Goal: Transaction & Acquisition: Book appointment/travel/reservation

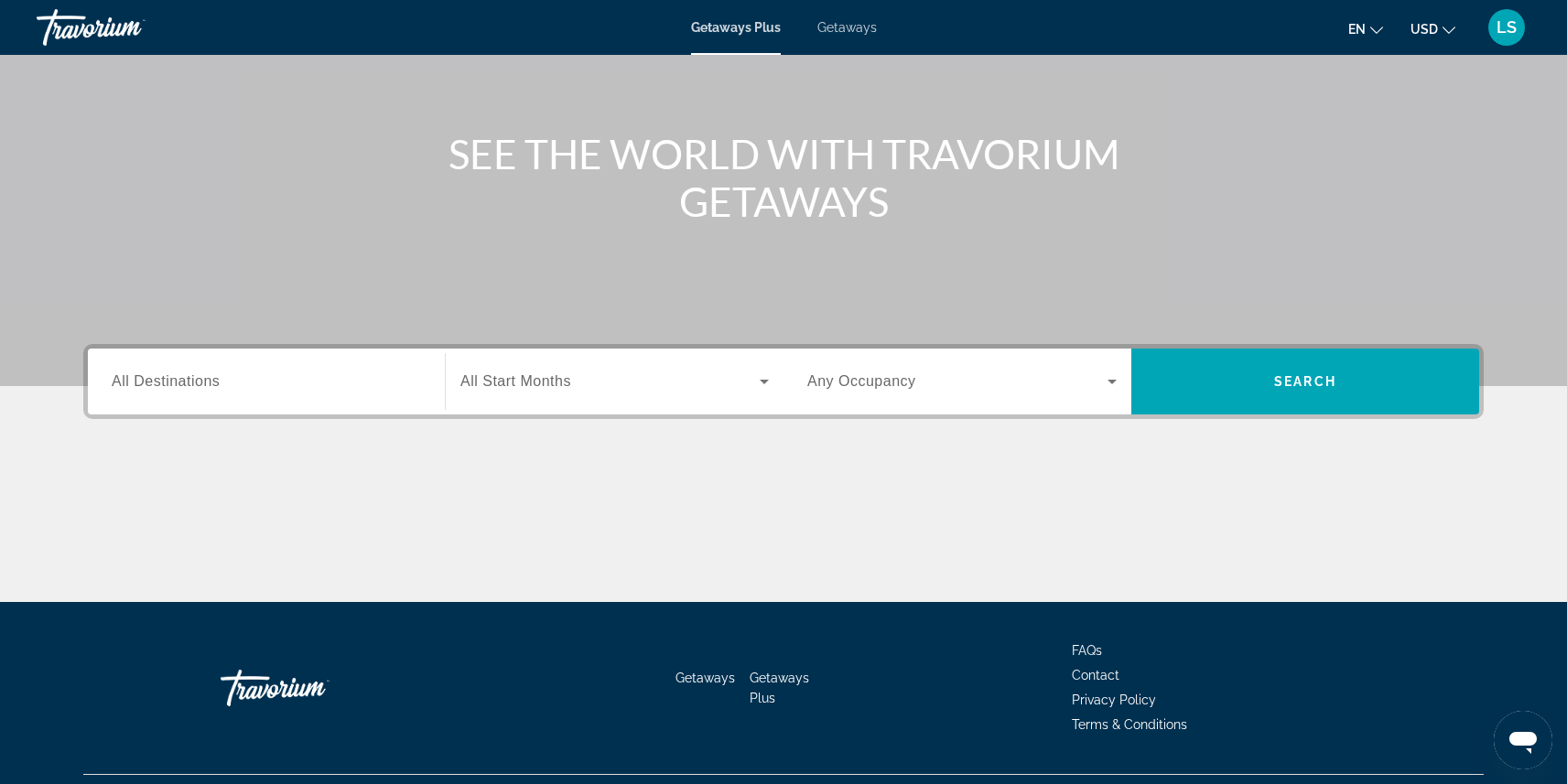
click at [184, 384] on span "All Destinations" at bounding box center [165, 381] width 108 height 16
click at [184, 384] on input "Destination All Destinations" at bounding box center [266, 383] width 310 height 22
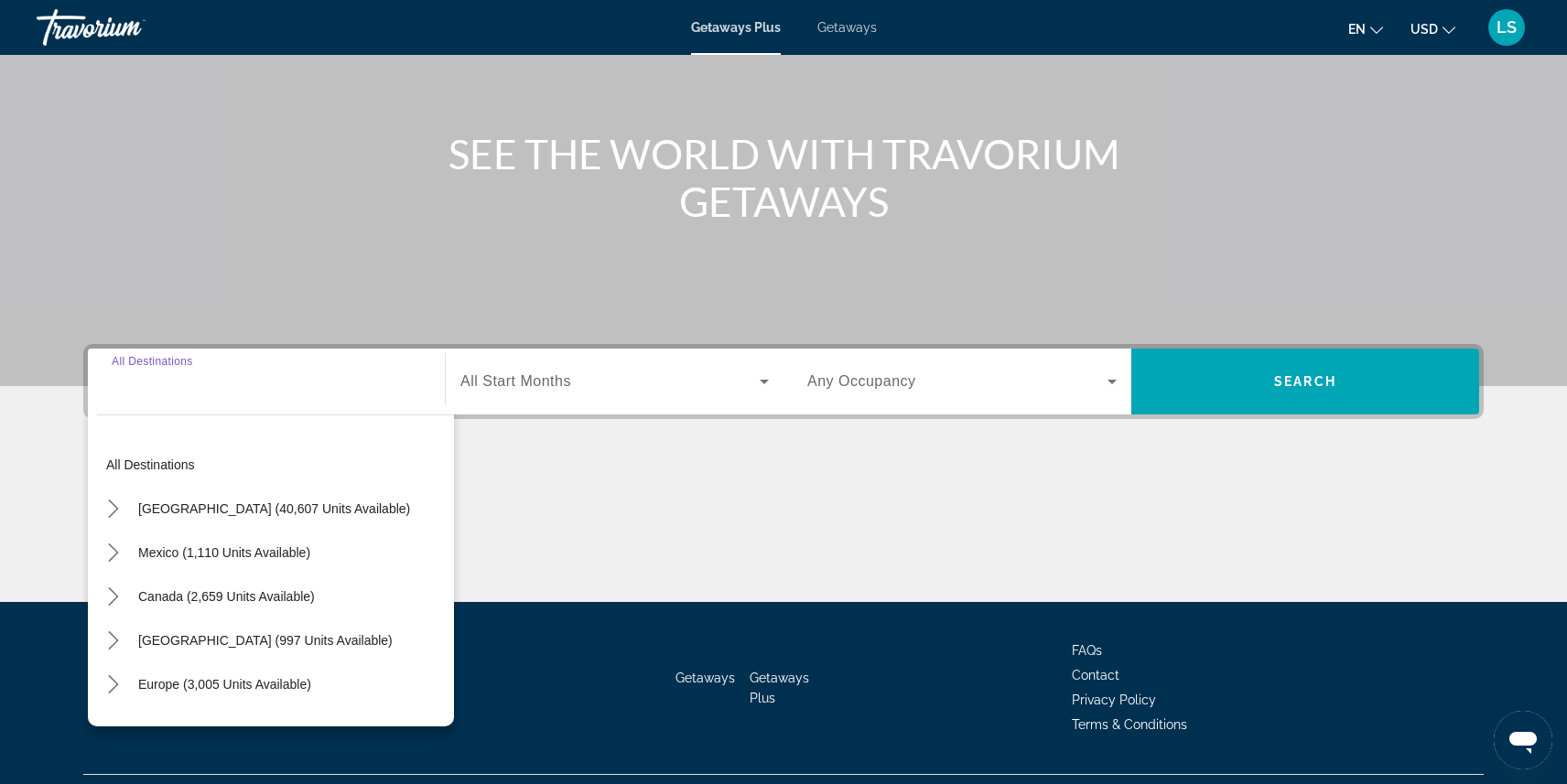
scroll to position [205, 0]
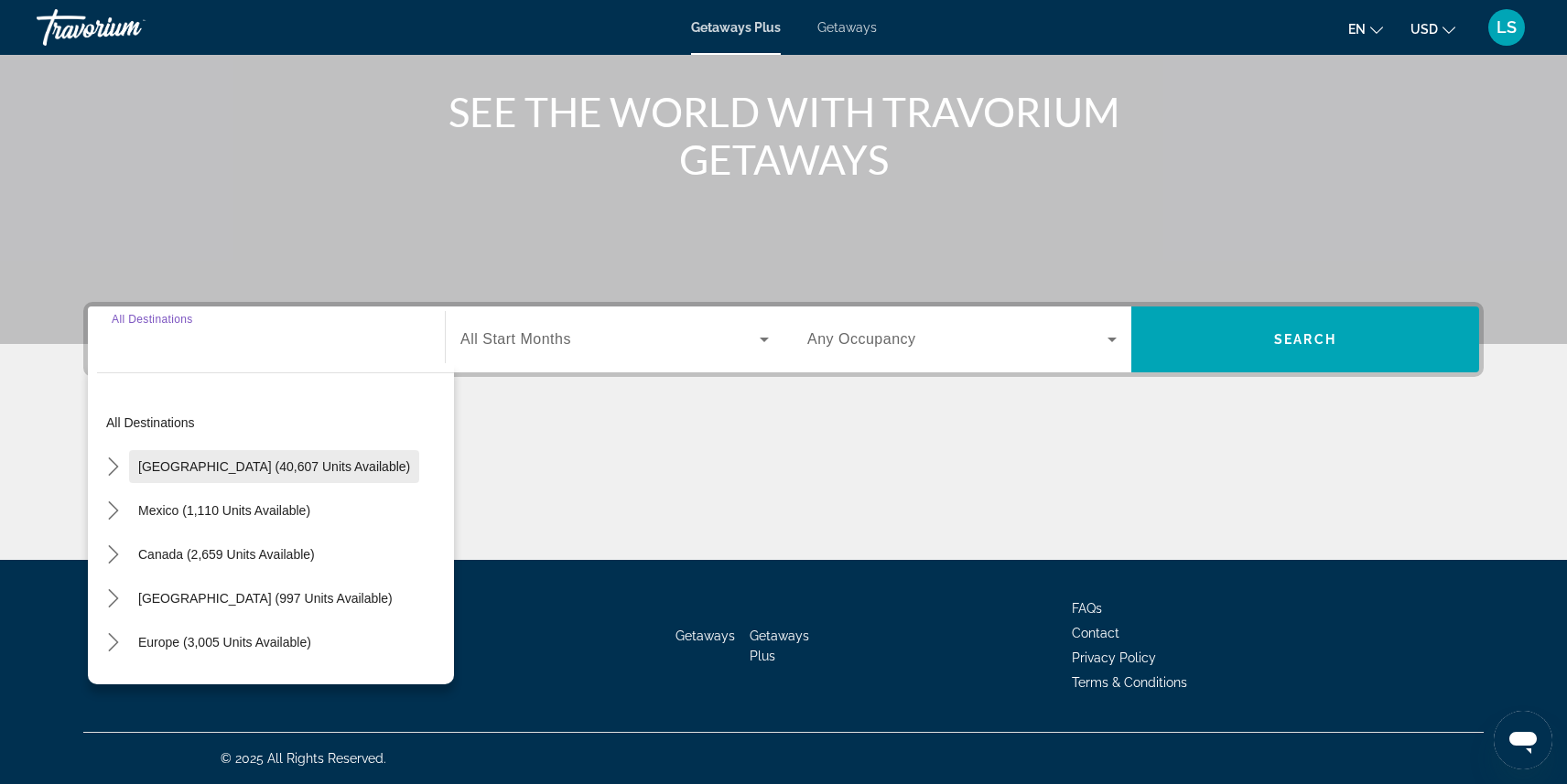
click at [197, 458] on span "Select destination: United States (40,607 units available)" at bounding box center [273, 467] width 290 height 44
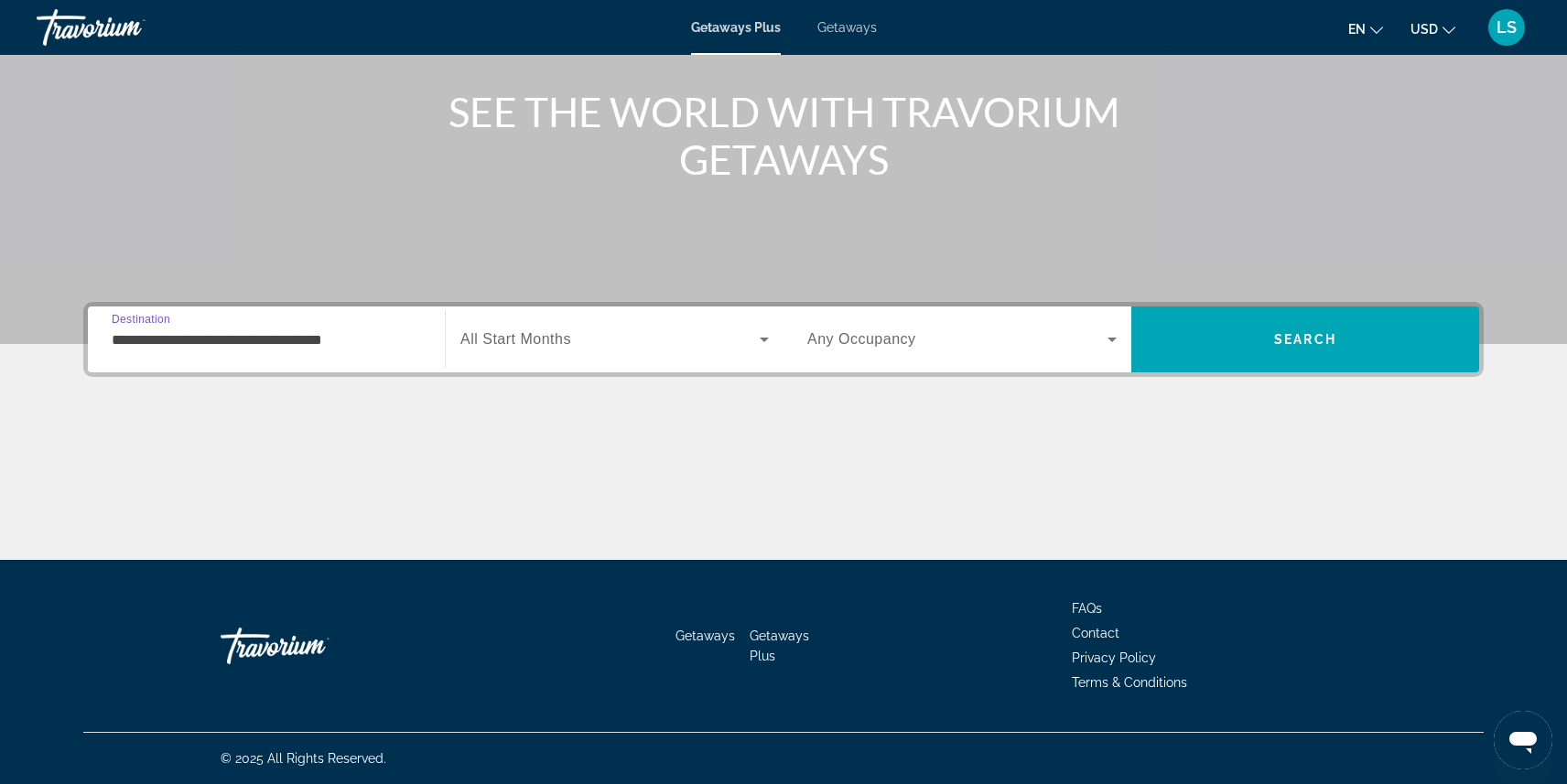
click at [285, 334] on input "**********" at bounding box center [266, 340] width 310 height 22
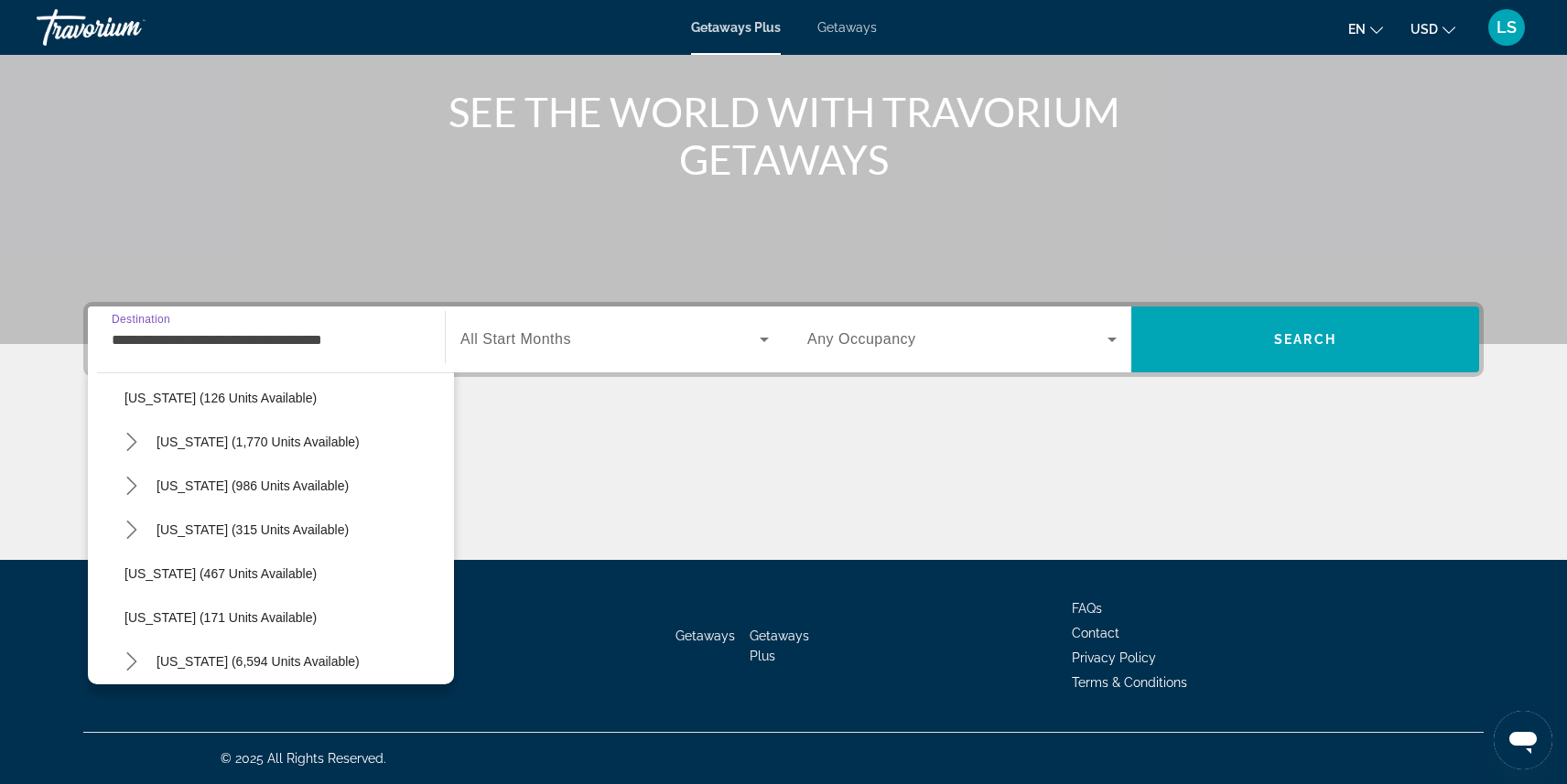
scroll to position [1350, 0]
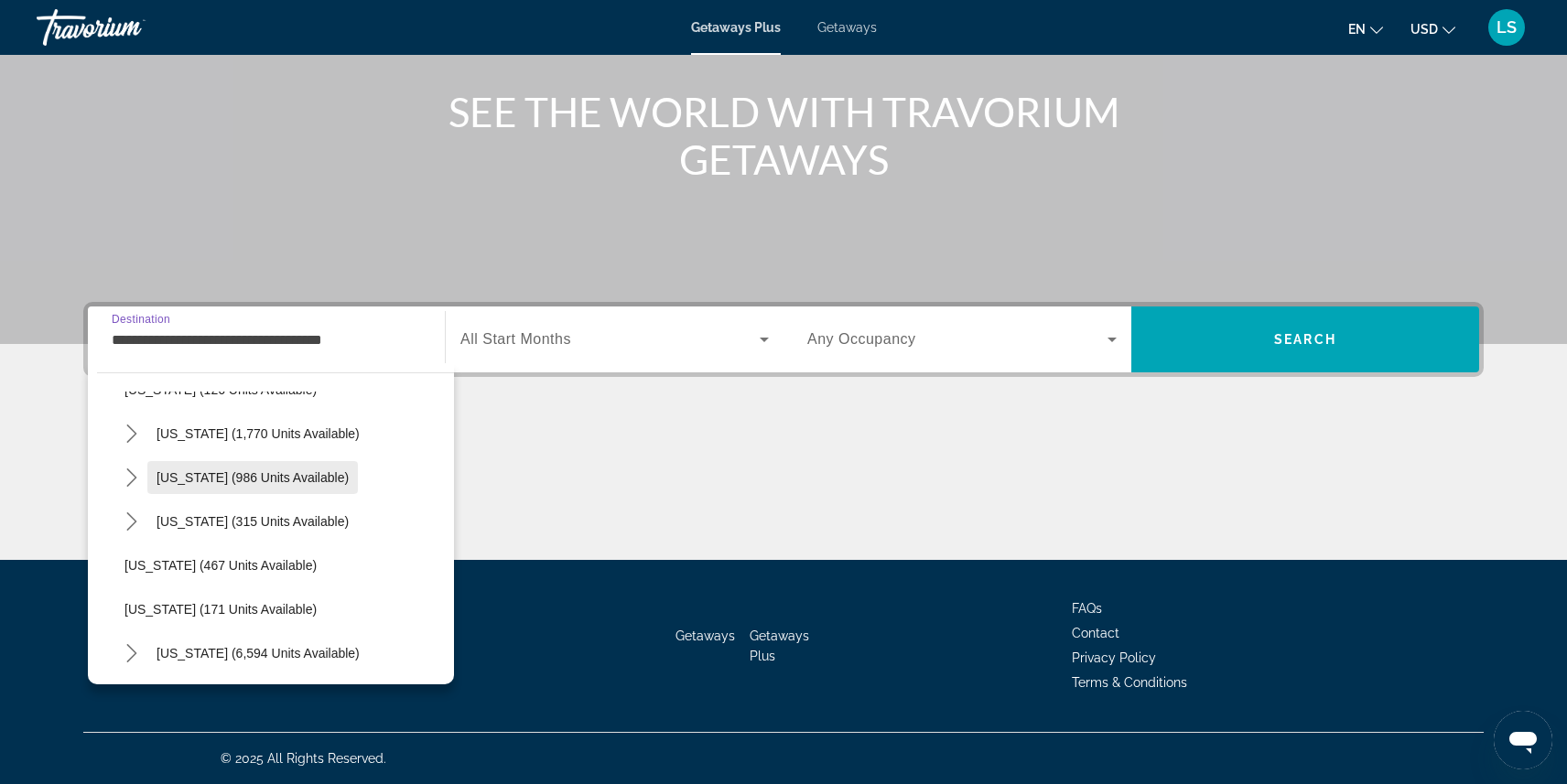
click at [247, 473] on span "[US_STATE] (986 units available)" at bounding box center [252, 477] width 192 height 15
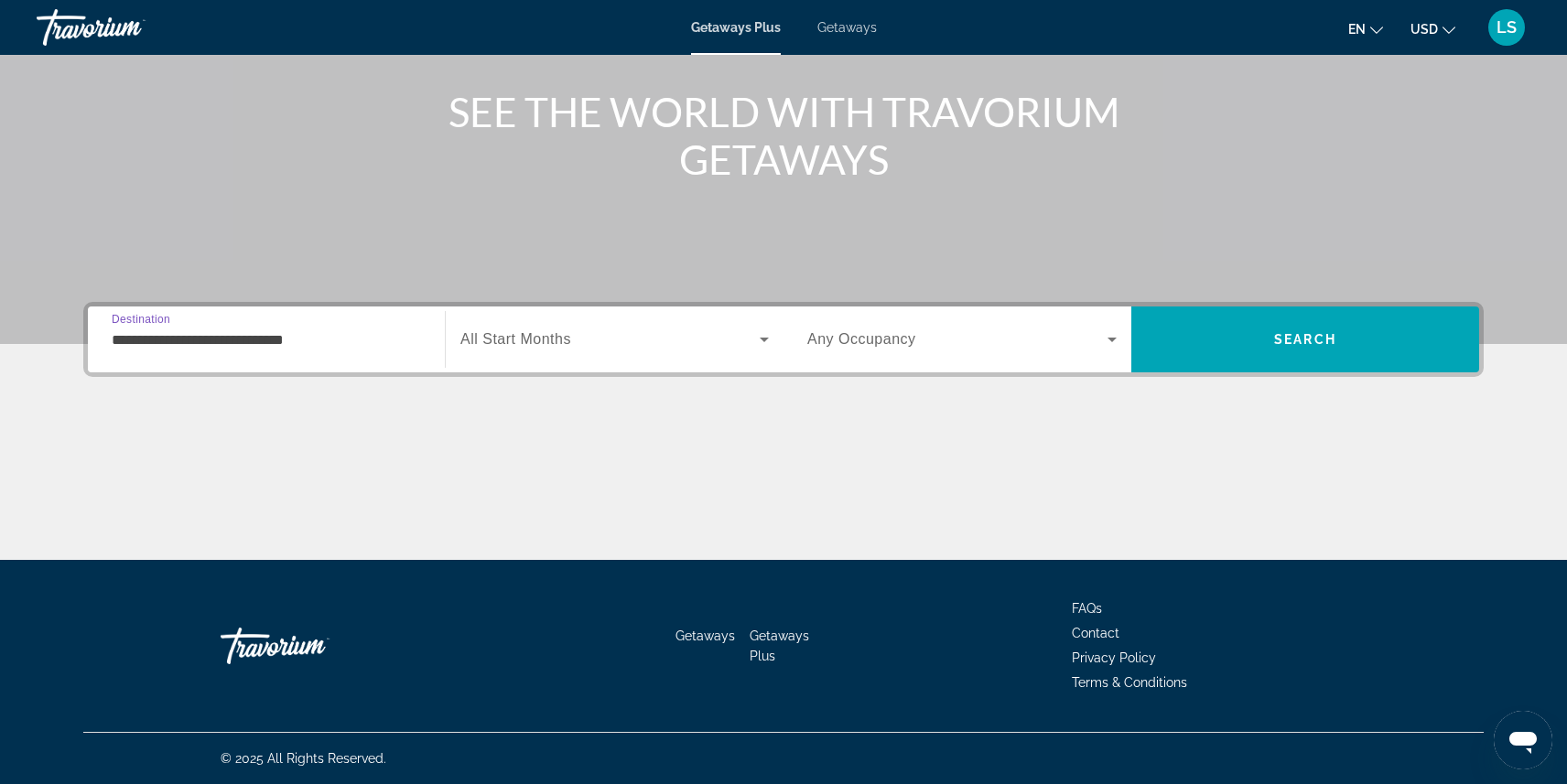
click at [236, 340] on input "**********" at bounding box center [266, 340] width 310 height 22
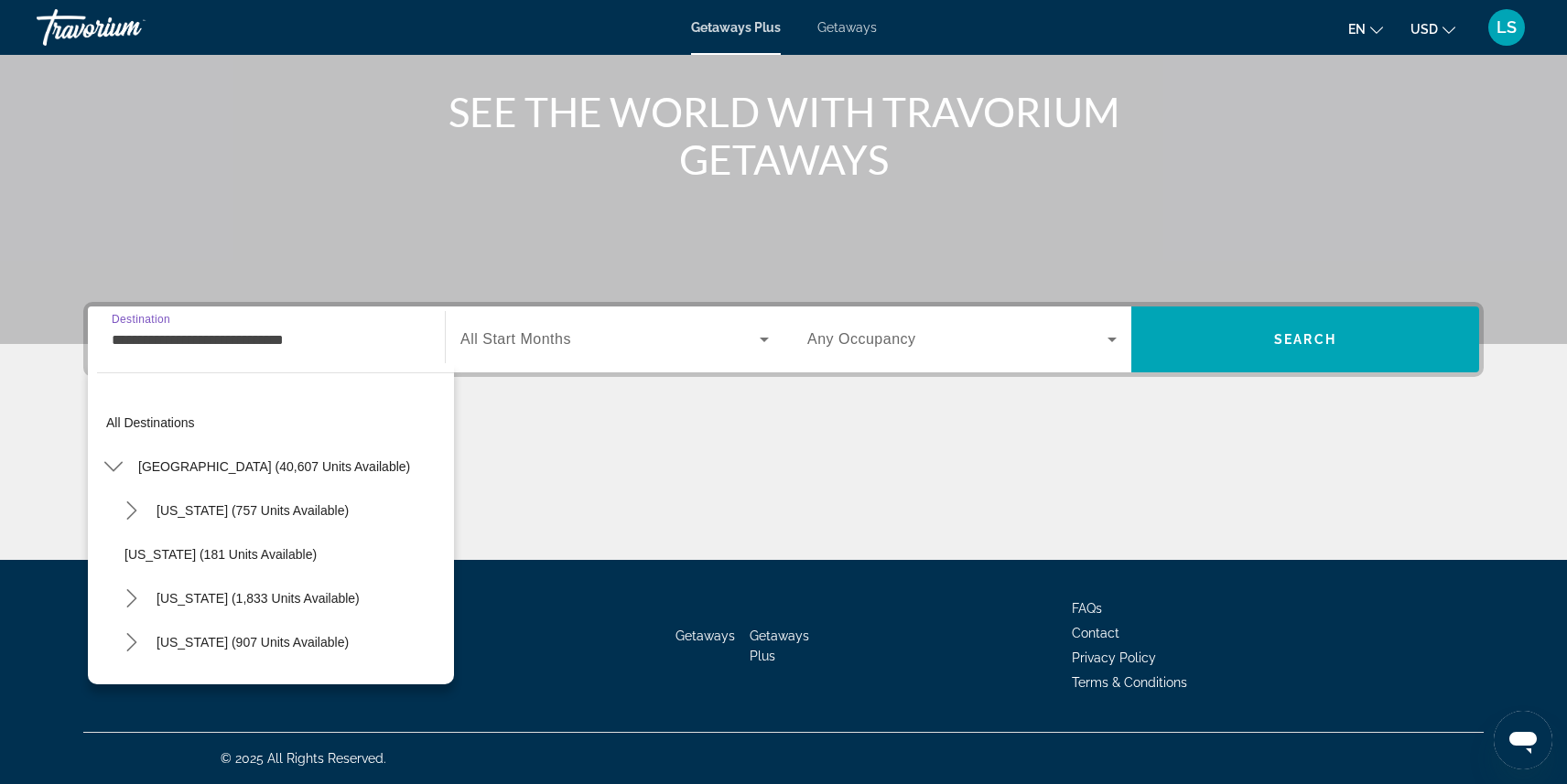
scroll to position [1294, 0]
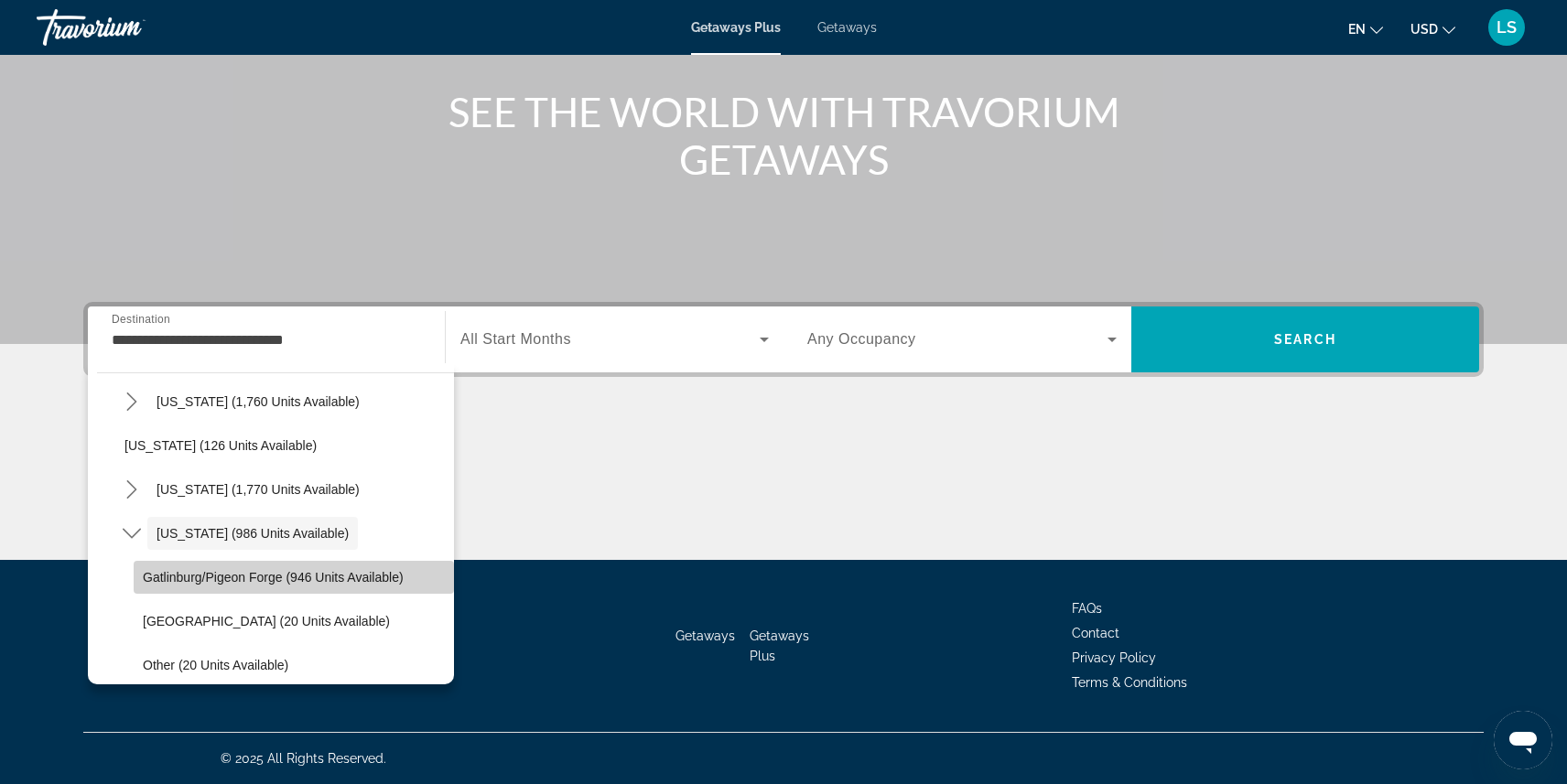
click at [238, 571] on span "Gatlinburg/Pigeon Forge (946 units available)" at bounding box center [273, 576] width 261 height 15
type input "**********"
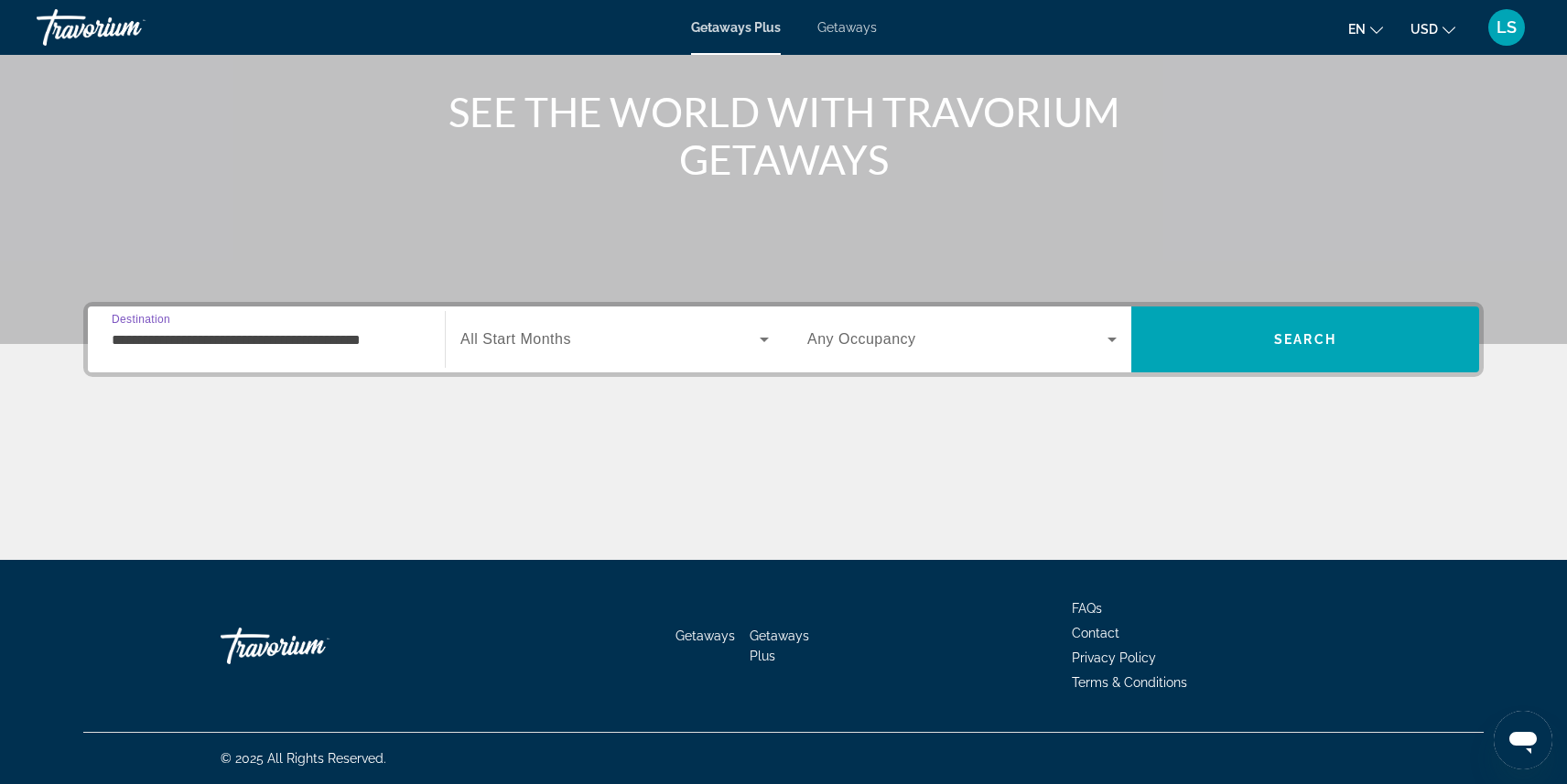
click at [516, 336] on span "All Start Months" at bounding box center [515, 339] width 111 height 16
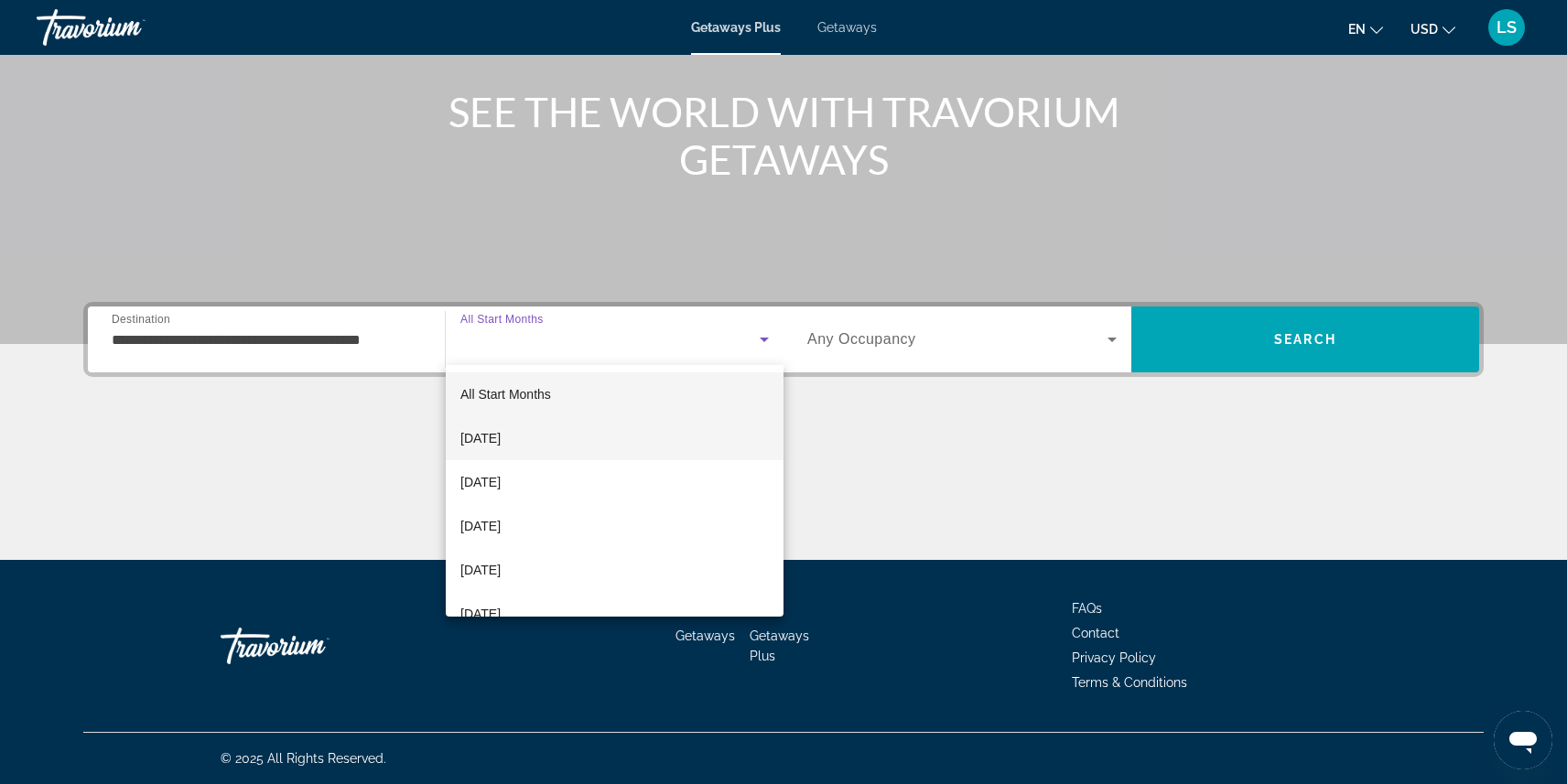
click at [501, 433] on span "[DATE]" at bounding box center [480, 438] width 41 height 22
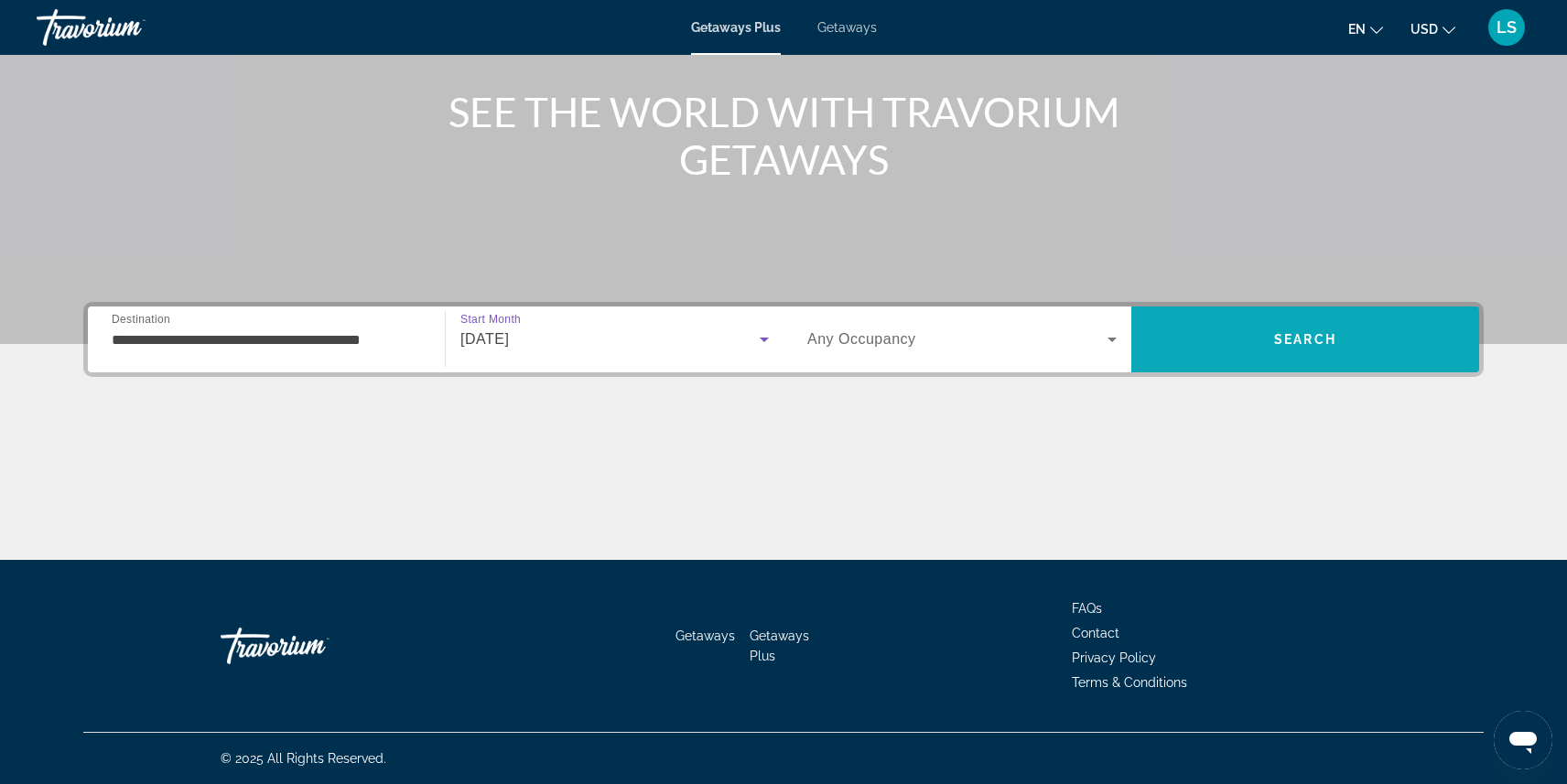
click at [1221, 353] on span "Search" at bounding box center [1305, 339] width 348 height 44
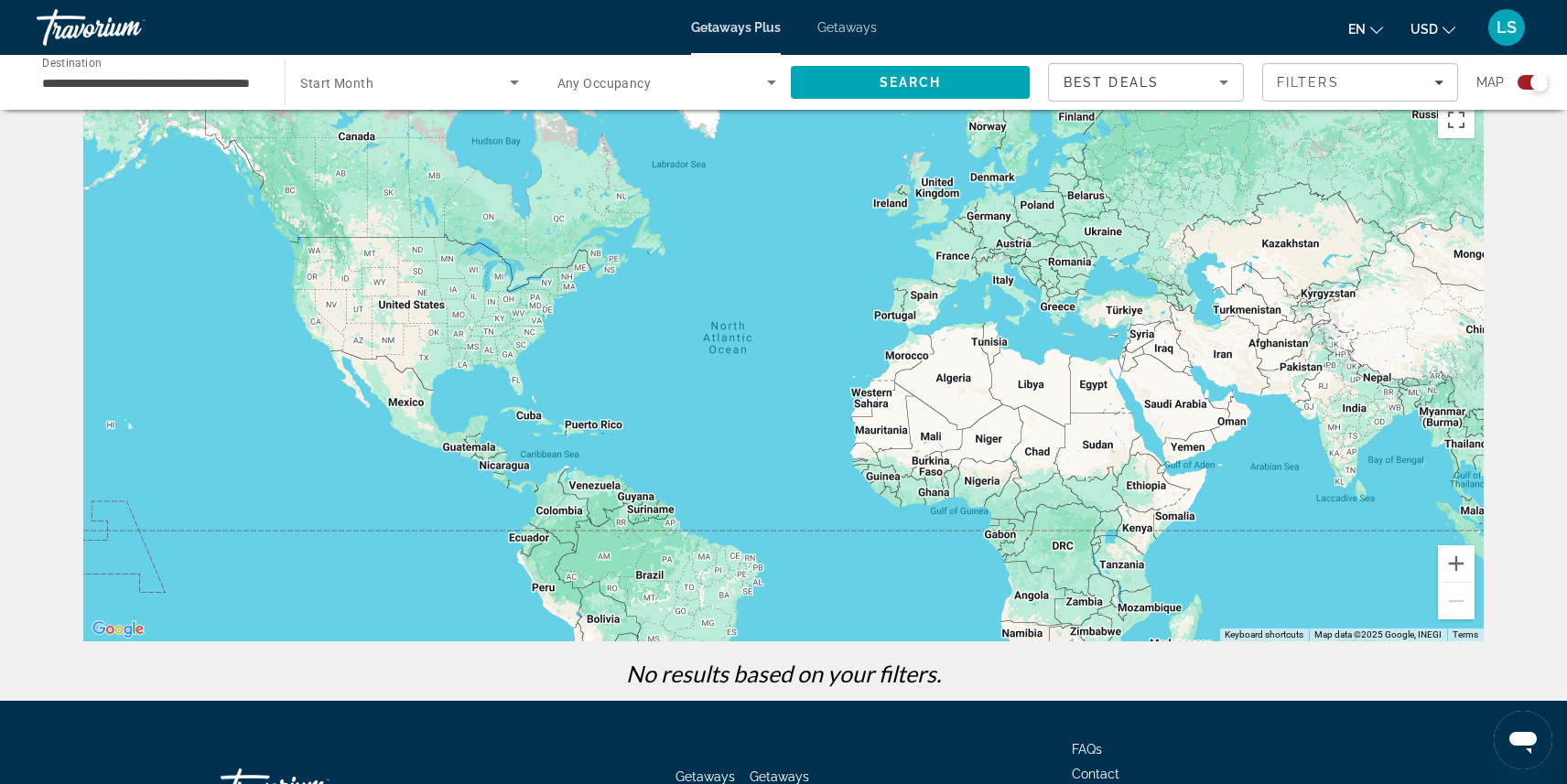
scroll to position [34, 0]
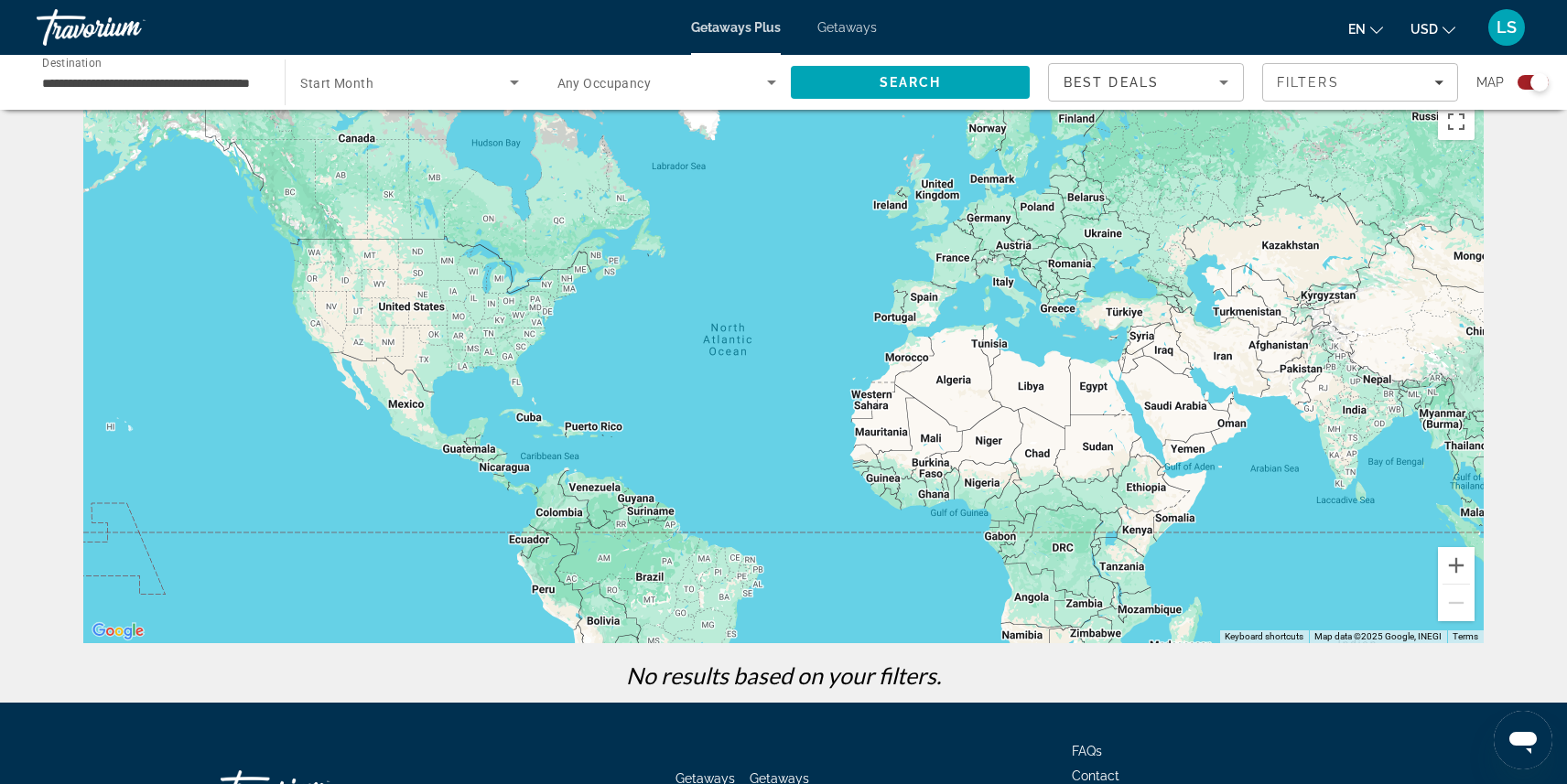
click at [850, 24] on span "Getaways" at bounding box center [847, 27] width 59 height 15
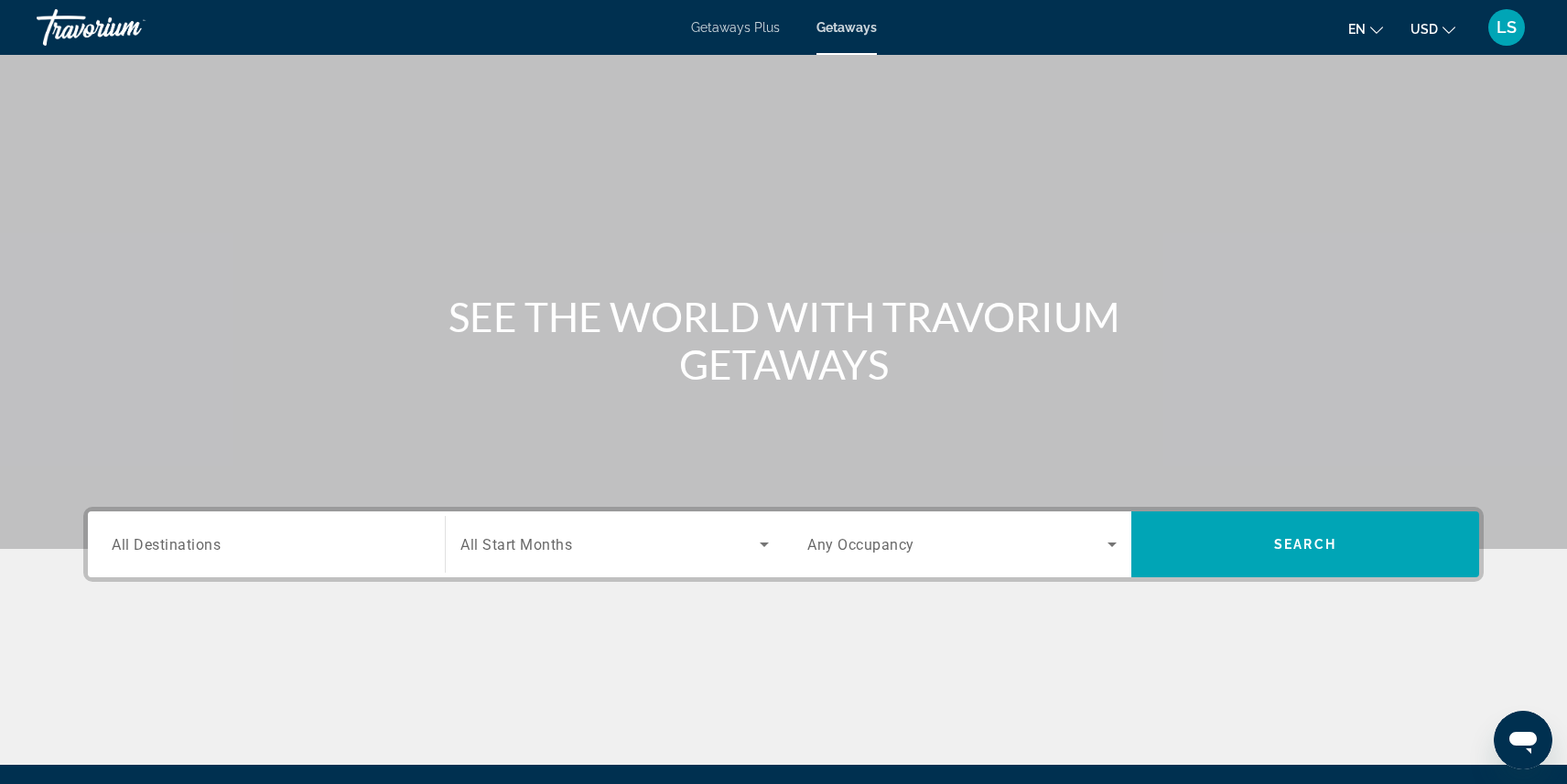
click at [214, 539] on span "All Destinations" at bounding box center [166, 544] width 109 height 18
click at [214, 539] on input "Destination All Destinations" at bounding box center [266, 545] width 310 height 22
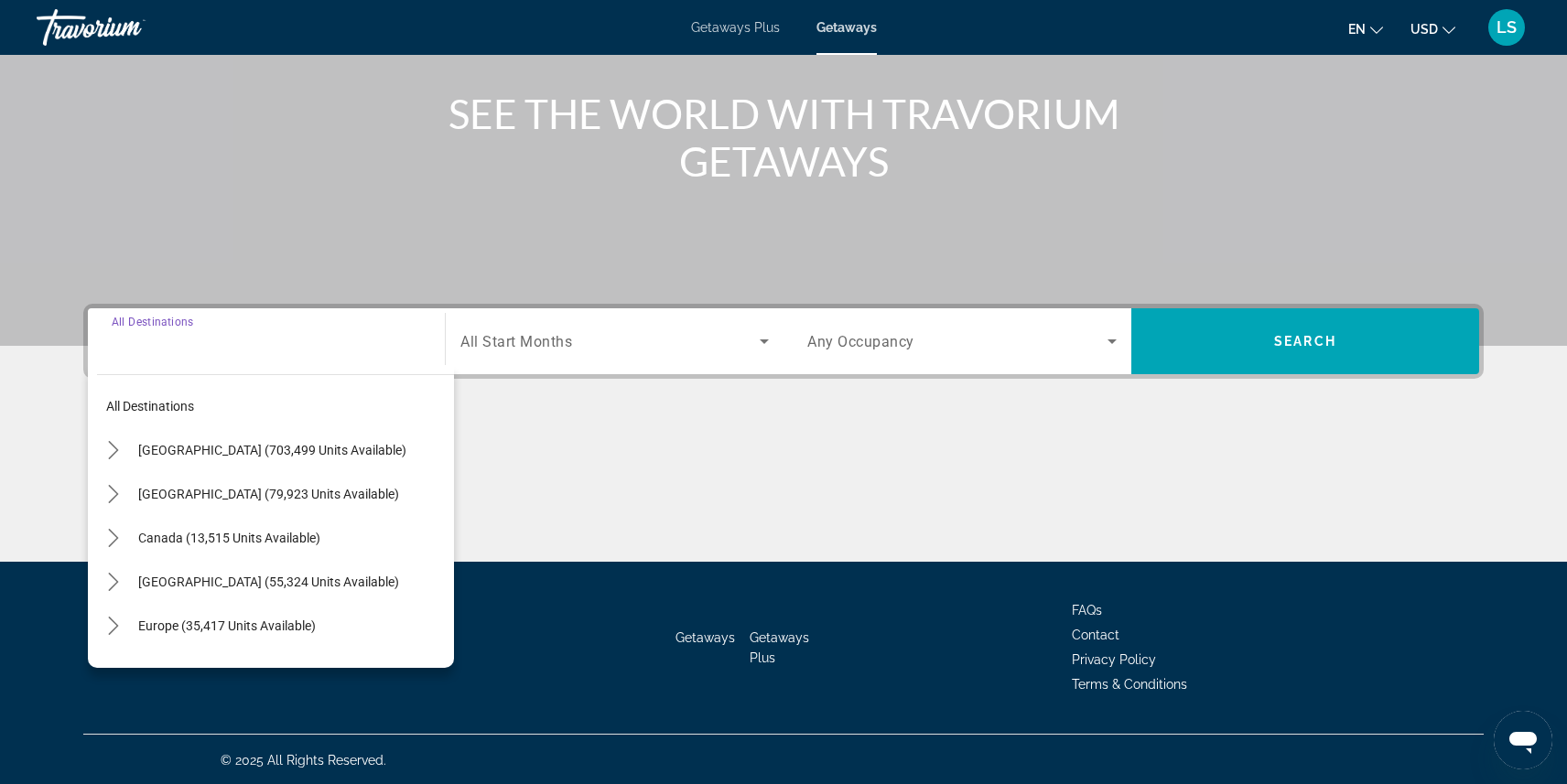
scroll to position [205, 0]
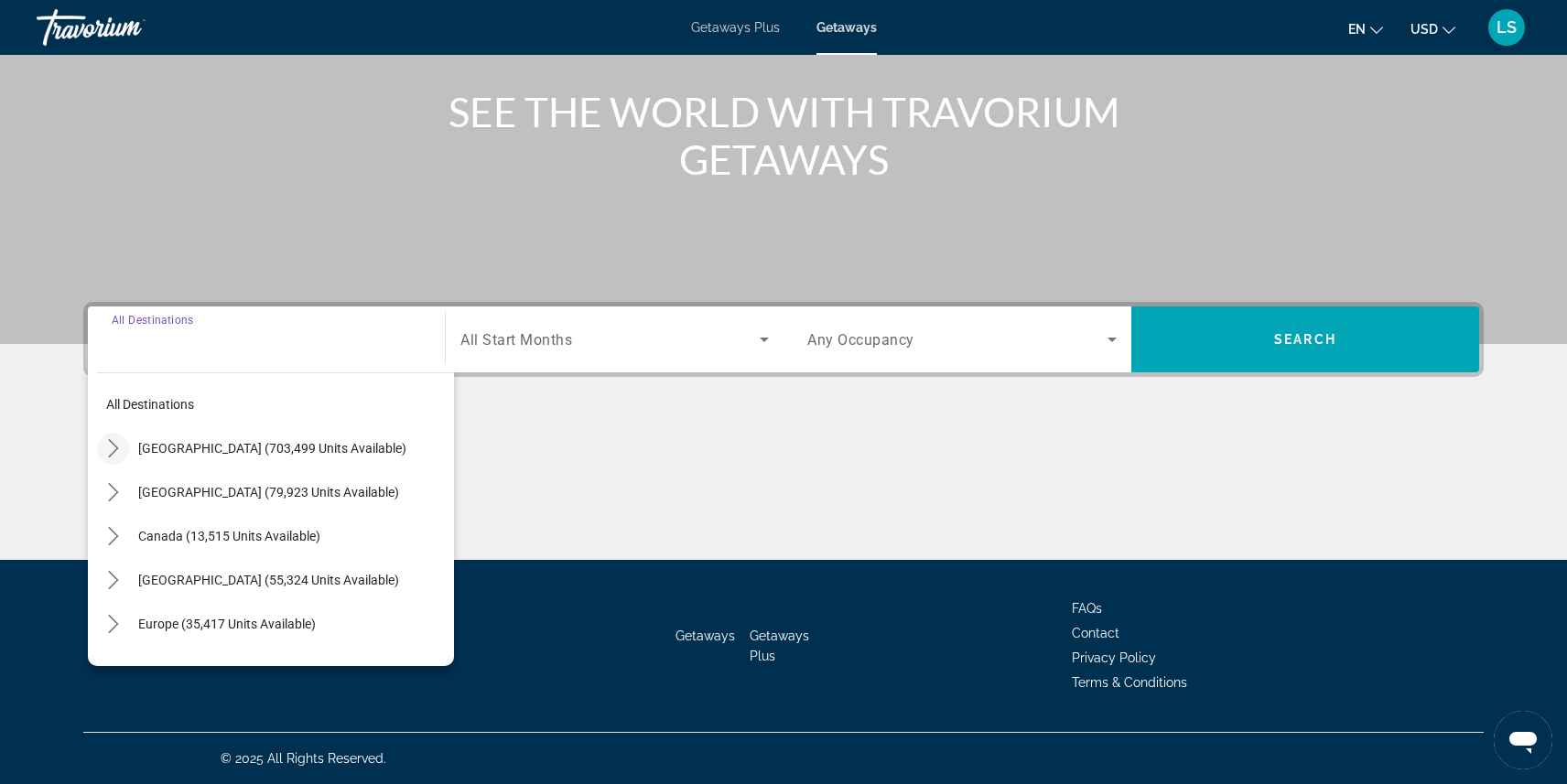
click at [106, 452] on icon "Toggle United States (703,499 units available) submenu" at bounding box center [113, 448] width 19 height 19
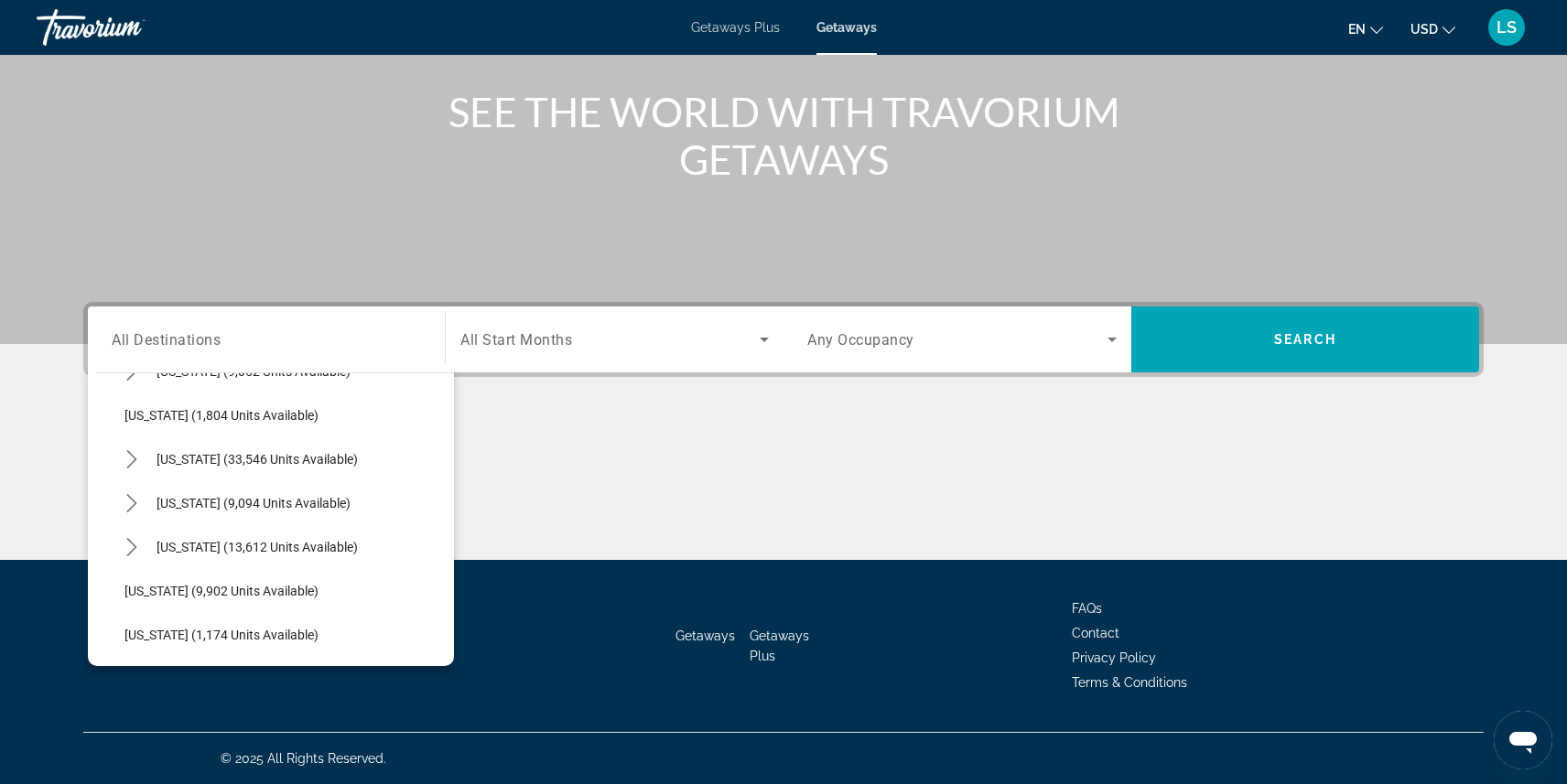
scroll to position [1484, 0]
click at [126, 494] on icon "Toggle Tennessee (9,094 units available) submenu" at bounding box center [132, 500] width 19 height 19
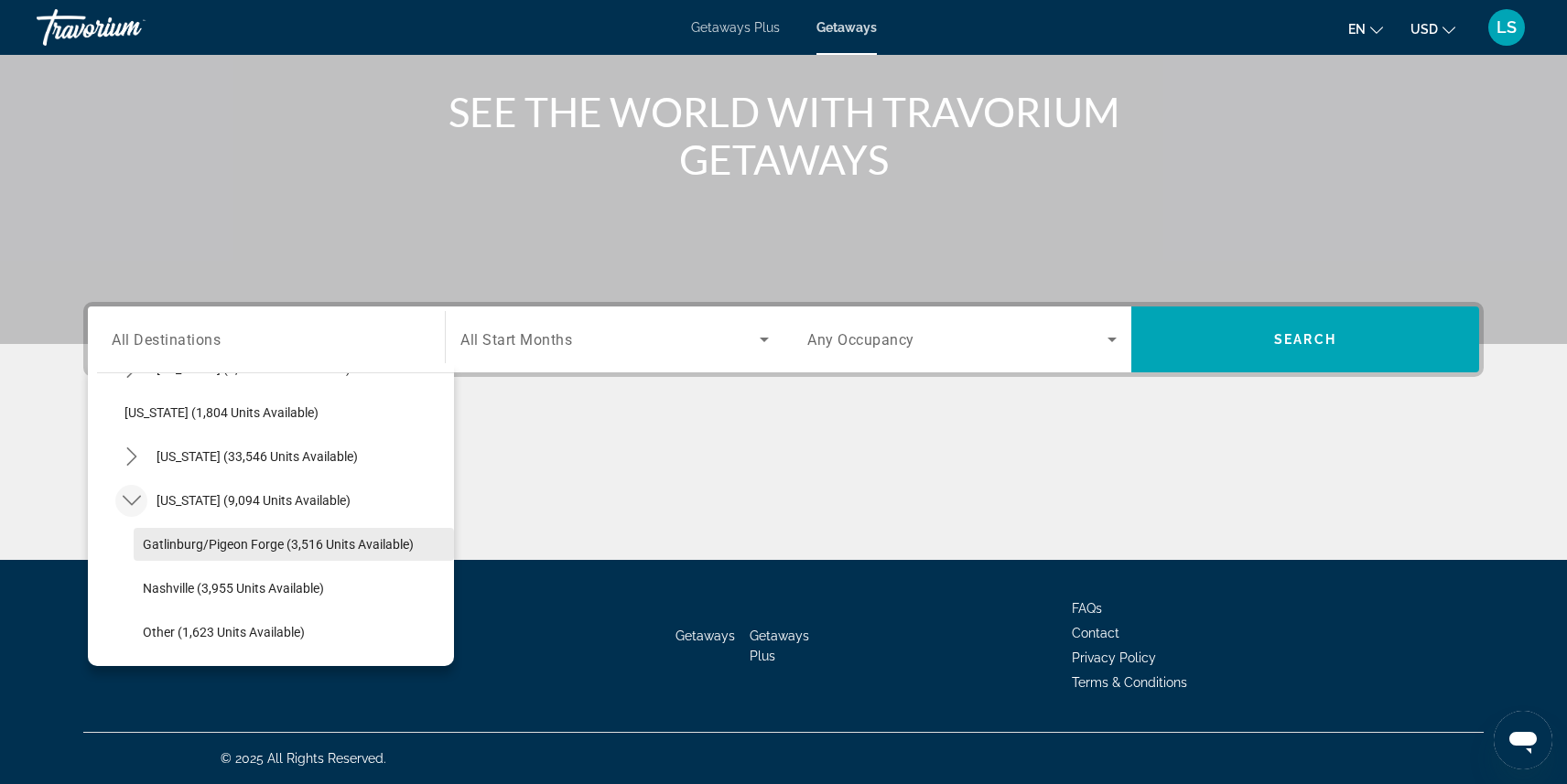
click at [185, 540] on span "Gatlinburg/Pigeon Forge (3,516 units available)" at bounding box center [278, 544] width 271 height 15
type input "**********"
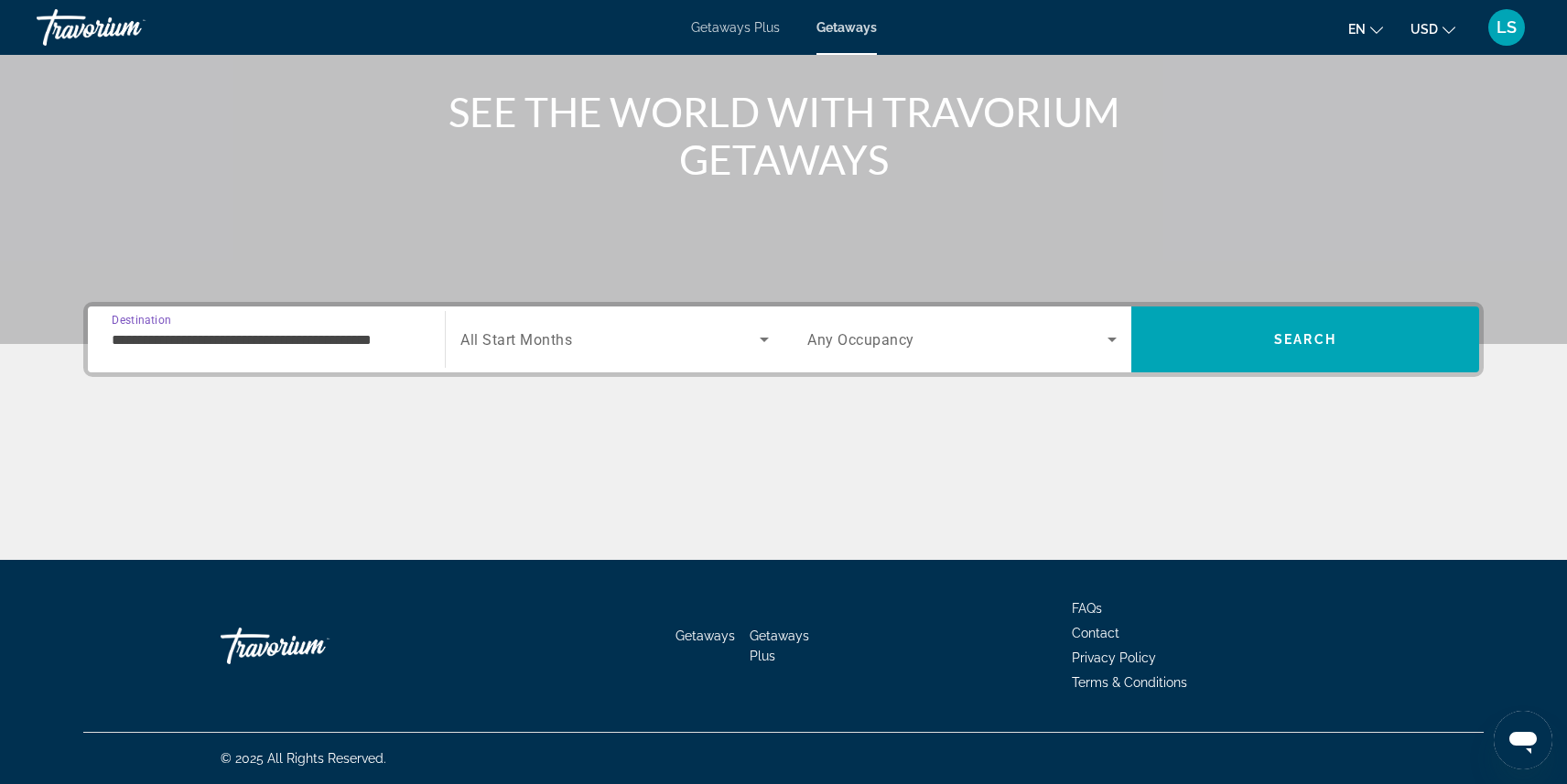
click at [560, 338] on span "All Start Months" at bounding box center [515, 340] width 112 height 18
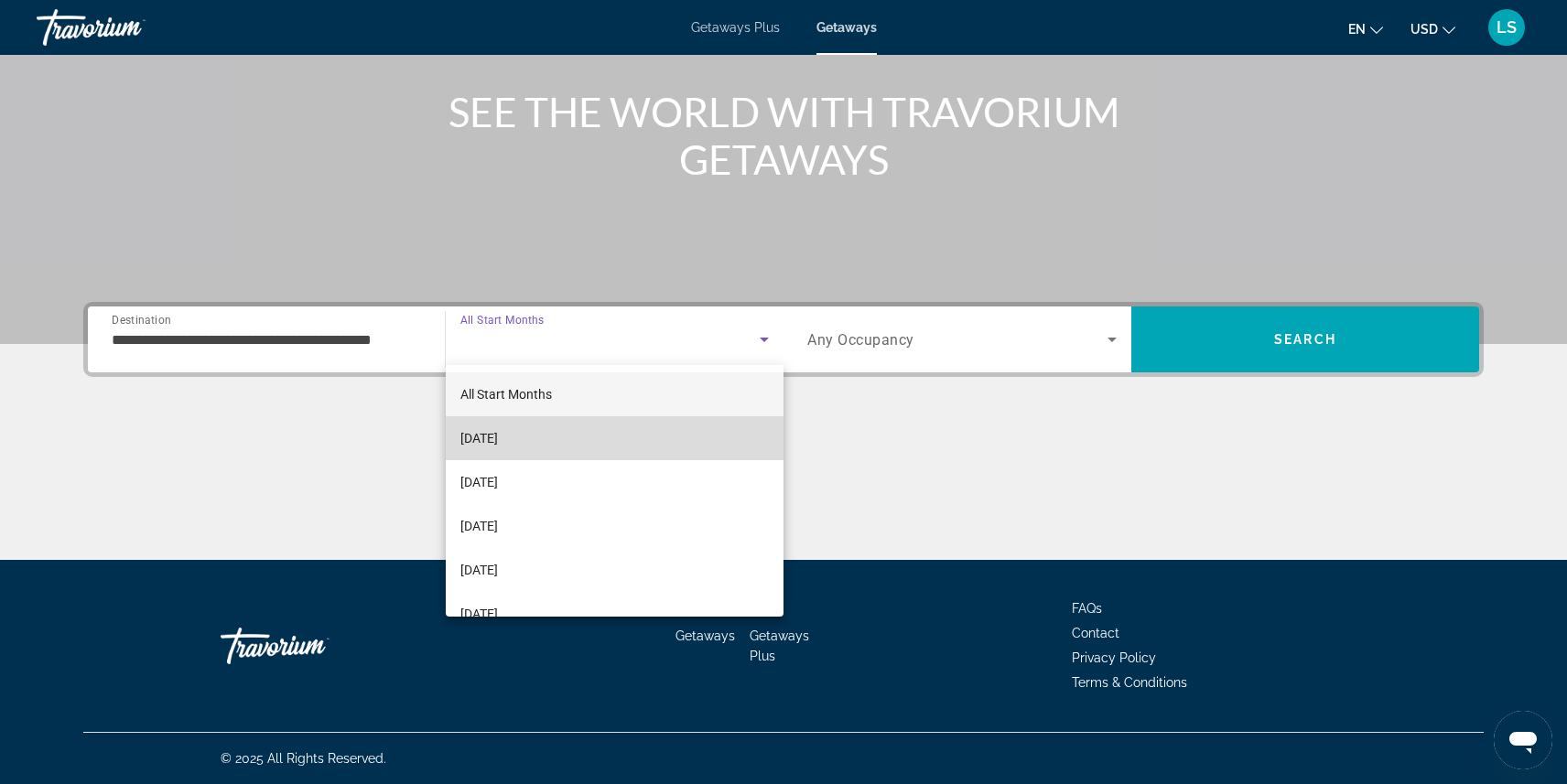
click at [564, 431] on mat-option "[DATE]" at bounding box center [613, 438] width 337 height 44
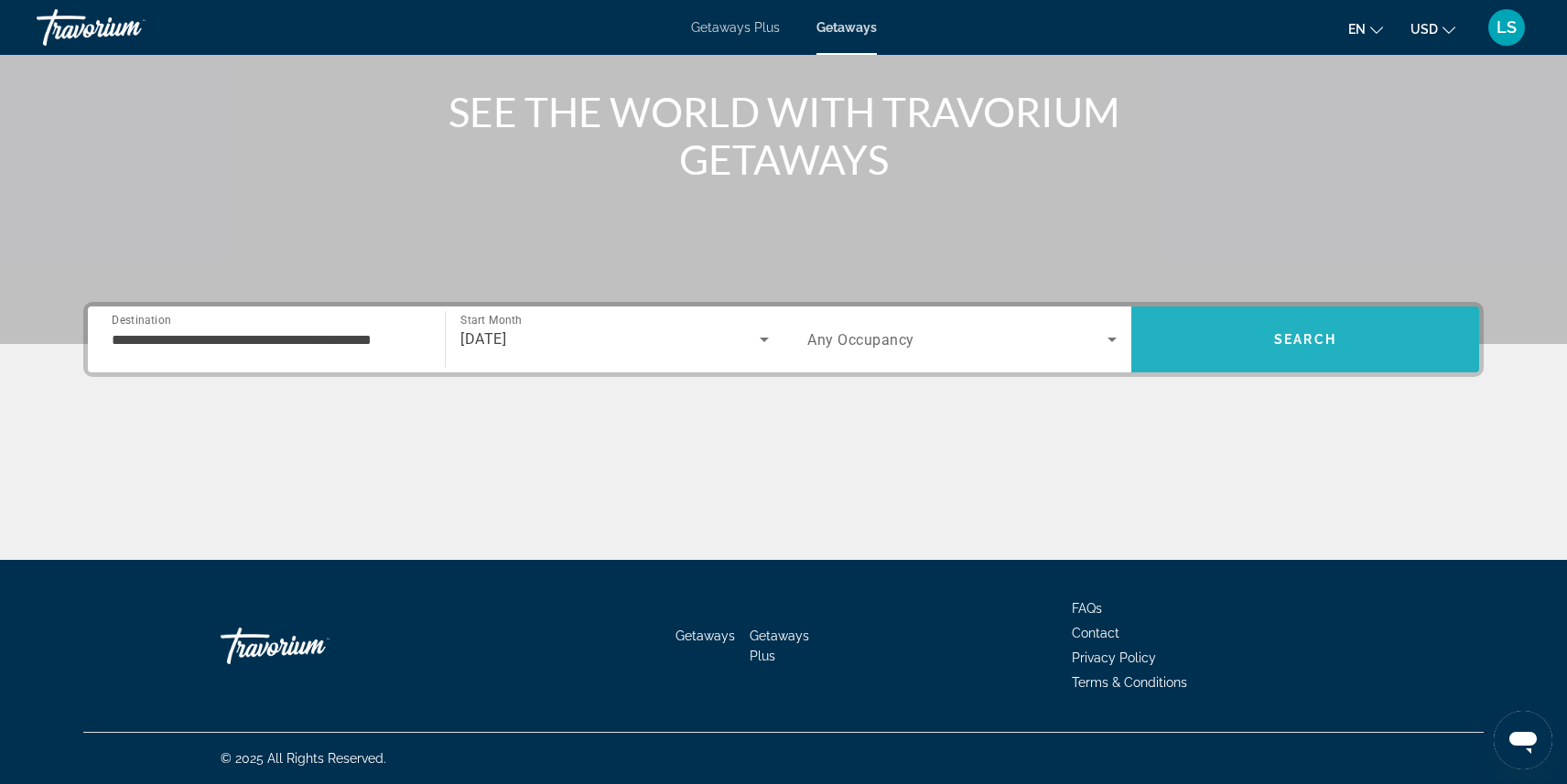
click at [1247, 336] on span "Search" at bounding box center [1305, 339] width 348 height 44
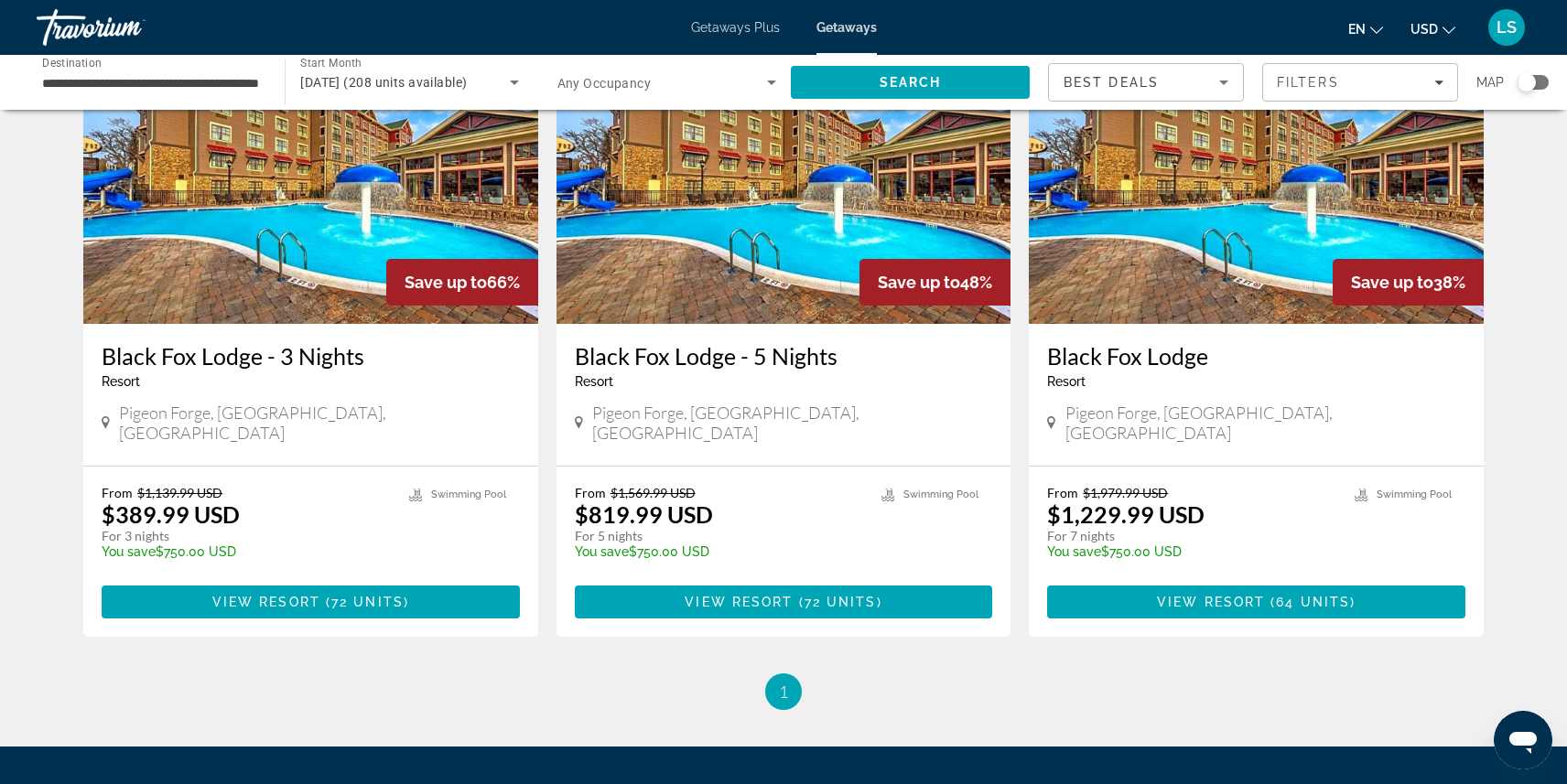
scroll to position [143, 0]
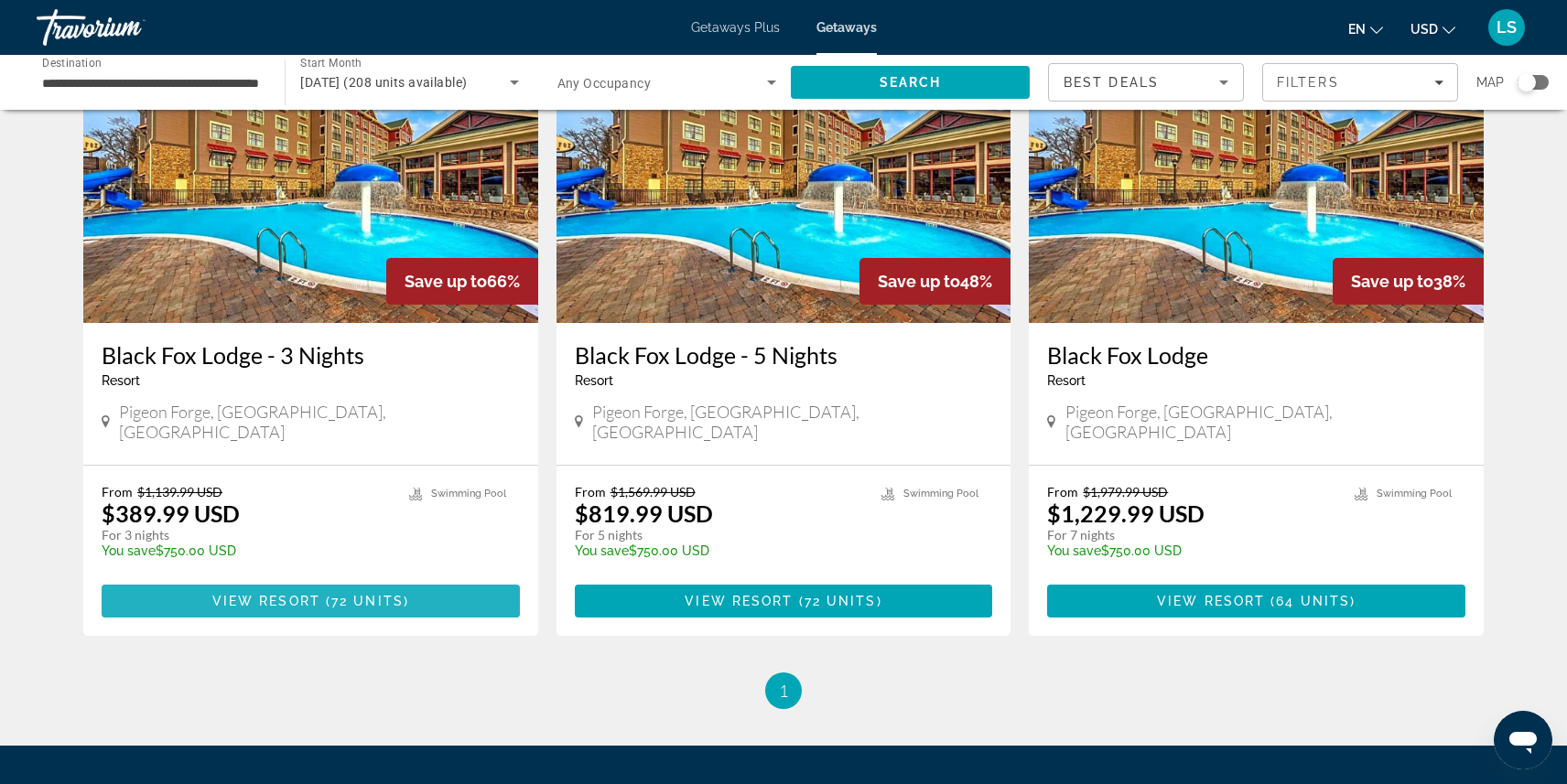
click at [315, 593] on span "View Resort" at bounding box center [266, 600] width 108 height 15
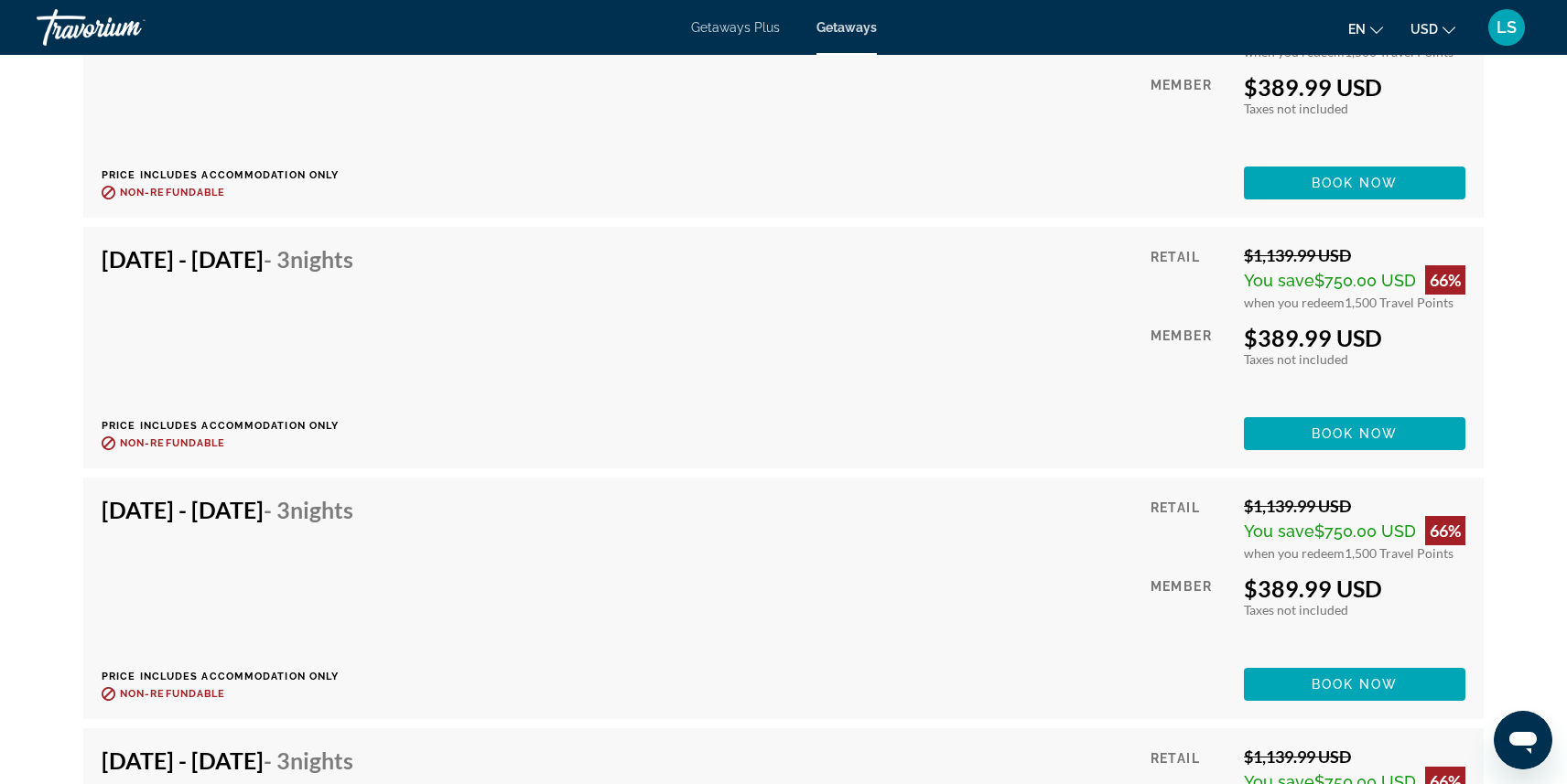
scroll to position [3934, 0]
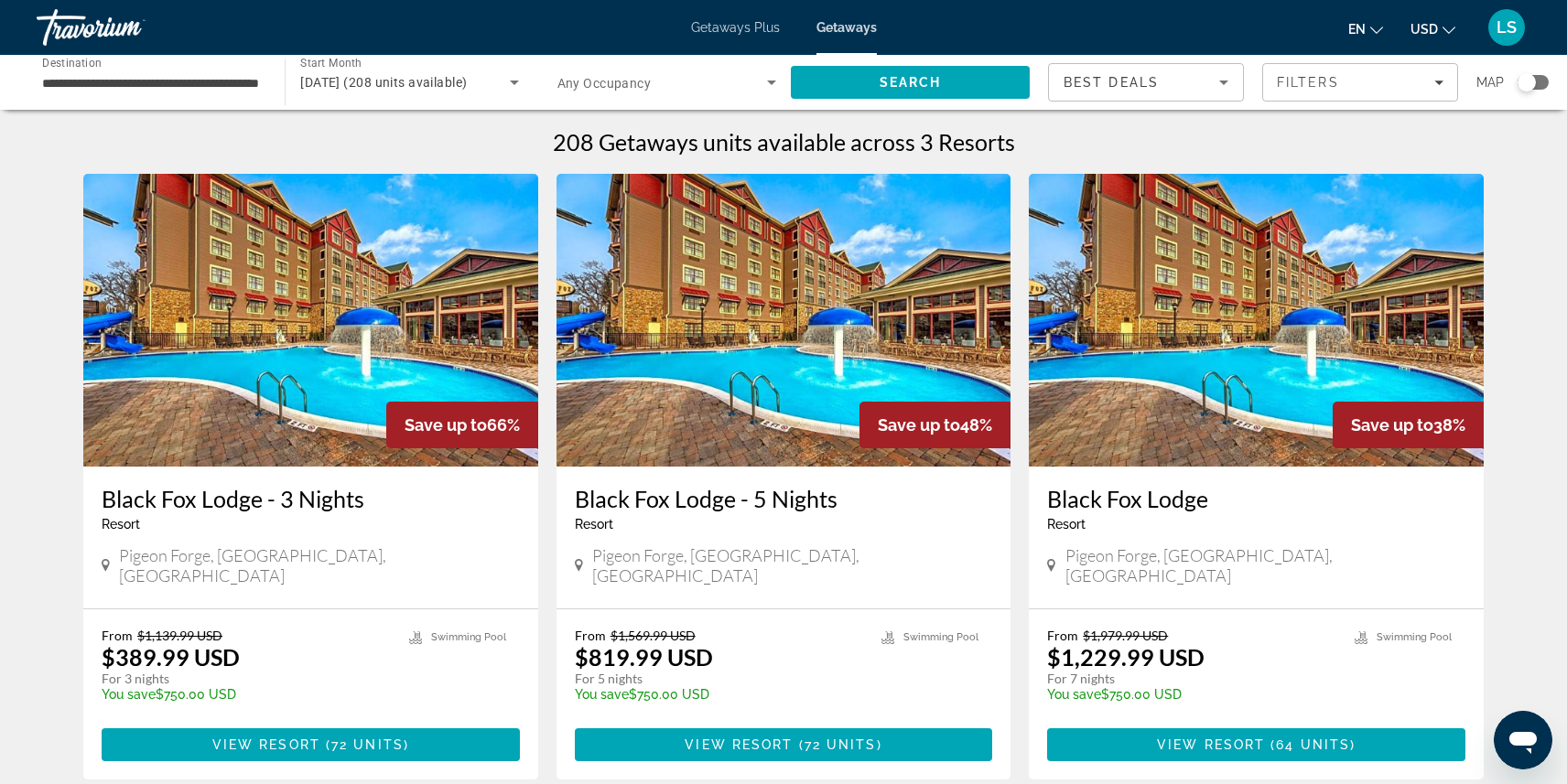
click at [719, 494] on h3 "Black Fox Lodge - 5 Nights" at bounding box center [784, 498] width 418 height 28
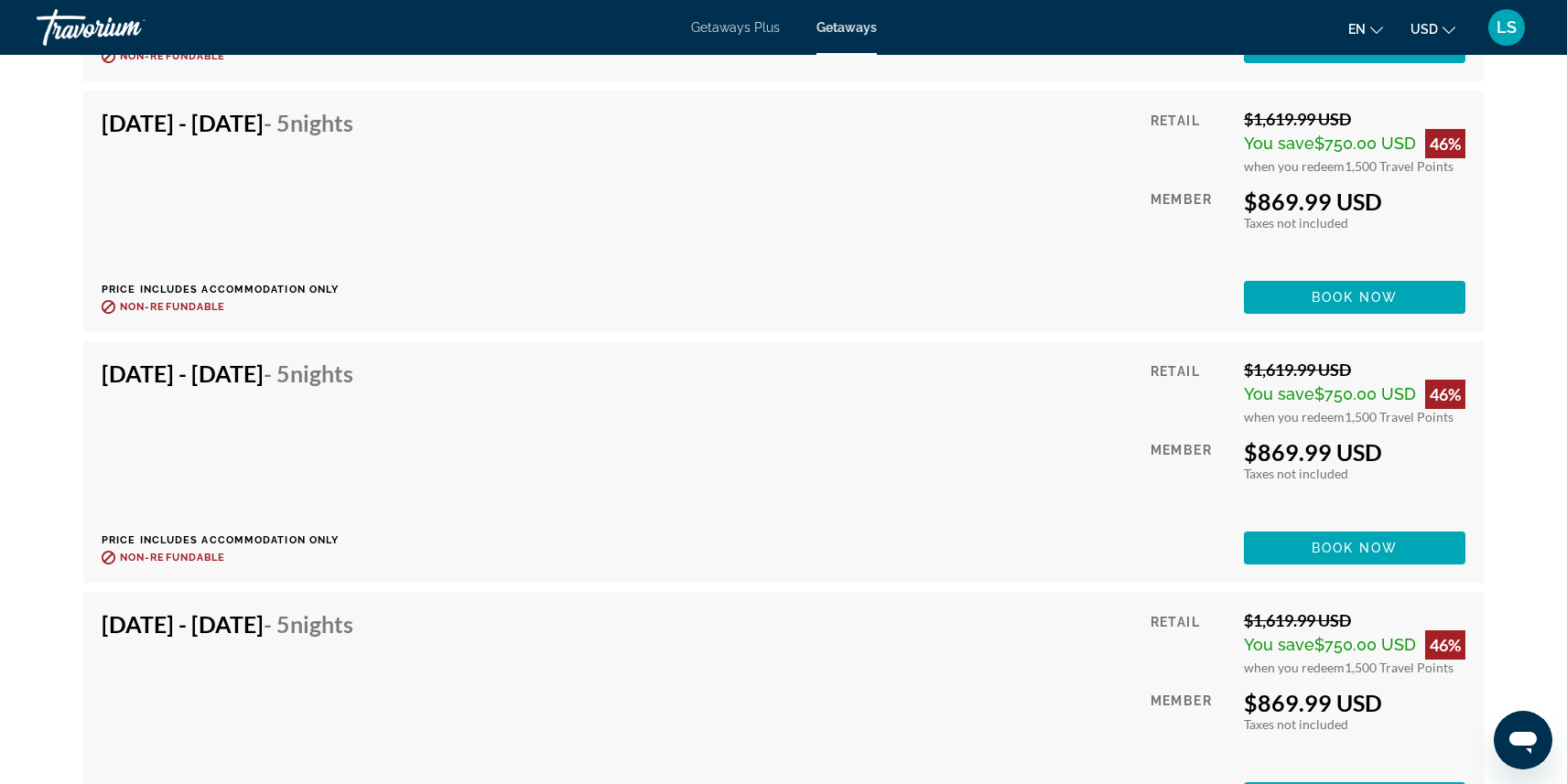
scroll to position [7678, 0]
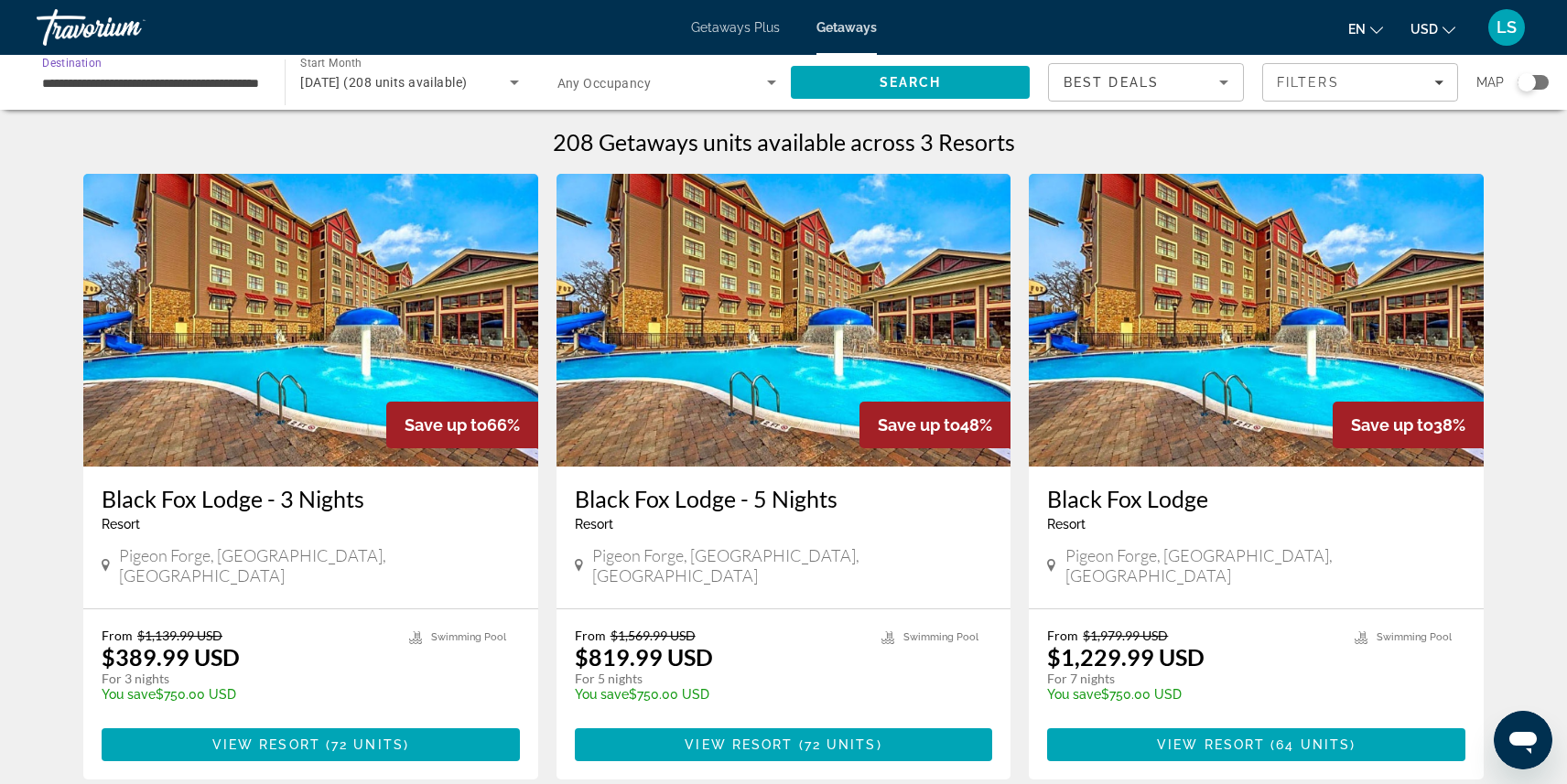
click at [193, 84] on input "**********" at bounding box center [151, 83] width 219 height 22
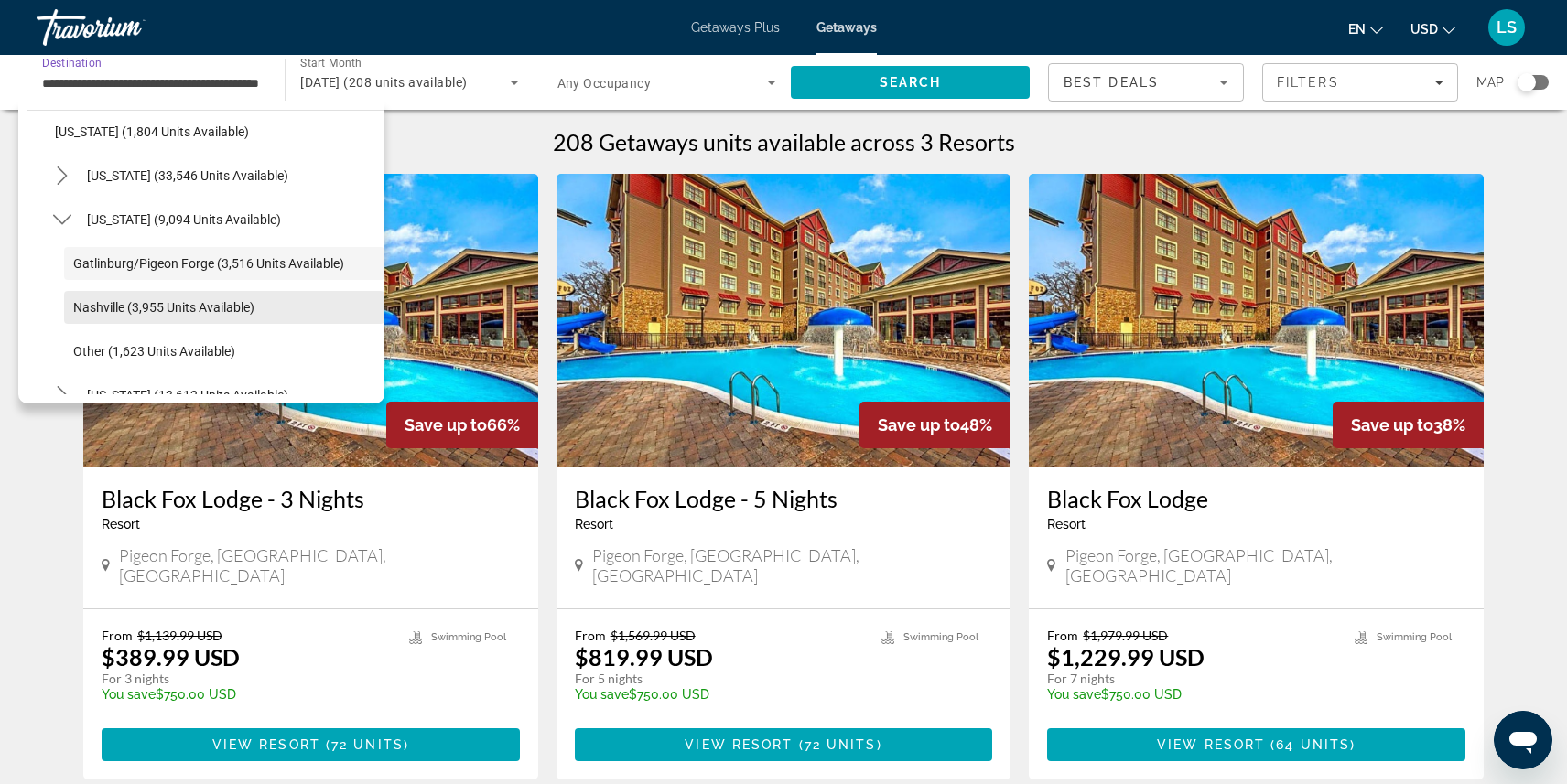
scroll to position [1494, 0]
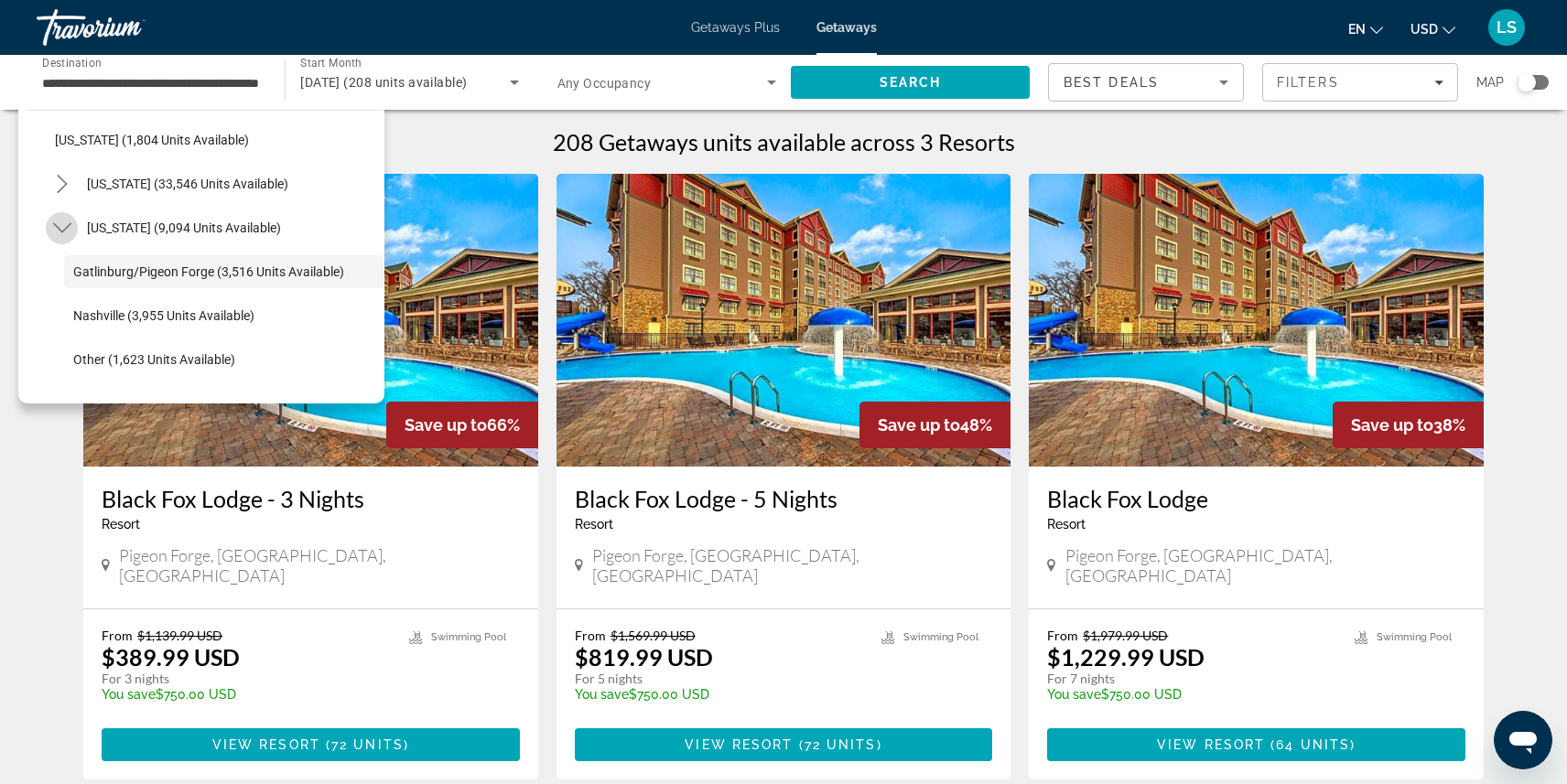
click at [59, 225] on icon "Toggle Tennessee (9,094 units available) submenu" at bounding box center [62, 227] width 19 height 19
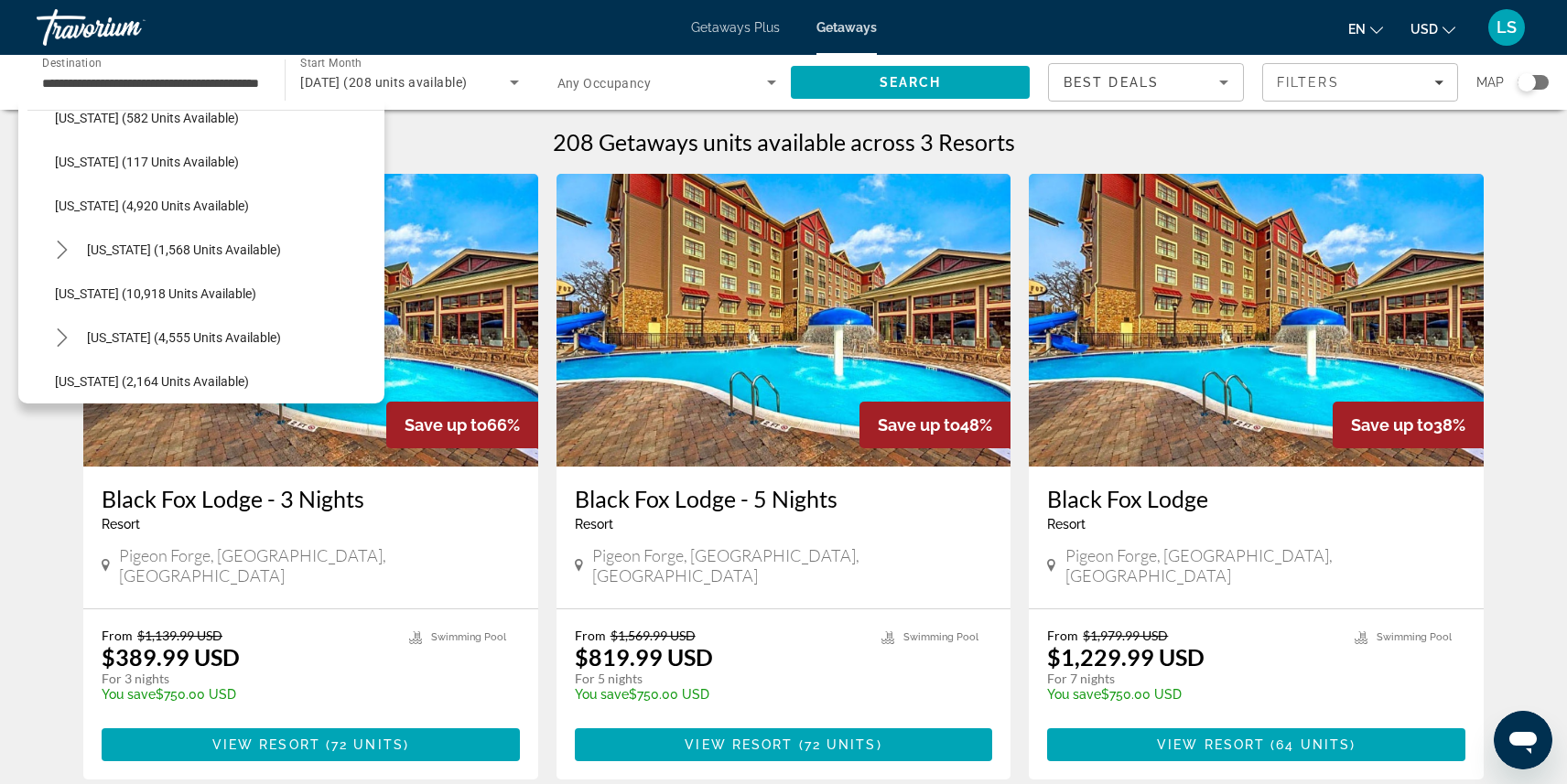
scroll to position [587, 0]
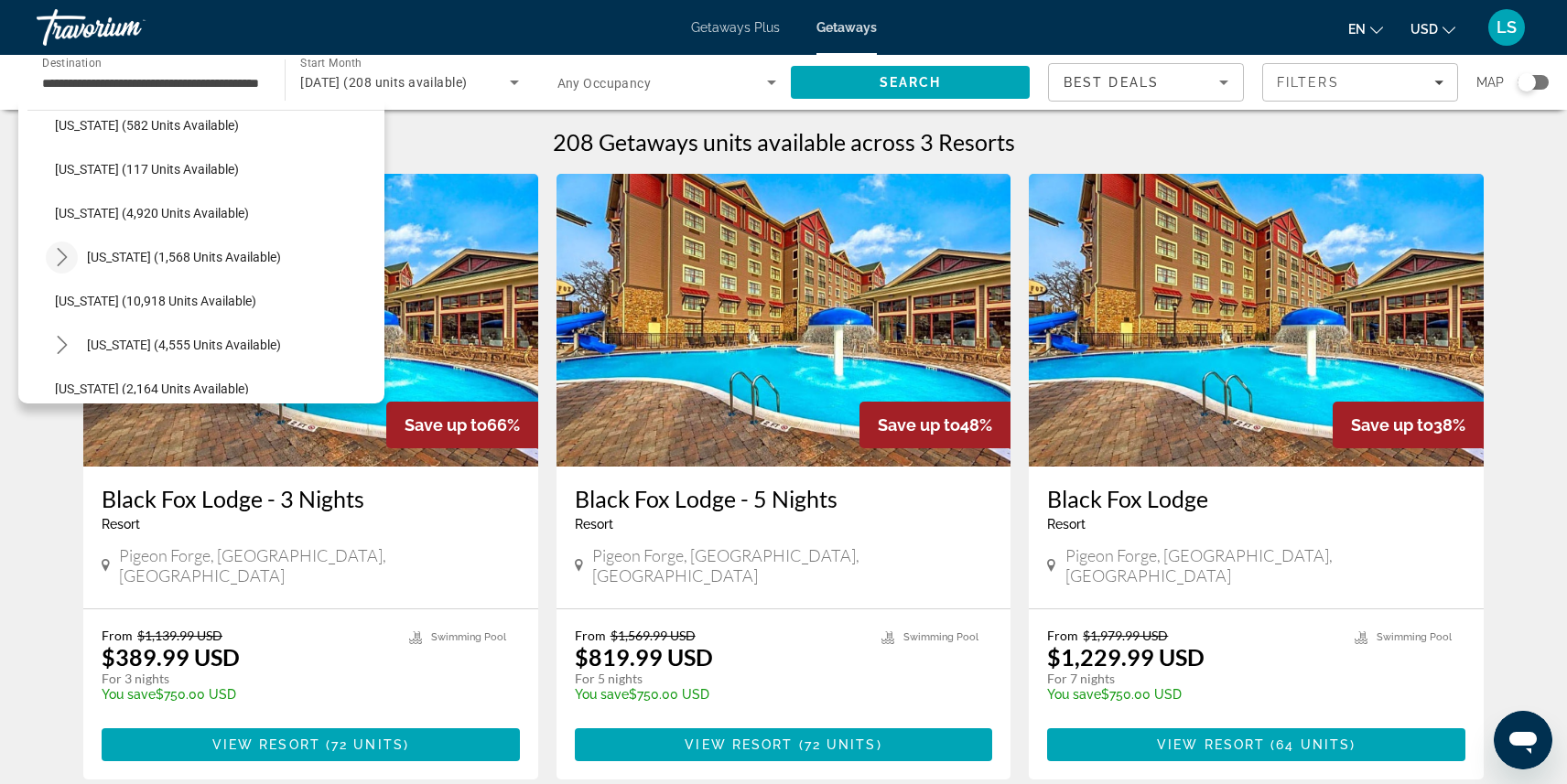
click at [63, 252] on icon "Toggle Maine (1,568 units available) submenu" at bounding box center [62, 257] width 19 height 19
click at [106, 290] on span "Select destination: Coastal (791 units available)" at bounding box center [225, 301] width 321 height 44
type input "**********"
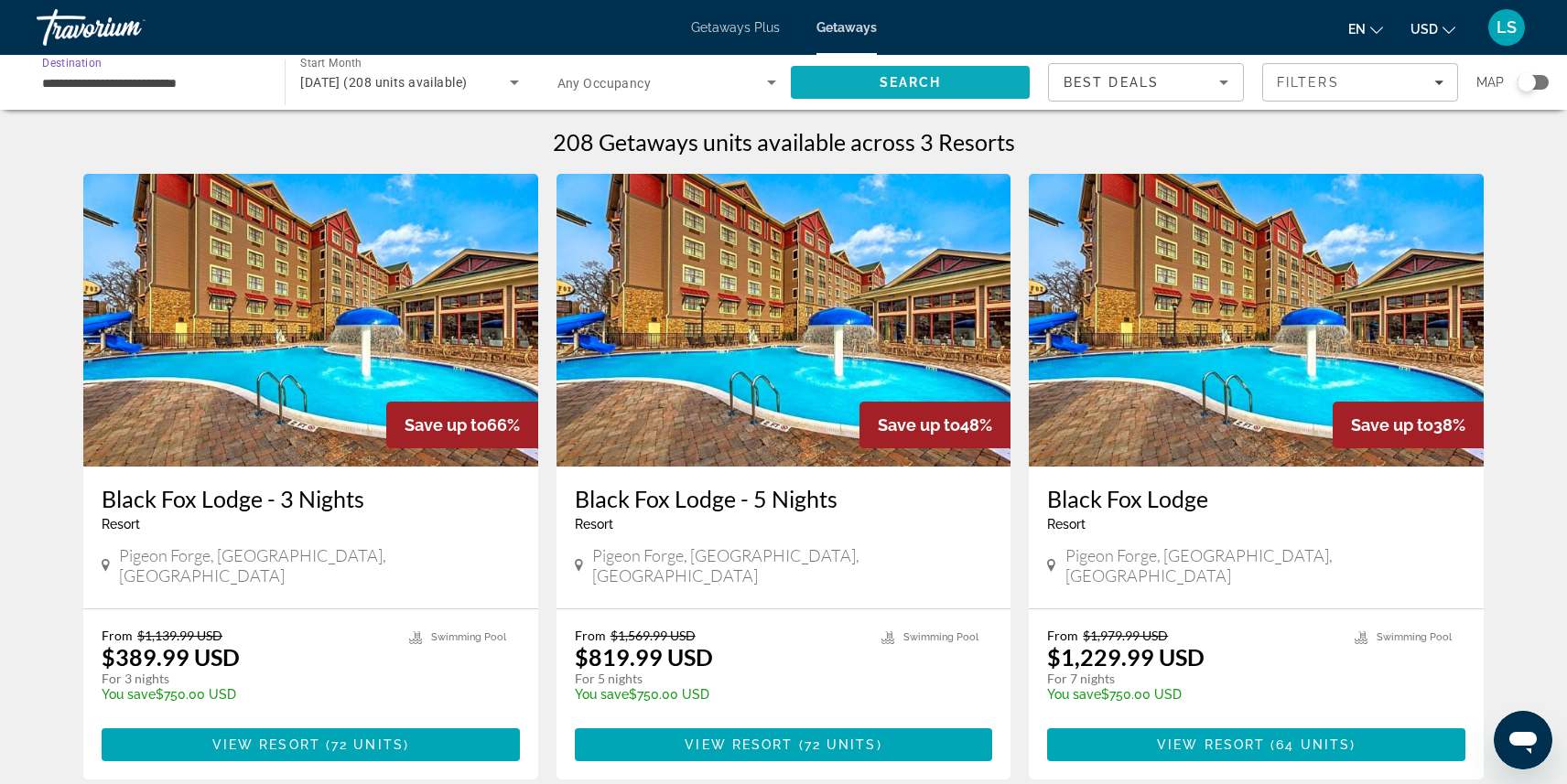
click at [874, 78] on span "Search" at bounding box center [909, 82] width 238 height 44
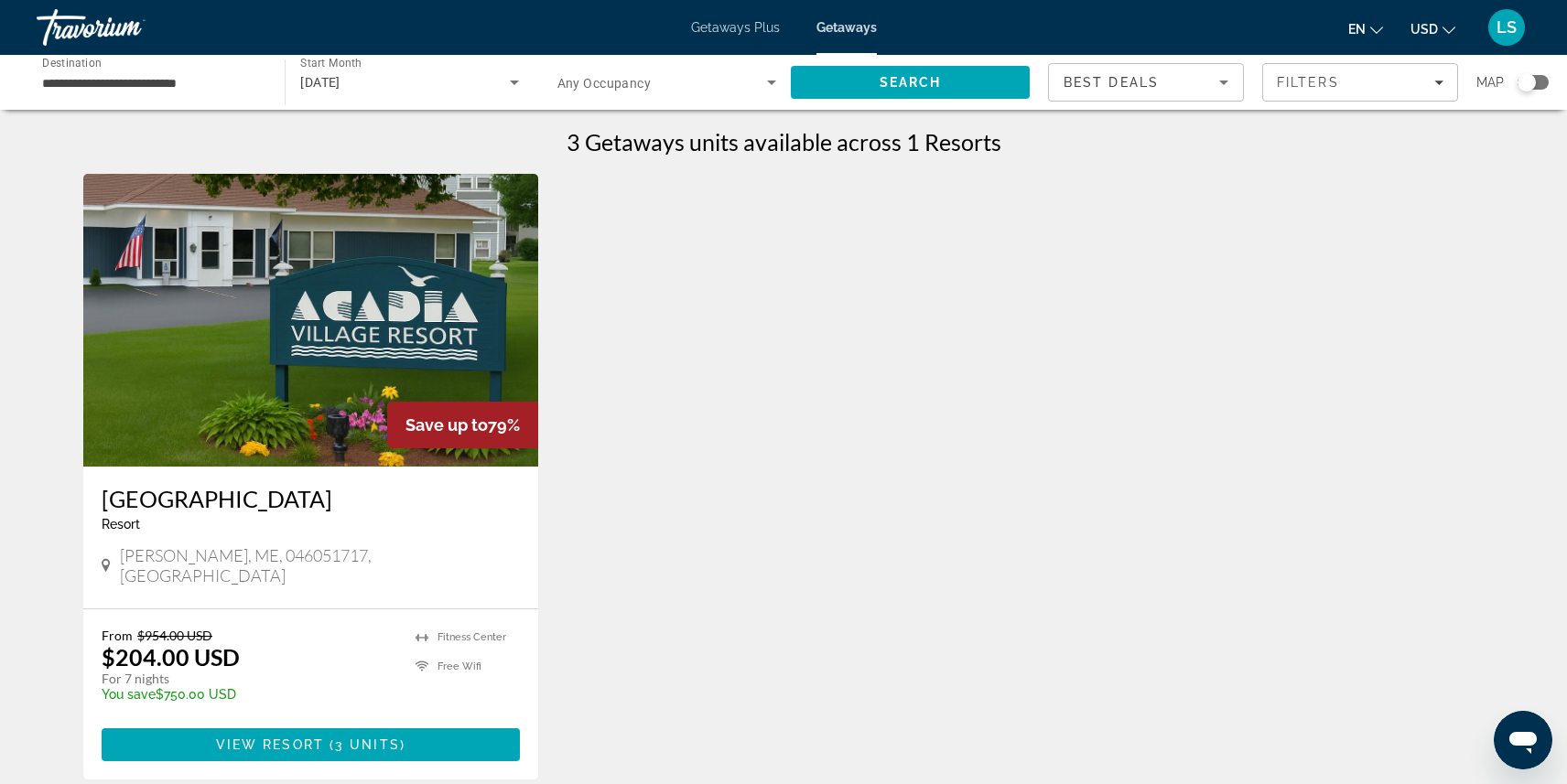
click at [252, 428] on img "Main content" at bounding box center [311, 320] width 455 height 293
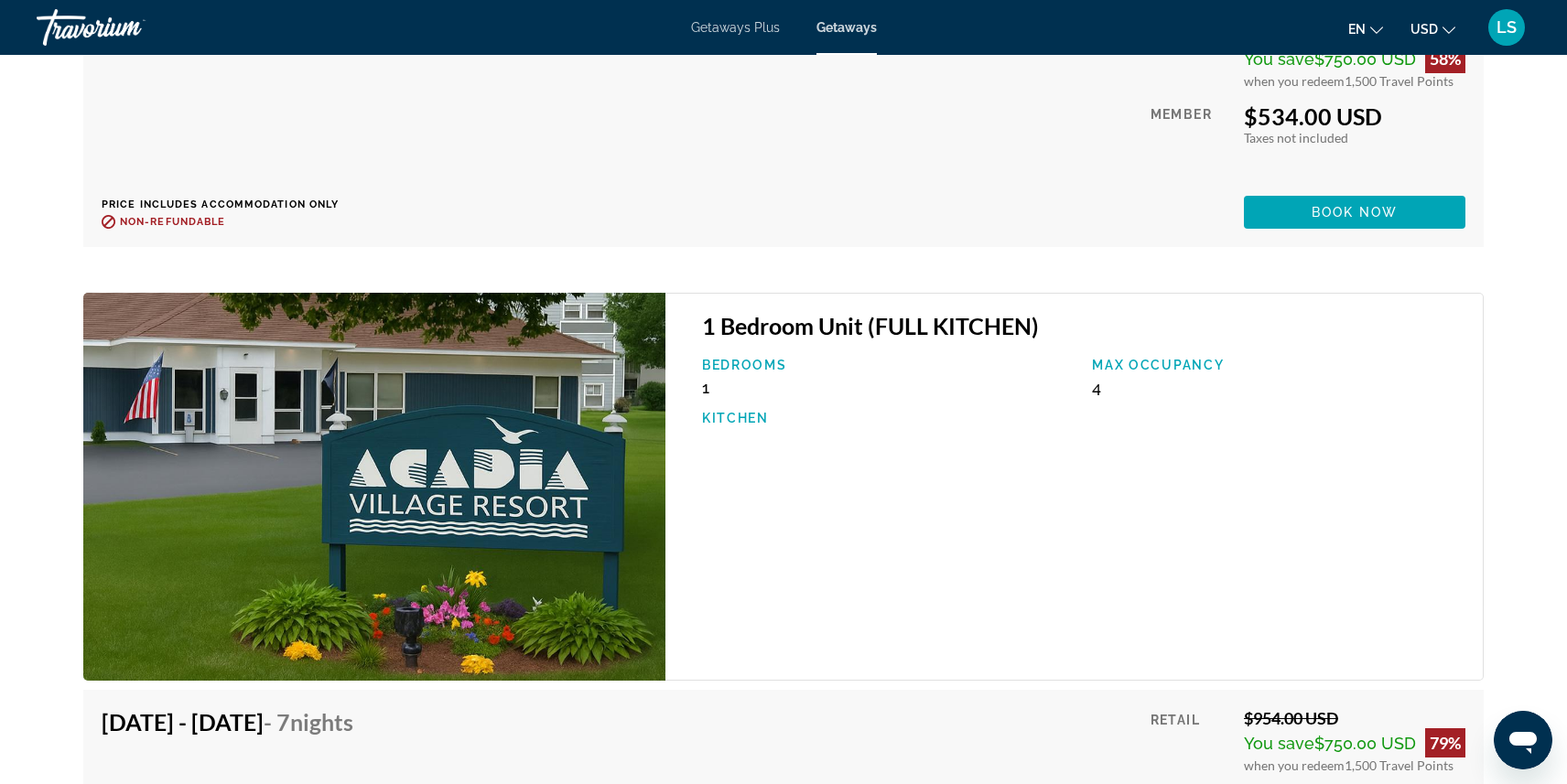
scroll to position [3575, 0]
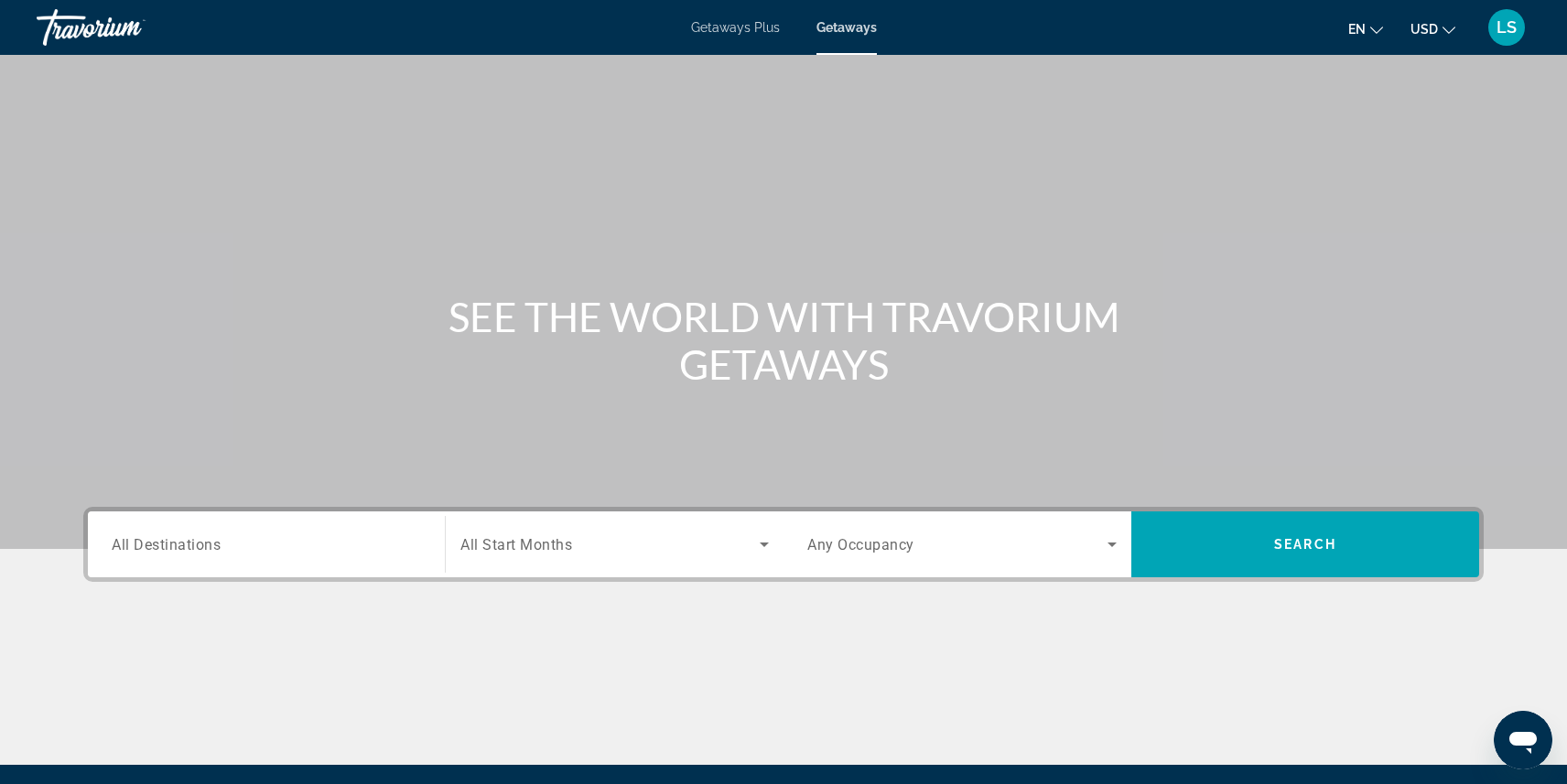
click at [186, 546] on span "All Destinations" at bounding box center [166, 544] width 109 height 18
click at [186, 546] on input "Destination All Destinations" at bounding box center [266, 545] width 310 height 22
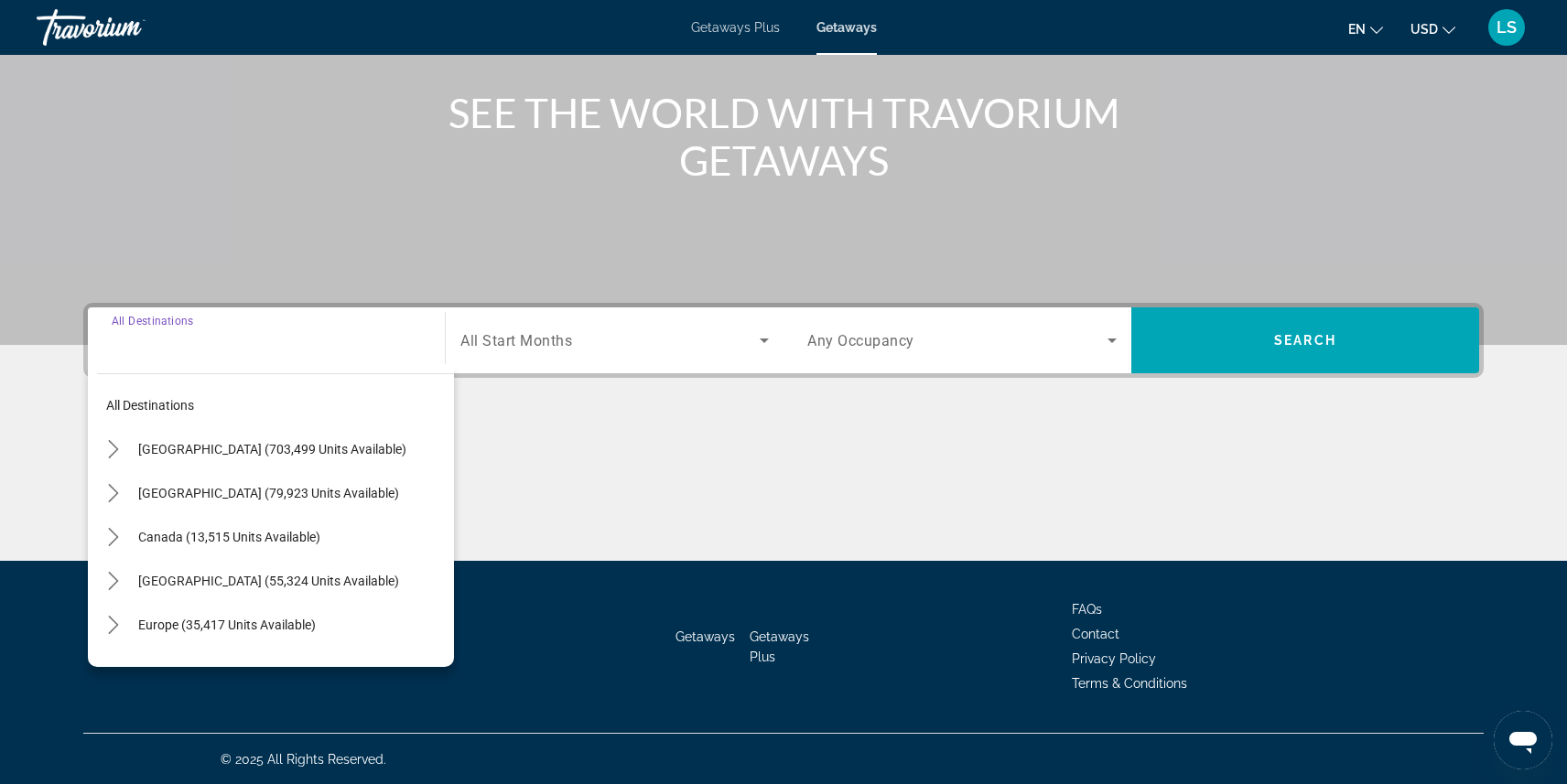
scroll to position [205, 0]
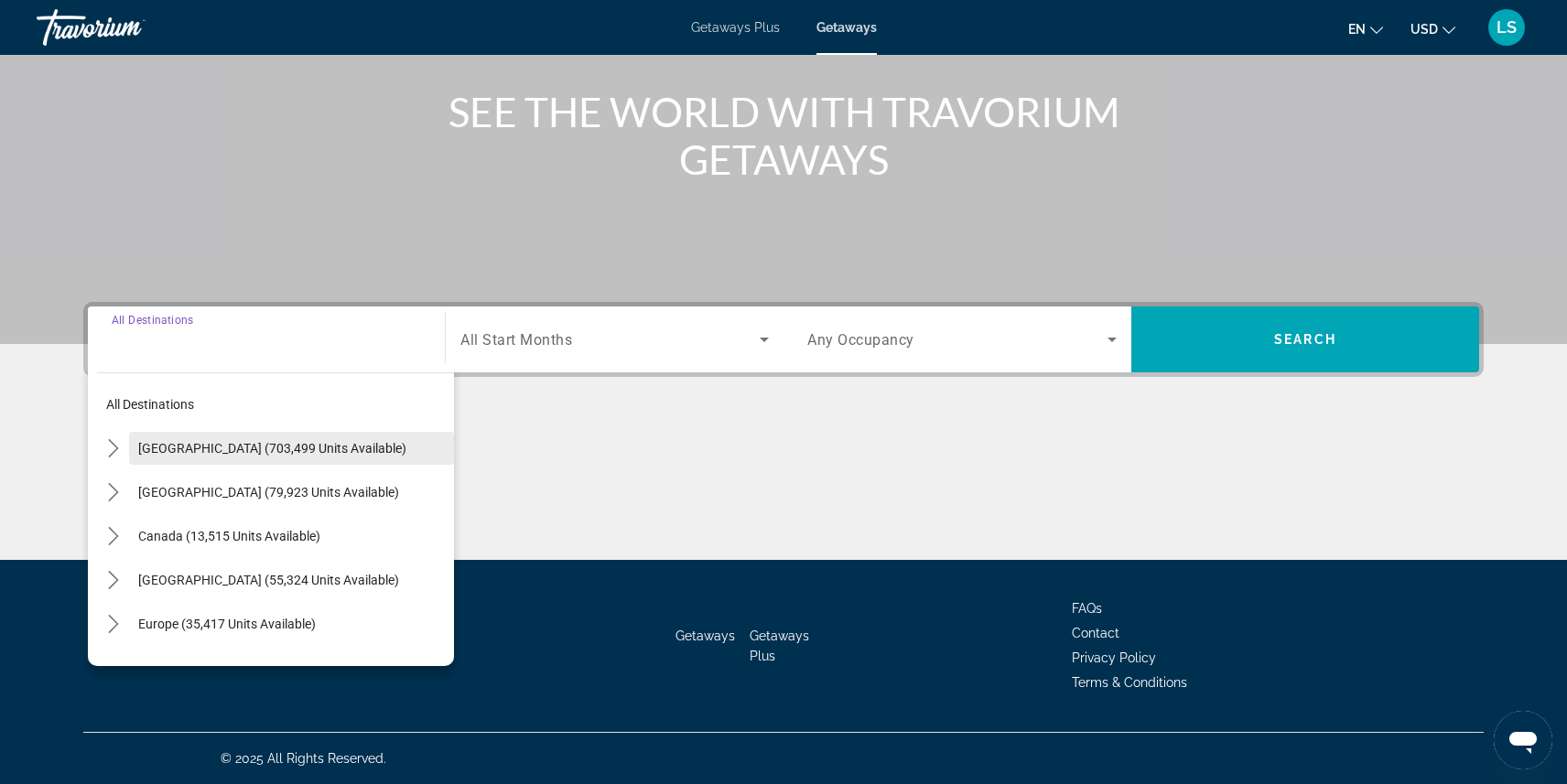
click at [190, 445] on span "[GEOGRAPHIC_DATA] (703,499 units available)" at bounding box center [272, 448] width 268 height 15
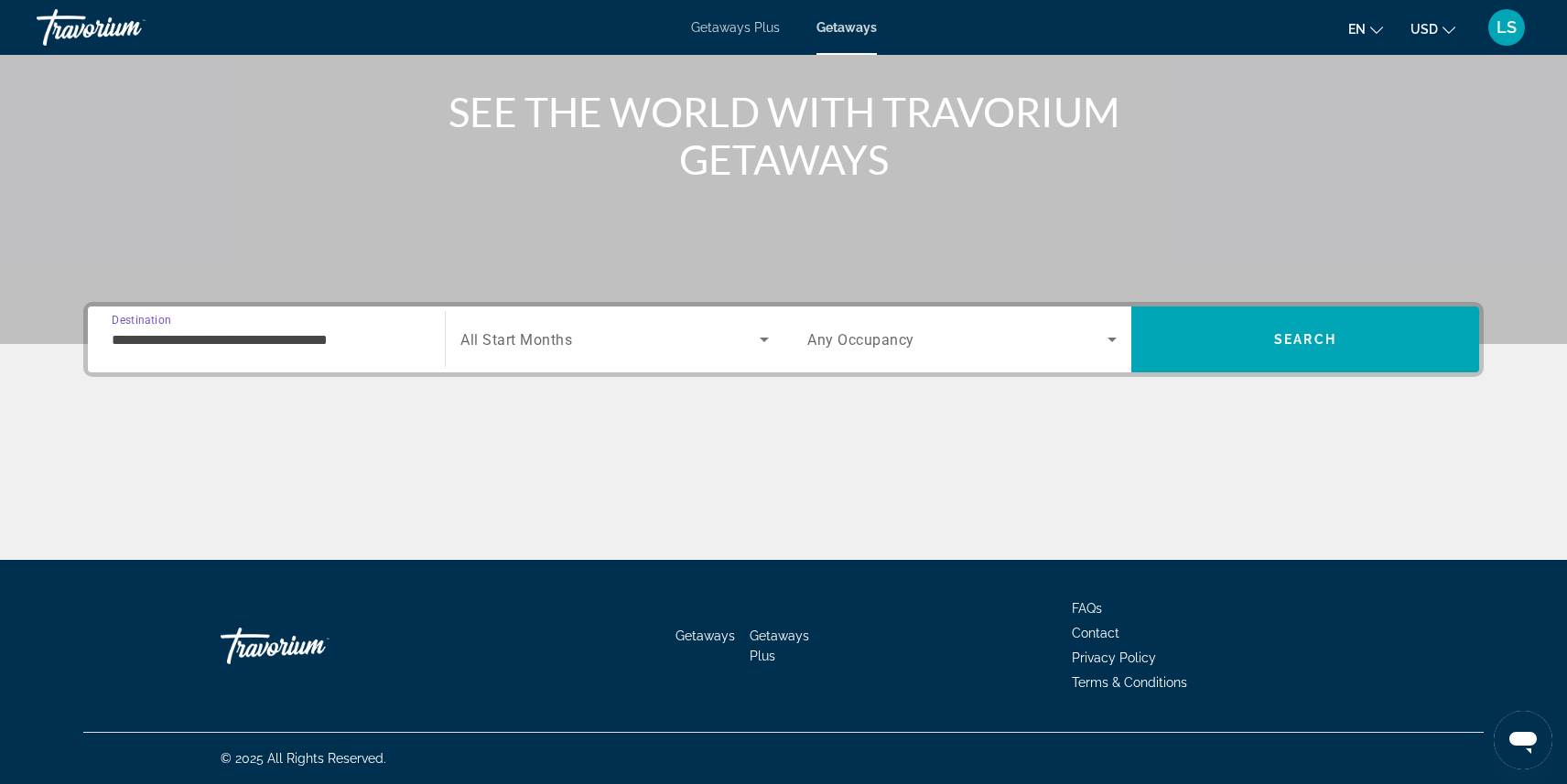
click at [290, 347] on input "**********" at bounding box center [266, 340] width 310 height 22
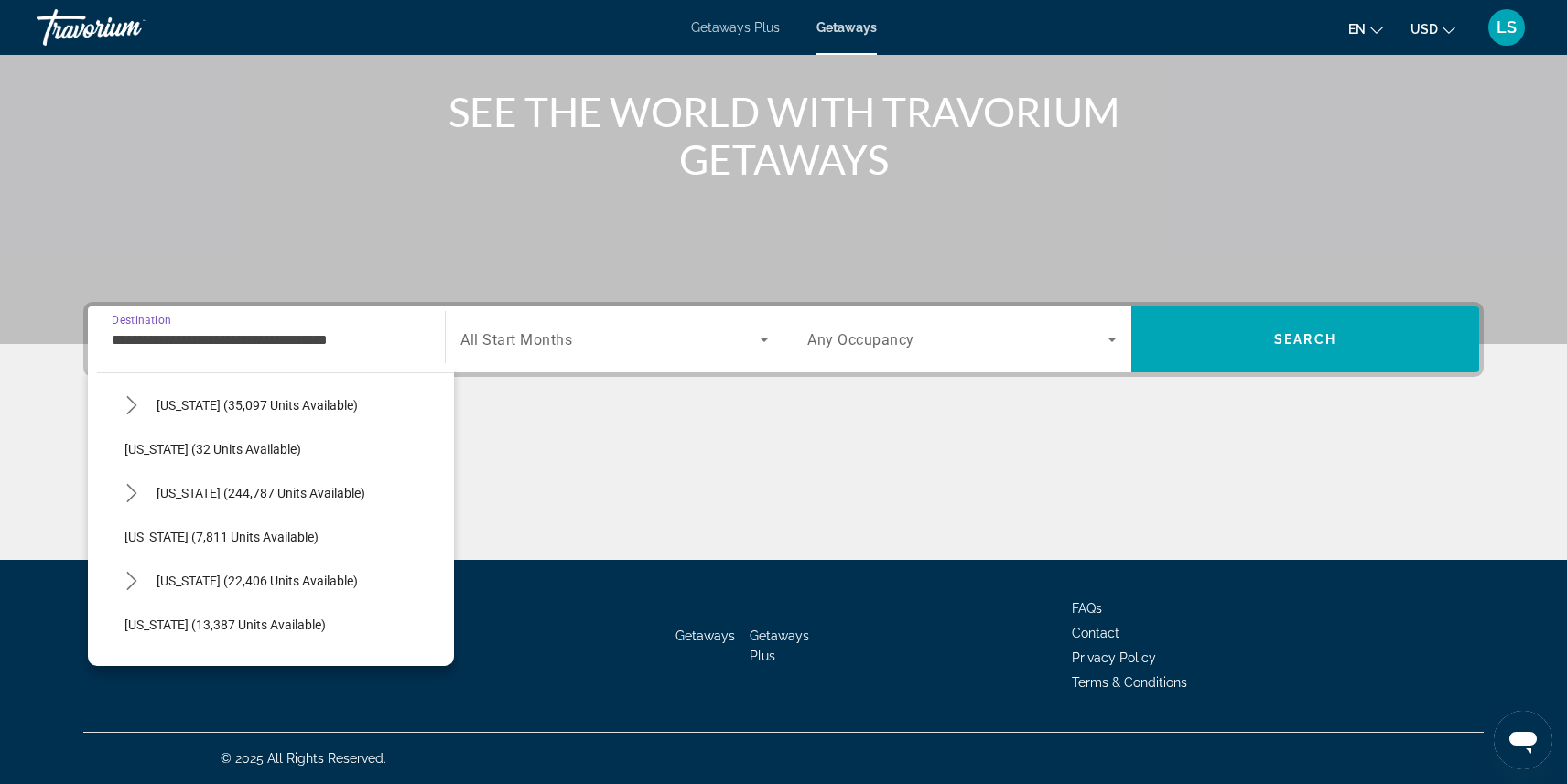
scroll to position [221, 0]
click at [126, 484] on icon "Toggle Florida (244,787 units available) submenu" at bounding box center [132, 490] width 19 height 19
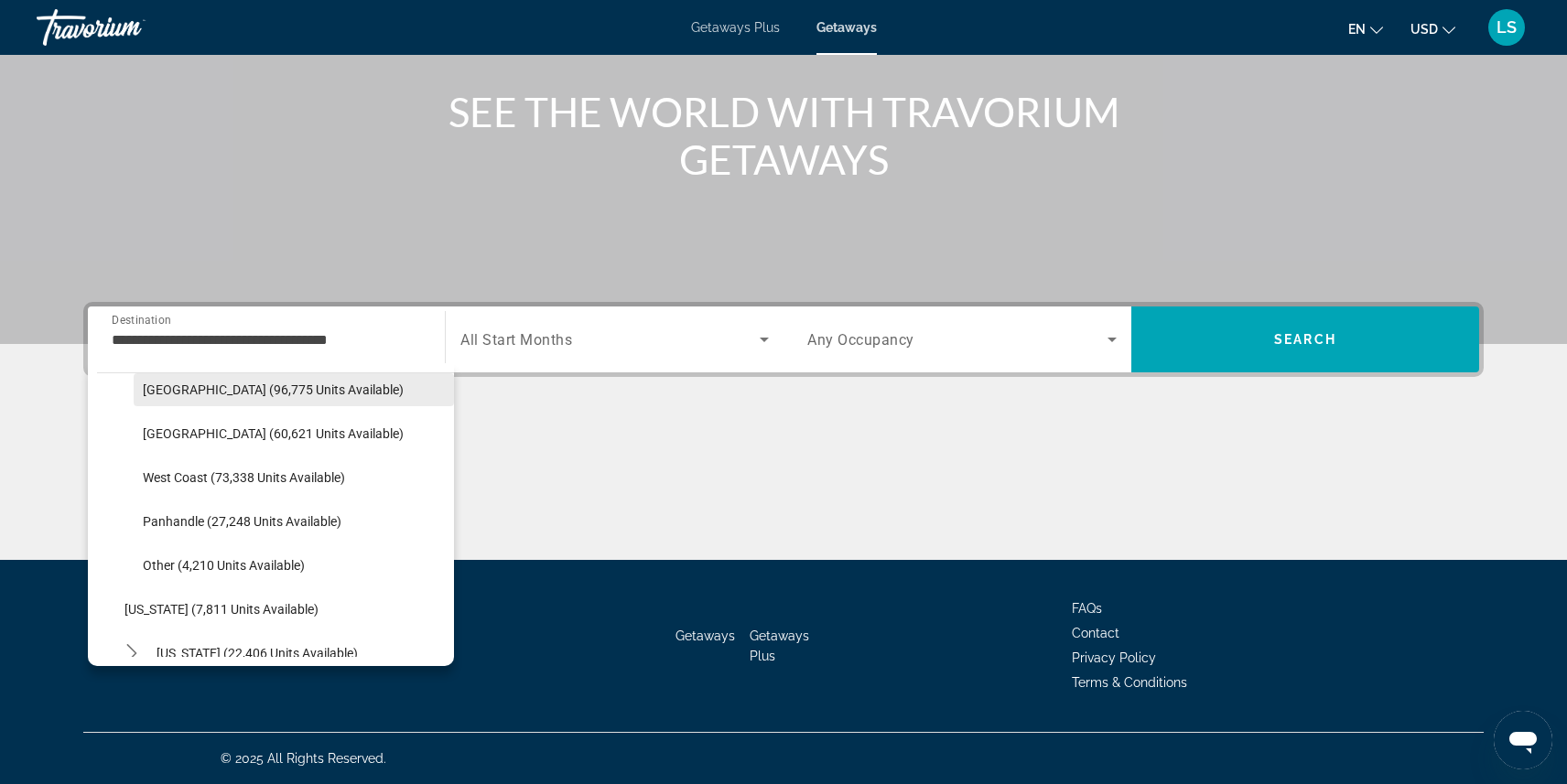
scroll to position [367, 0]
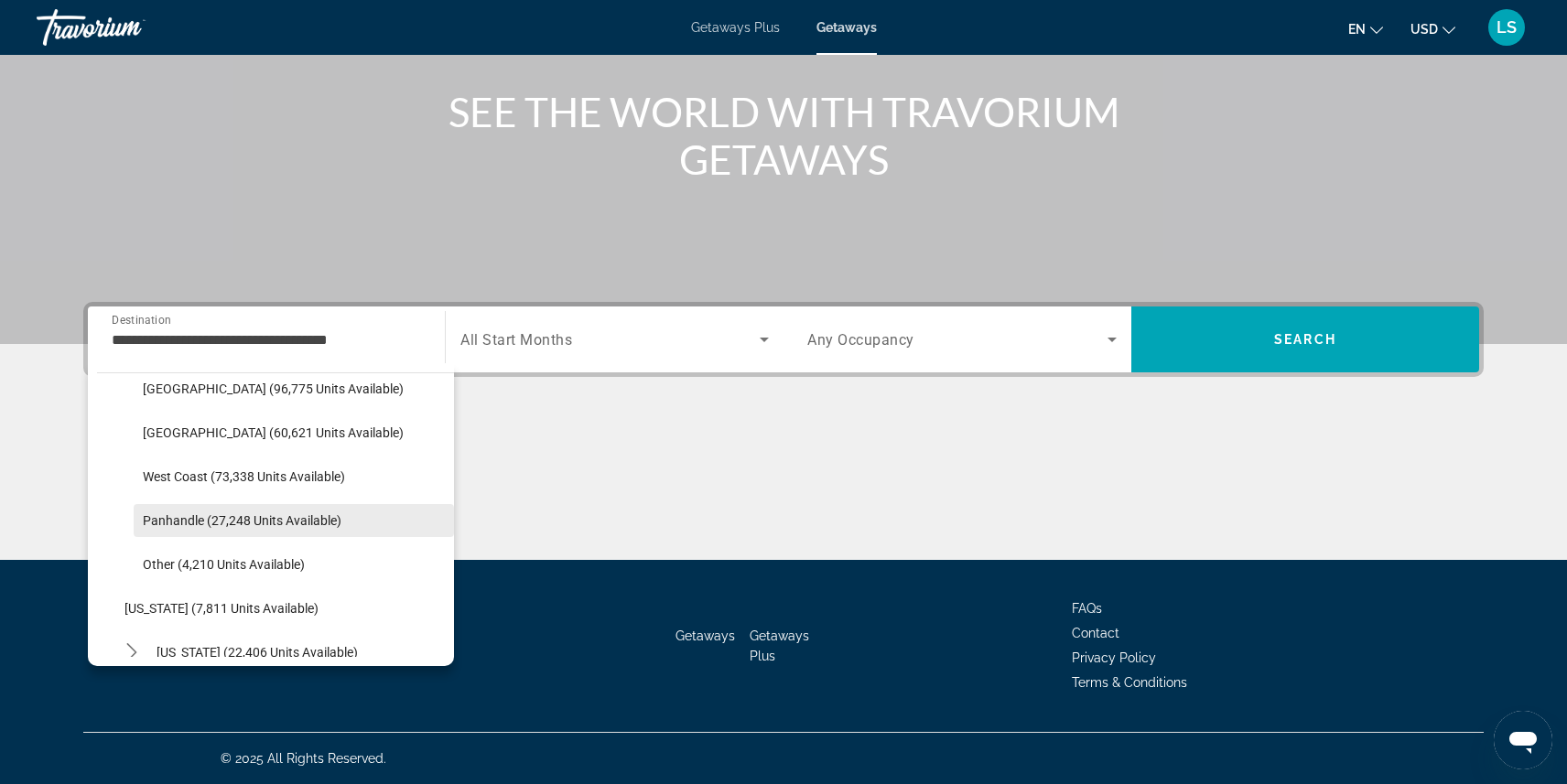
click at [223, 513] on span "Panhandle (27,248 units available)" at bounding box center [241, 520] width 199 height 15
type input "**********"
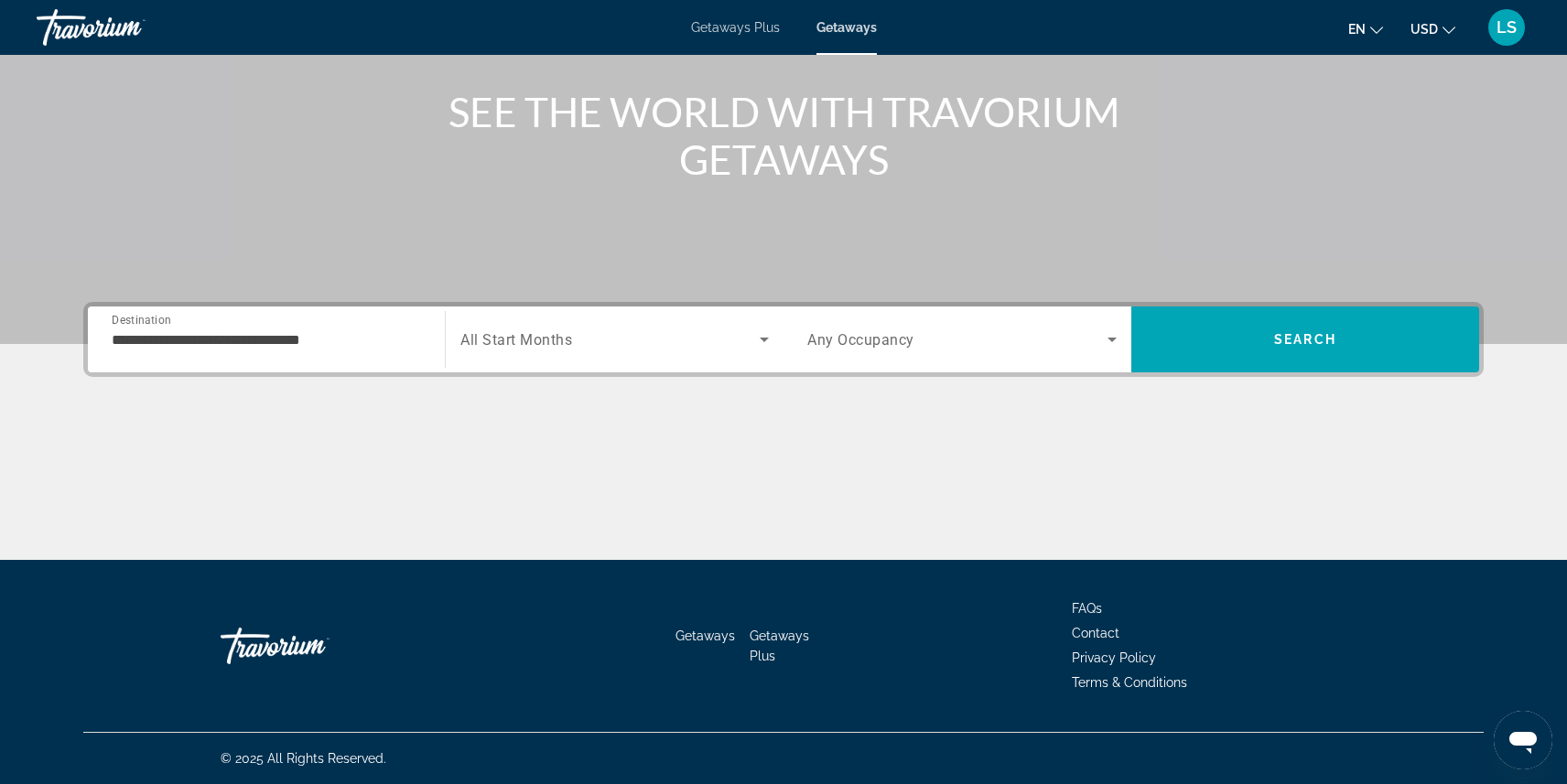
click at [559, 337] on span "All Start Months" at bounding box center [515, 340] width 112 height 18
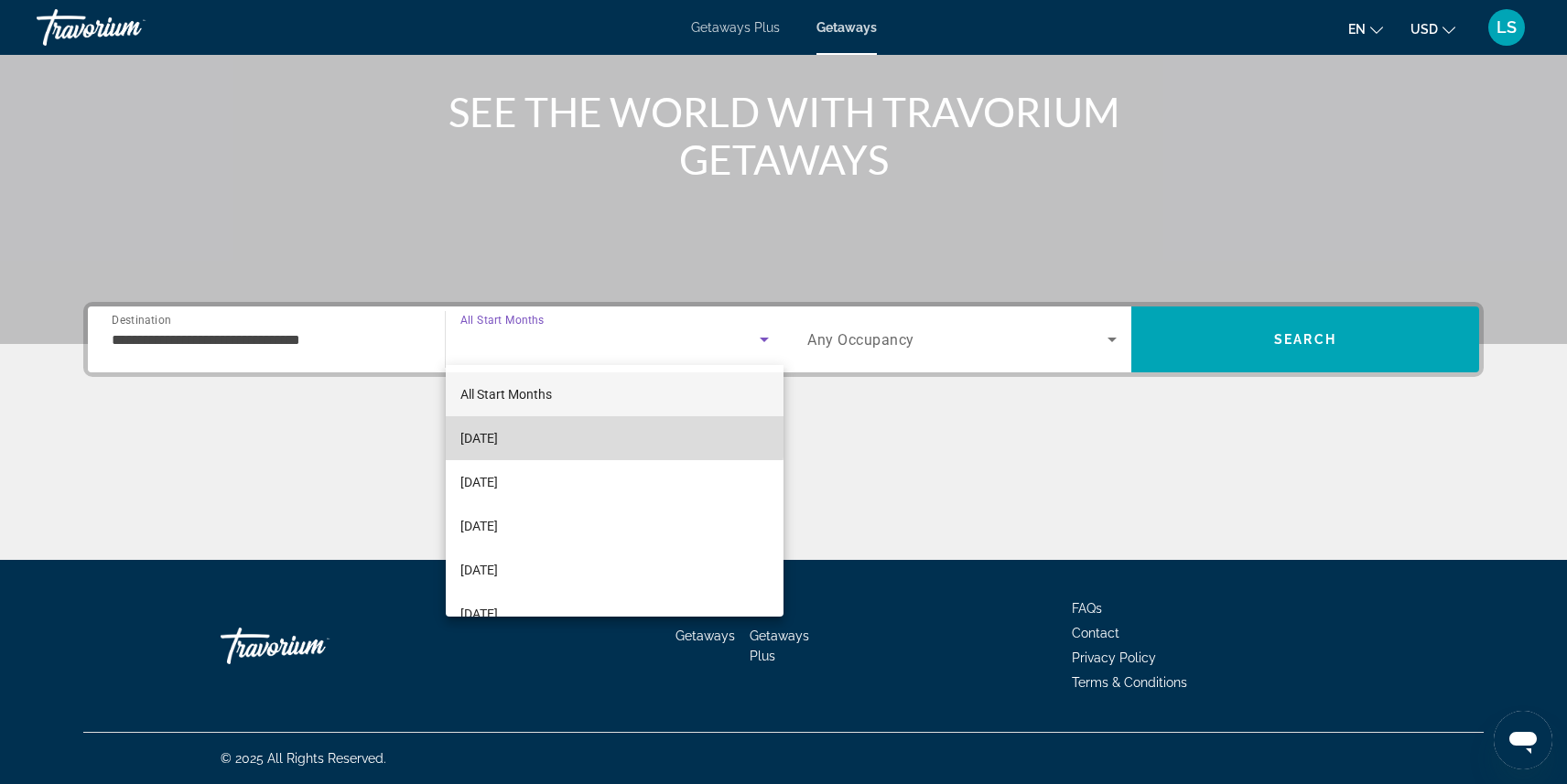
click at [498, 434] on span "[DATE]" at bounding box center [479, 438] width 38 height 22
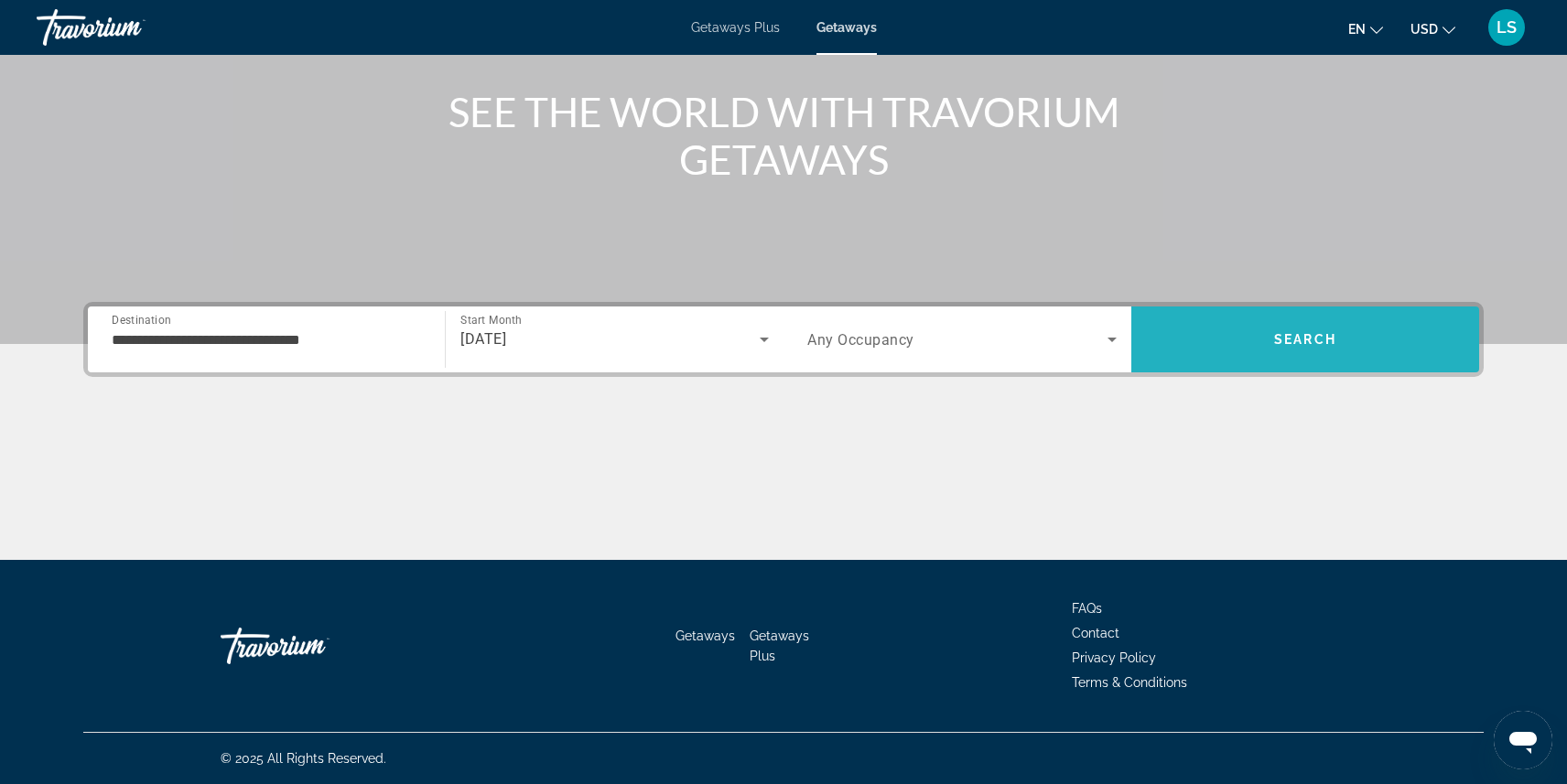
click at [1269, 334] on span "Search" at bounding box center [1305, 339] width 348 height 44
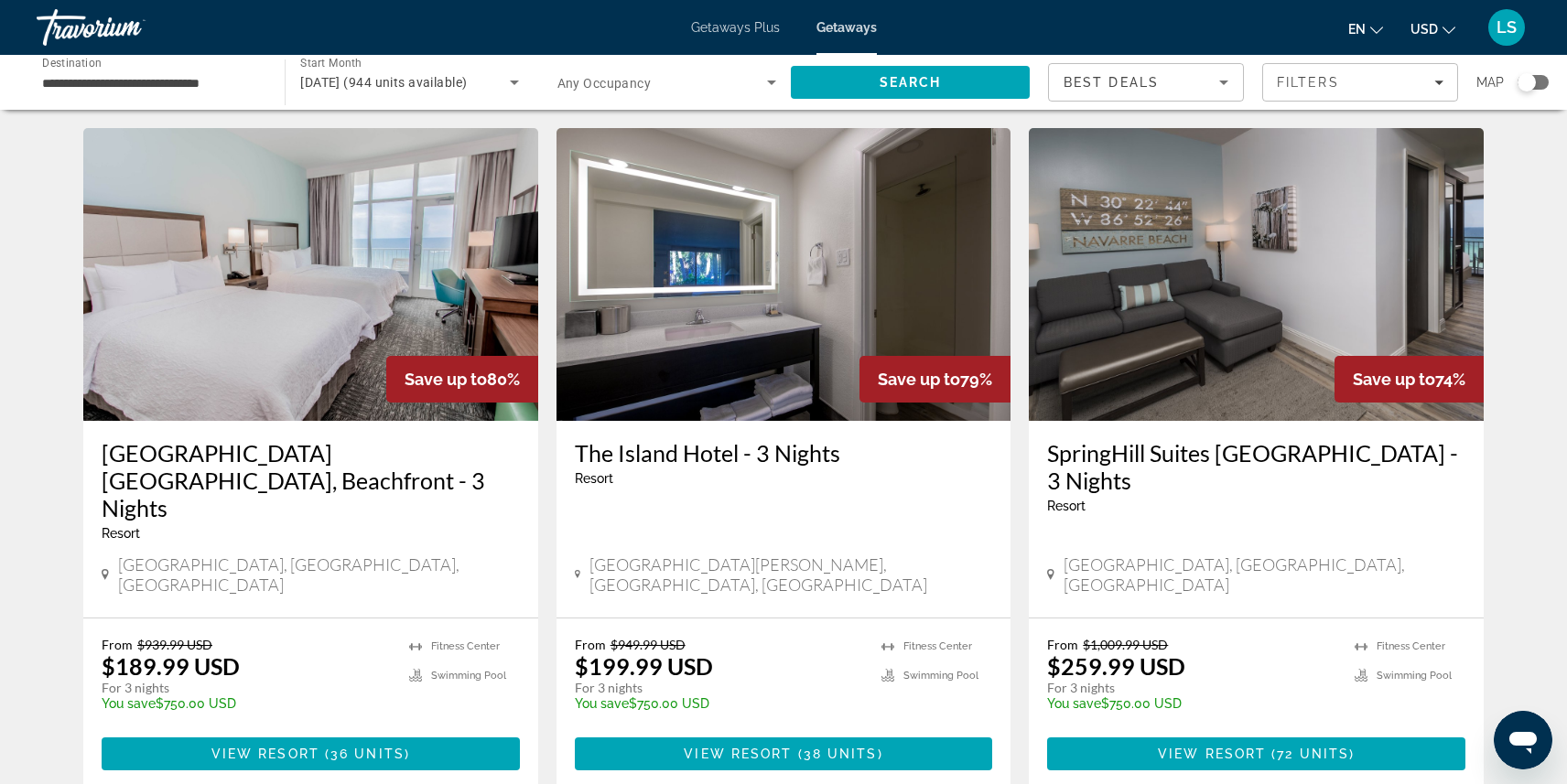
scroll to position [1414, 0]
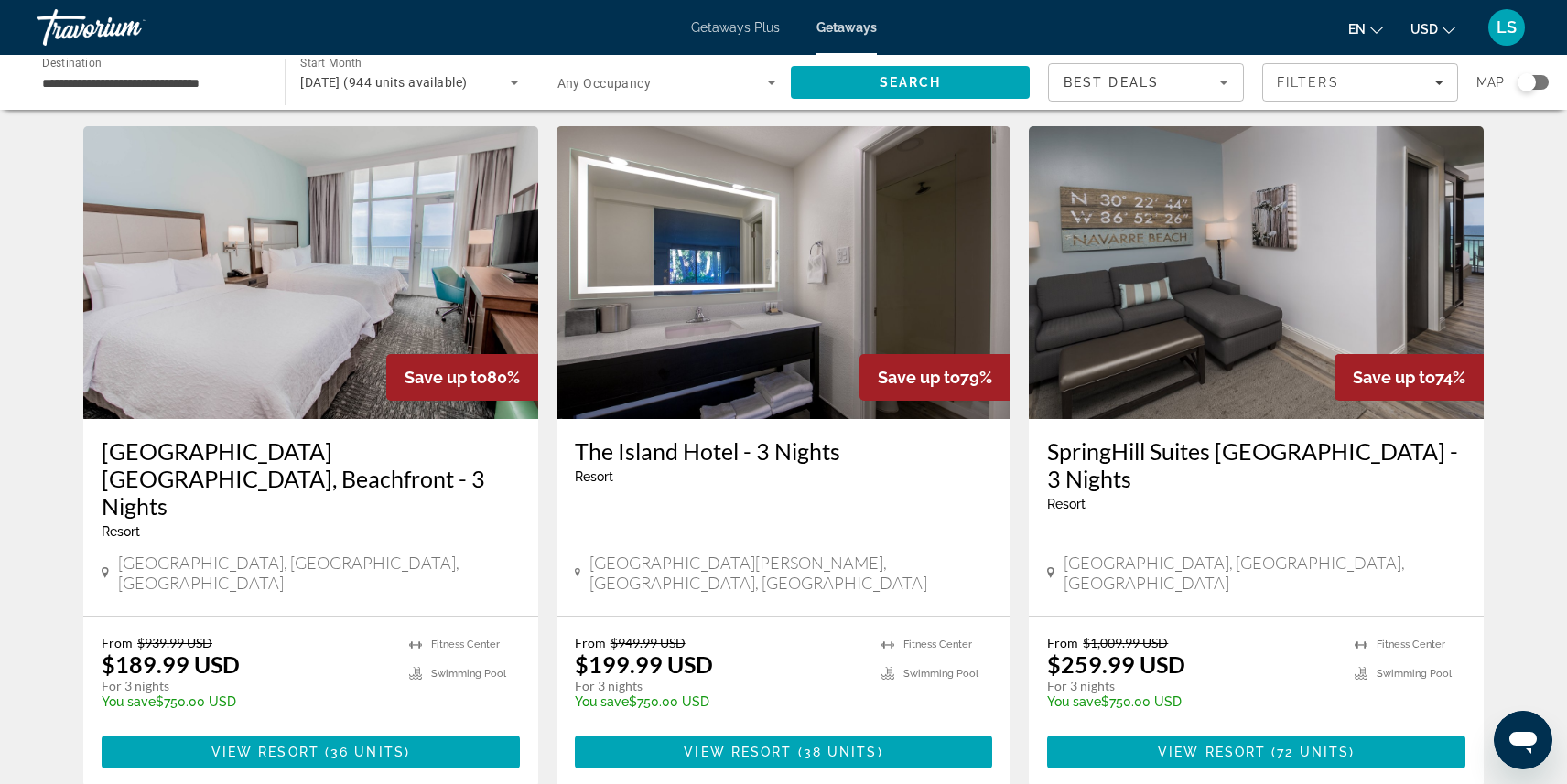
click at [273, 248] on img "Main content" at bounding box center [311, 273] width 455 height 293
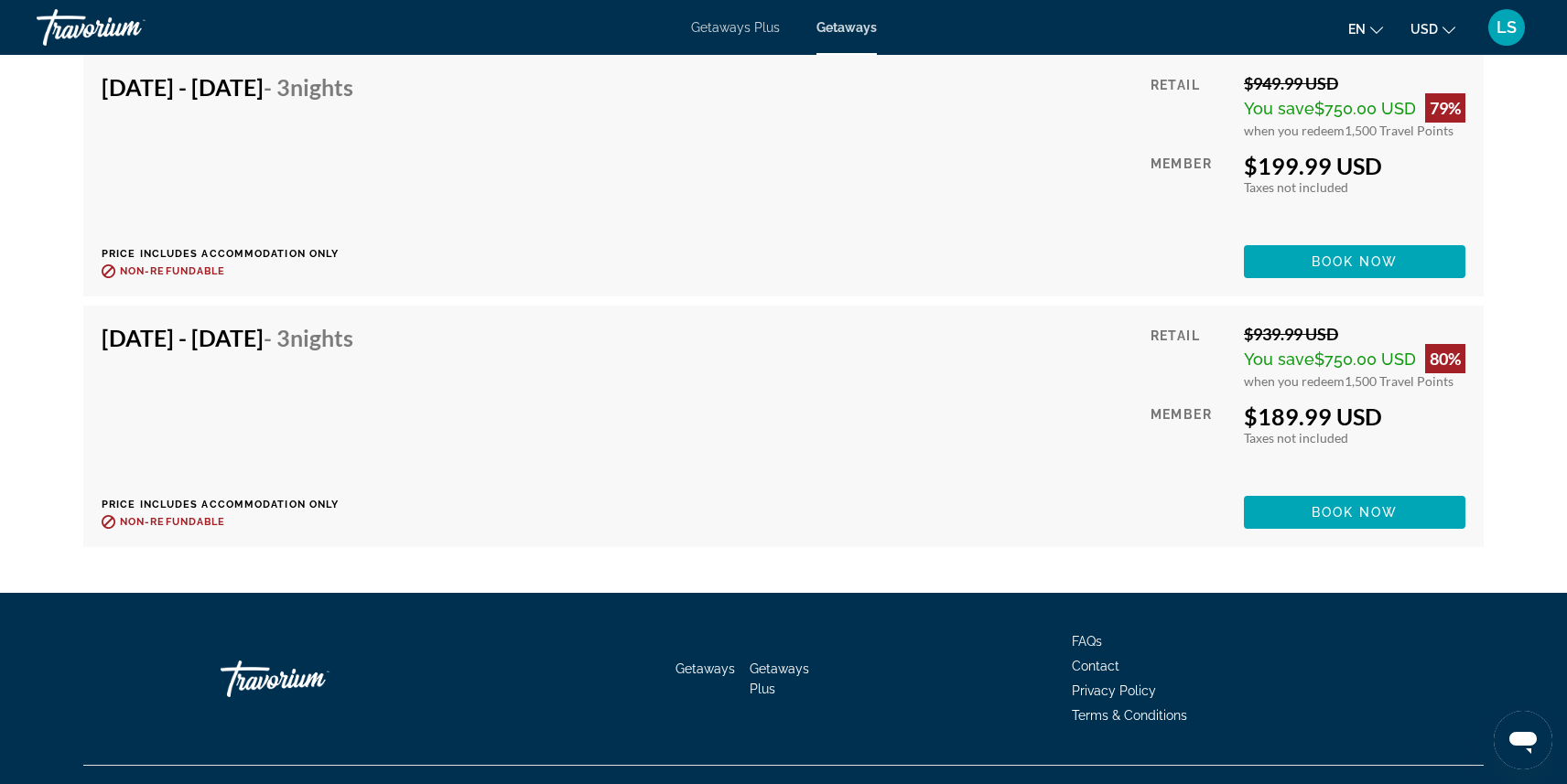
scroll to position [4909, 0]
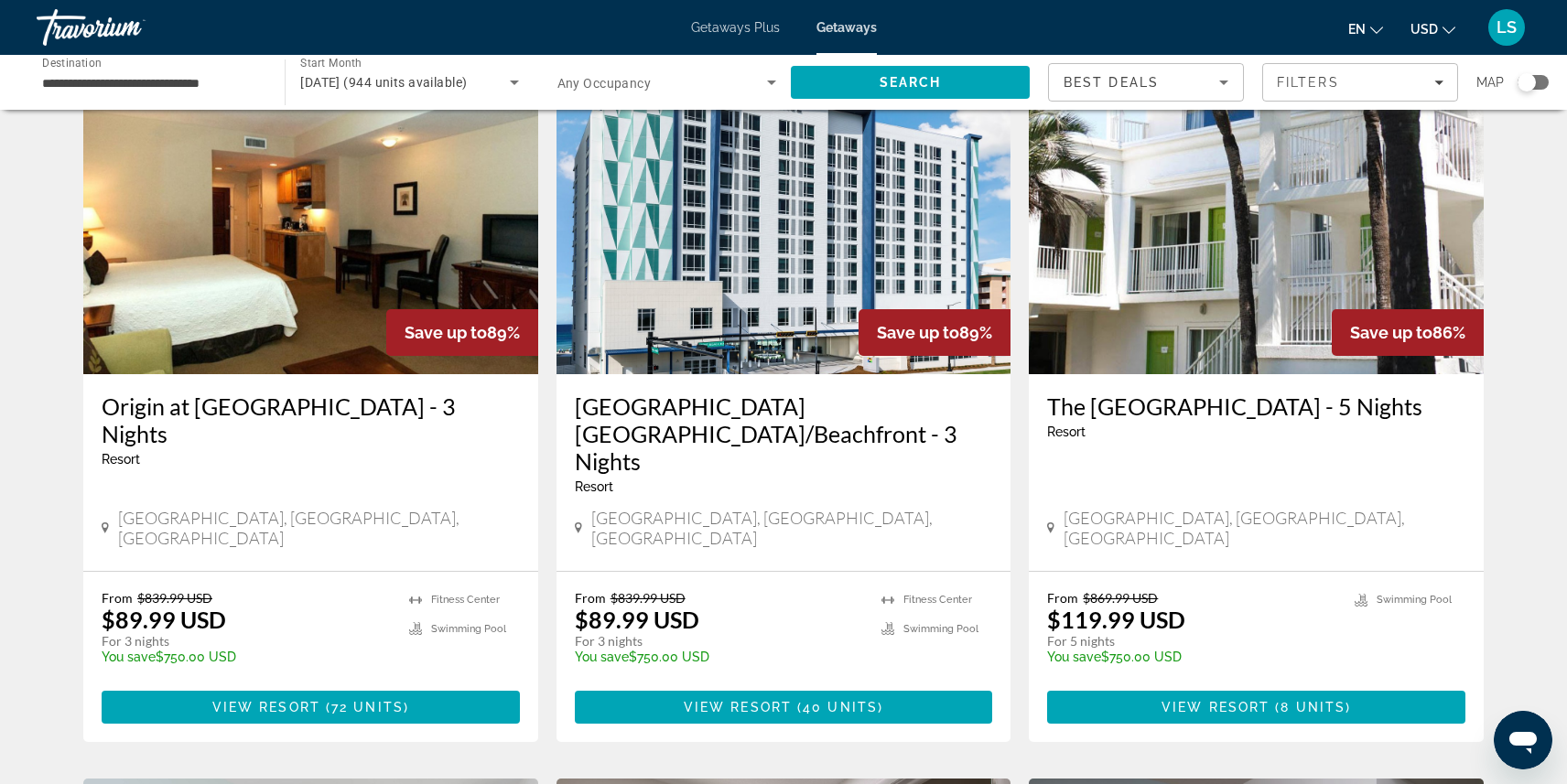
scroll to position [748, 0]
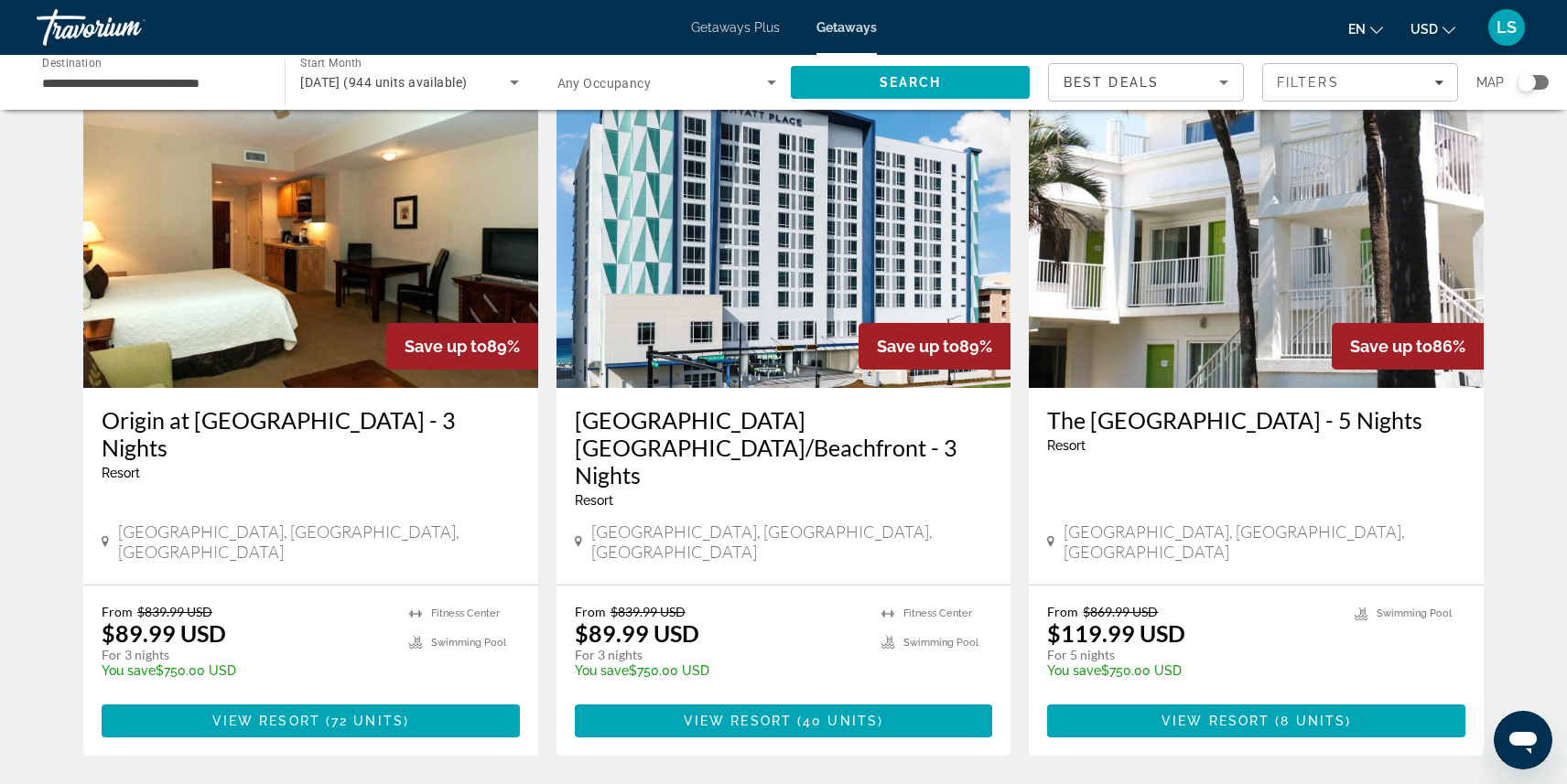
click at [738, 274] on img "Main content" at bounding box center [784, 241] width 455 height 293
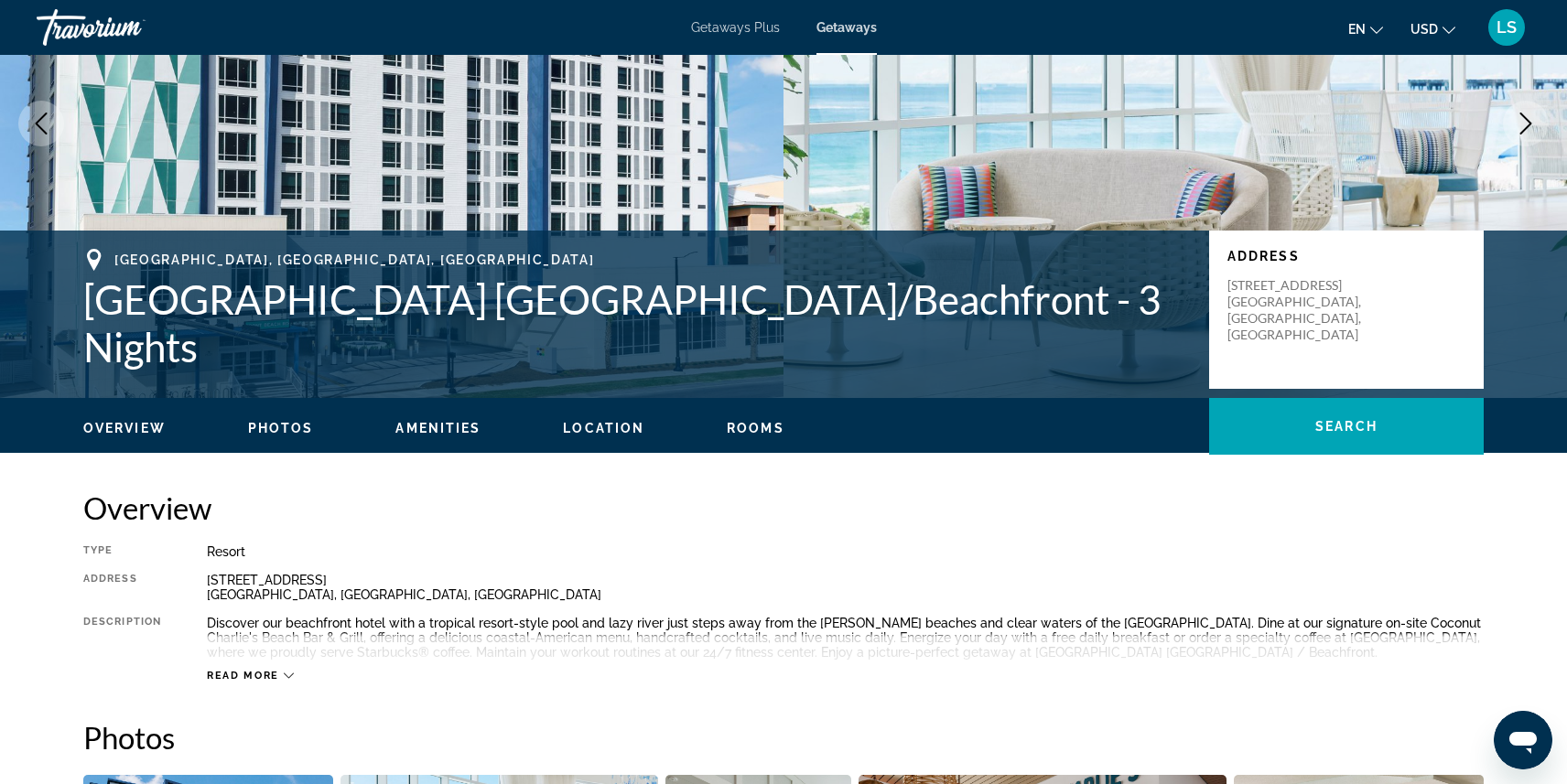
scroll to position [208, 0]
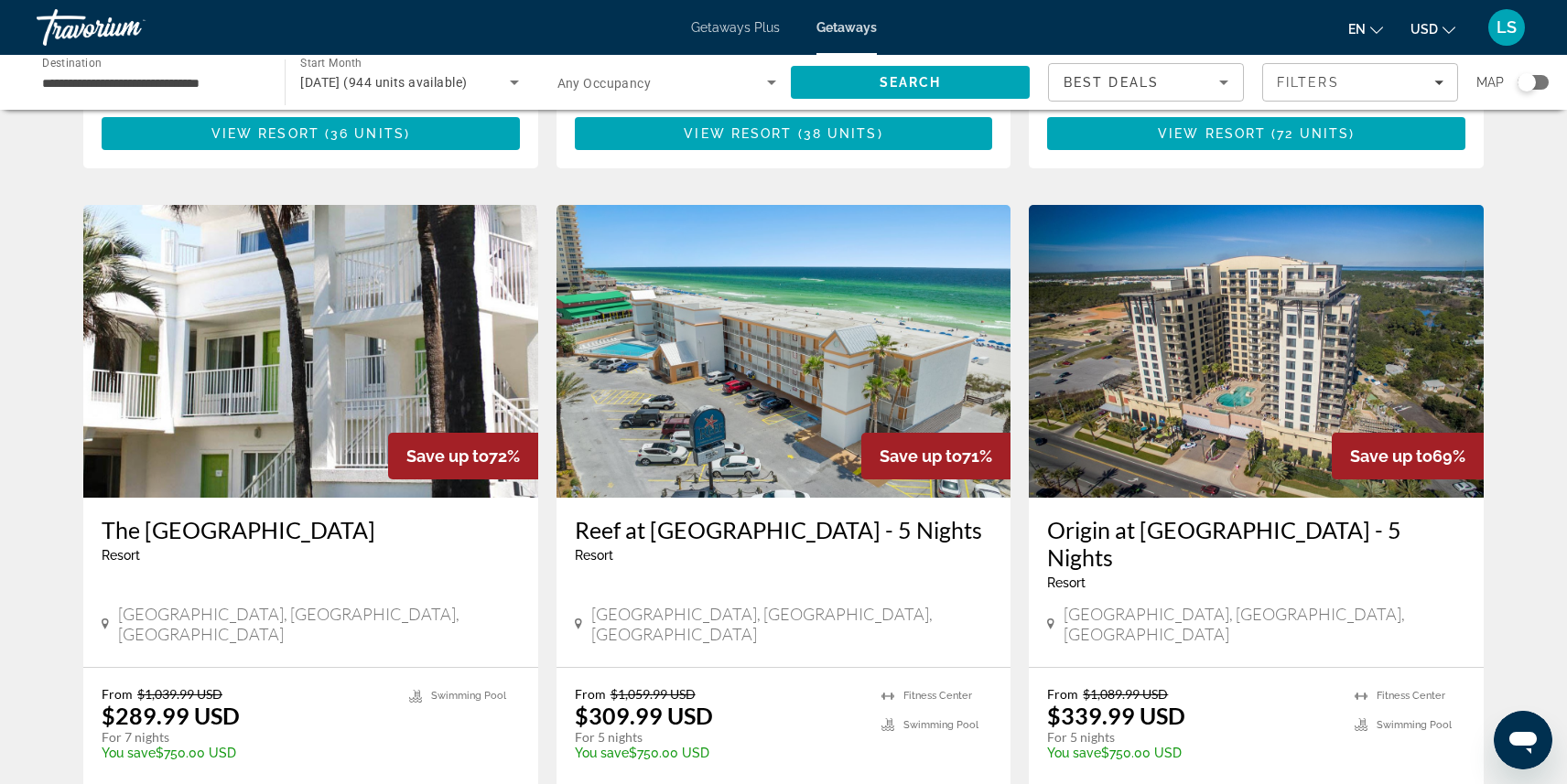
scroll to position [2031, 0]
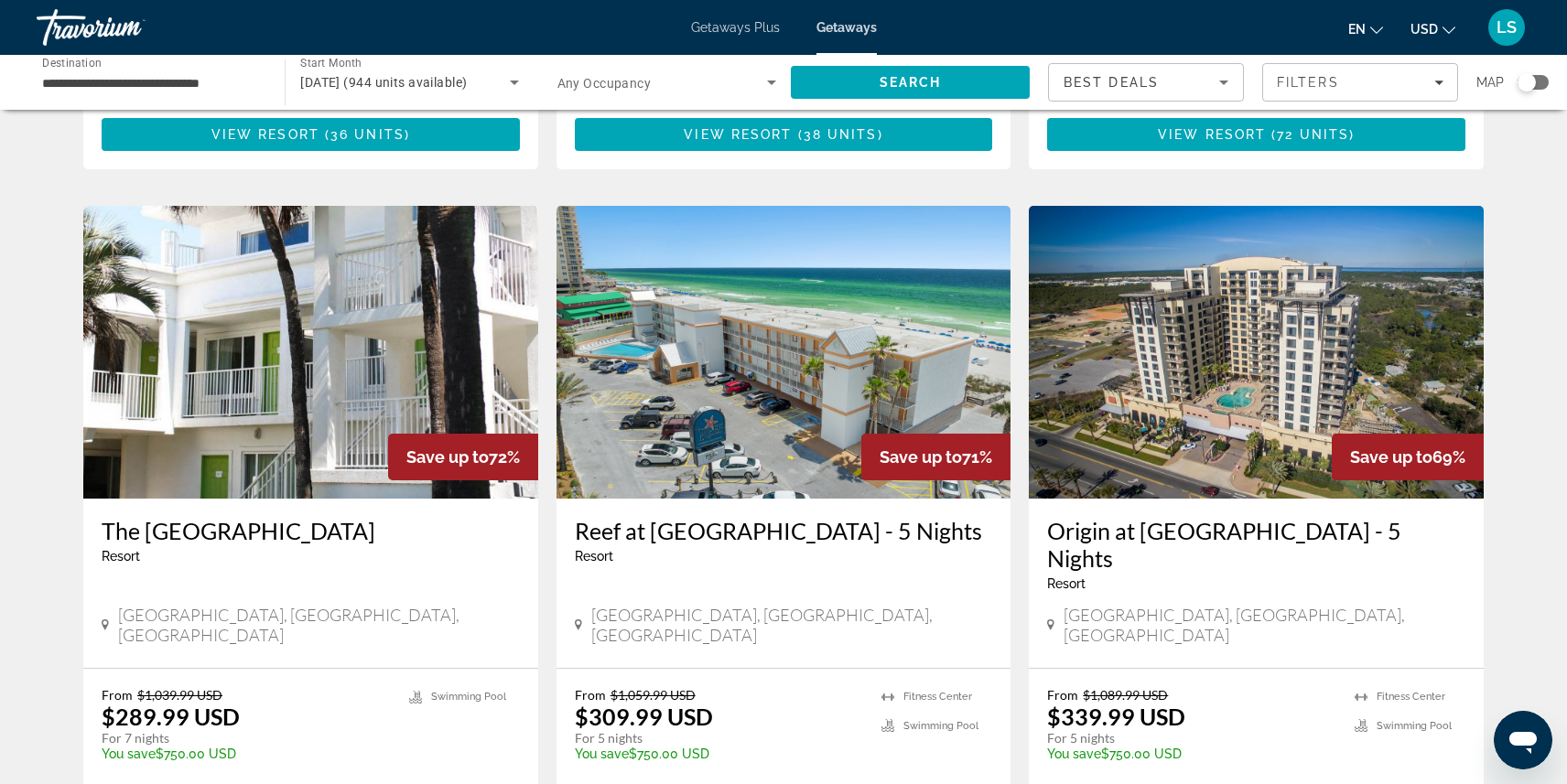
click at [688, 286] on img "Main content" at bounding box center [784, 352] width 455 height 293
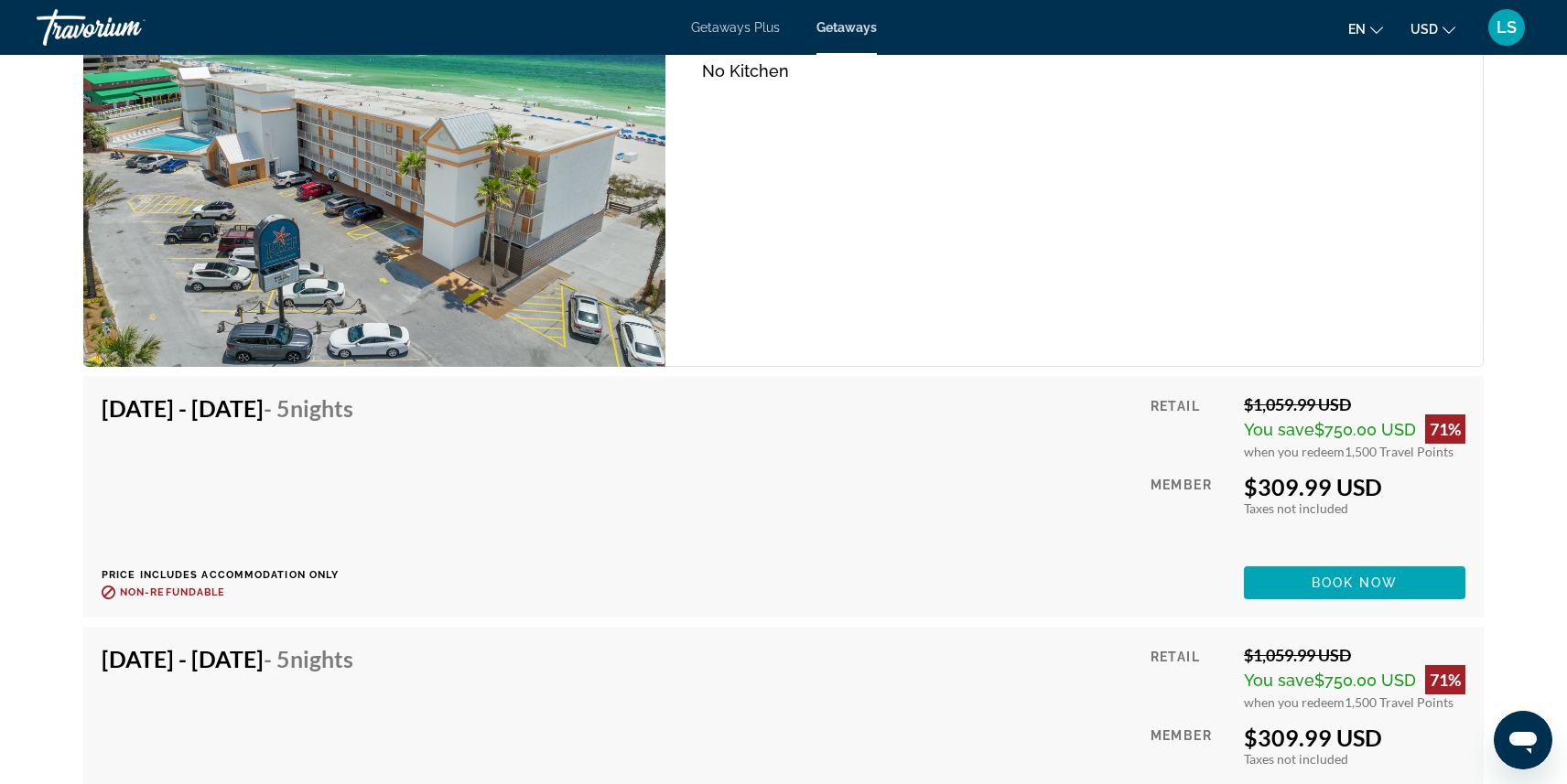
scroll to position [3003, 0]
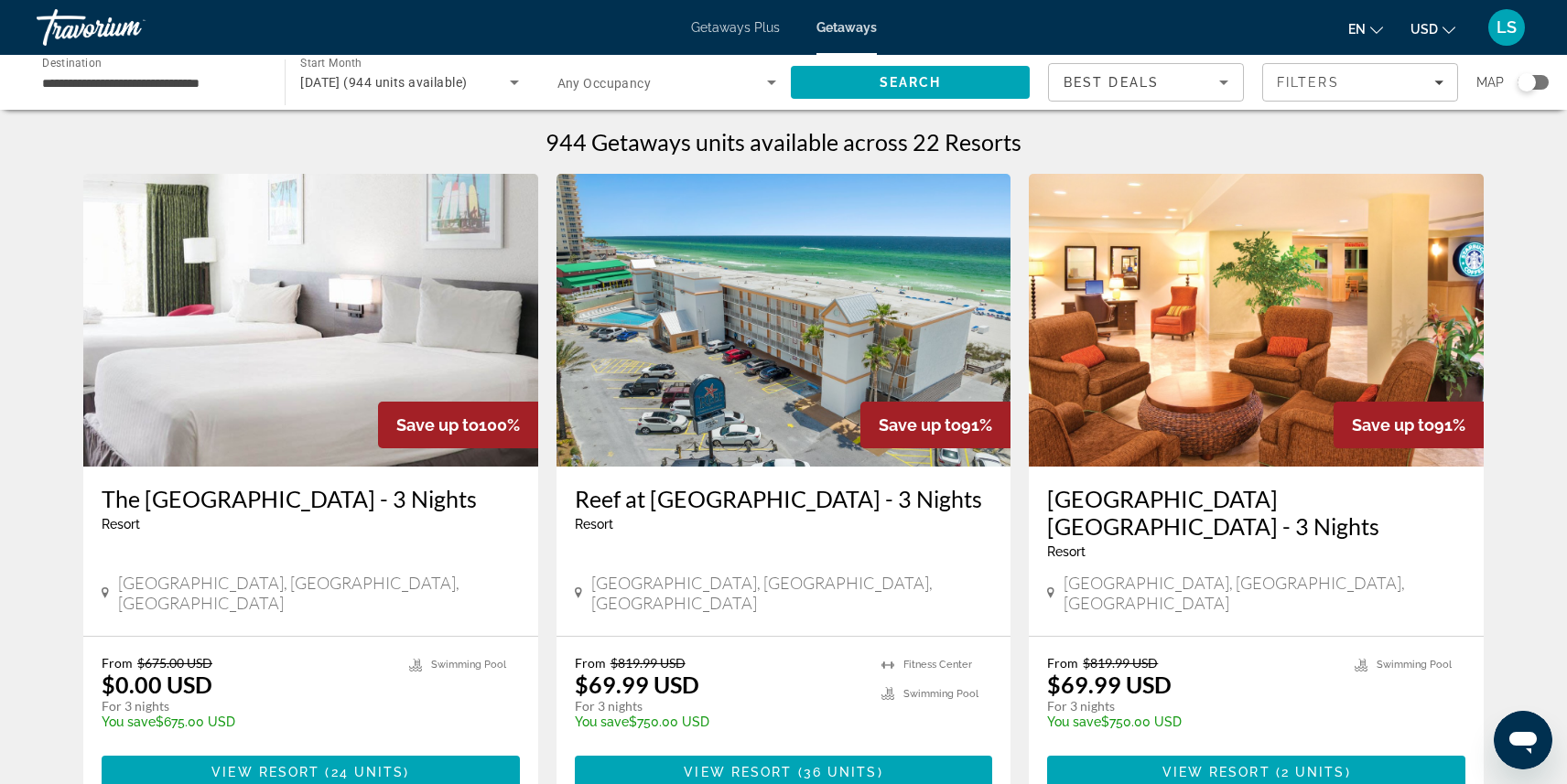
click at [133, 393] on img "Main content" at bounding box center [311, 320] width 455 height 293
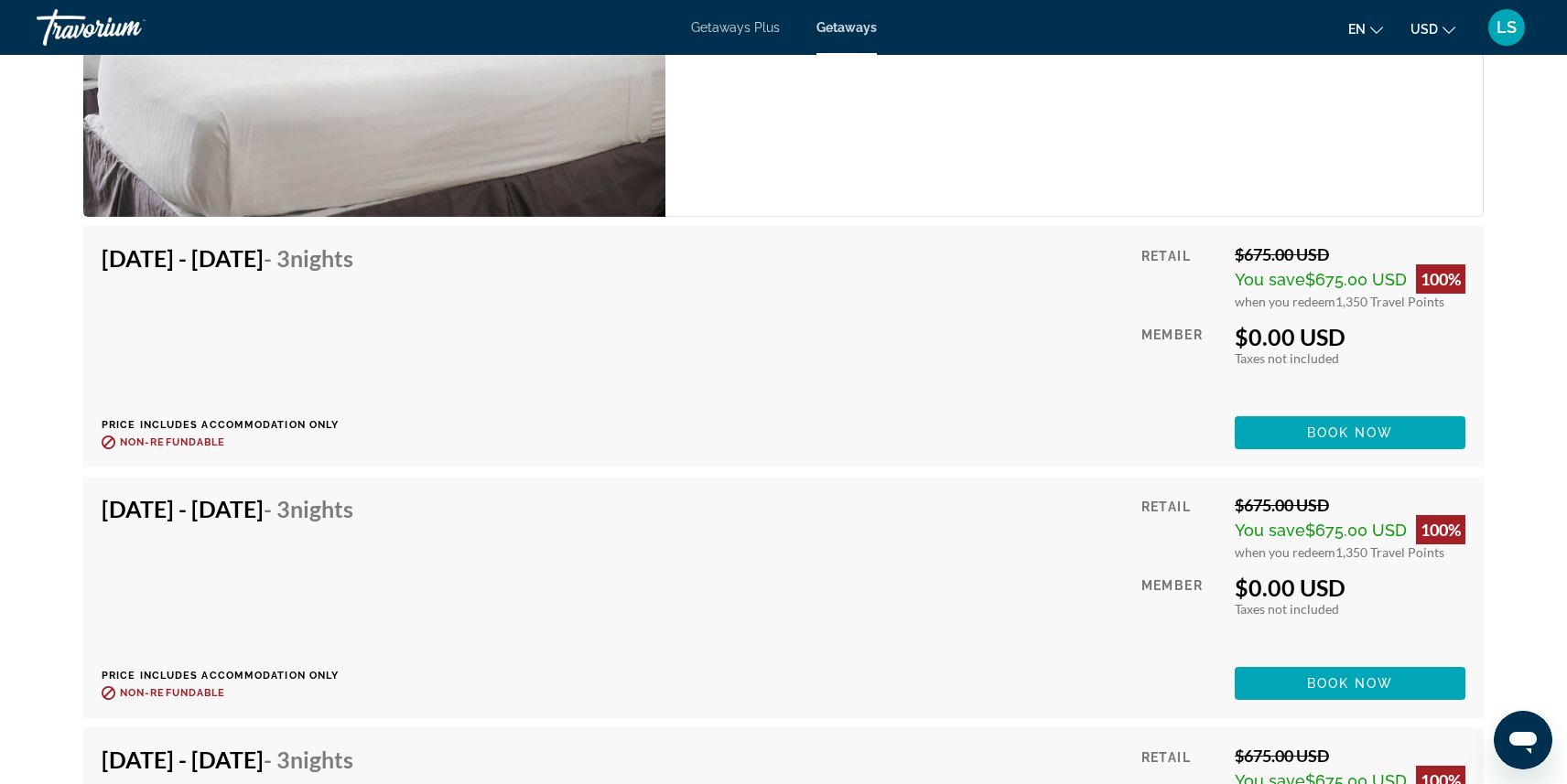
scroll to position [3093, 0]
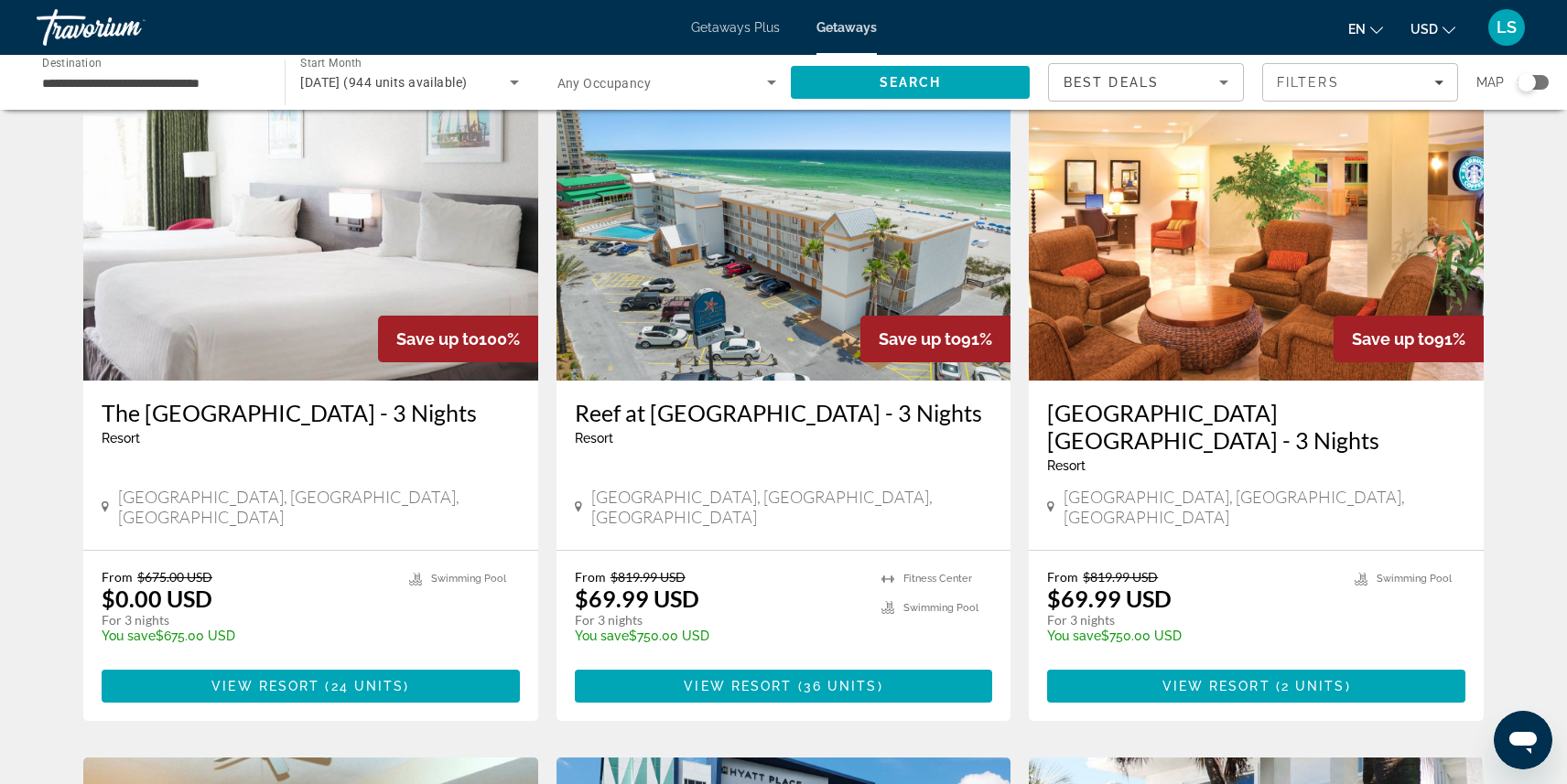
scroll to position [97, 0]
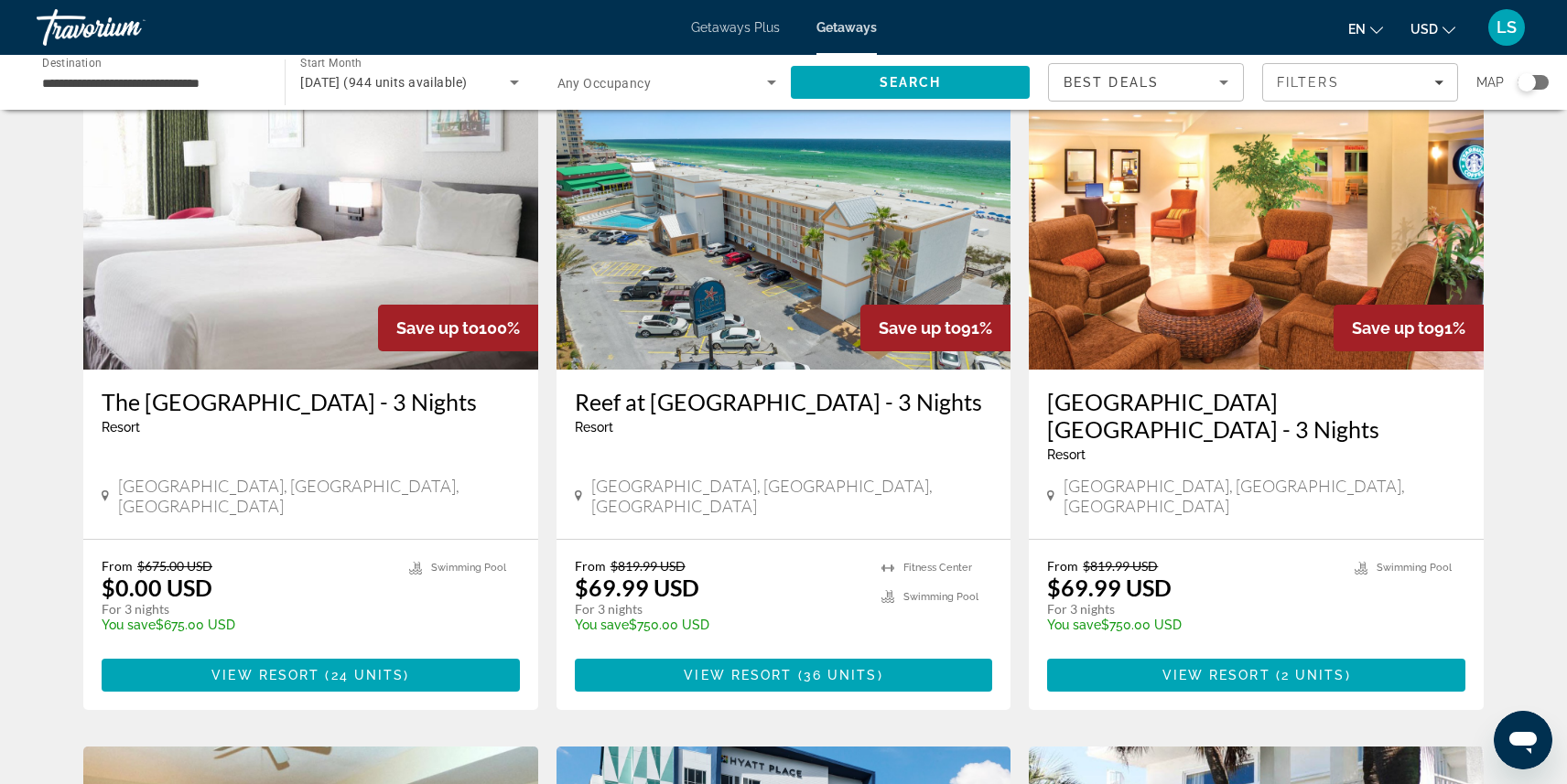
click at [1148, 249] on img "Main content" at bounding box center [1256, 223] width 455 height 293
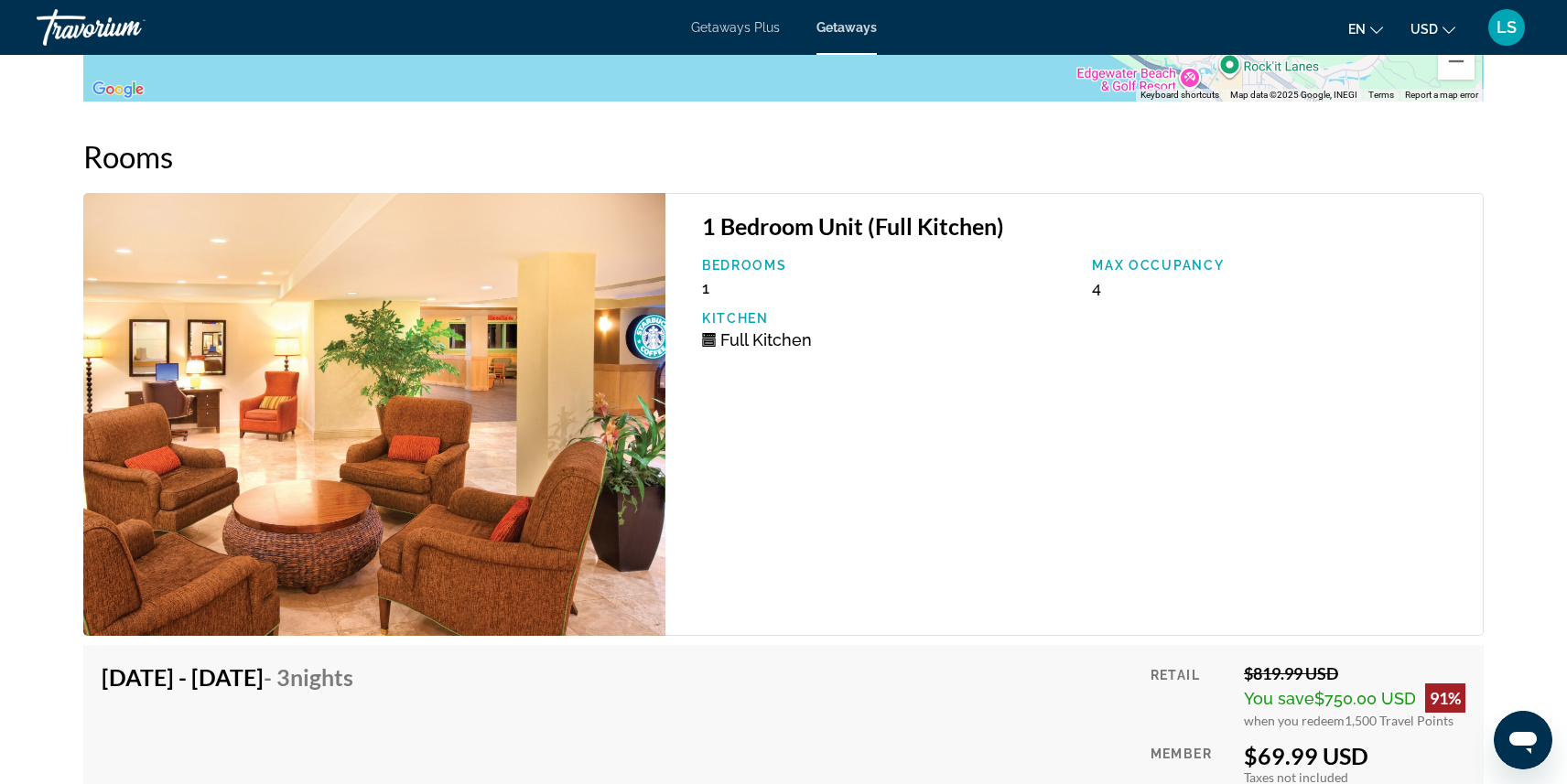
scroll to position [3177, 0]
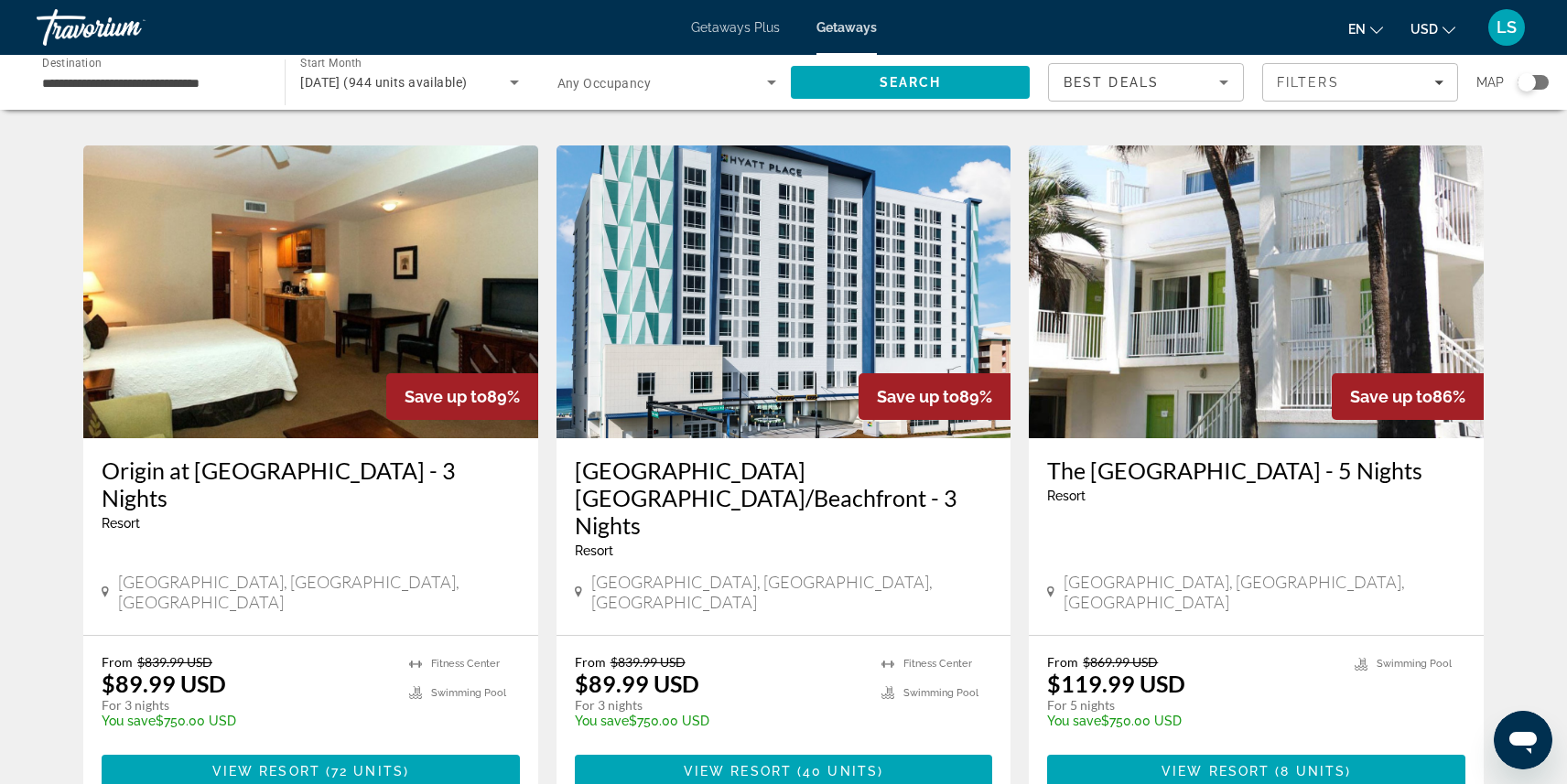
scroll to position [727, 0]
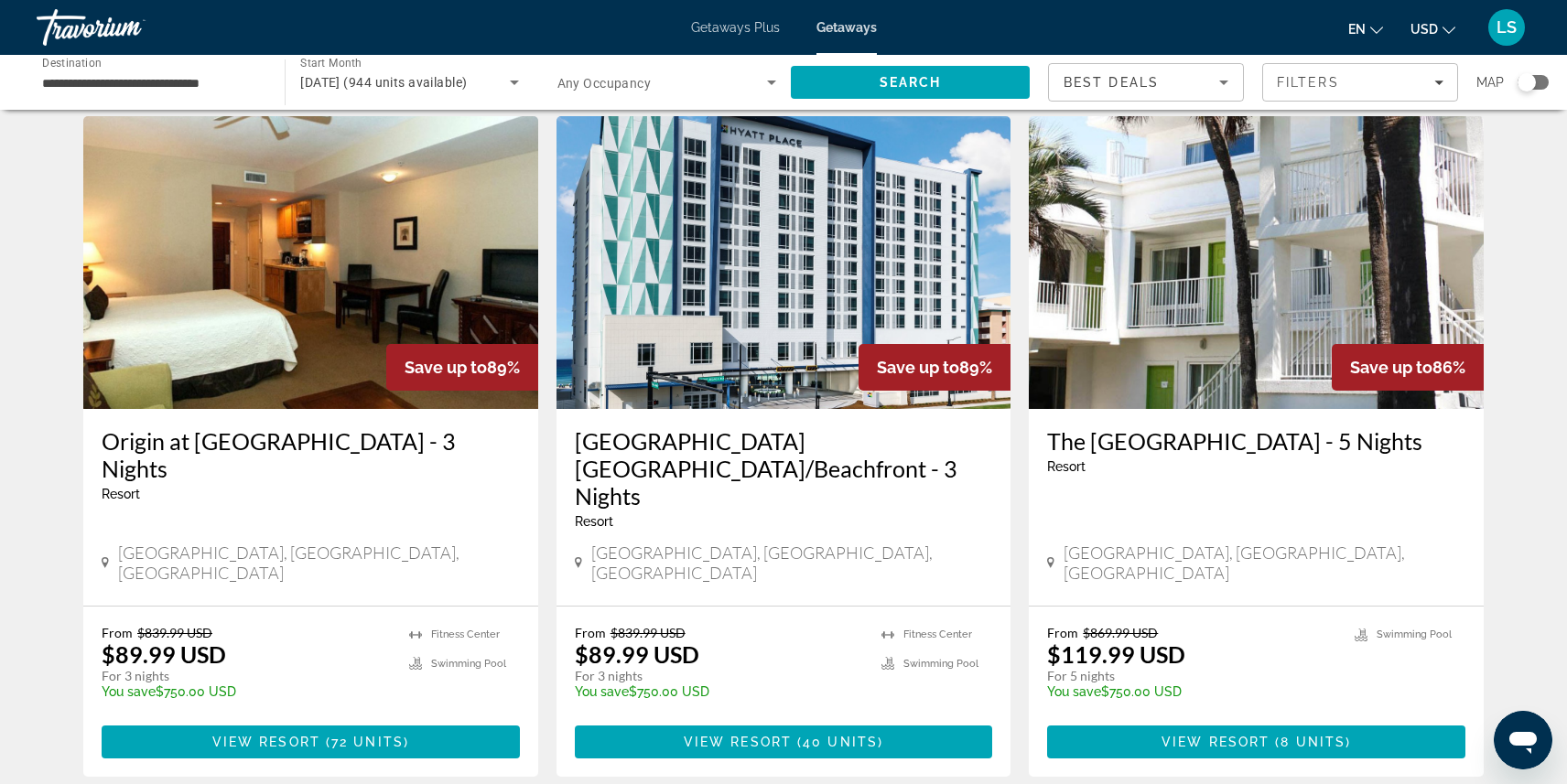
click at [262, 316] on img "Main content" at bounding box center [311, 262] width 455 height 293
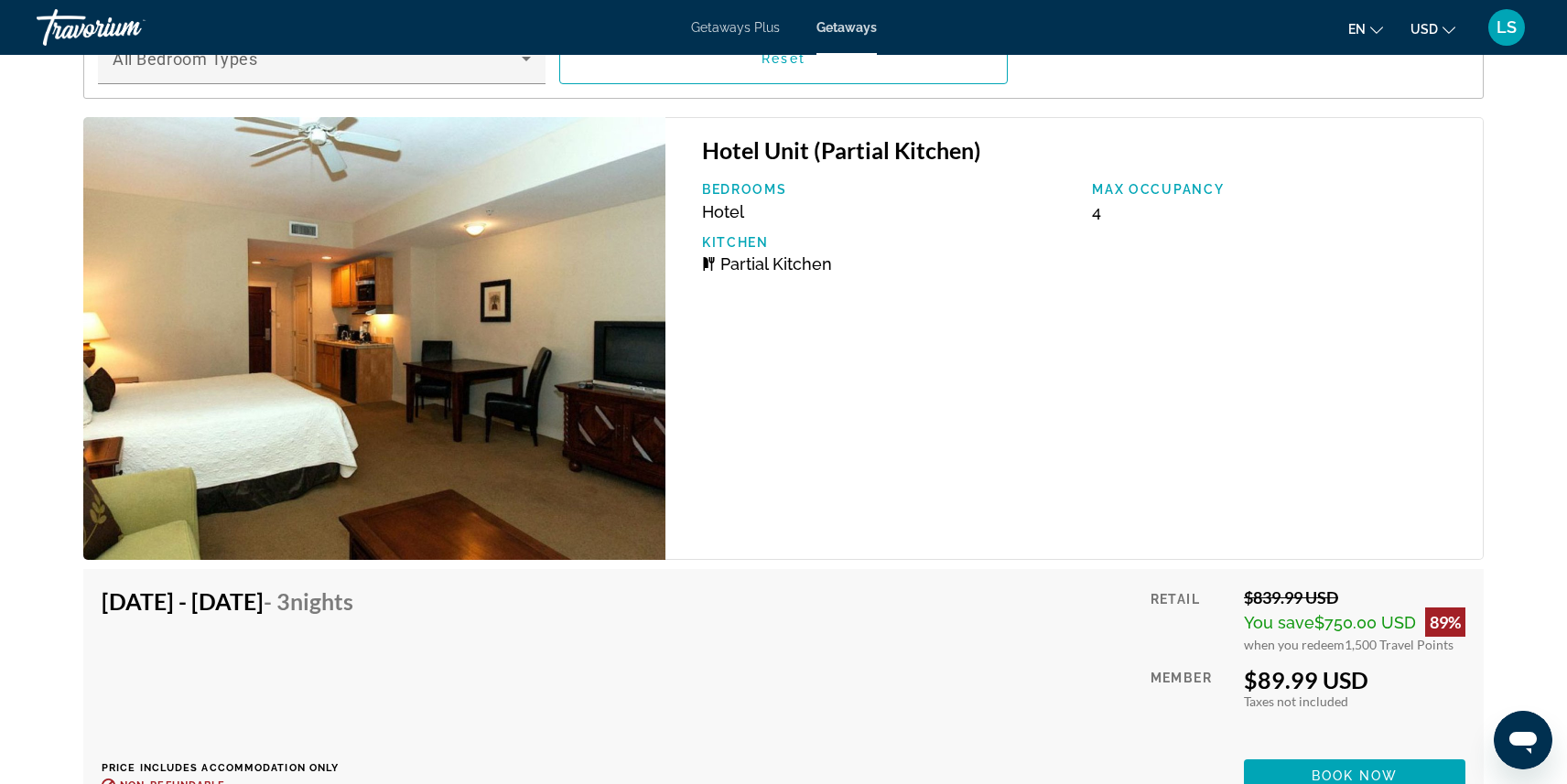
scroll to position [2881, 0]
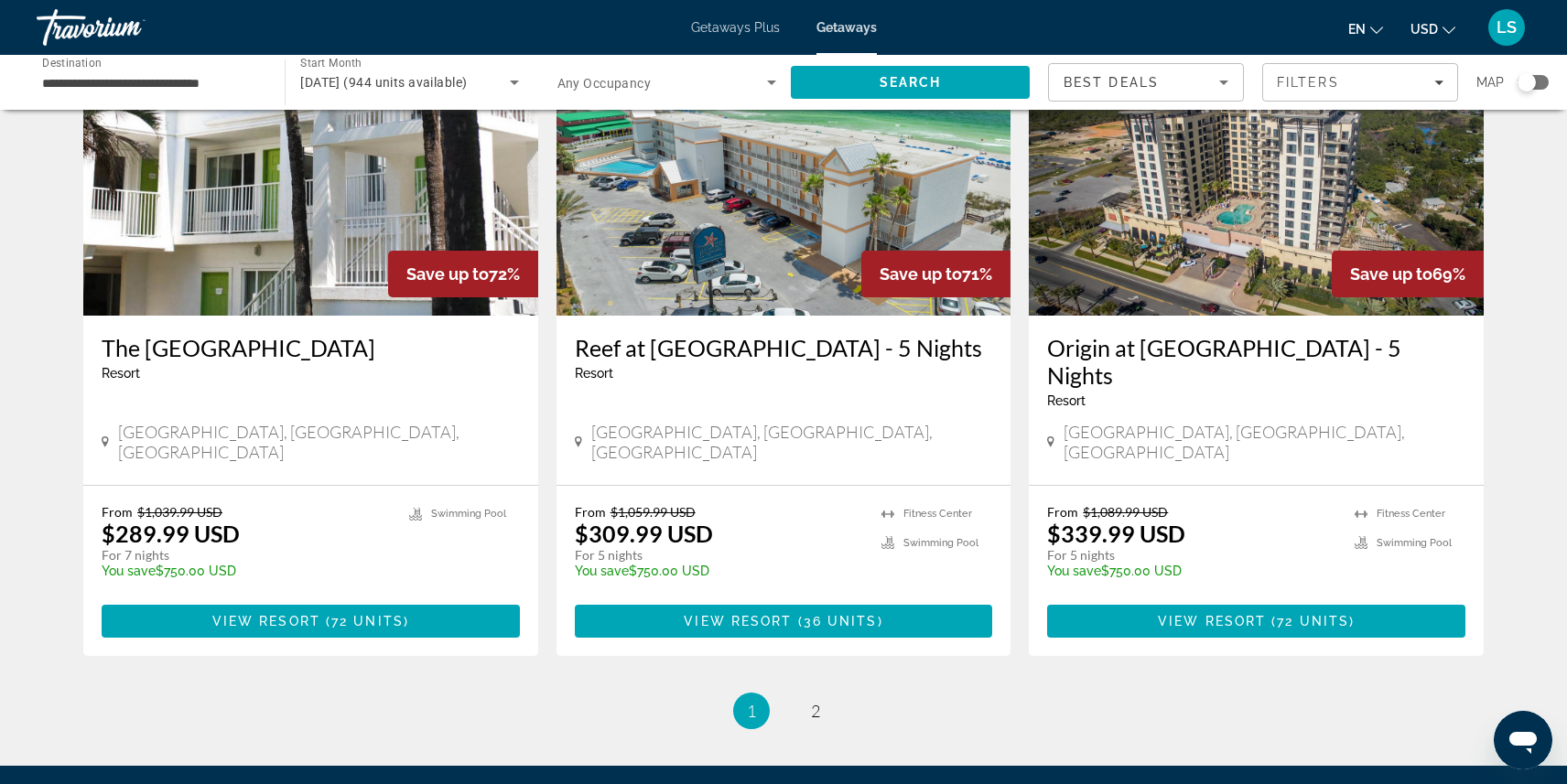
scroll to position [2285, 0]
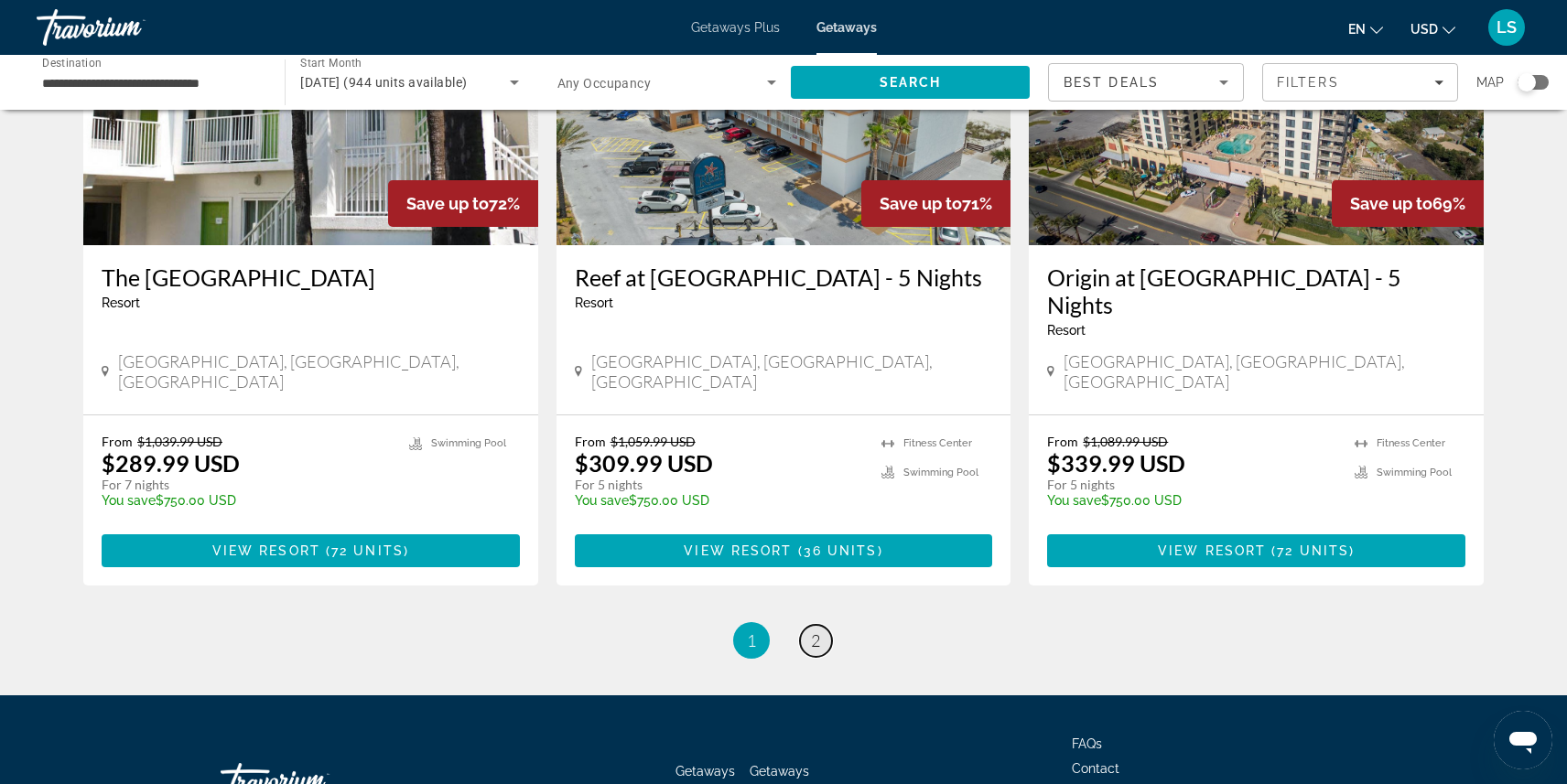
click at [813, 630] on span "2" at bounding box center [815, 640] width 9 height 20
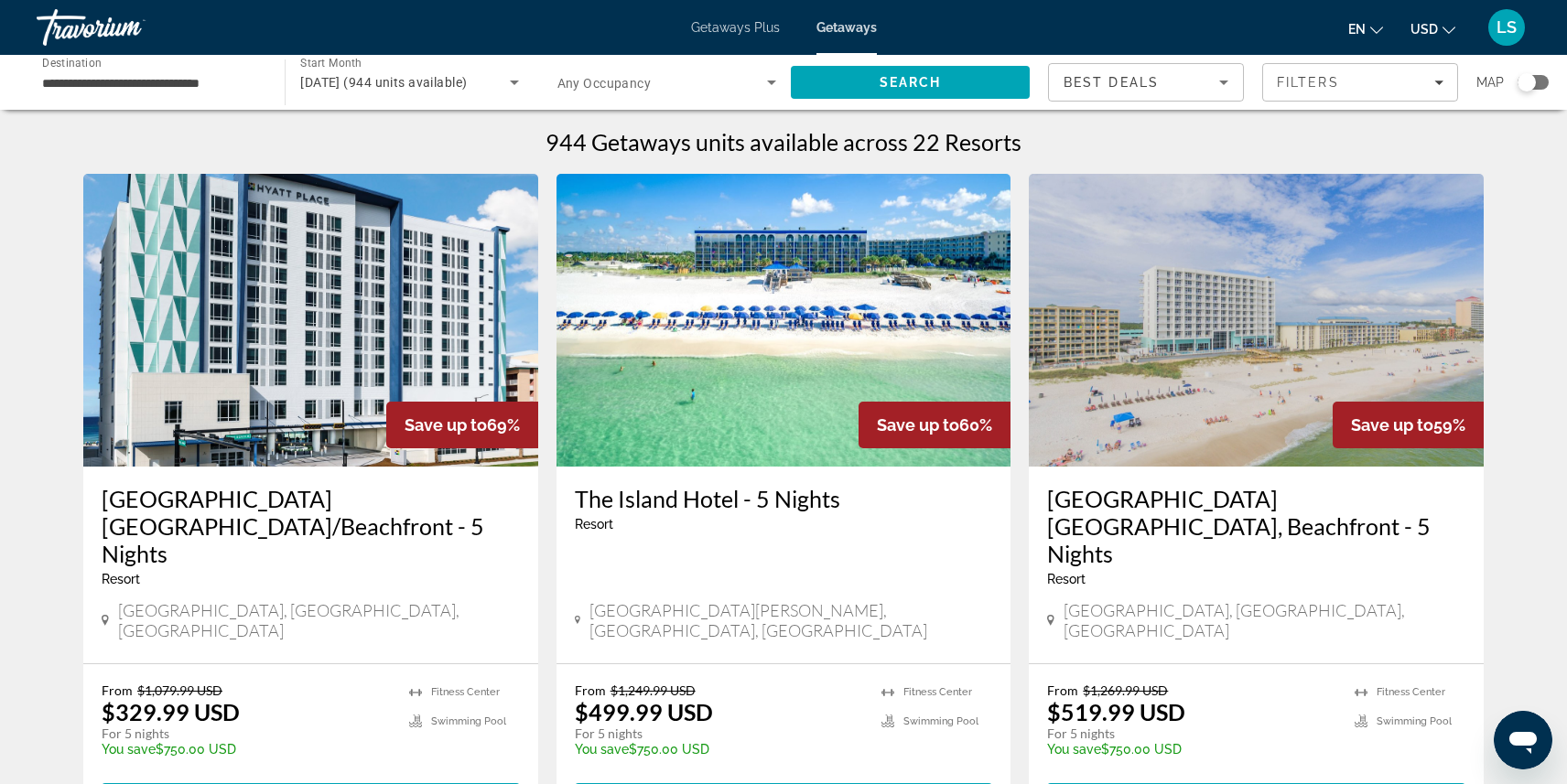
click at [723, 413] on img "Main content" at bounding box center [784, 320] width 455 height 293
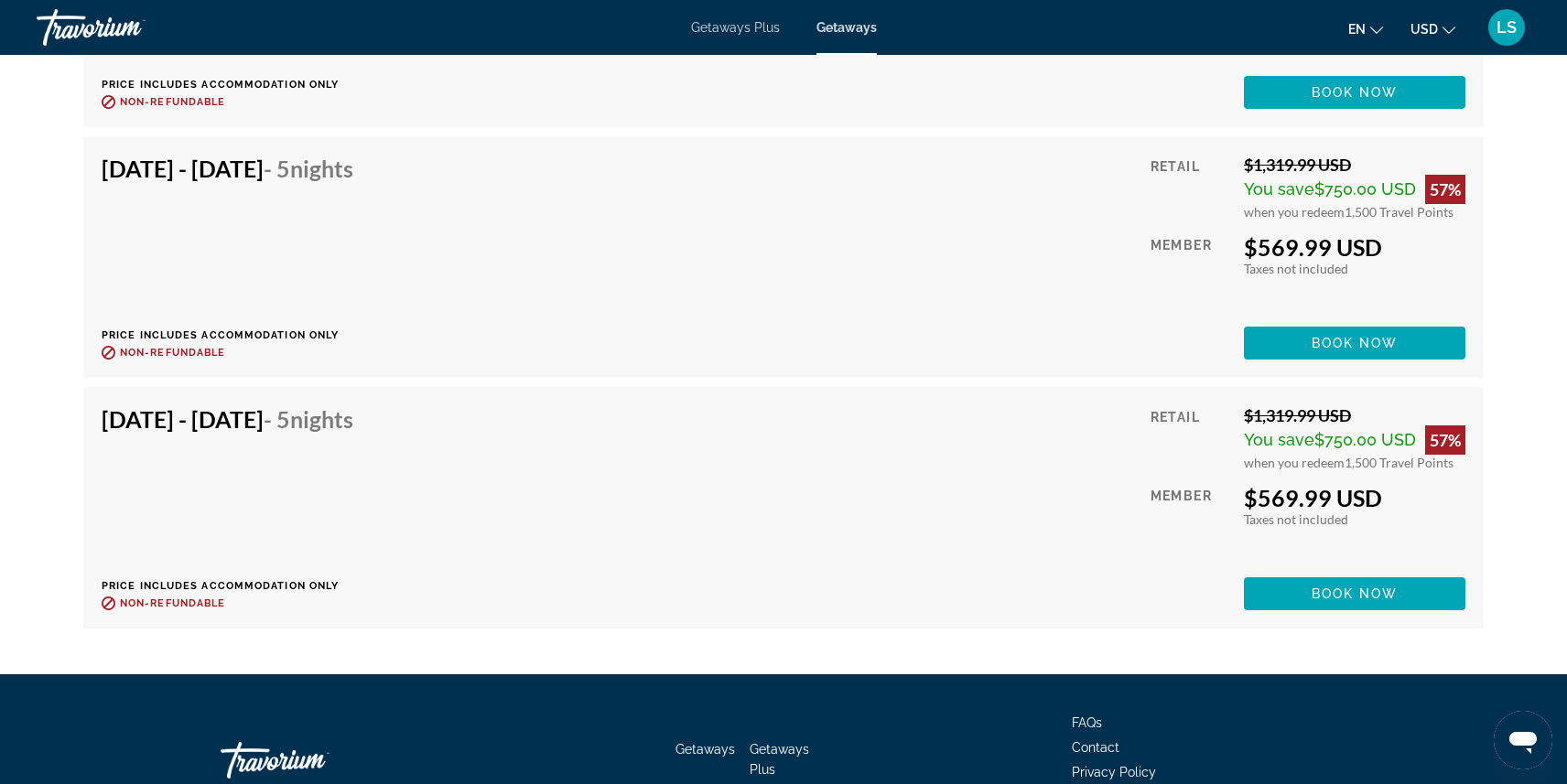
scroll to position [5807, 0]
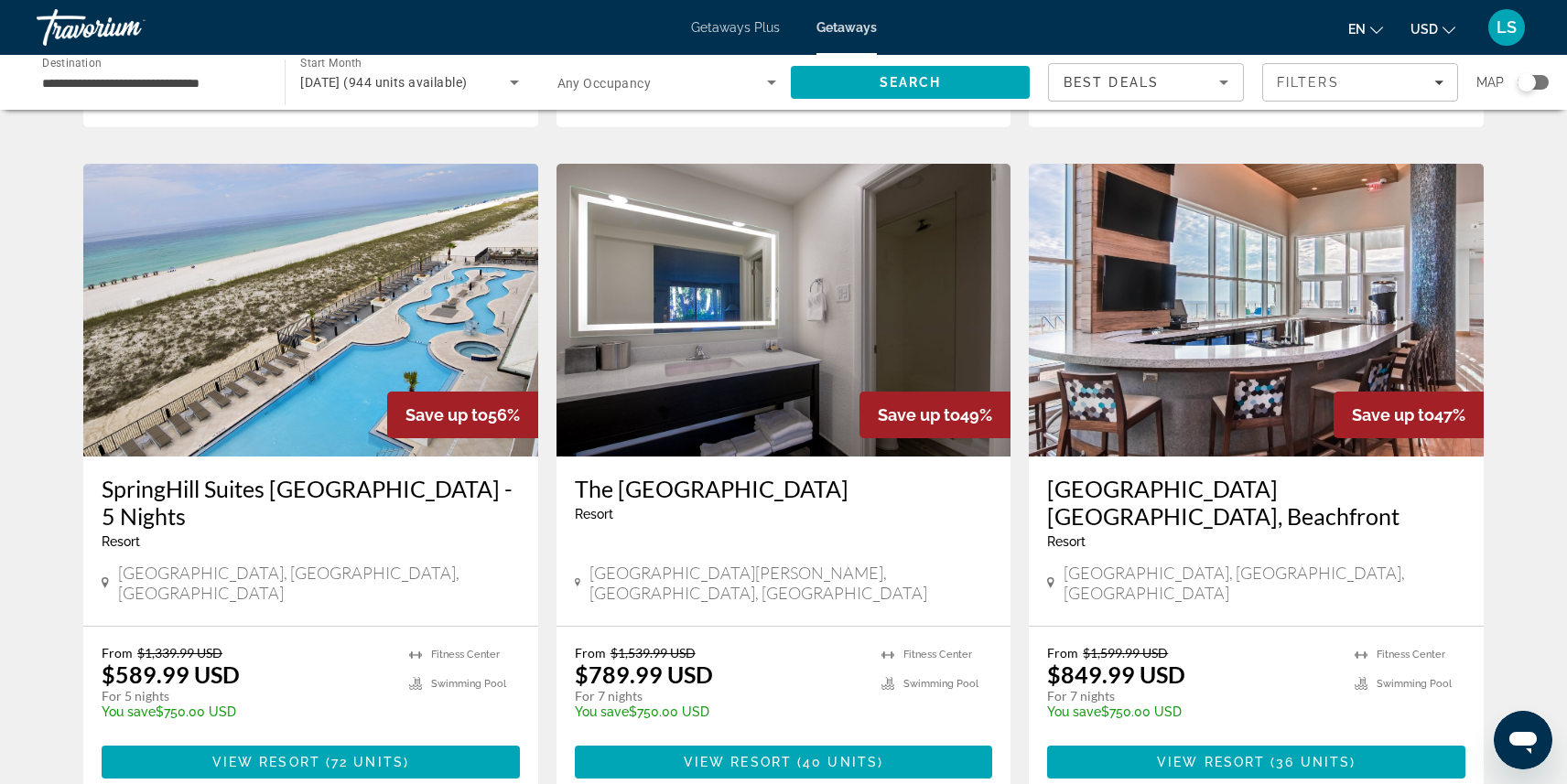
scroll to position [1378, 0]
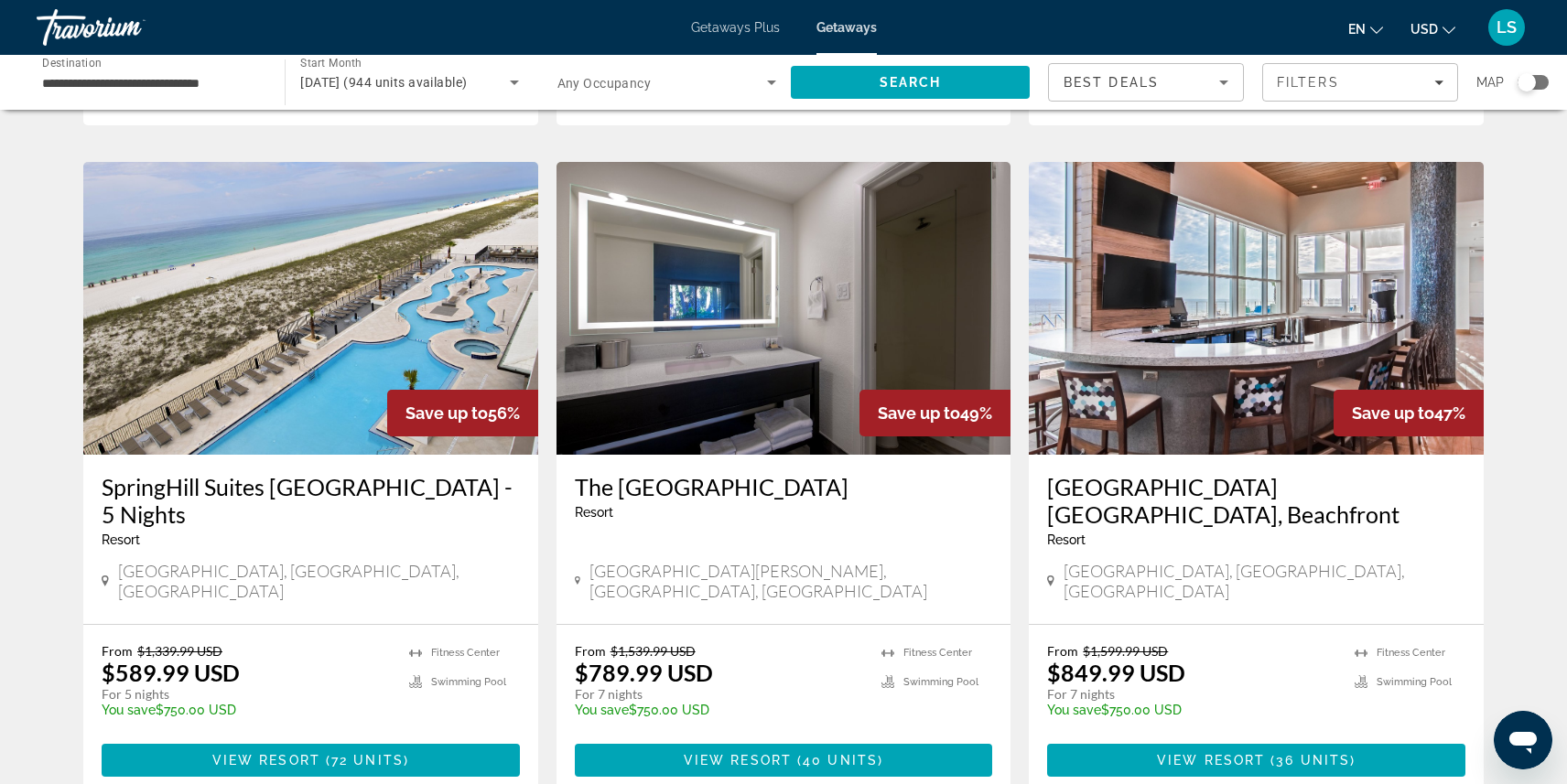
click at [202, 325] on img "Main content" at bounding box center [311, 308] width 455 height 293
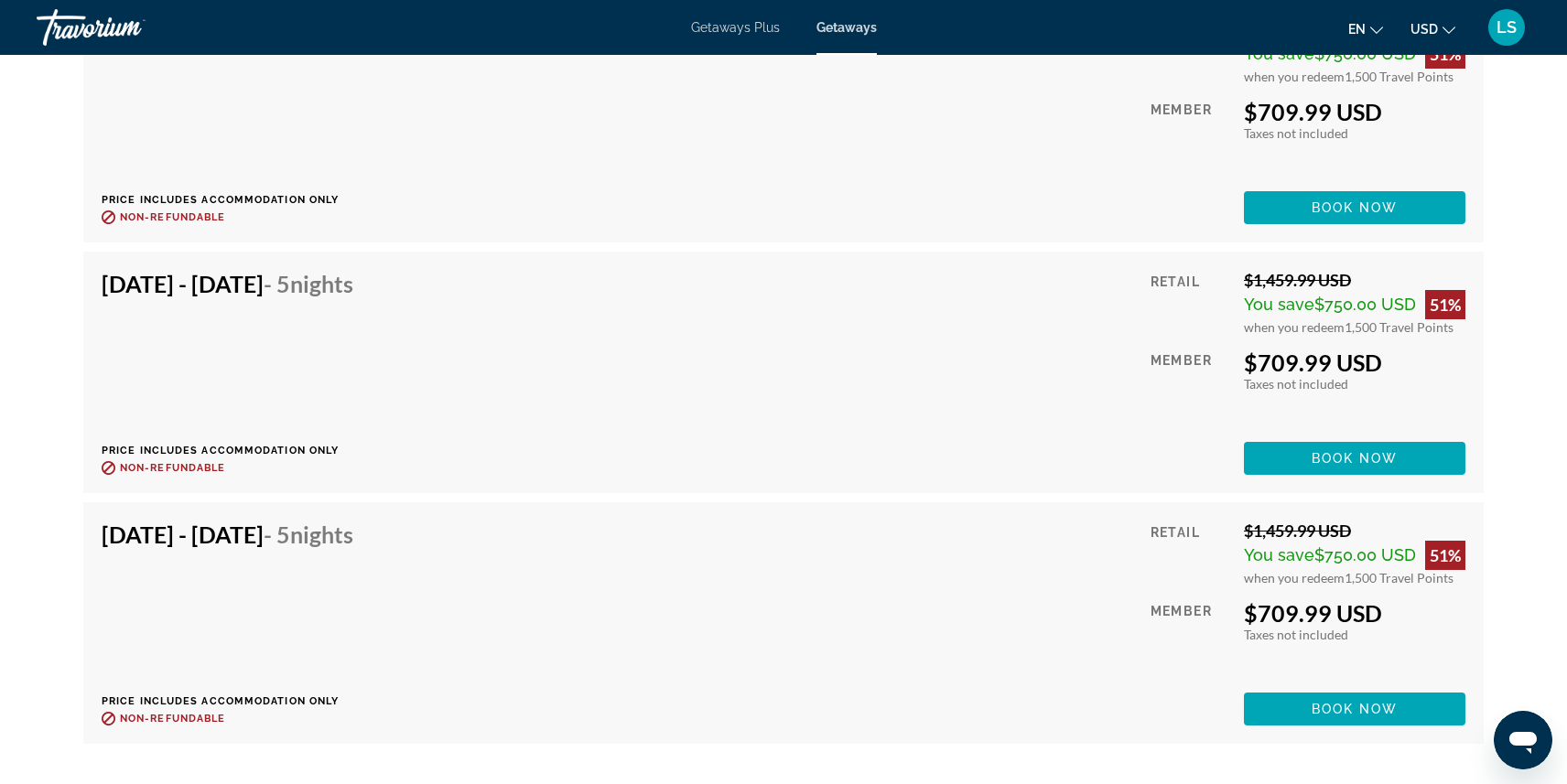
scroll to position [7850, 0]
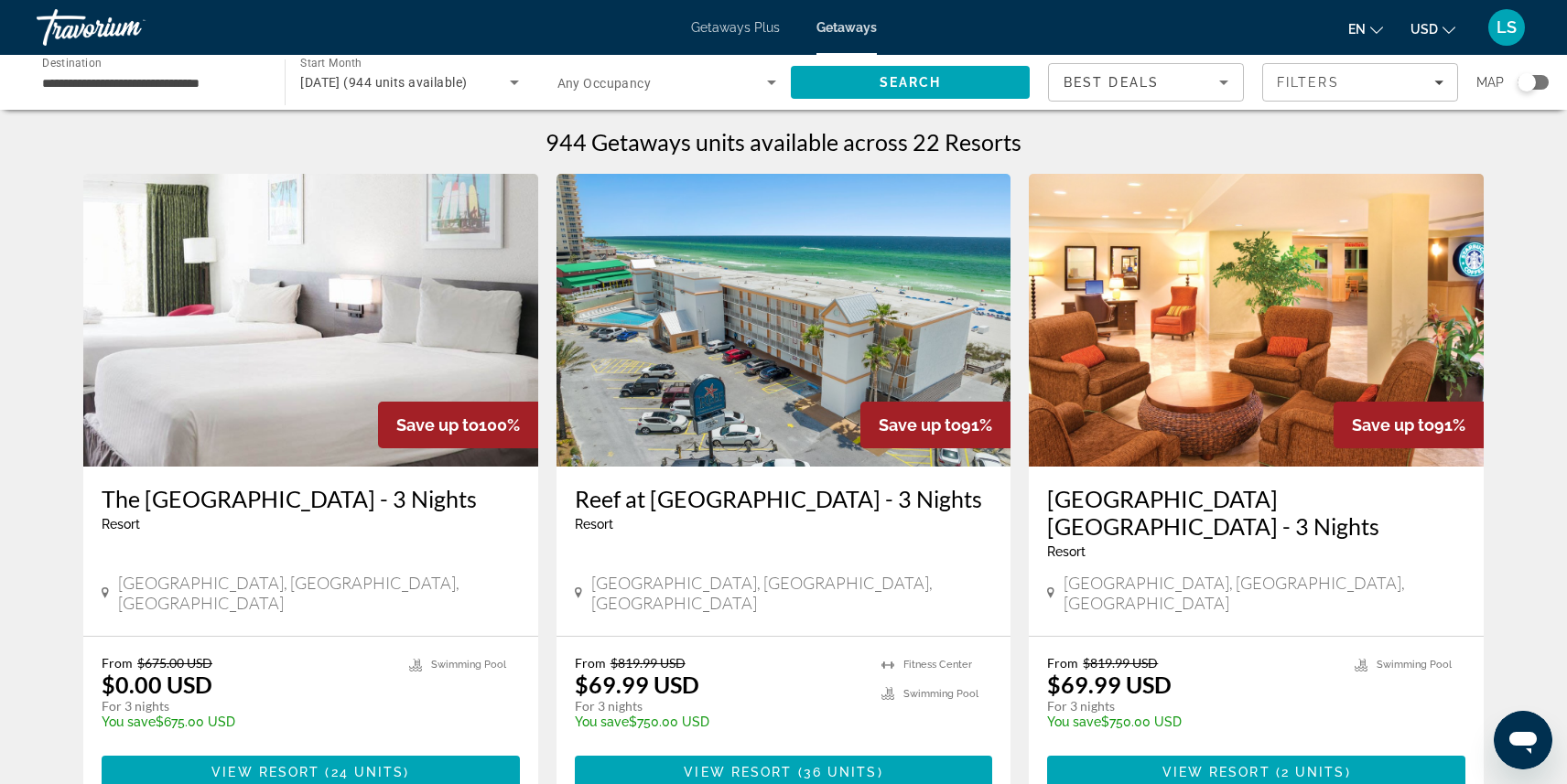
click at [405, 78] on span "[DATE] (944 units available)" at bounding box center [383, 82] width 166 height 15
click at [394, 135] on mat-option "All Start Months" at bounding box center [410, 137] width 247 height 44
click at [916, 84] on span "Search" at bounding box center [910, 82] width 62 height 15
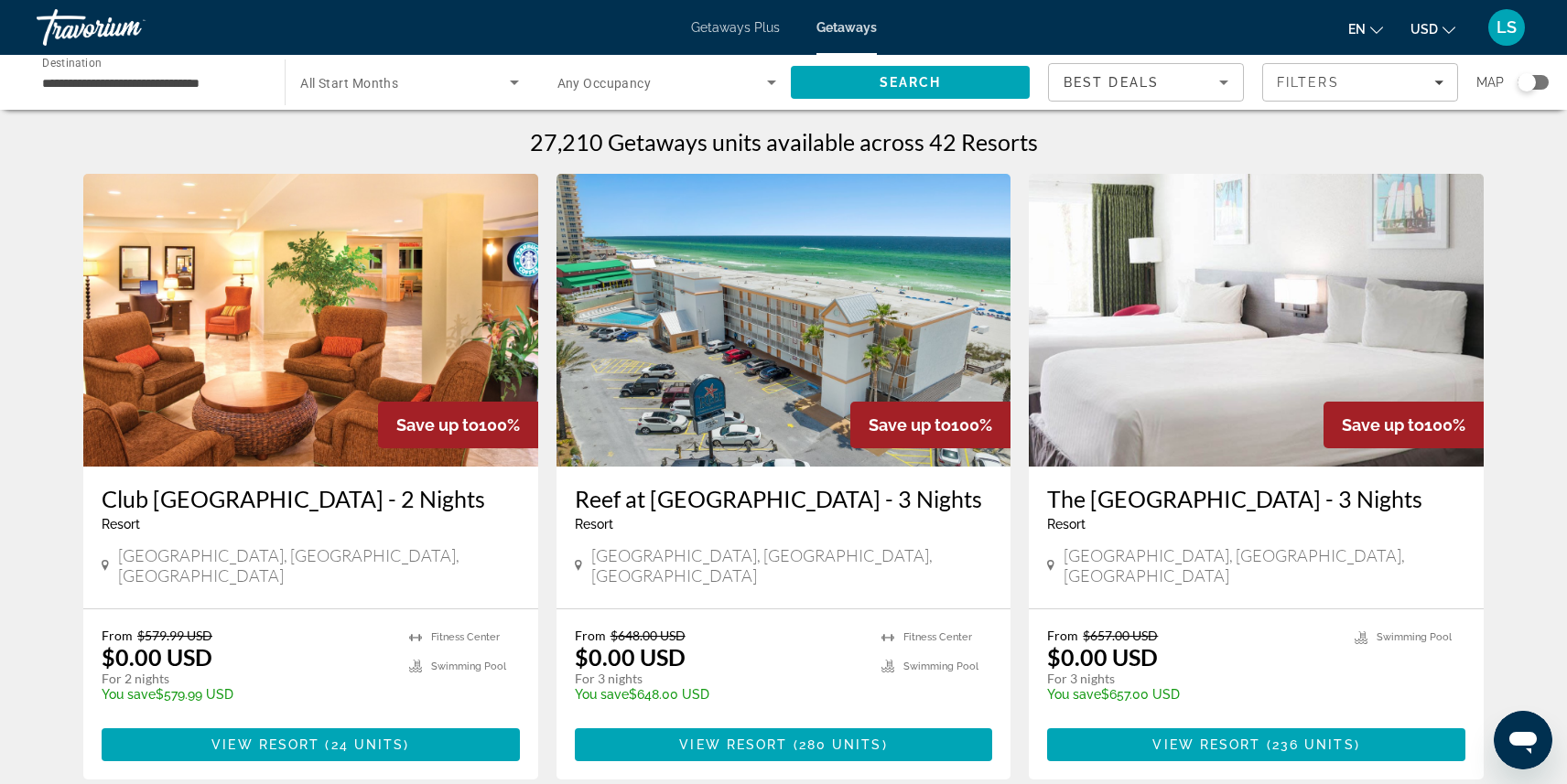
click at [1162, 413] on img "Main content" at bounding box center [1256, 320] width 455 height 293
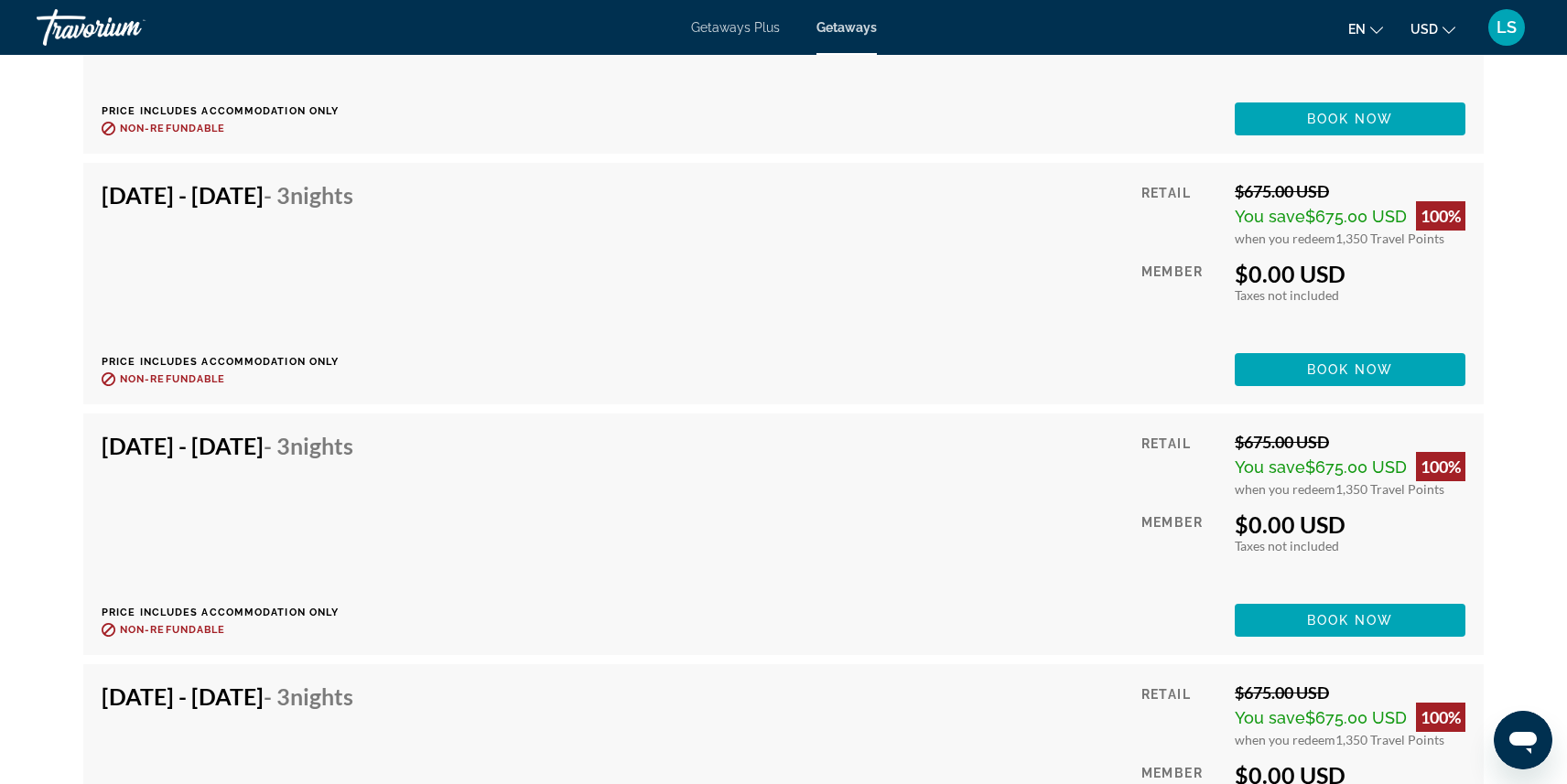
scroll to position [4859, 0]
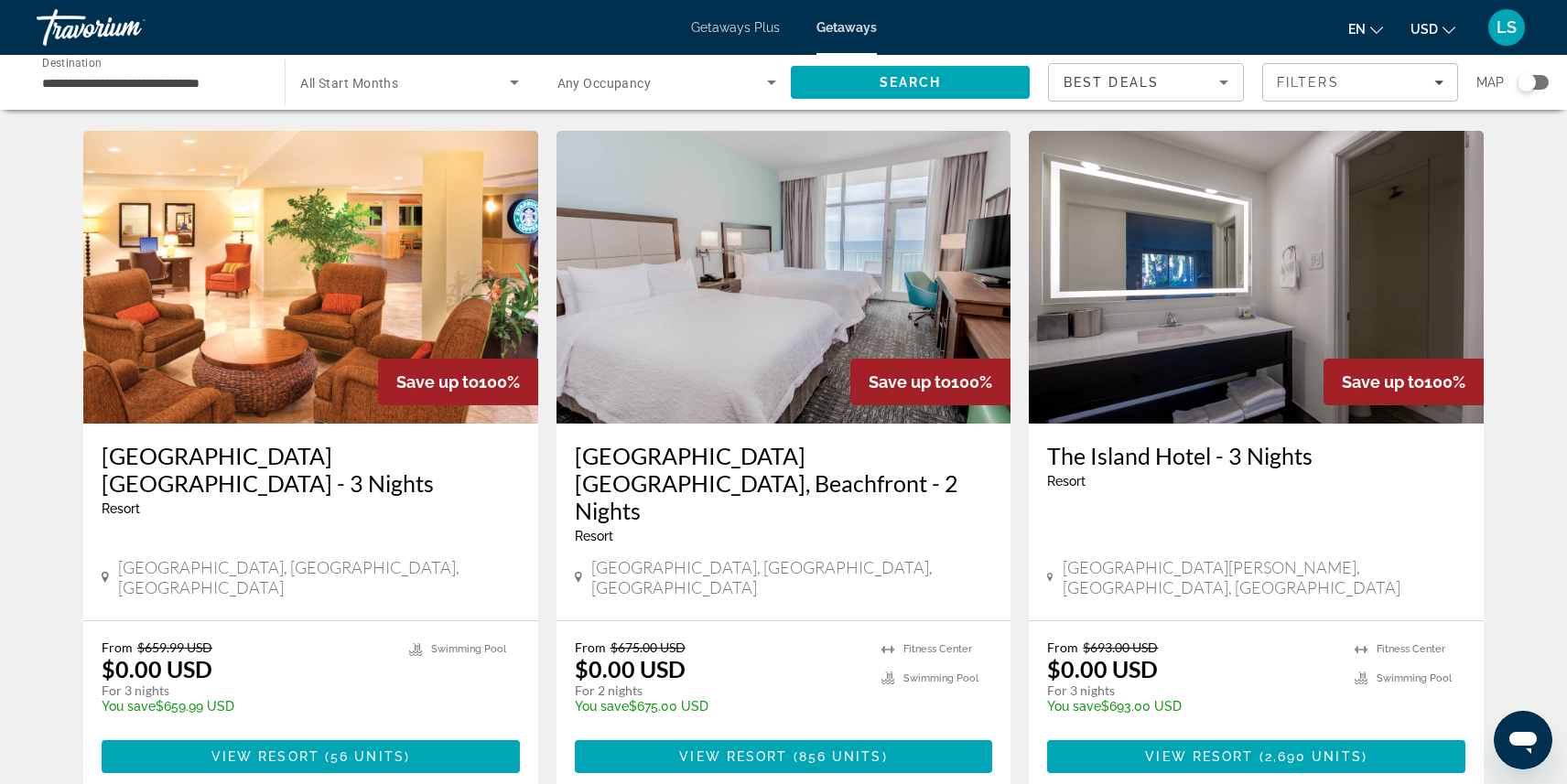
scroll to position [686, 0]
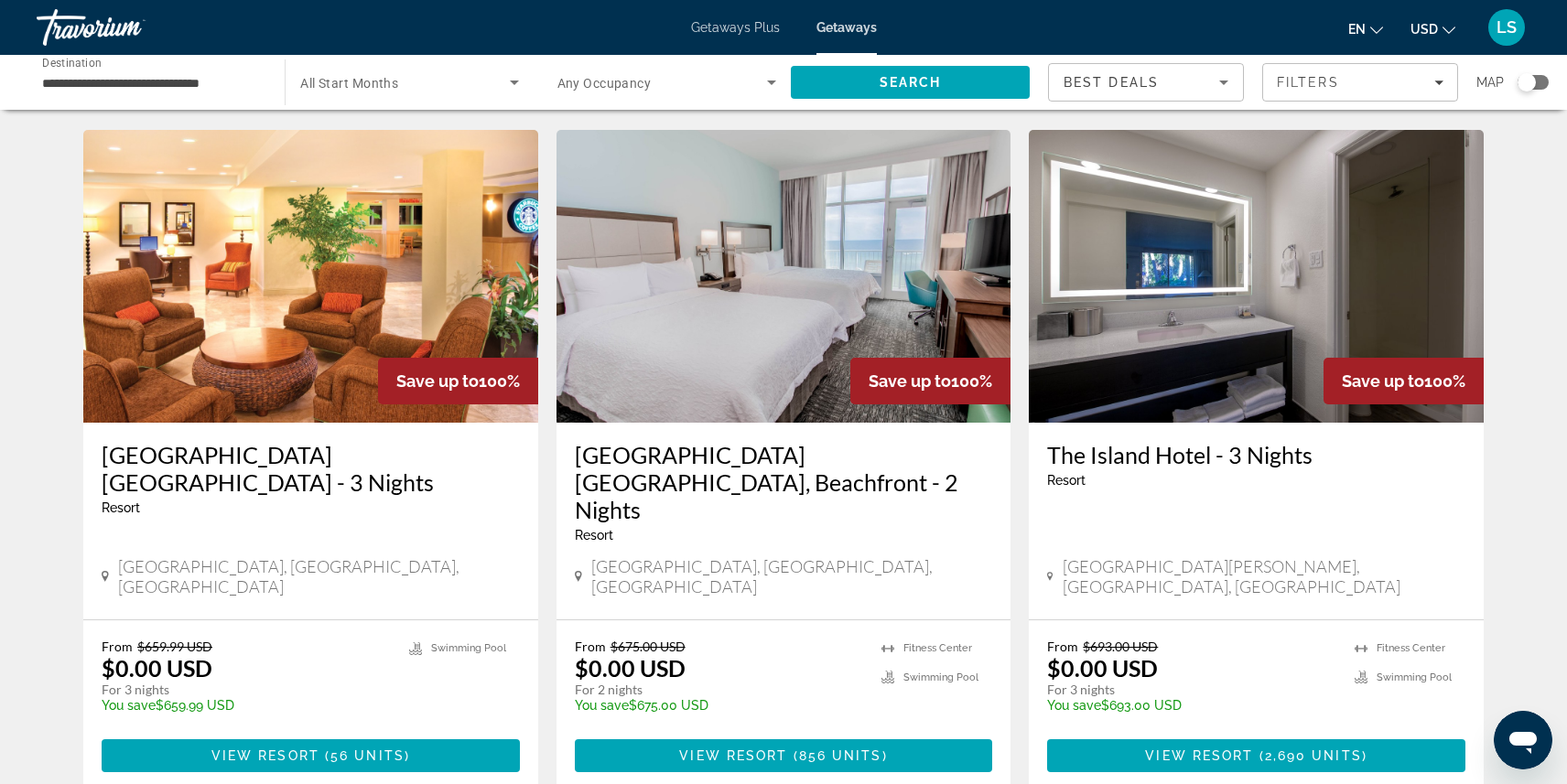
click at [672, 476] on h3 "[GEOGRAPHIC_DATA] [GEOGRAPHIC_DATA], Beachfront - 2 Nights" at bounding box center [784, 481] width 418 height 82
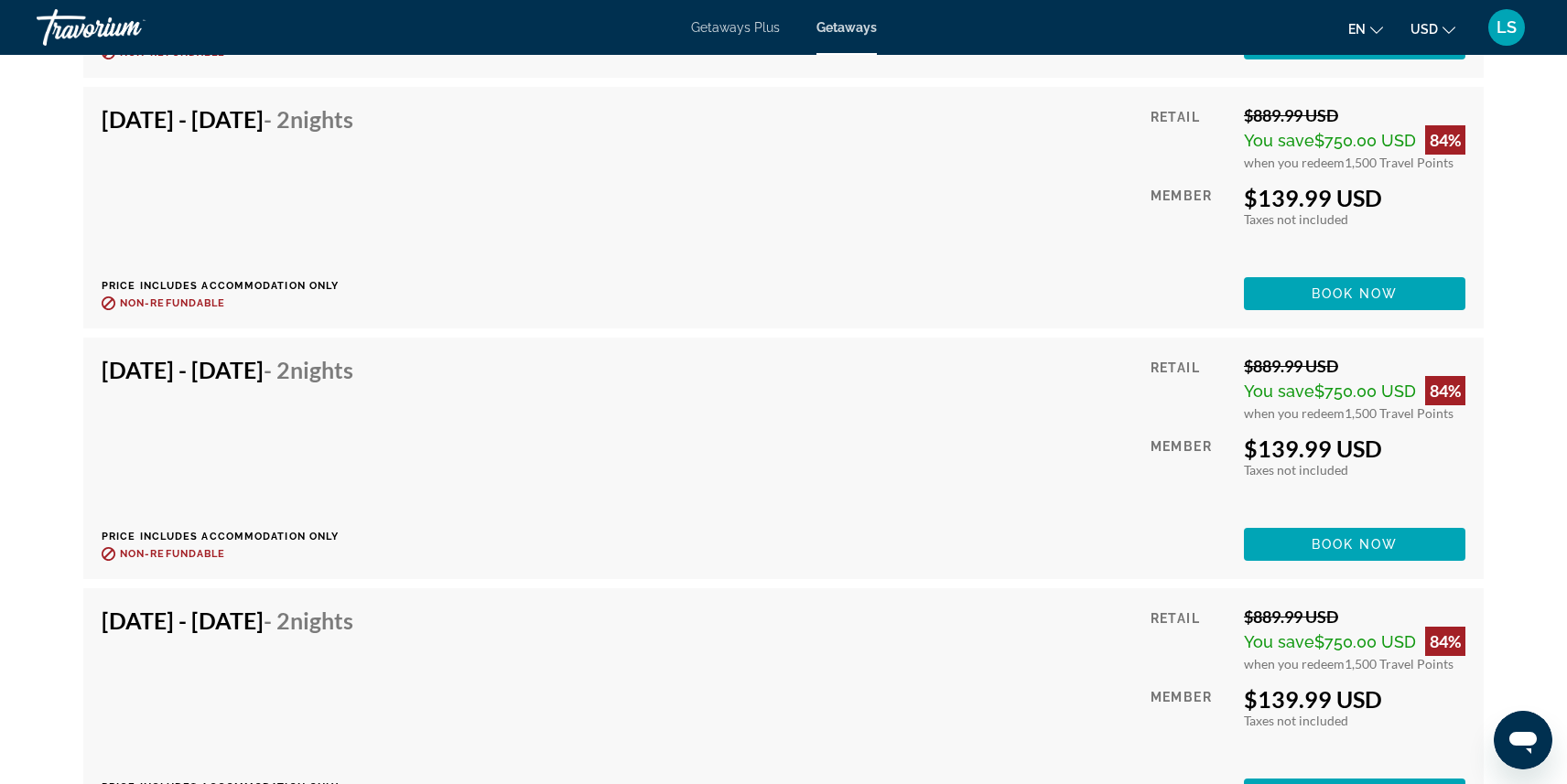
scroll to position [44482, 0]
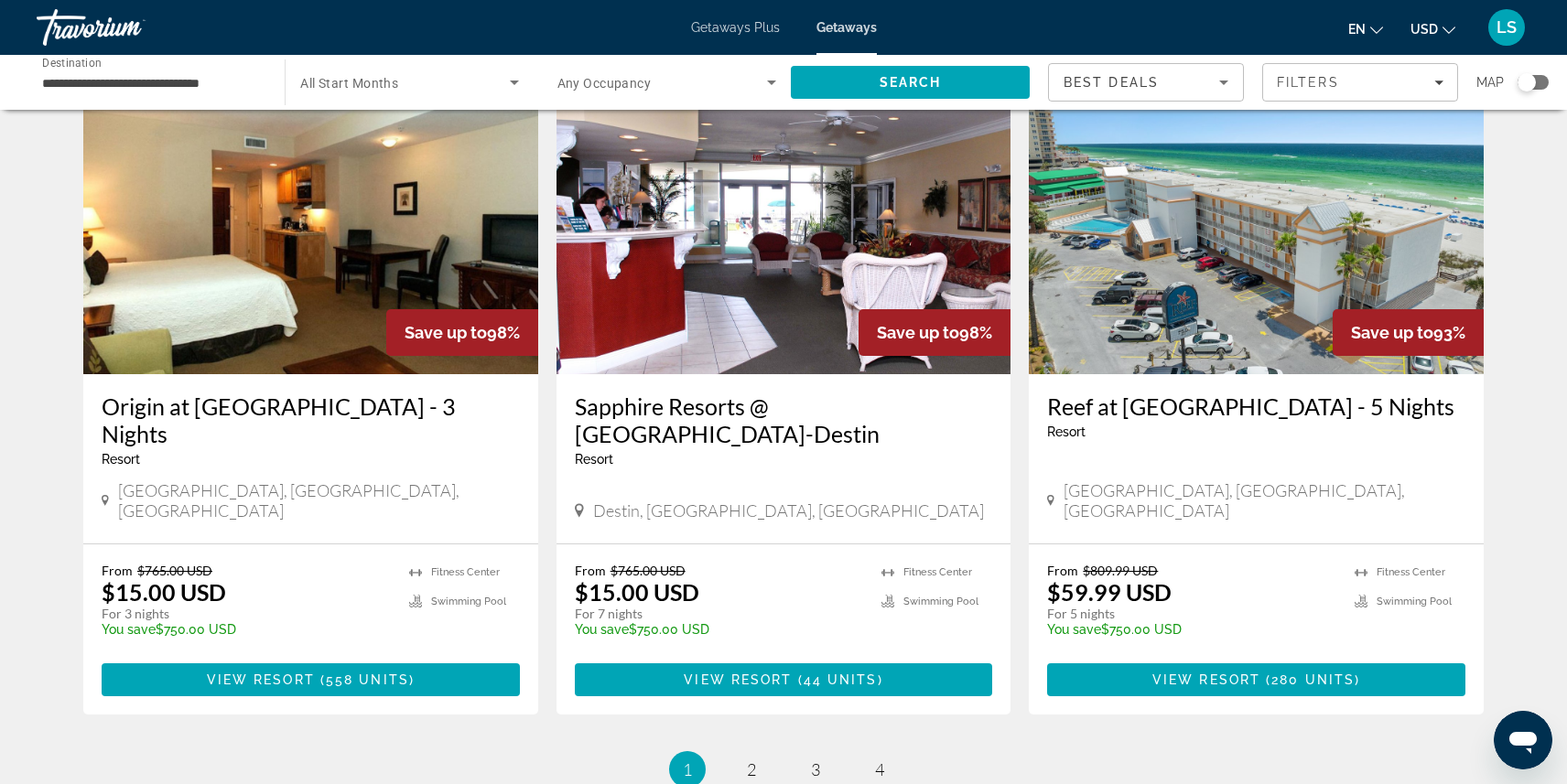
scroll to position [2285, 0]
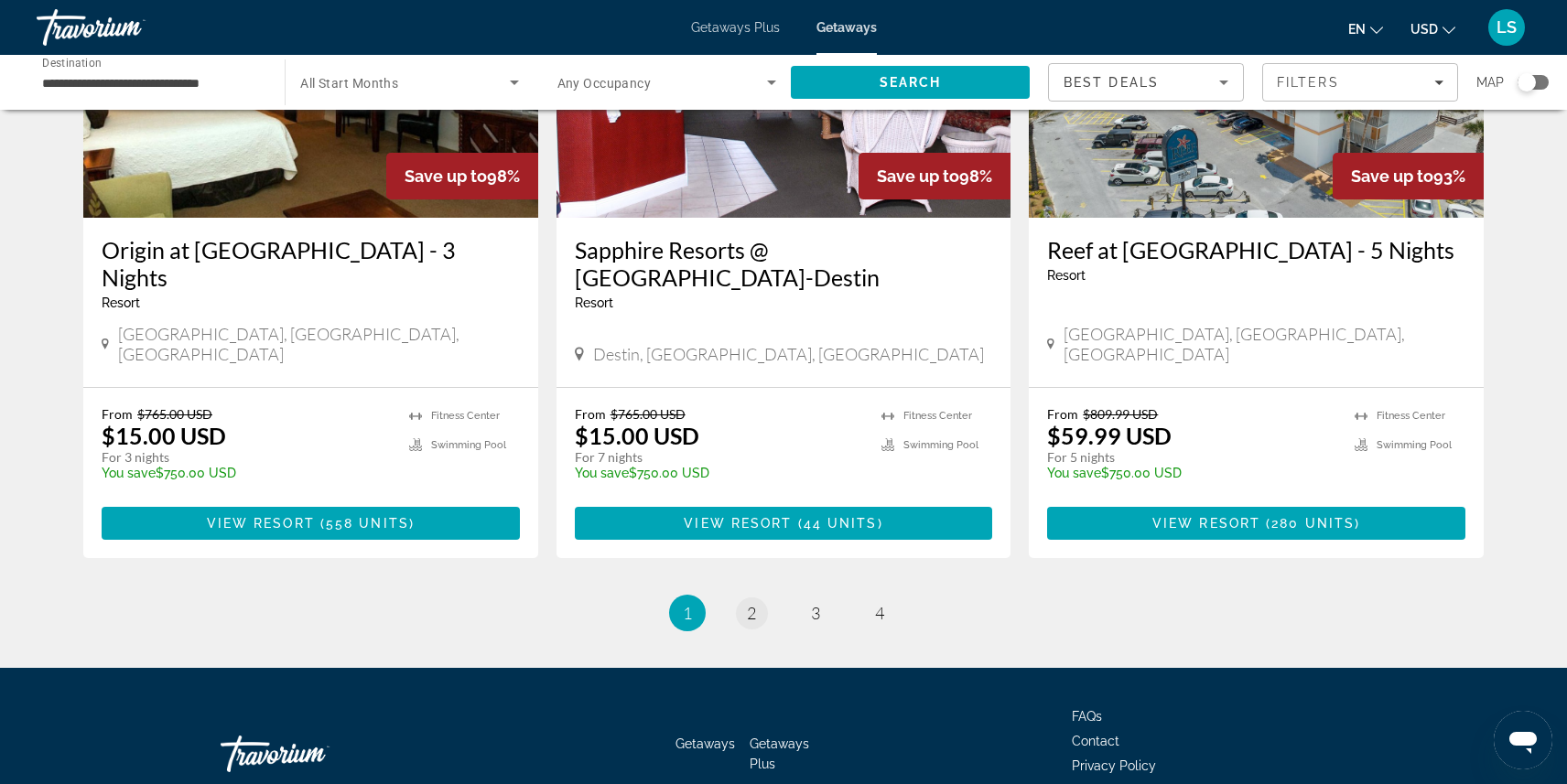
click at [751, 603] on span "2" at bounding box center [751, 613] width 9 height 20
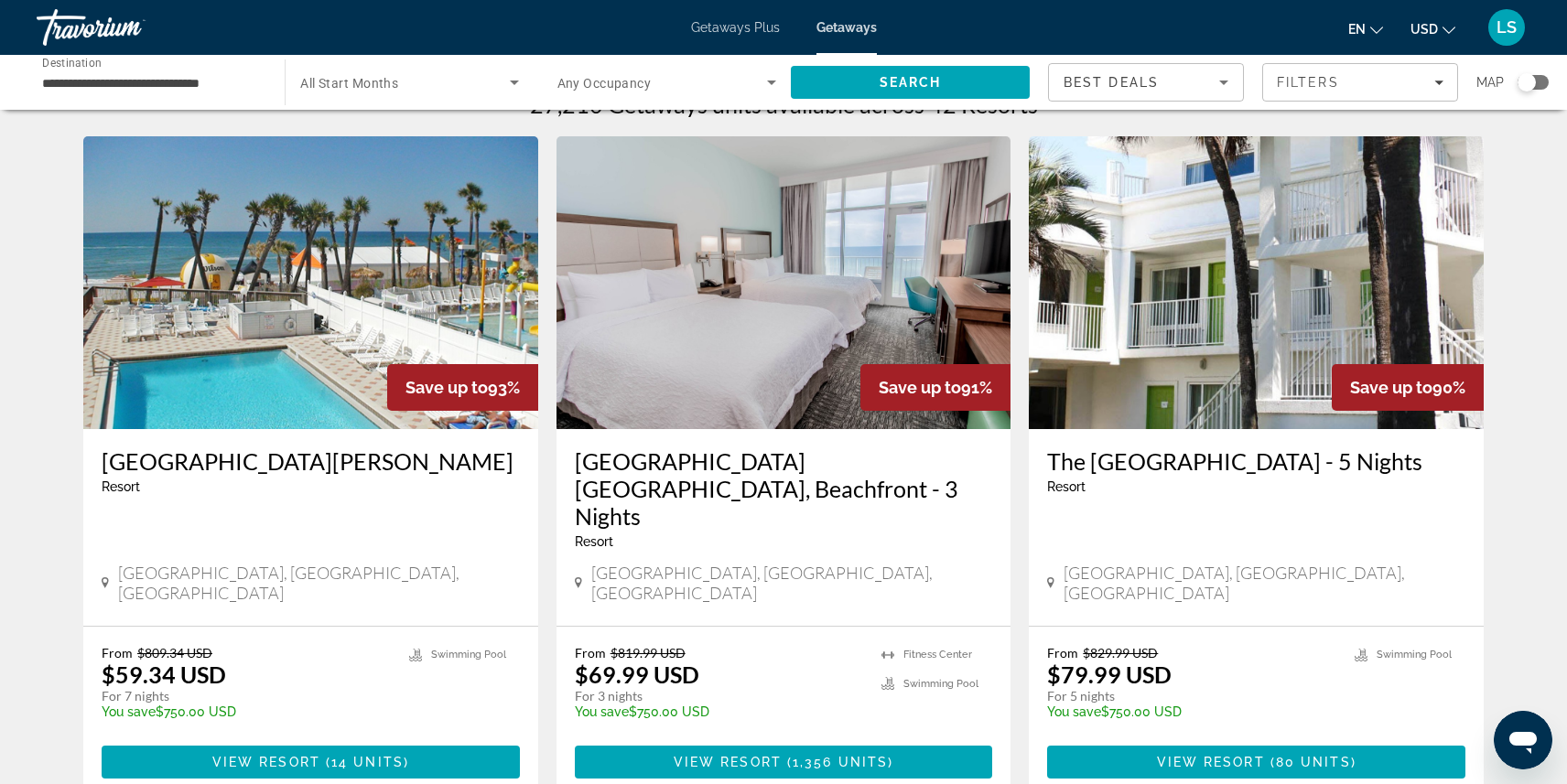
scroll to position [44, 0]
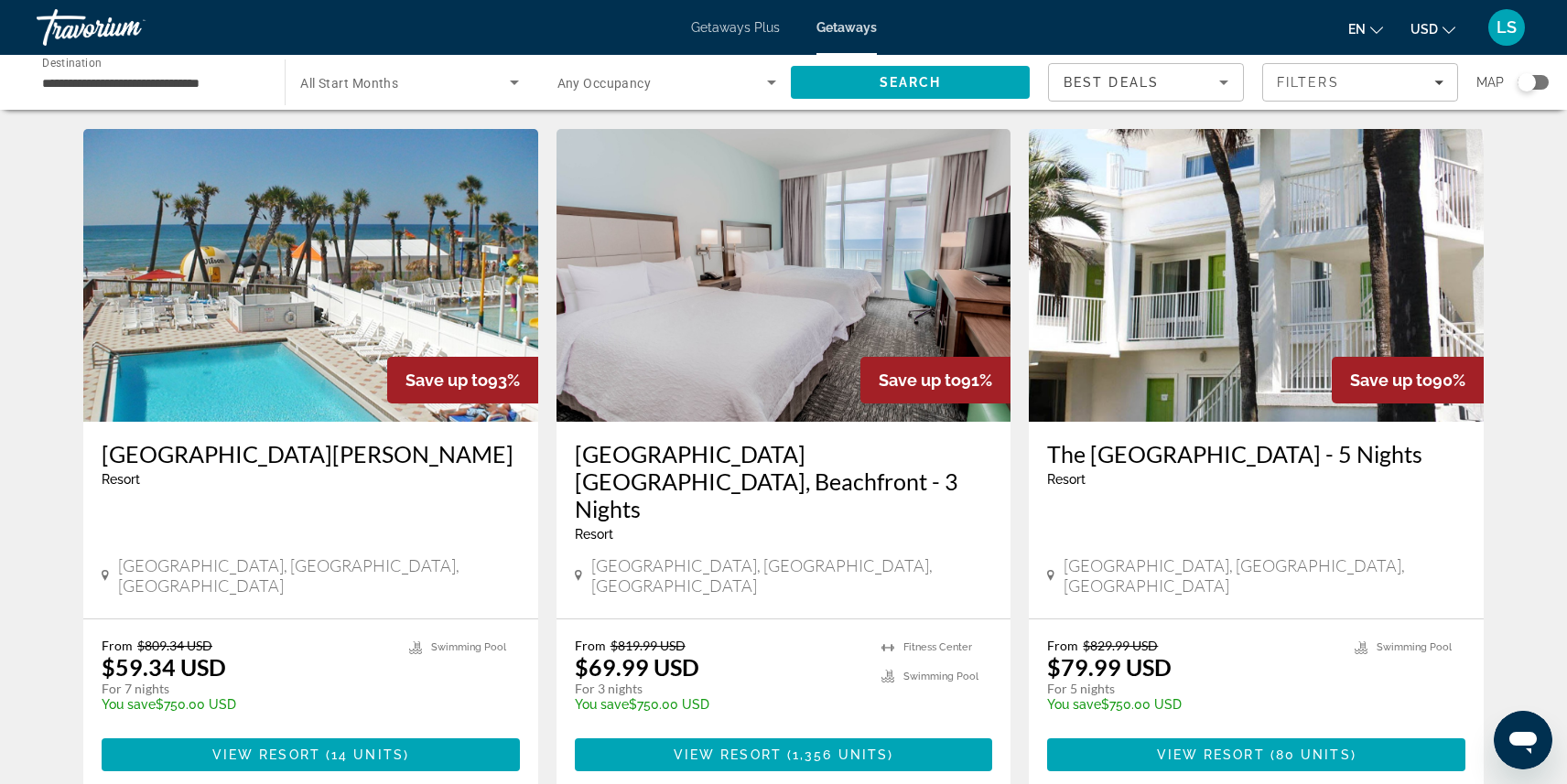
click at [189, 450] on h3 "[GEOGRAPHIC_DATA][PERSON_NAME]" at bounding box center [311, 454] width 418 height 28
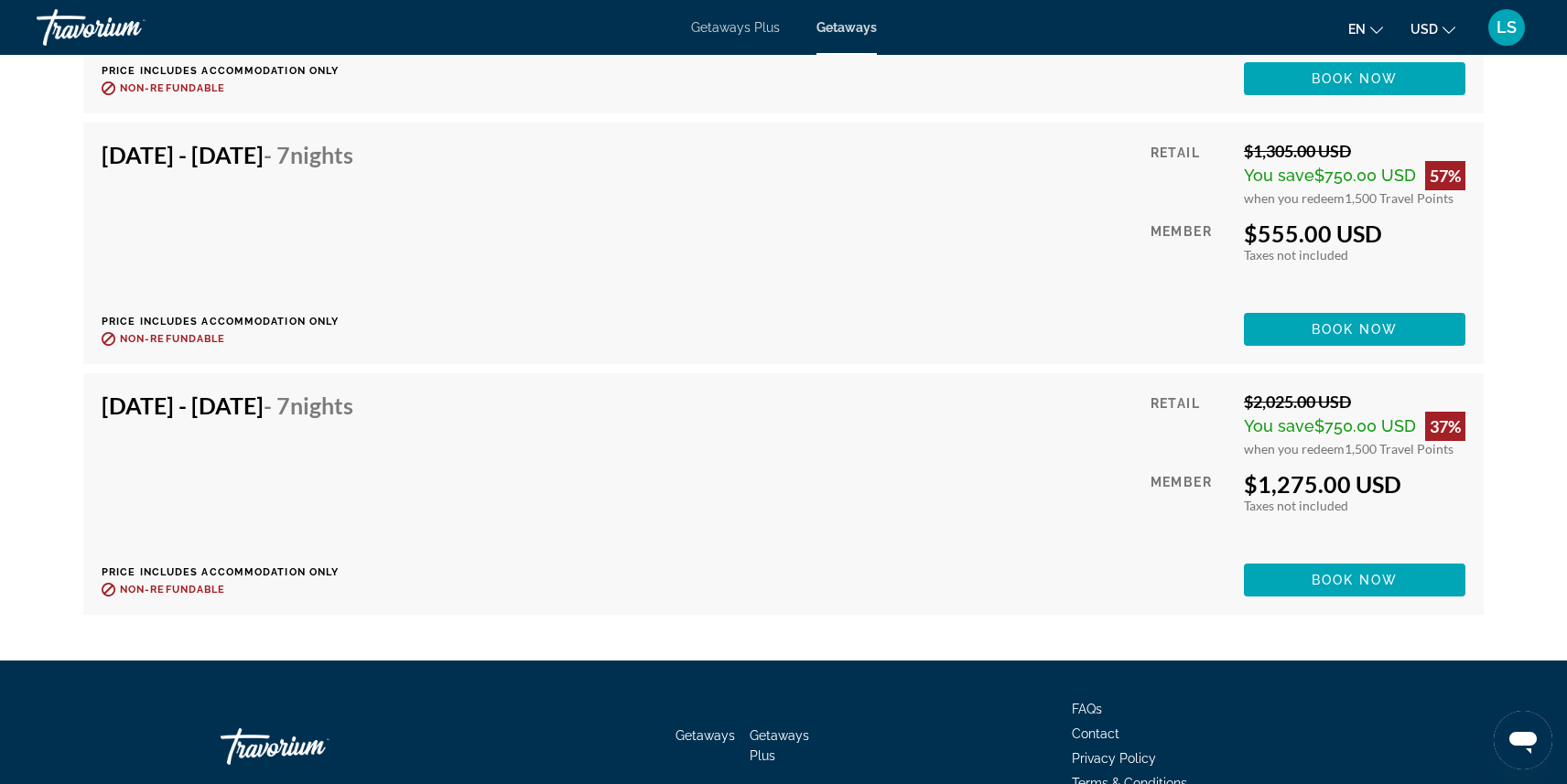
scroll to position [4551, 0]
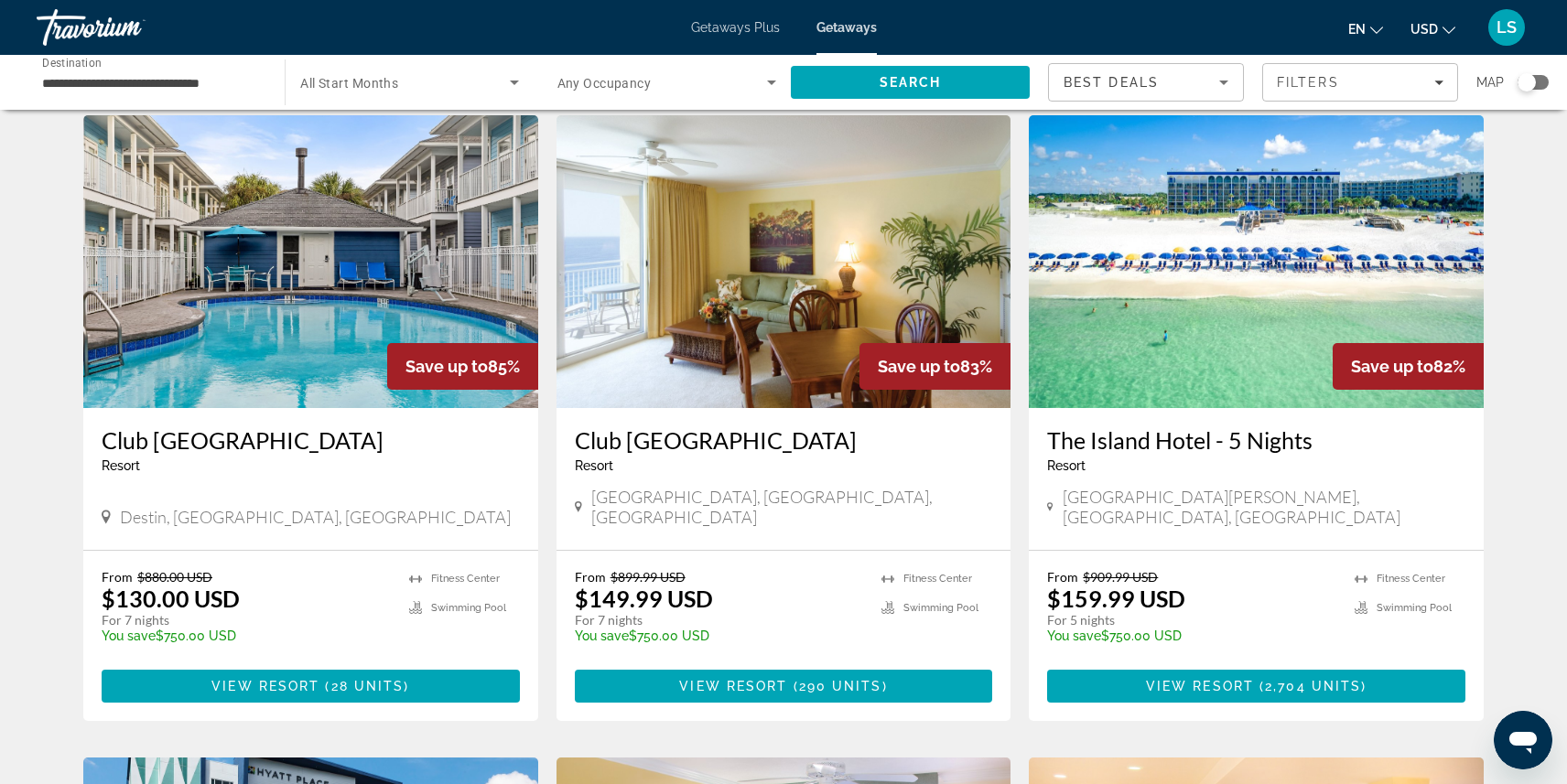
scroll to position [1422, 0]
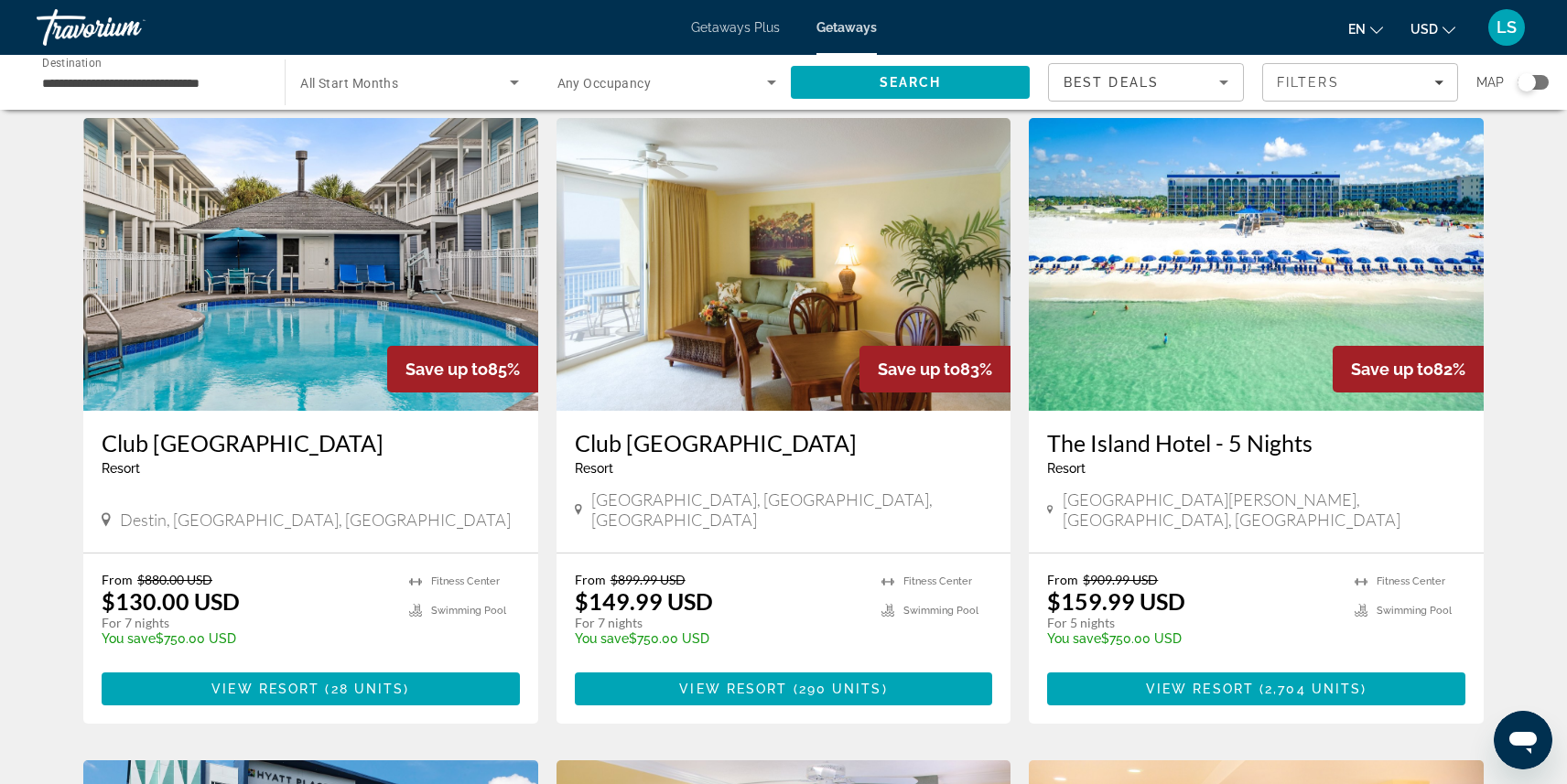
click at [1187, 275] on img "Main content" at bounding box center [1256, 264] width 455 height 293
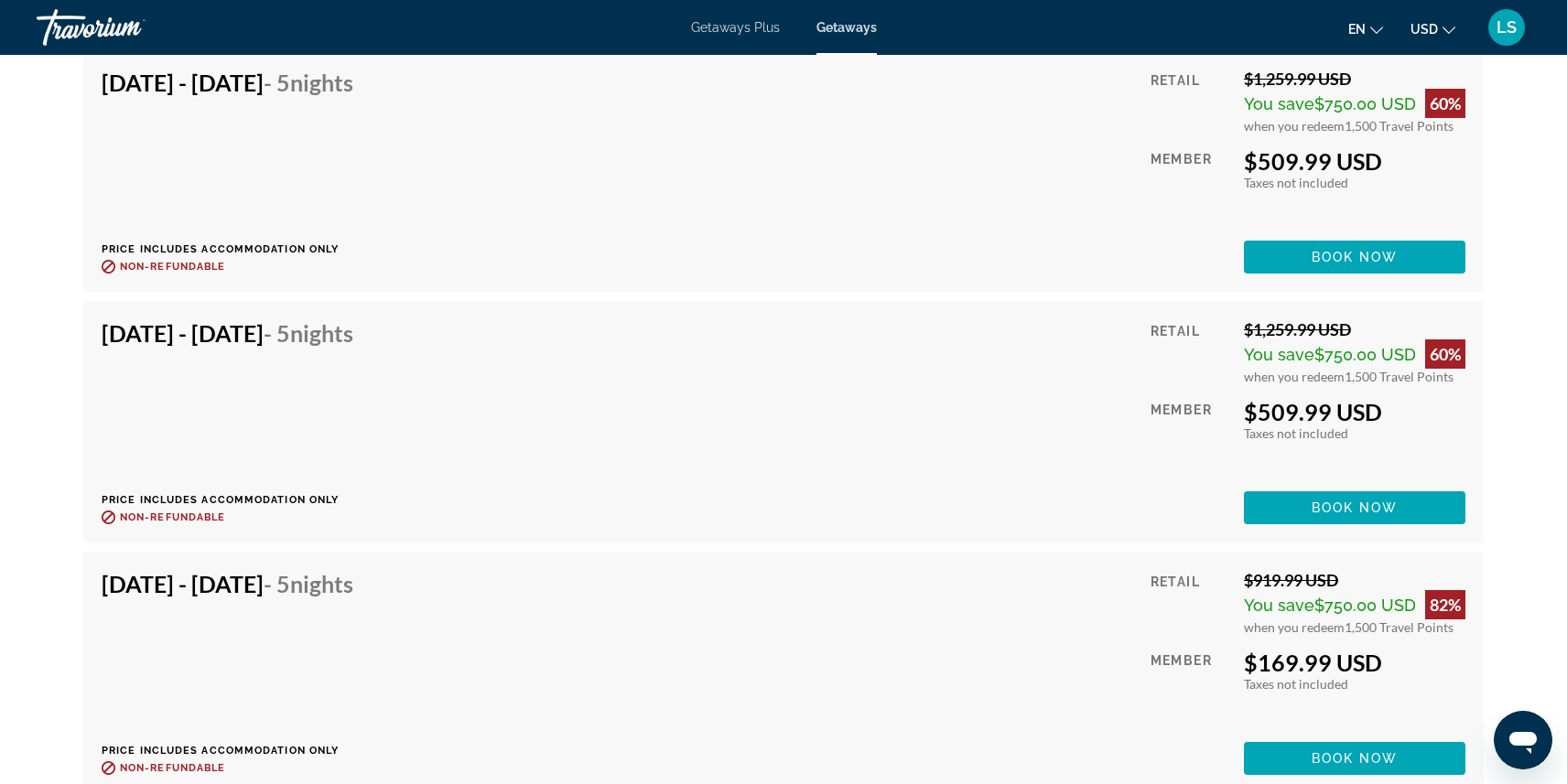
scroll to position [5712, 0]
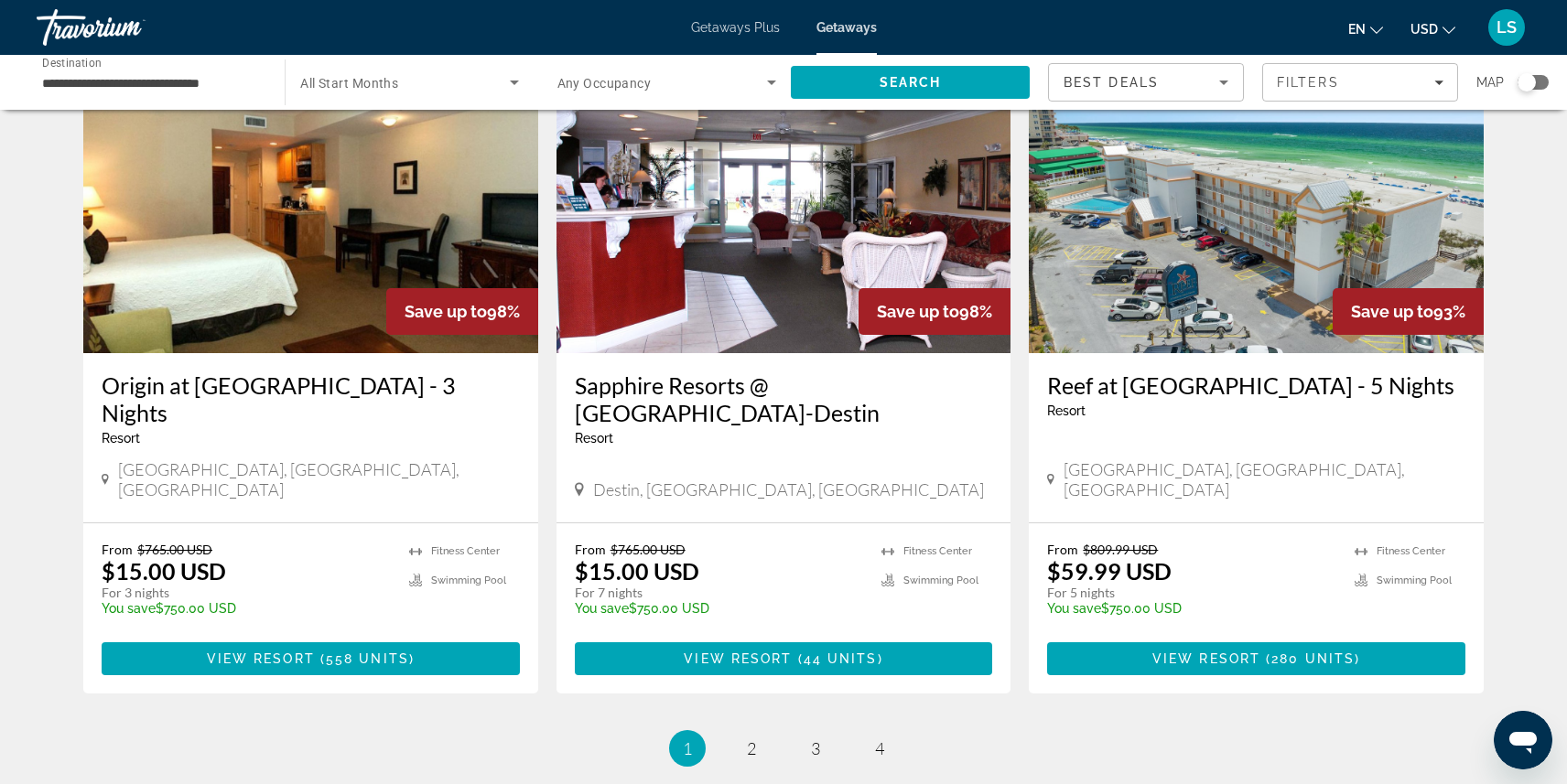
scroll to position [2285, 0]
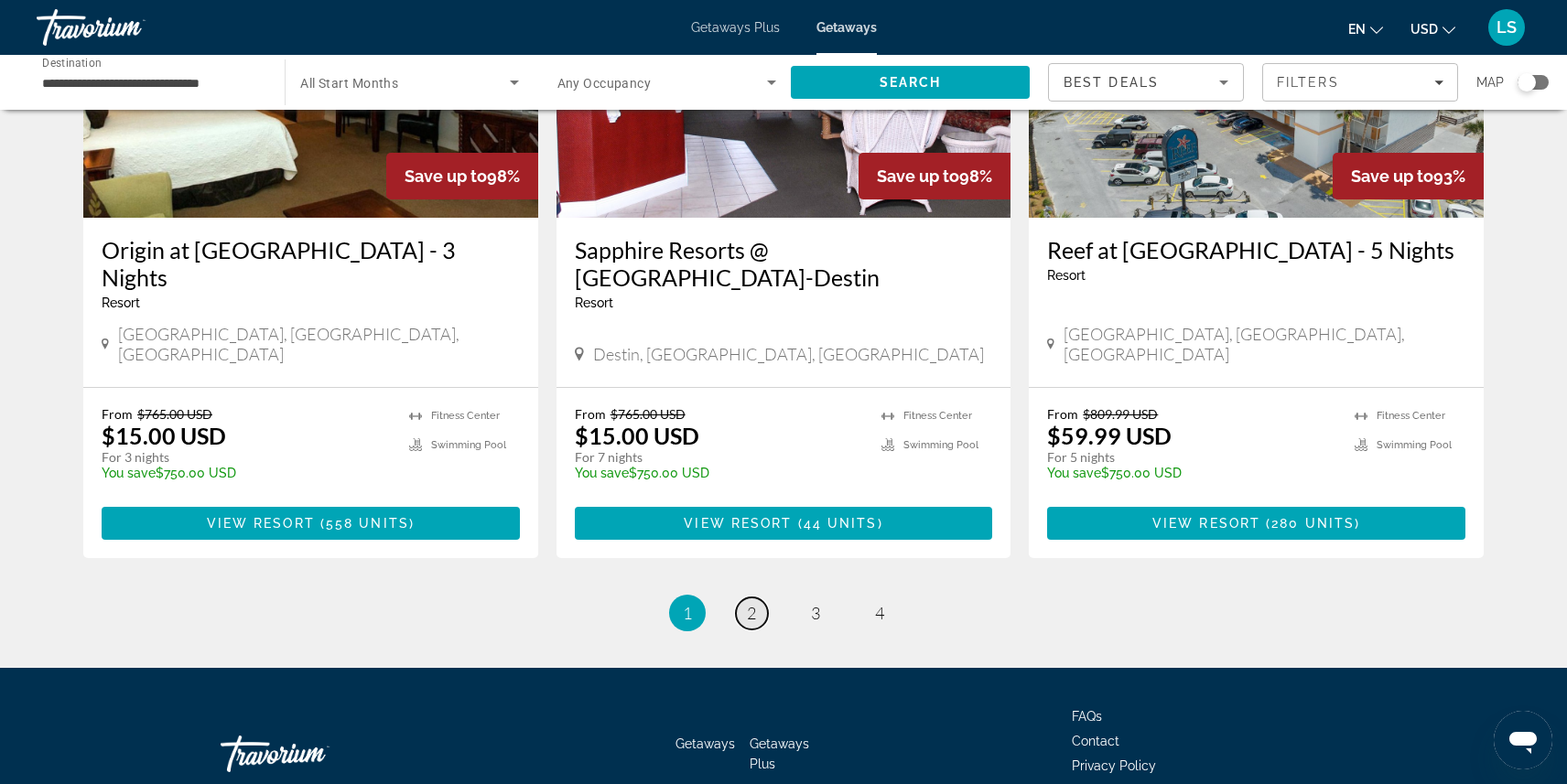
click at [750, 603] on span "2" at bounding box center [751, 613] width 9 height 20
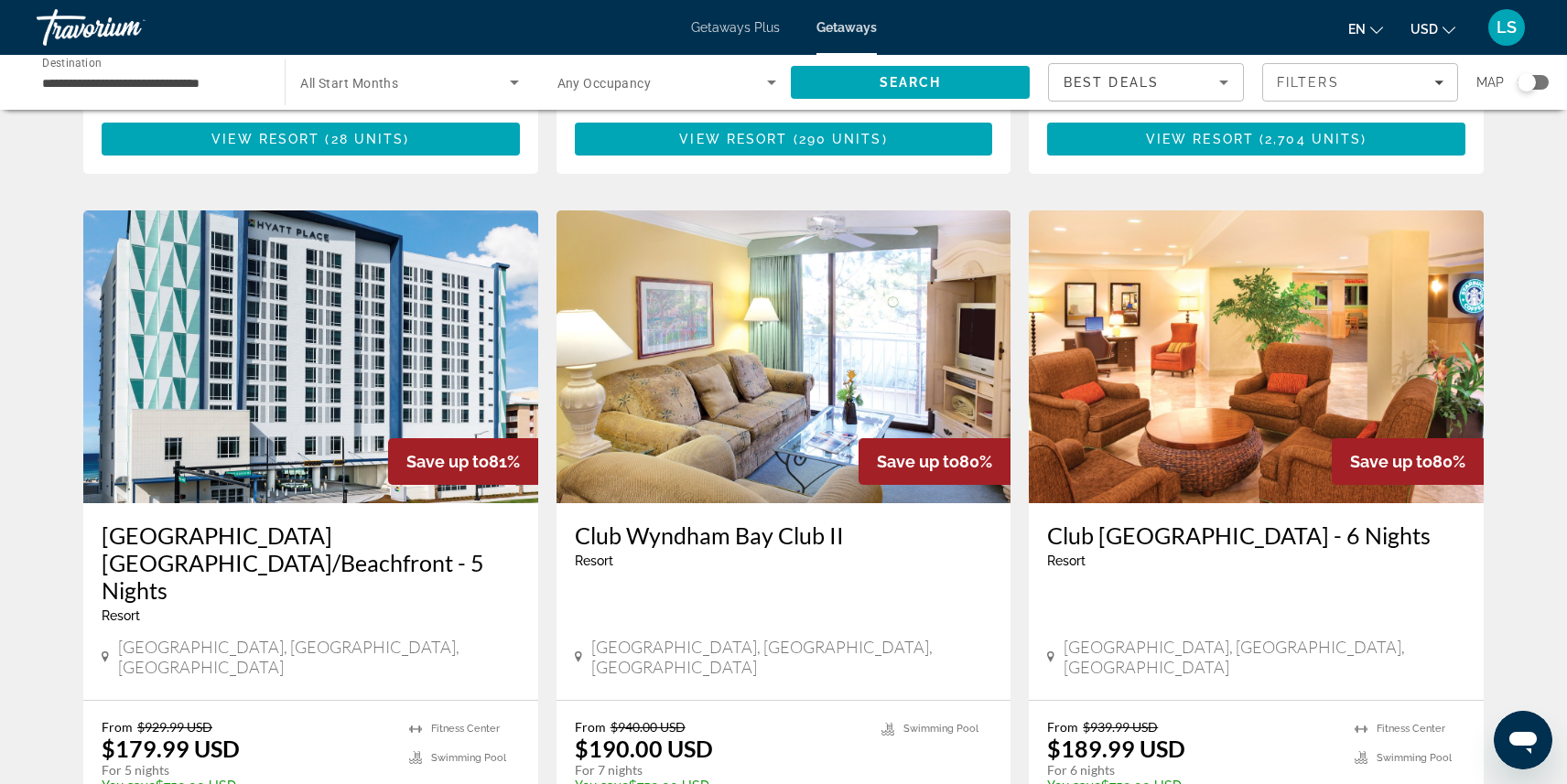
scroll to position [2257, 0]
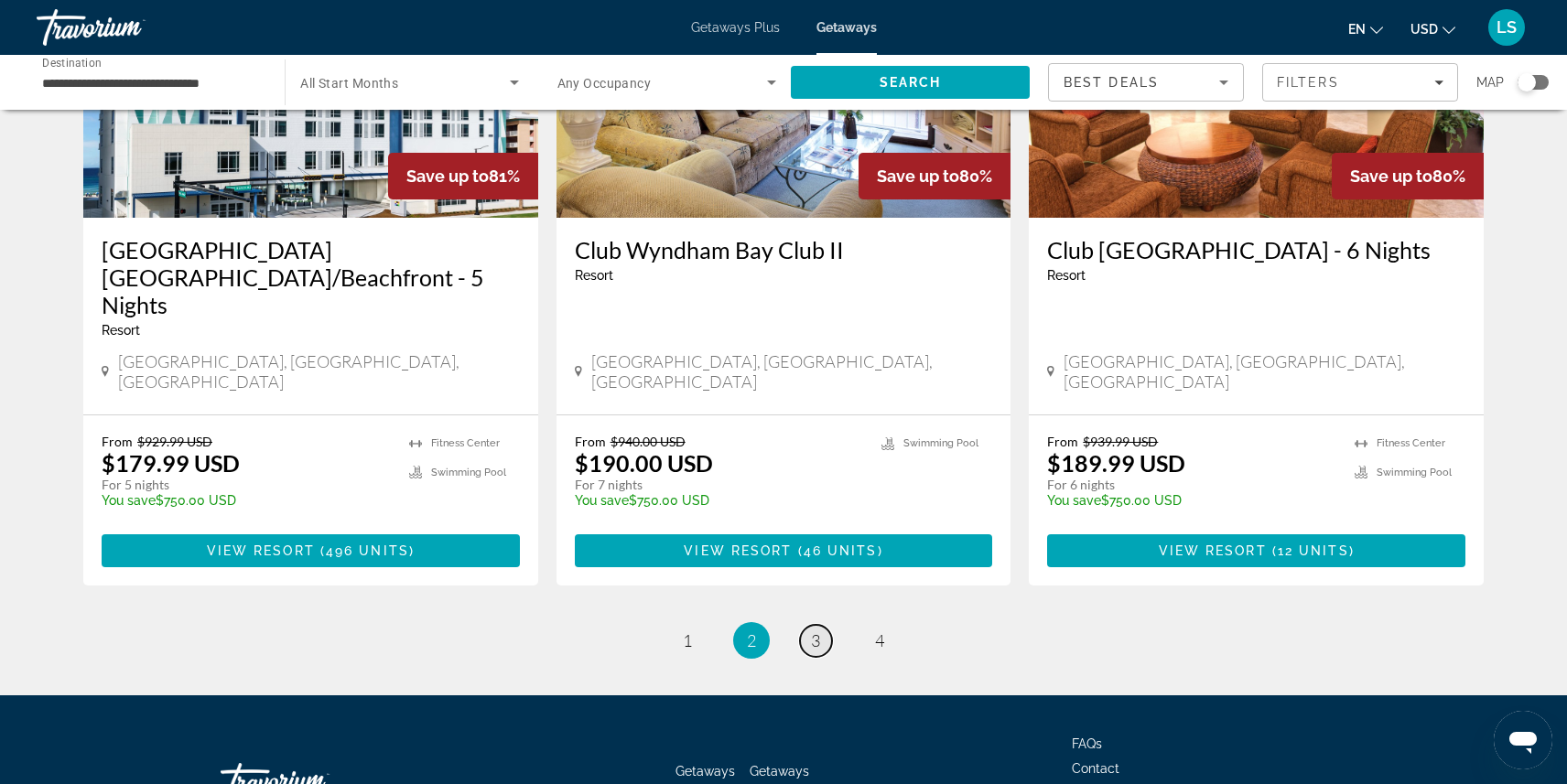
click at [811, 630] on span "3" at bounding box center [815, 640] width 9 height 20
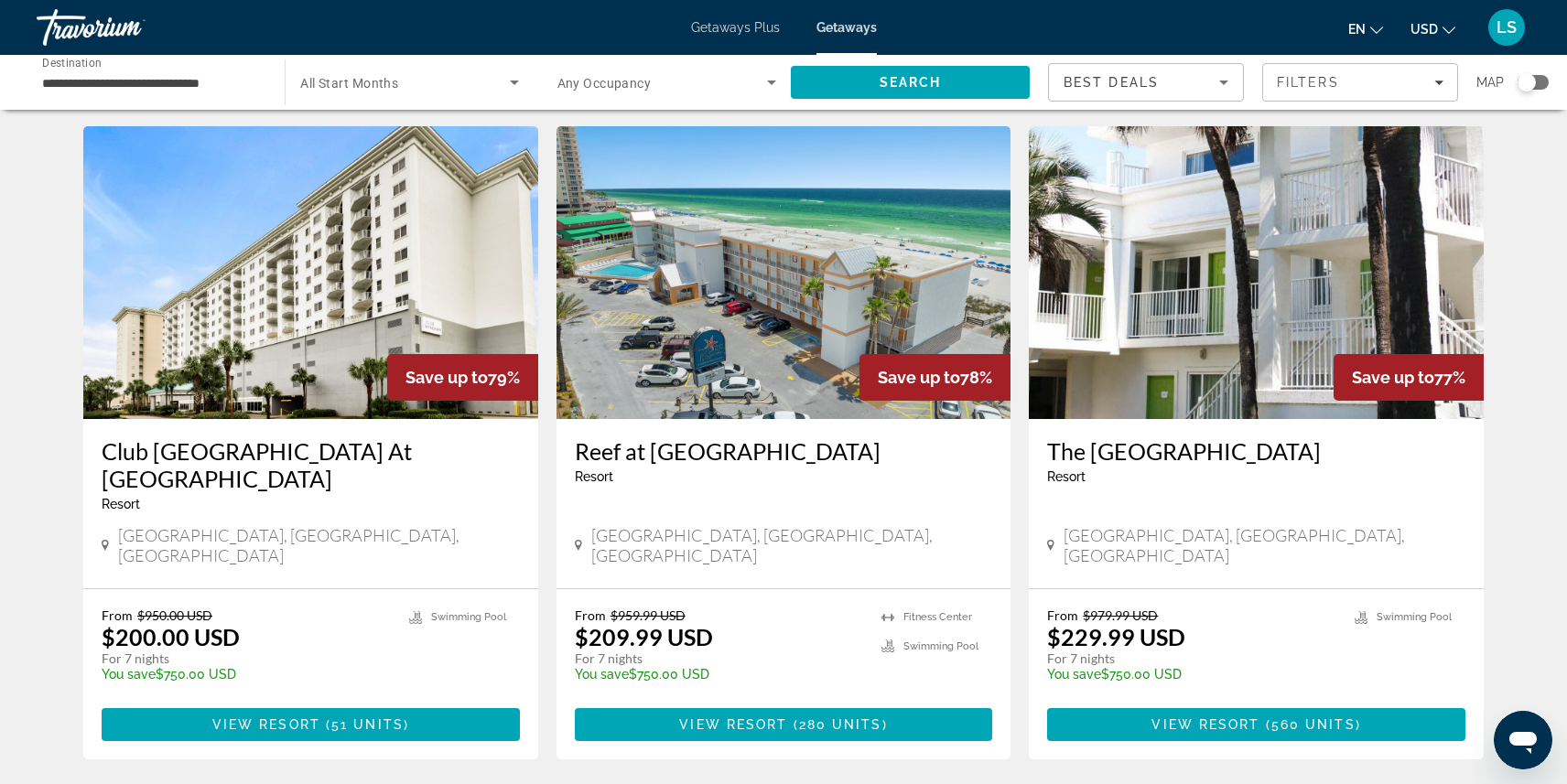
scroll to position [48, 0]
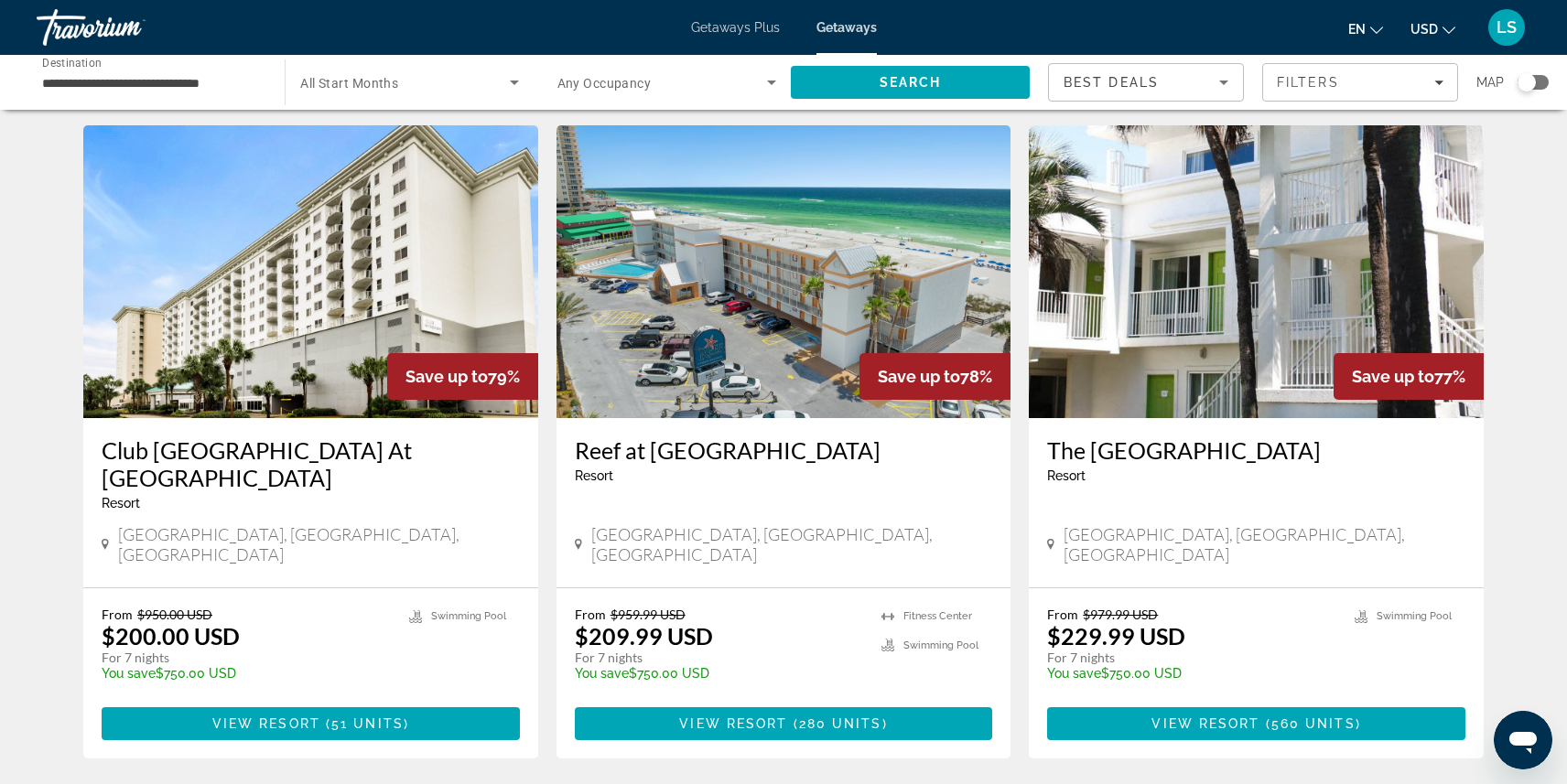
click at [127, 471] on h3 "Club [GEOGRAPHIC_DATA] At [GEOGRAPHIC_DATA]" at bounding box center [311, 464] width 418 height 55
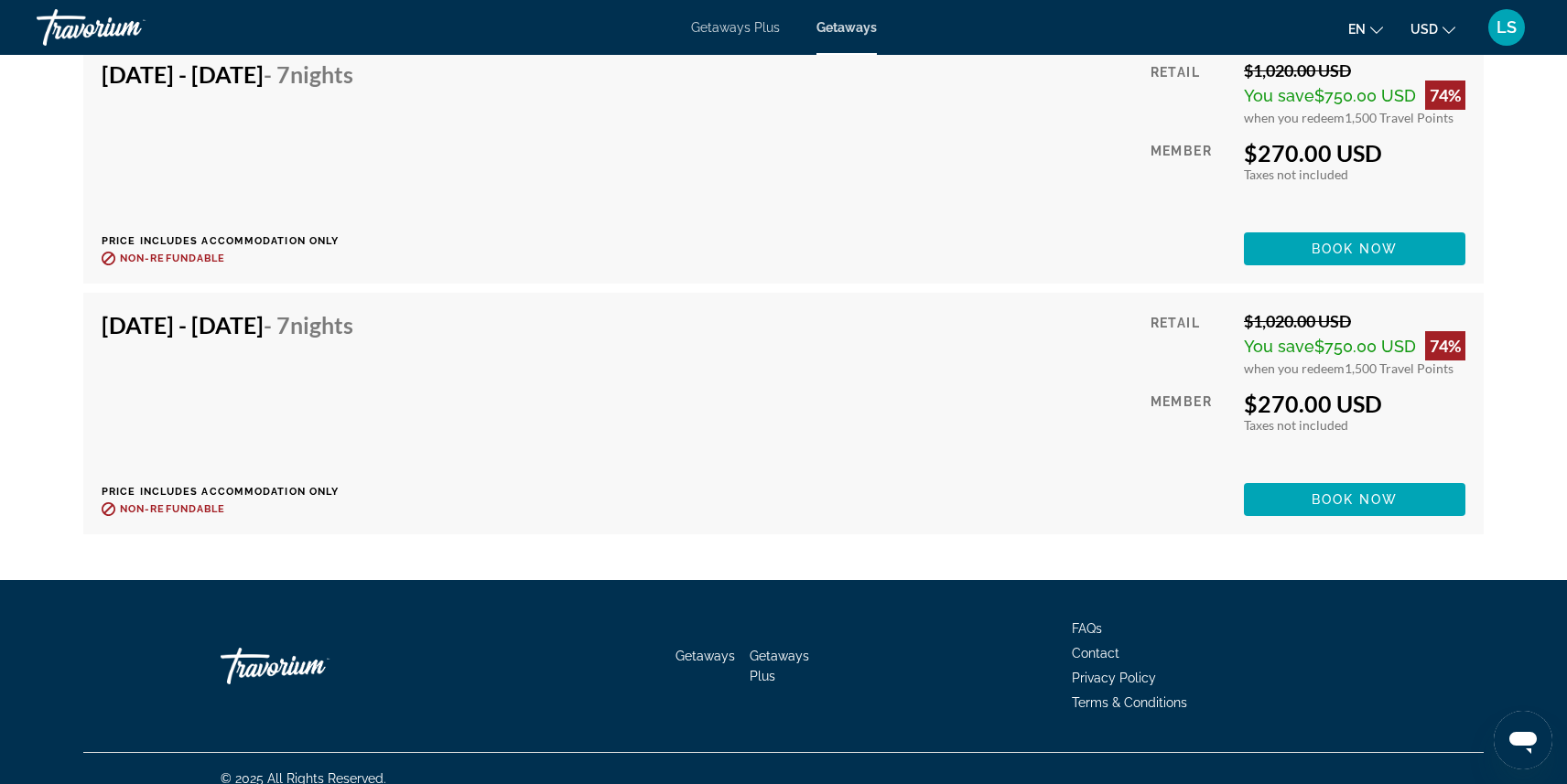
scroll to position [7745, 0]
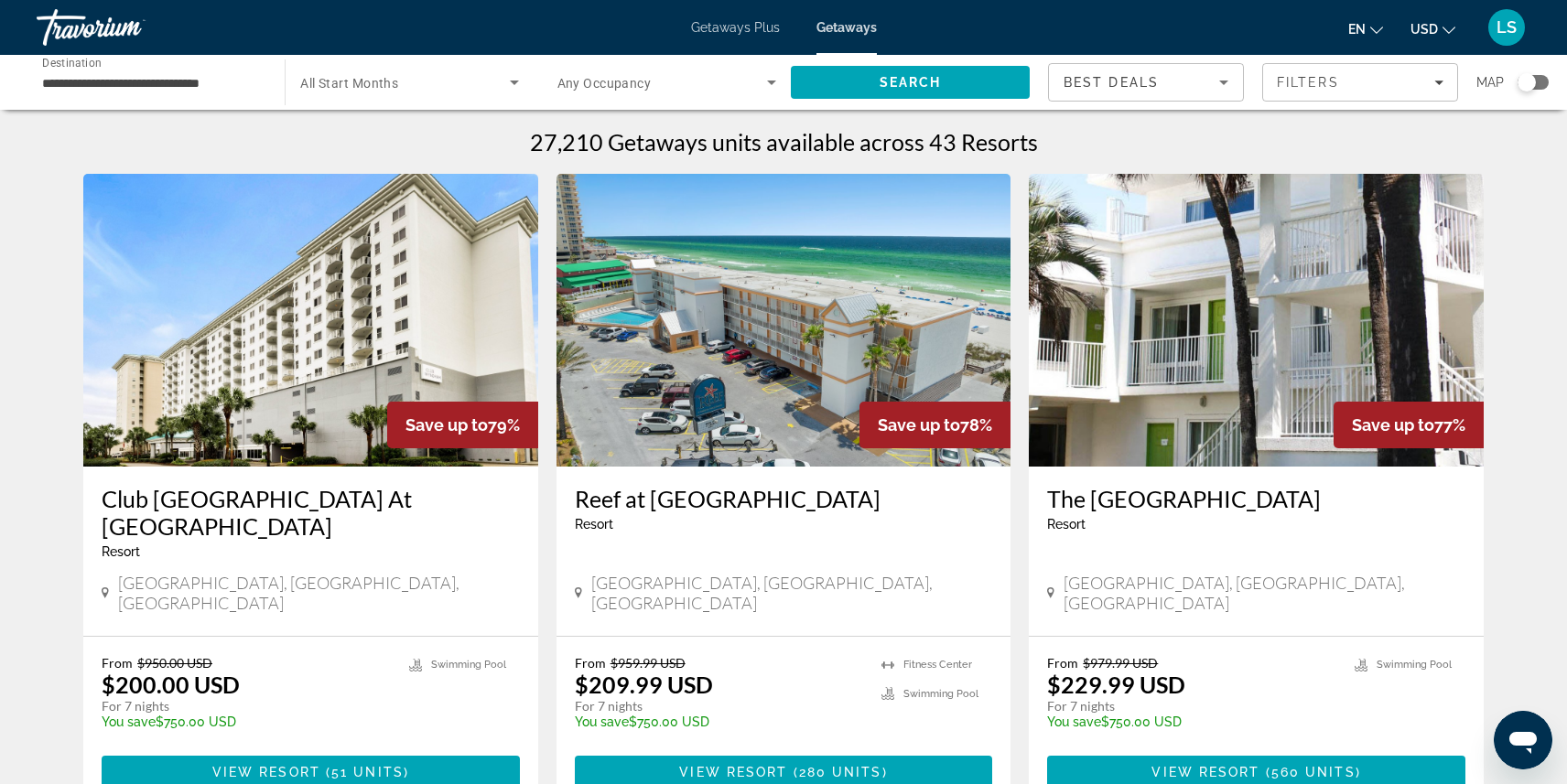
click at [164, 87] on input "**********" at bounding box center [151, 83] width 219 height 22
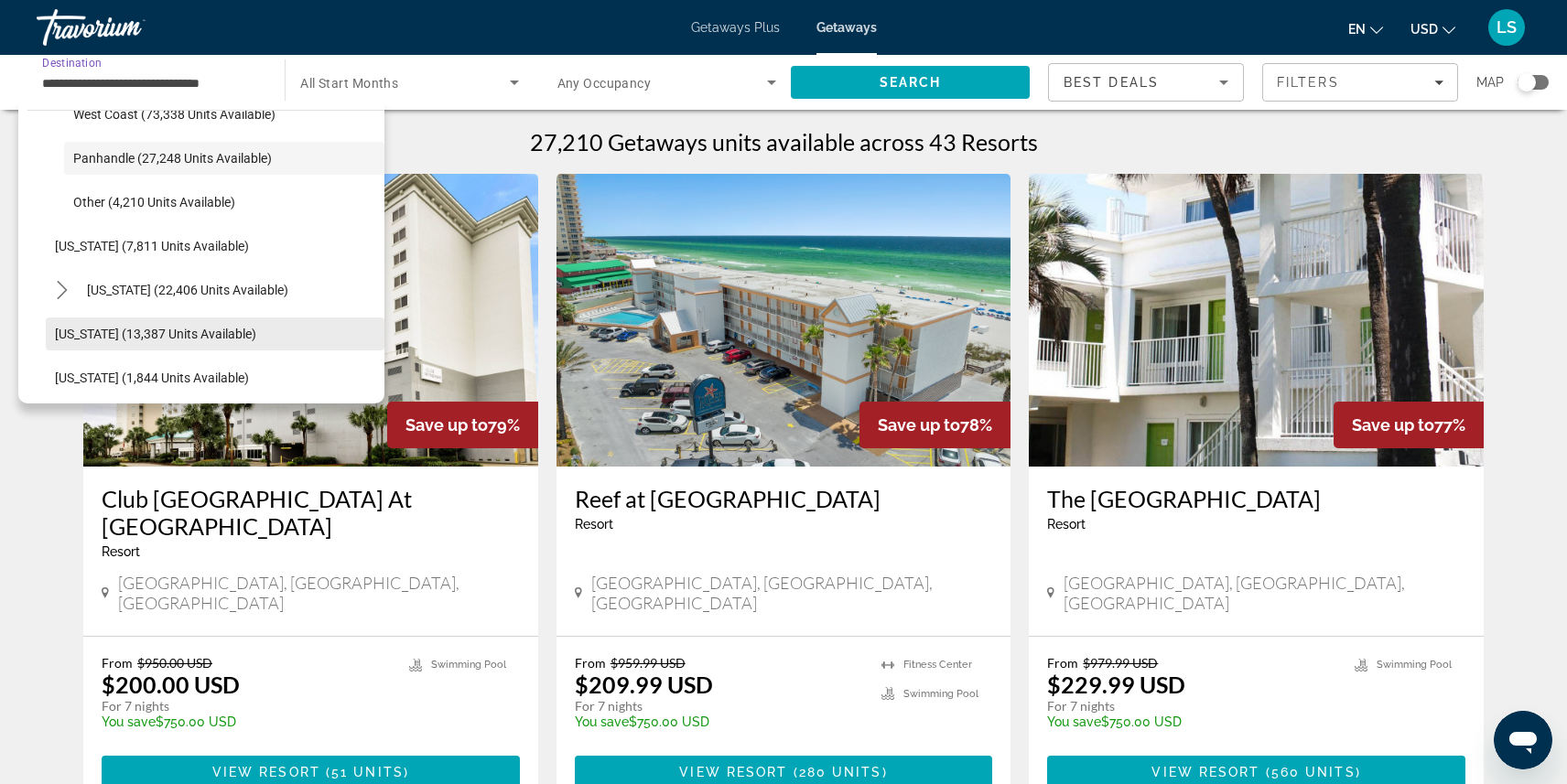
scroll to position [468, 0]
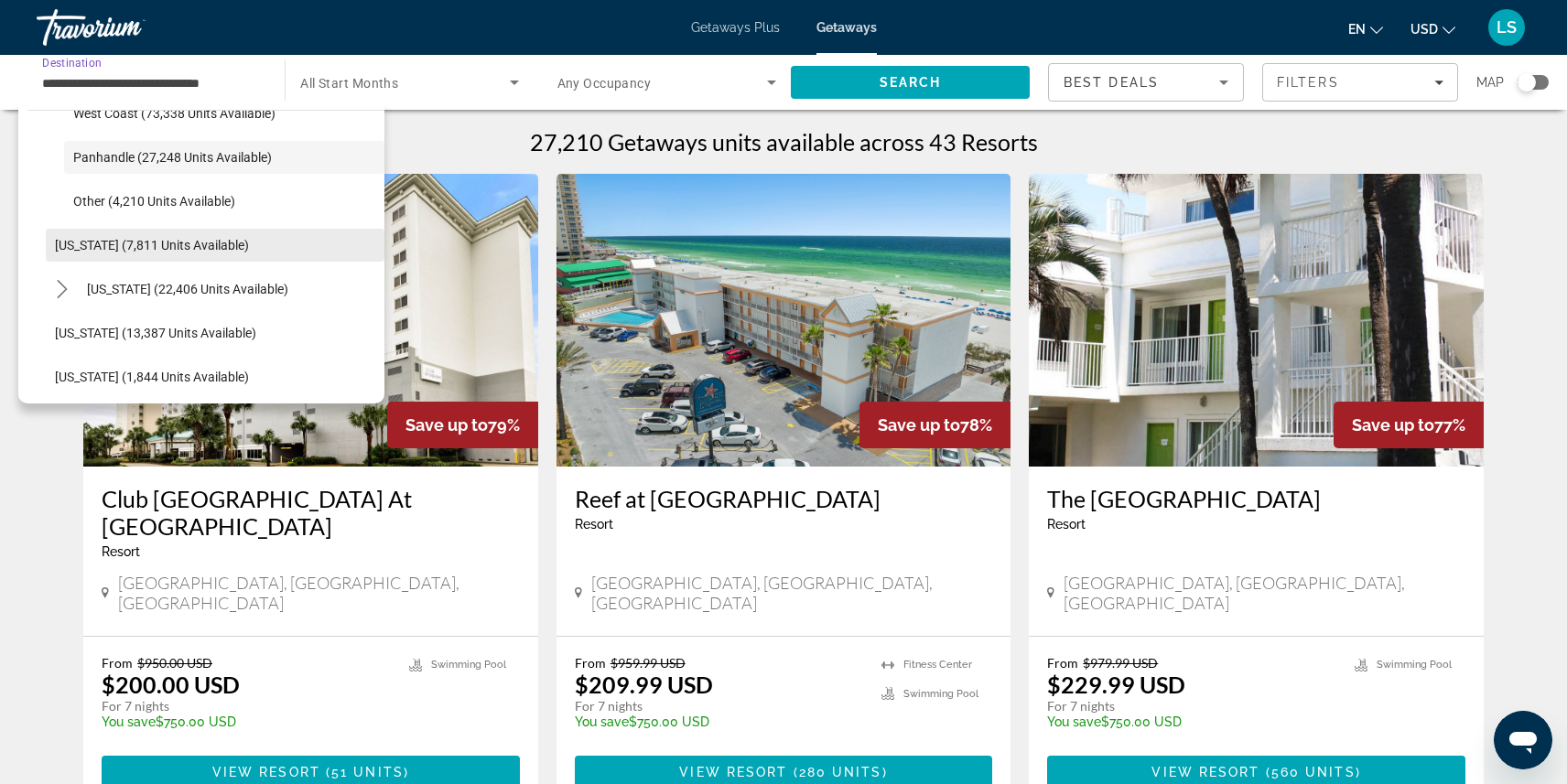
click at [98, 238] on span "[US_STATE] (7,811 units available)" at bounding box center [152, 245] width 194 height 15
type input "**********"
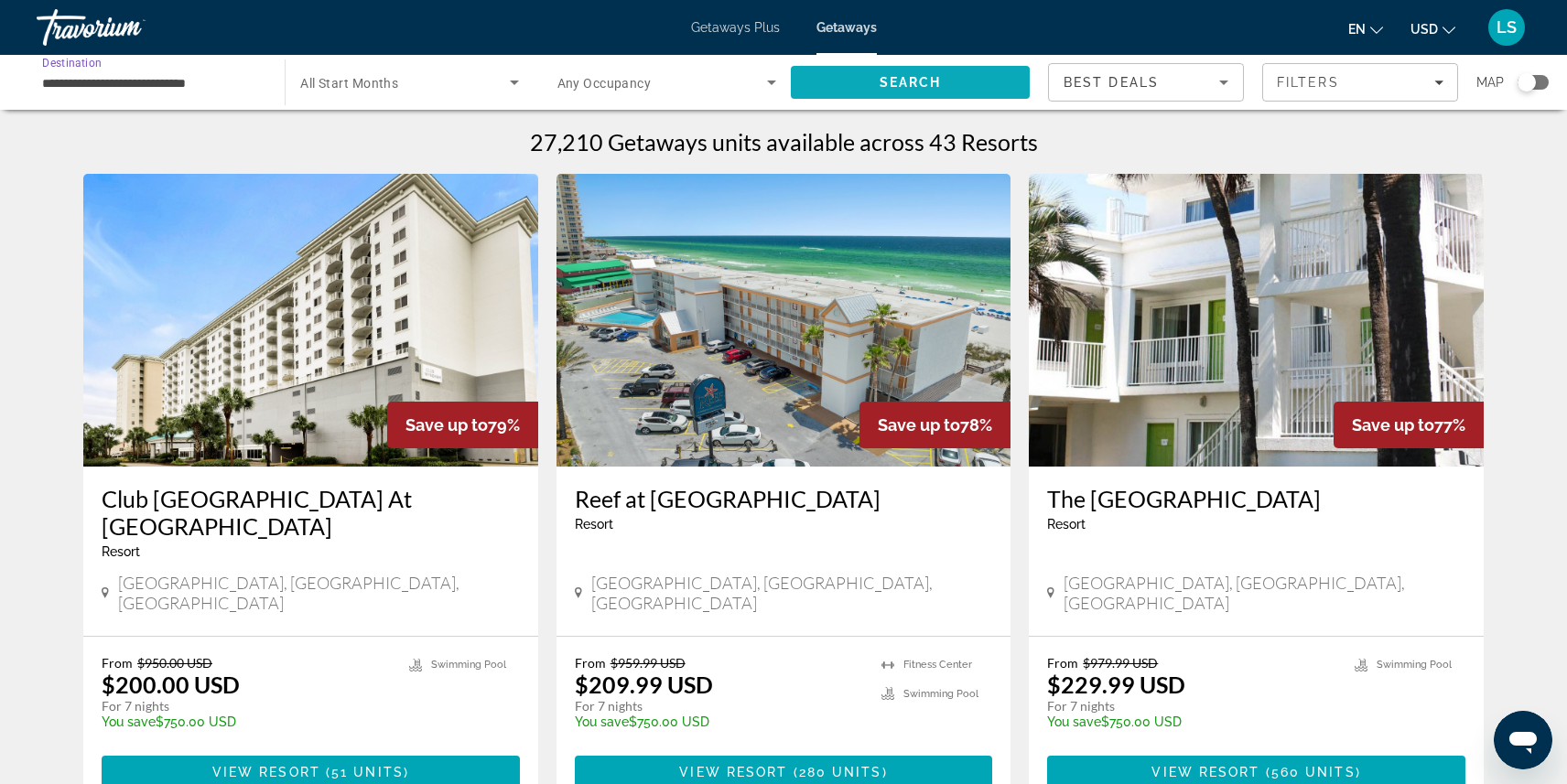
click at [818, 76] on span "Search" at bounding box center [909, 82] width 238 height 44
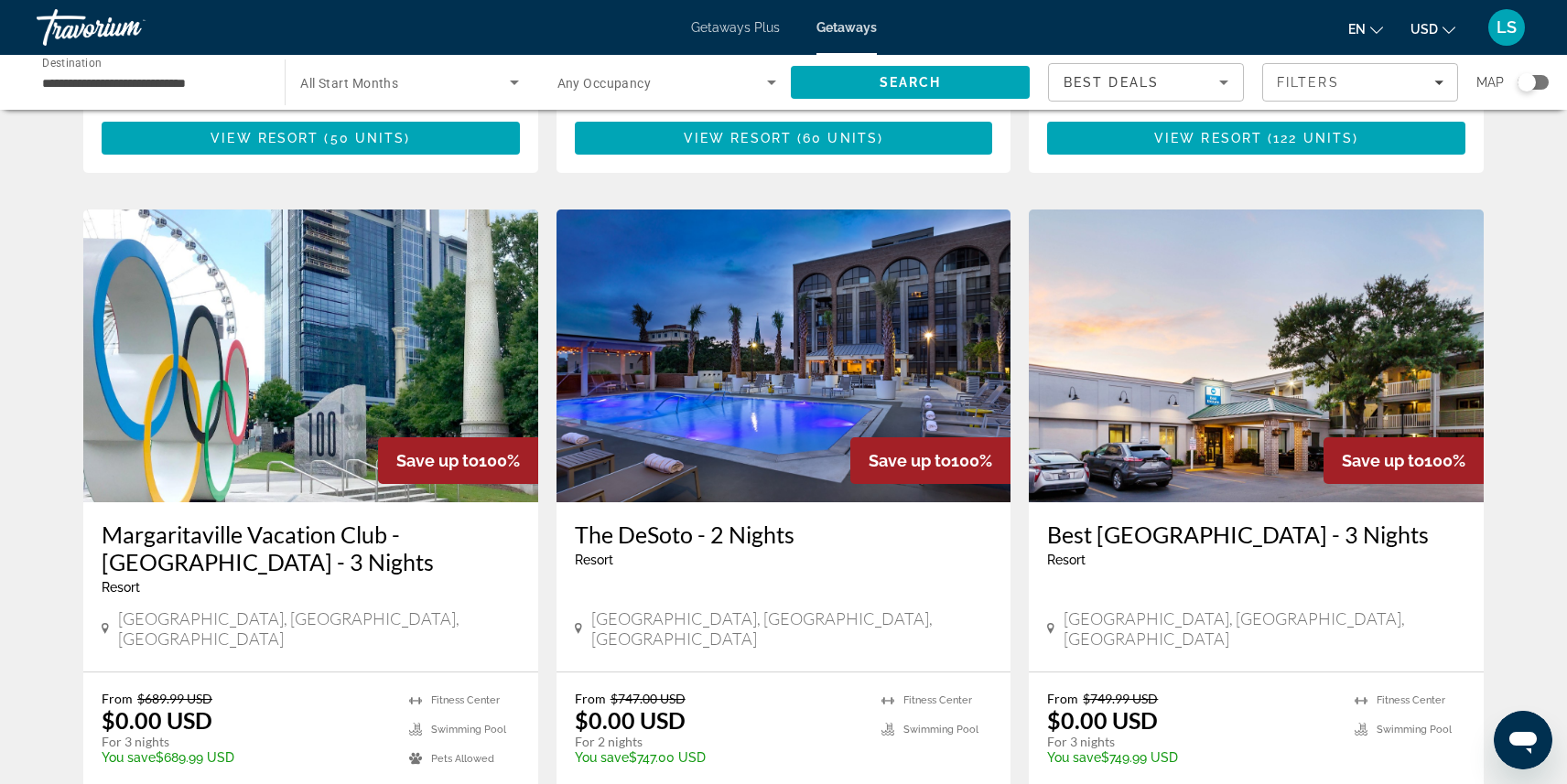
scroll to position [632, 0]
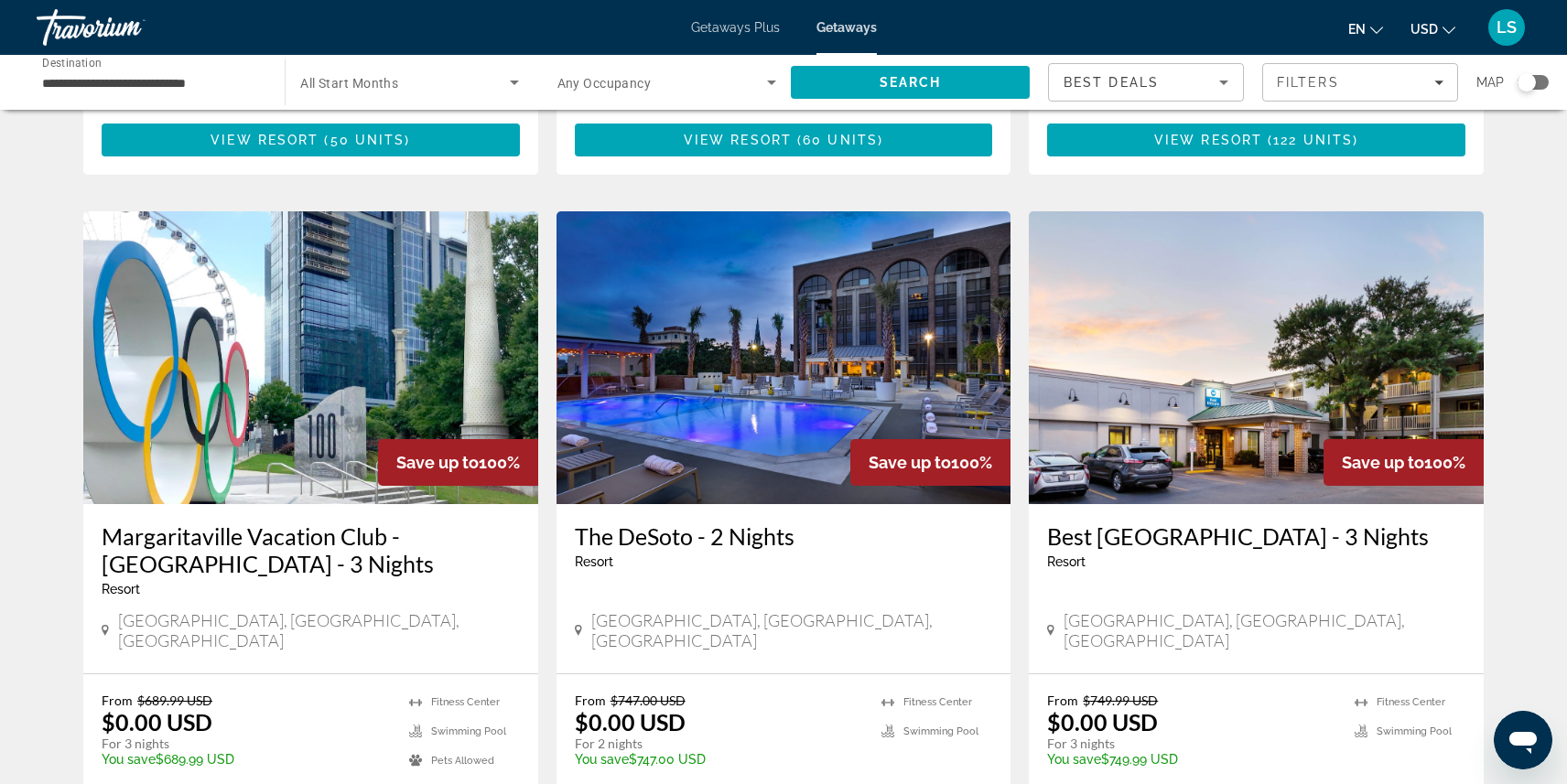
click at [738, 404] on img "Main content" at bounding box center [784, 358] width 455 height 293
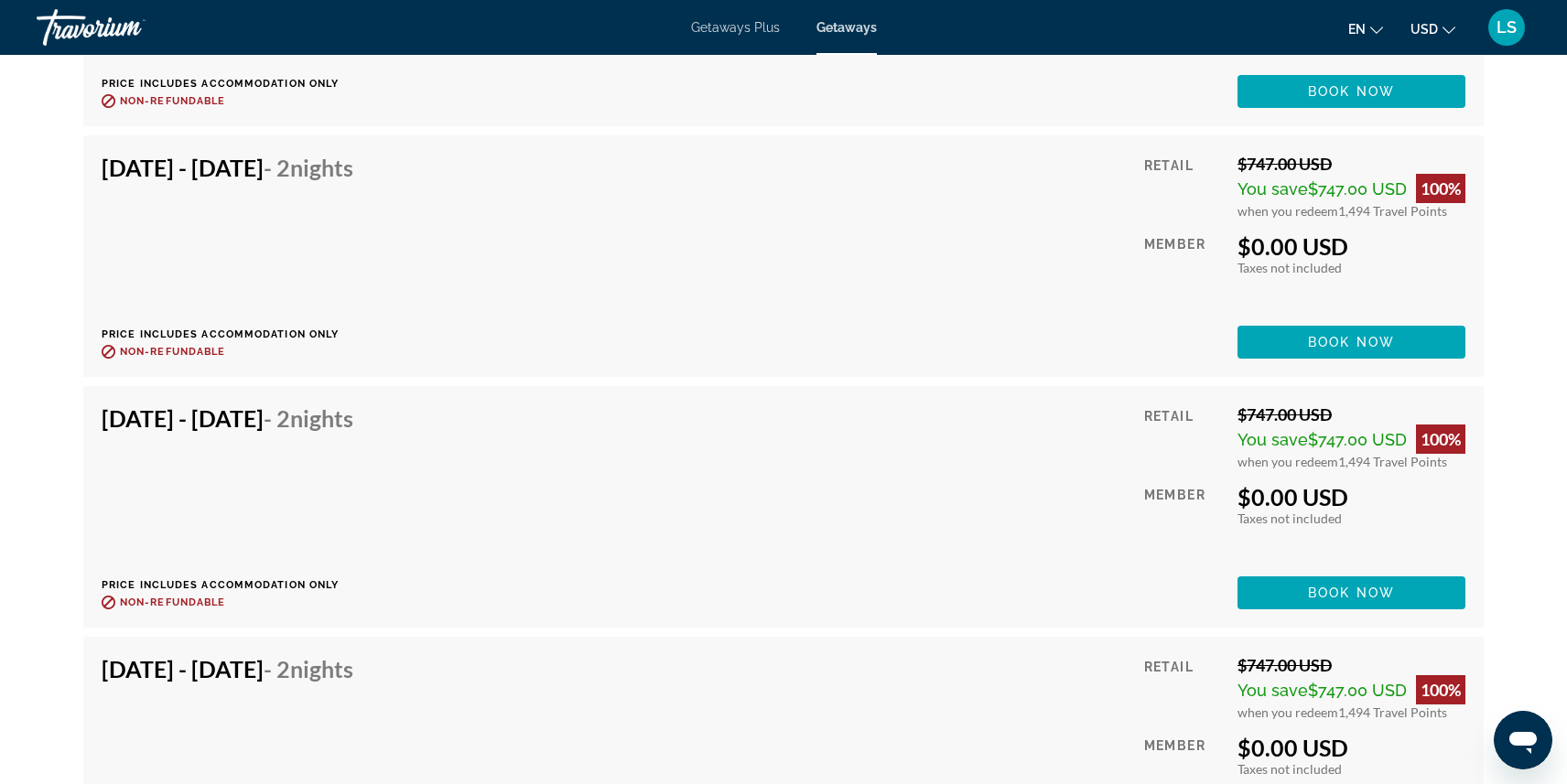
scroll to position [4070, 0]
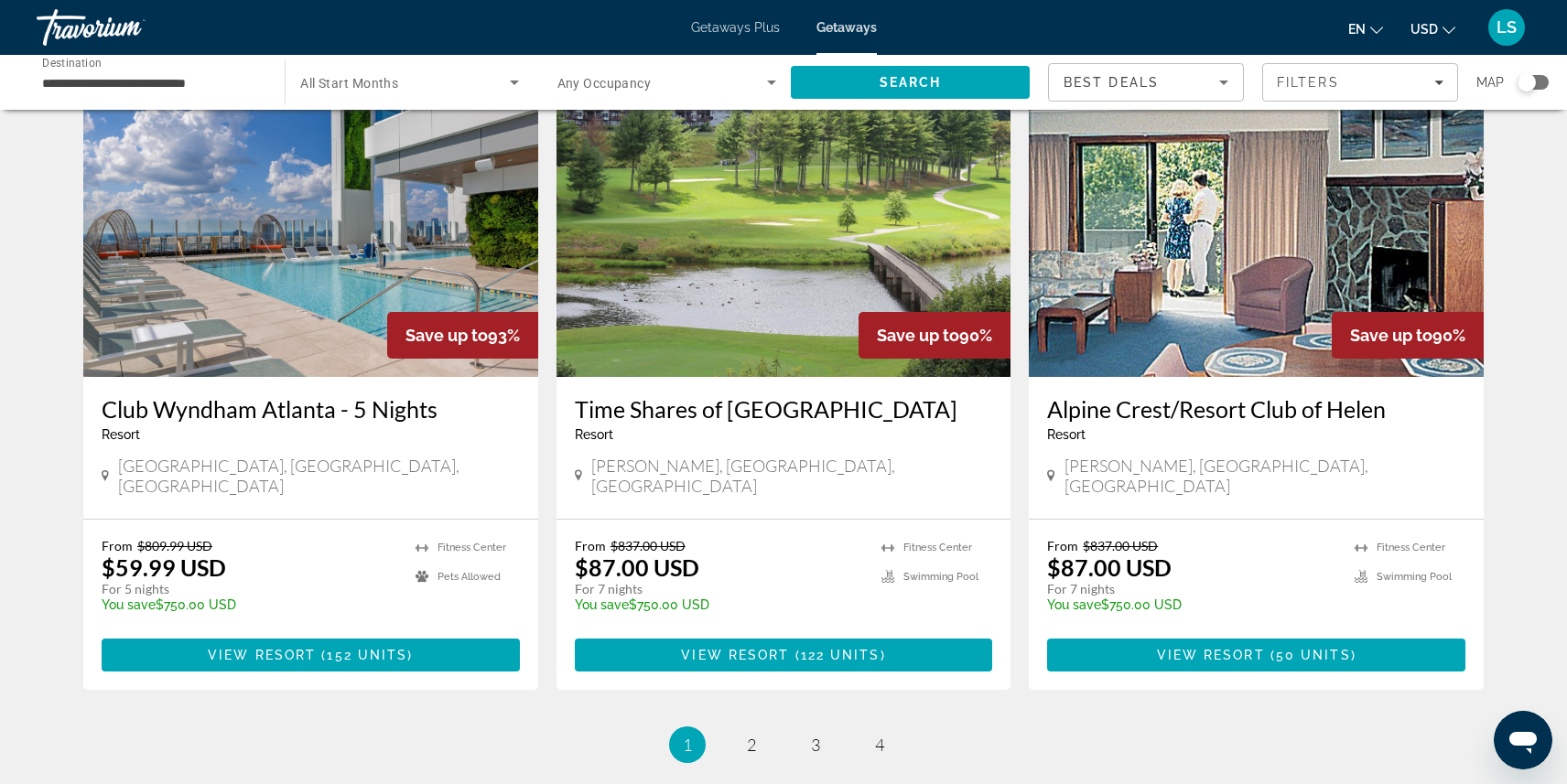
scroll to position [2257, 0]
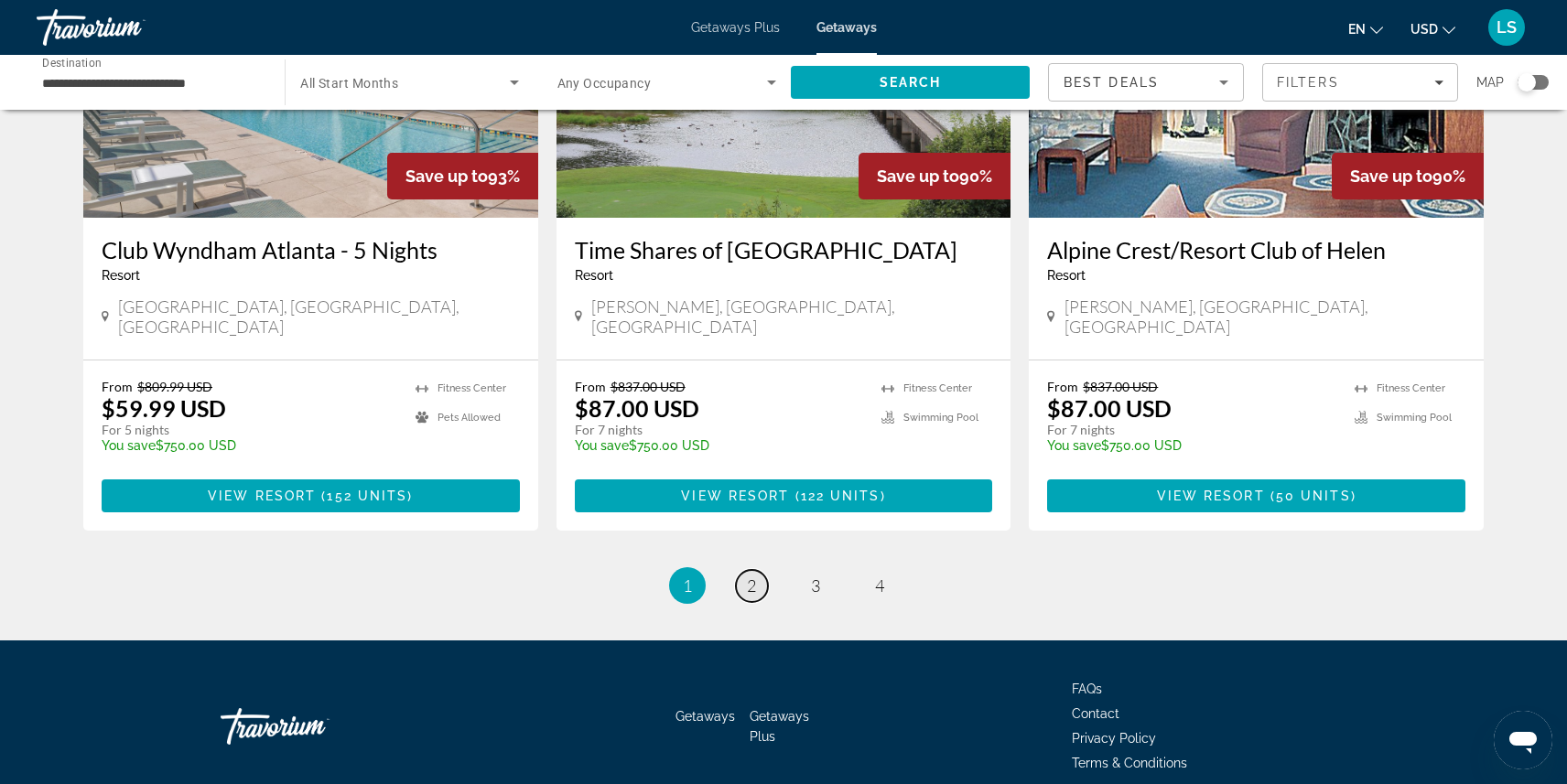
click at [756, 569] on link "page 2" at bounding box center [752, 585] width 32 height 32
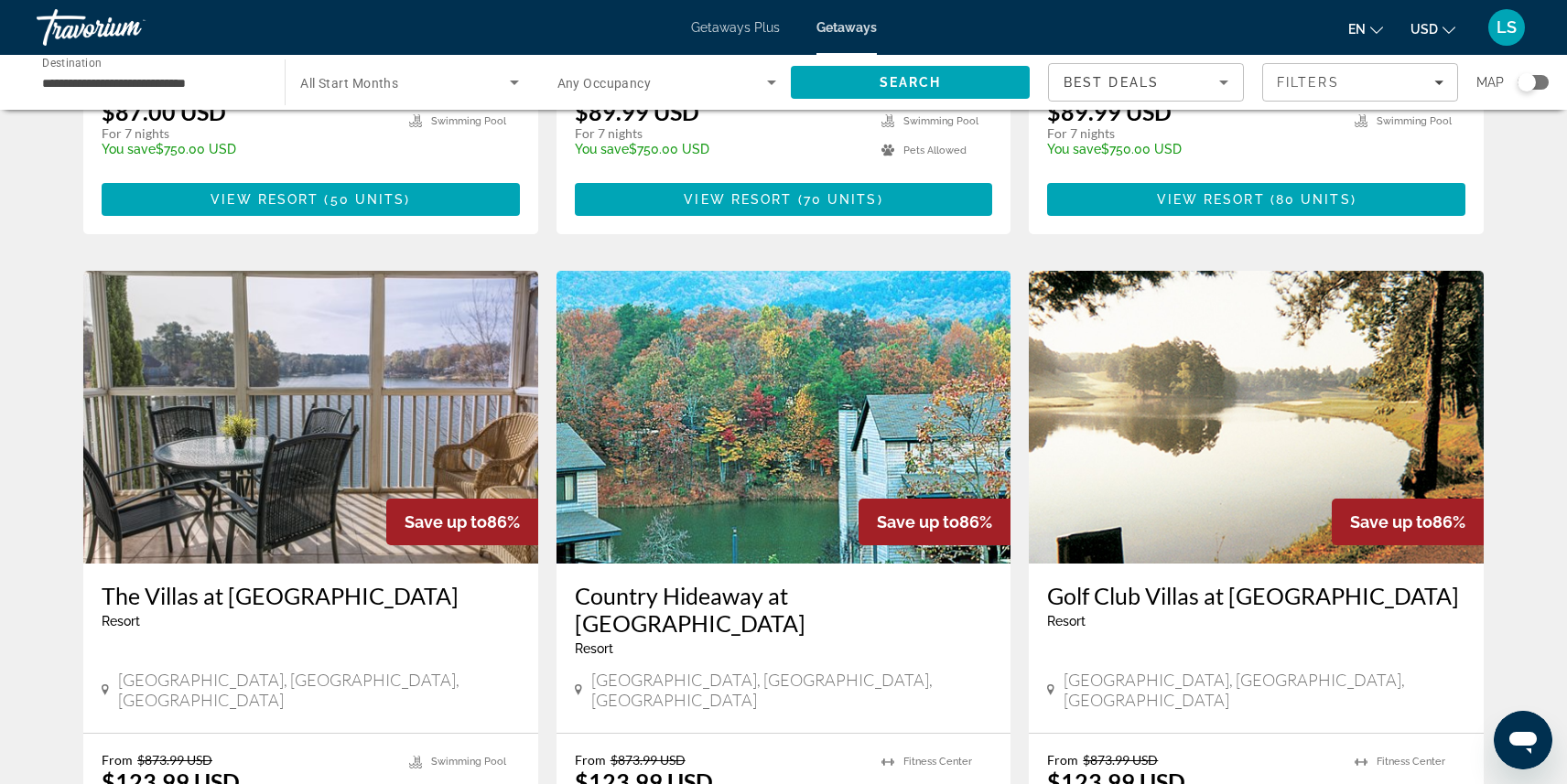
scroll to position [588, 0]
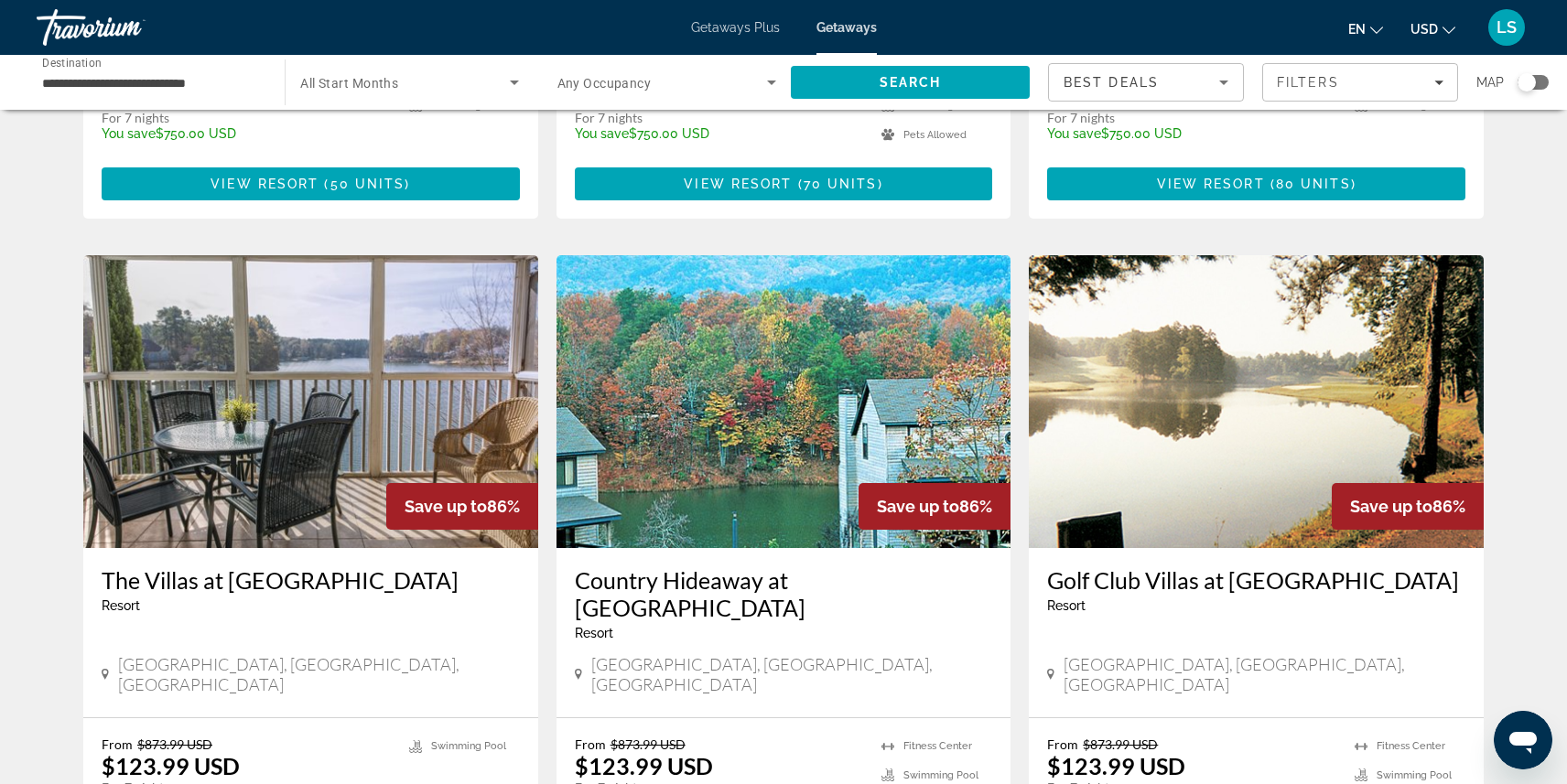
click at [751, 566] on h3 "Country Hideaway at [GEOGRAPHIC_DATA]" at bounding box center [784, 594] width 418 height 55
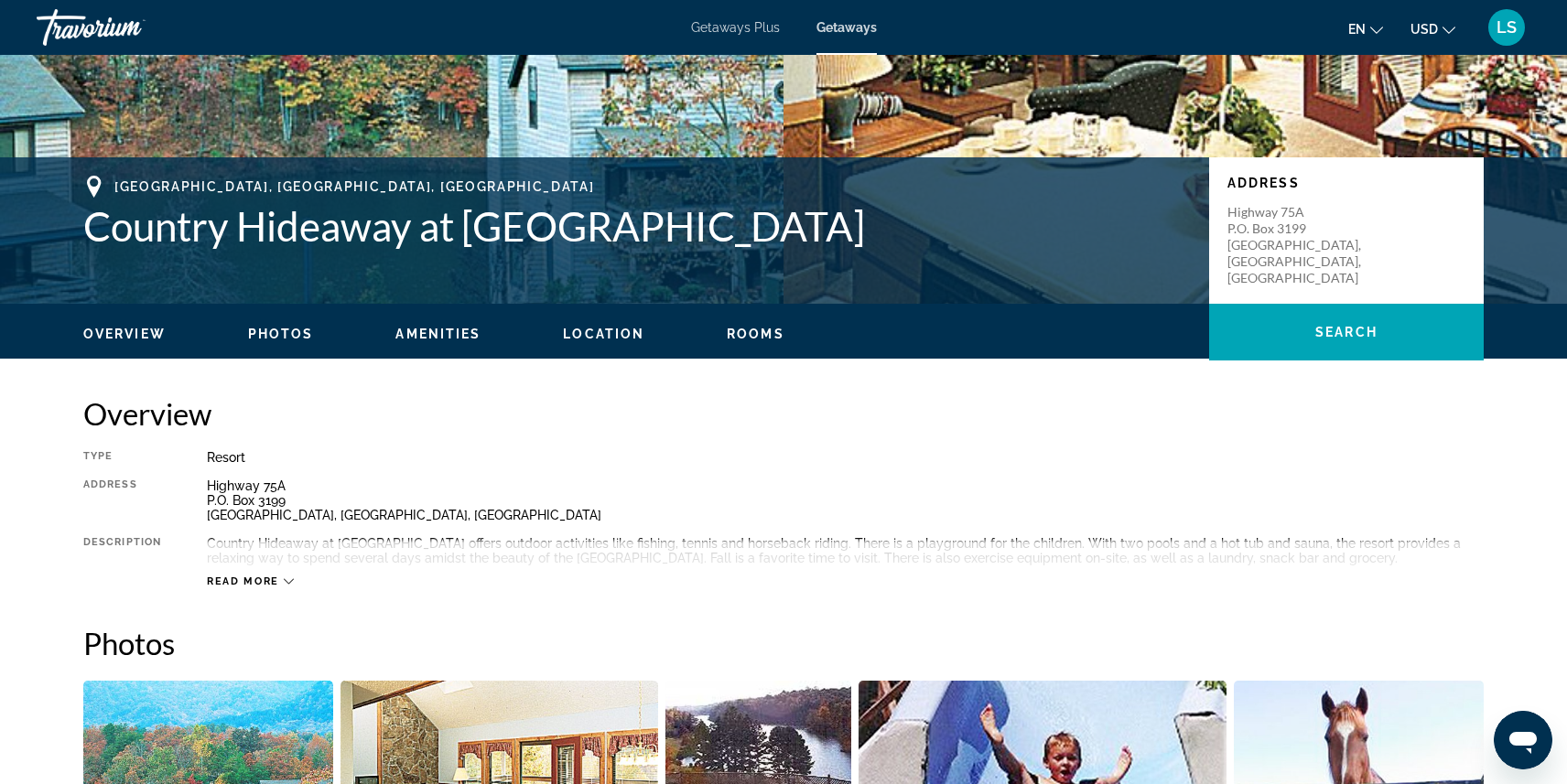
scroll to position [299, 0]
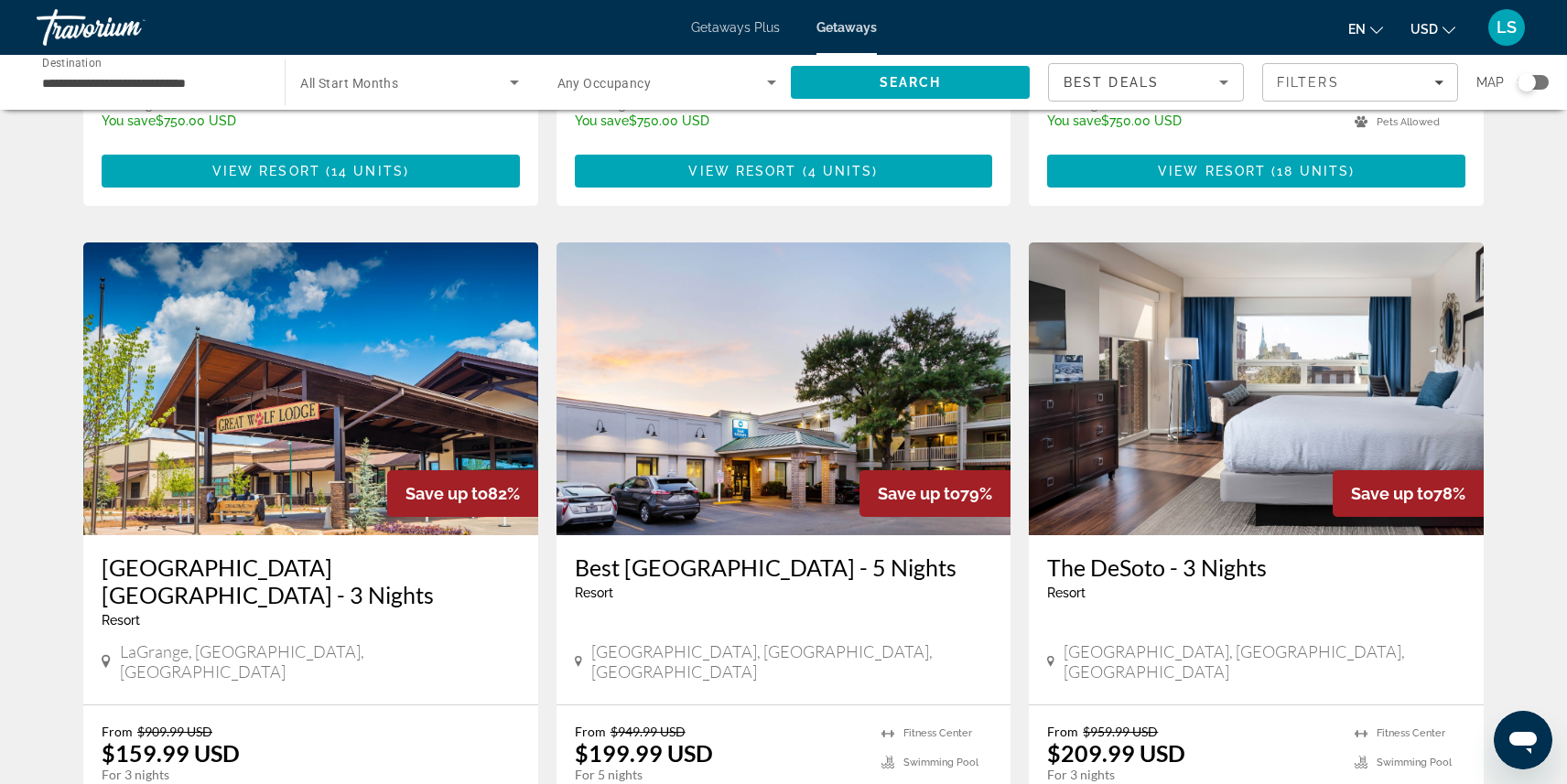
scroll to position [1946, 0]
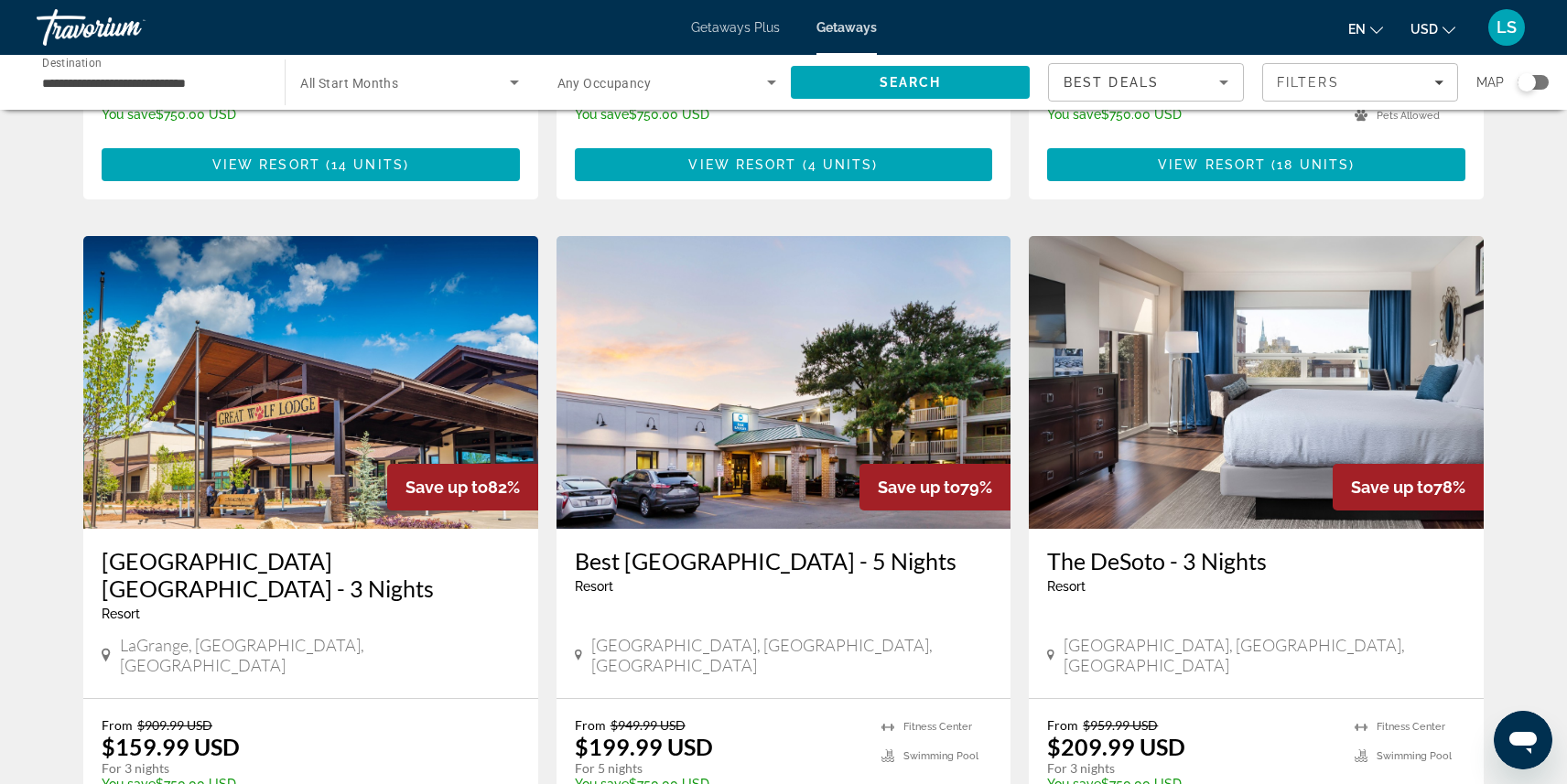
click at [377, 547] on h3 "[GEOGRAPHIC_DATA] [GEOGRAPHIC_DATA] - 3 Nights" at bounding box center [311, 574] width 418 height 55
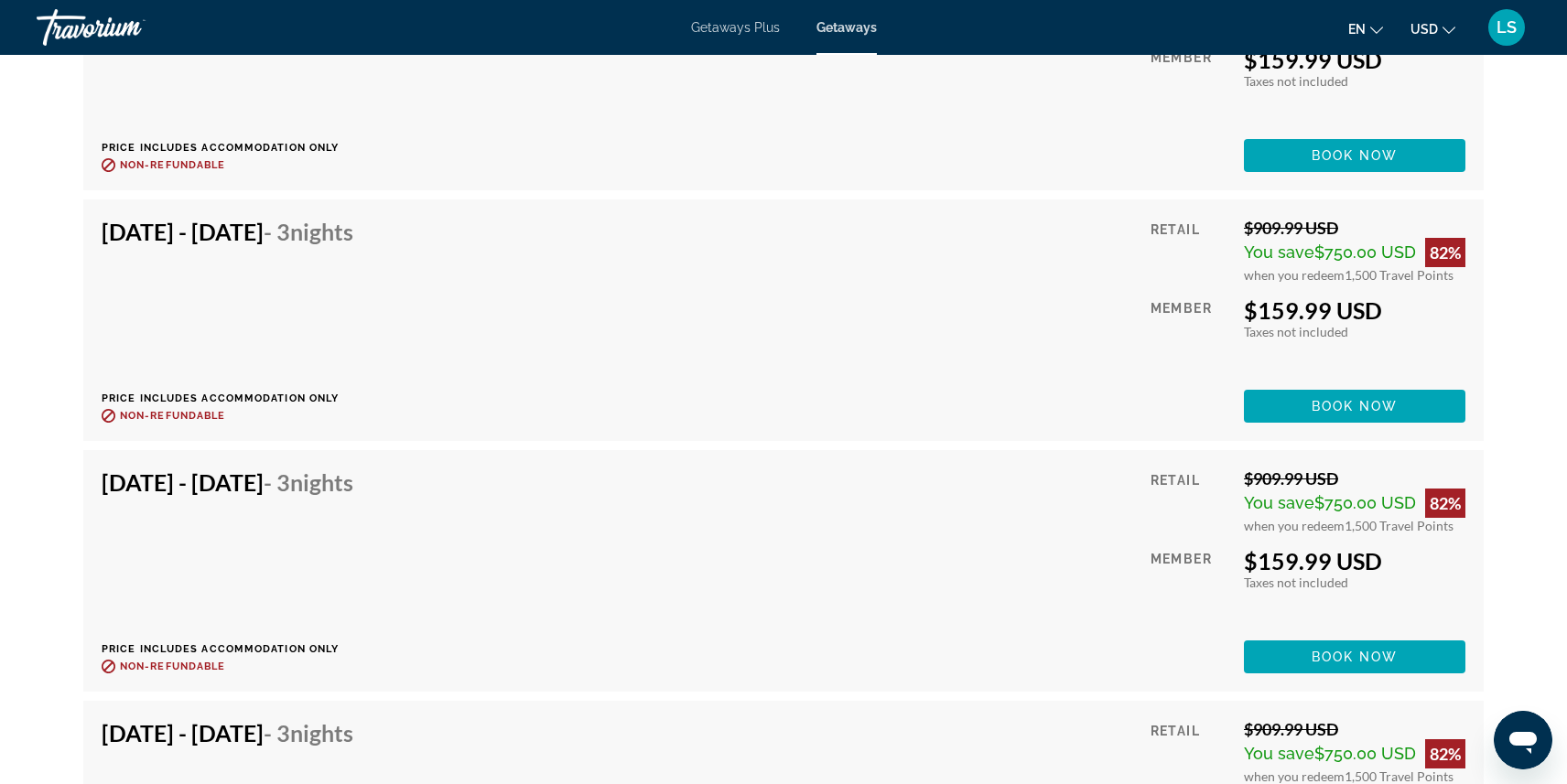
scroll to position [5764, 0]
click at [196, 245] on h4 "[DATE] - [DATE] - 3 Nights" at bounding box center [228, 232] width 251 height 28
click at [202, 214] on div "[DATE] - [DATE] - 3 Nights Price includes accommodation only Refundable until :…" at bounding box center [783, 321] width 1400 height 241
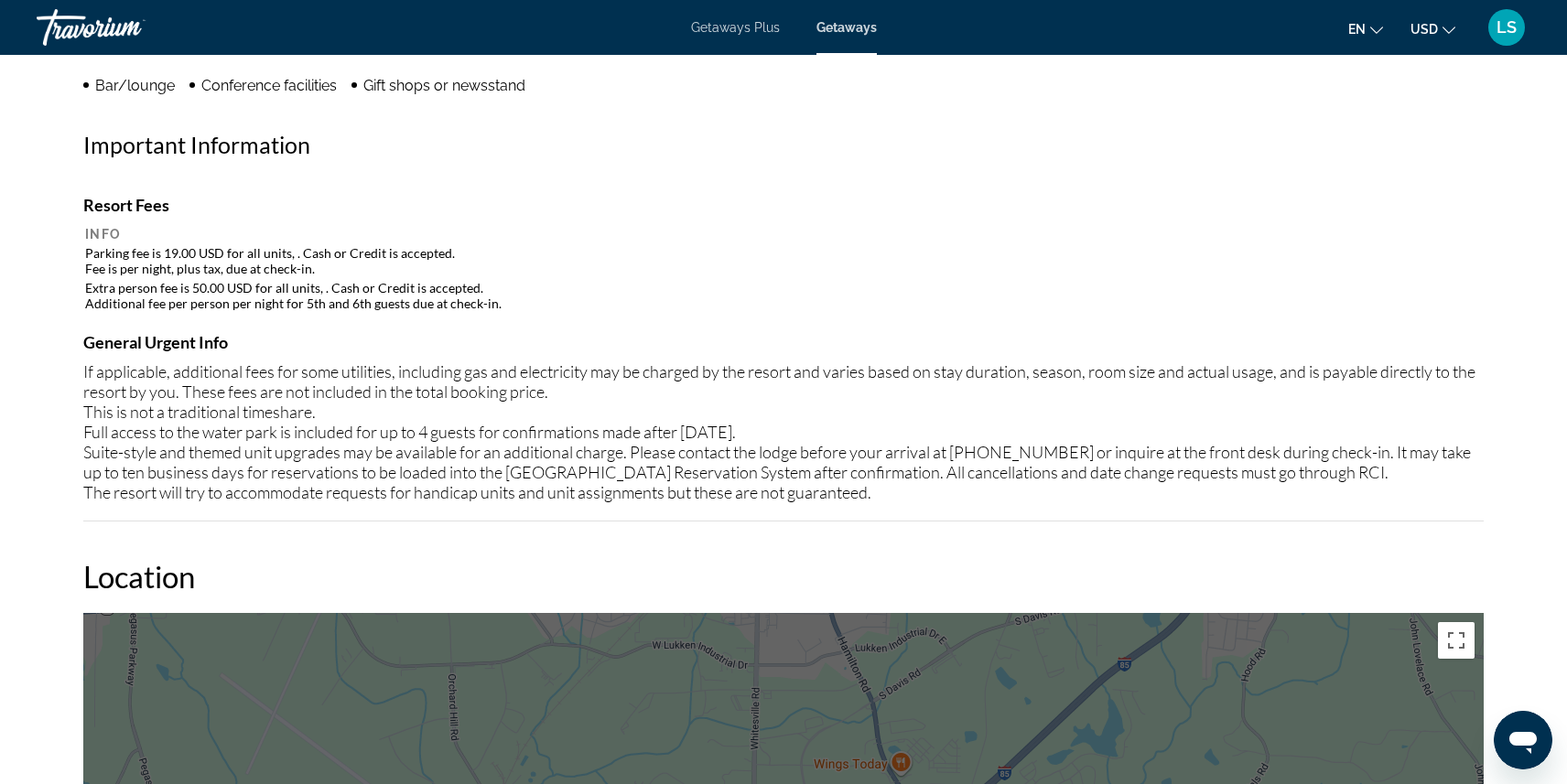
scroll to position [1502, 0]
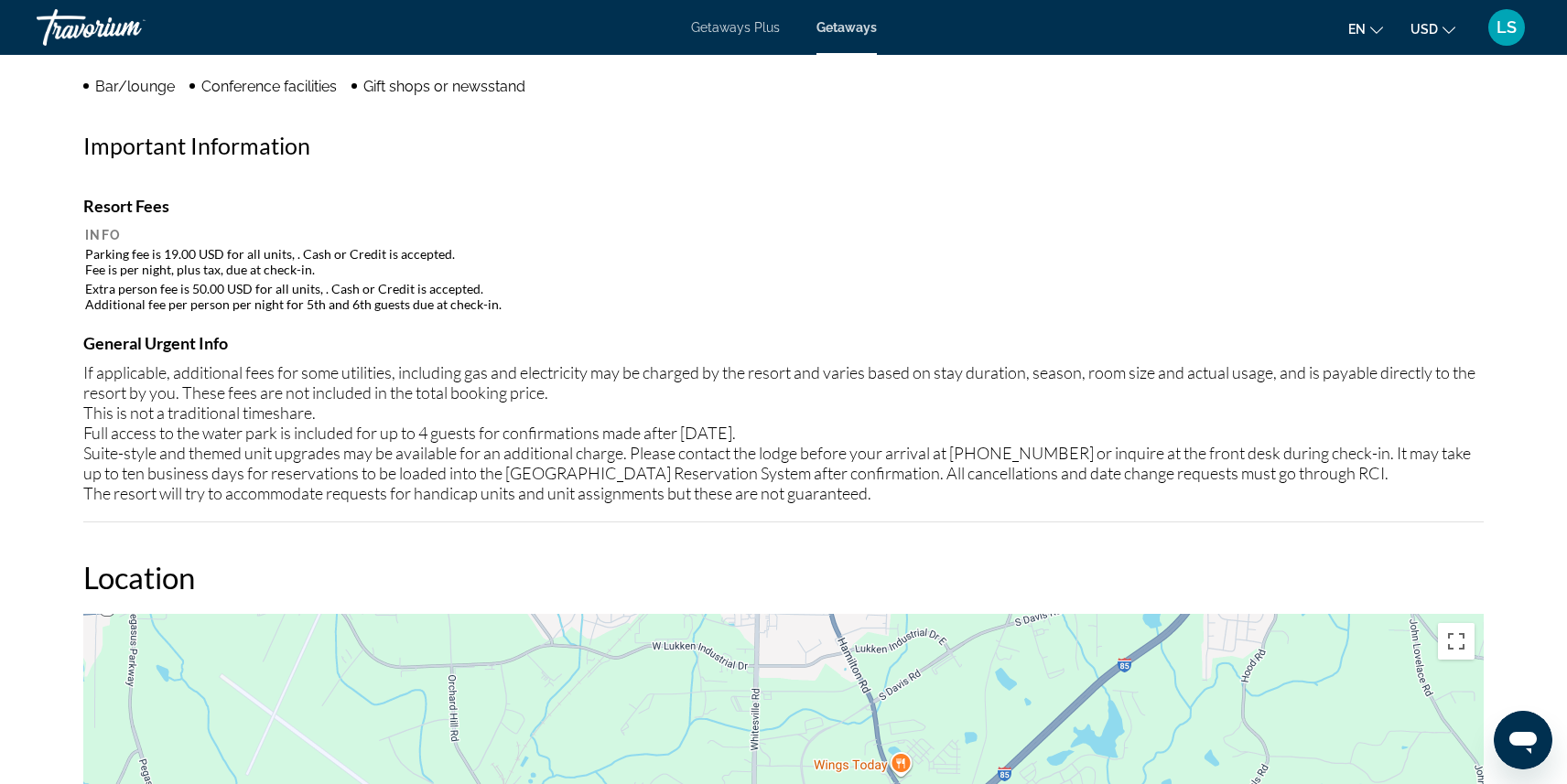
click at [174, 250] on td "Parking fee is 19.00 USD for all units, . Cash or Credit is accepted. Fee is pe…" at bounding box center [784, 261] width 1397 height 33
click at [168, 272] on td "Parking fee is 19.00 USD for all units, . Cash or Credit is accepted. Fee is pe…" at bounding box center [784, 261] width 1397 height 33
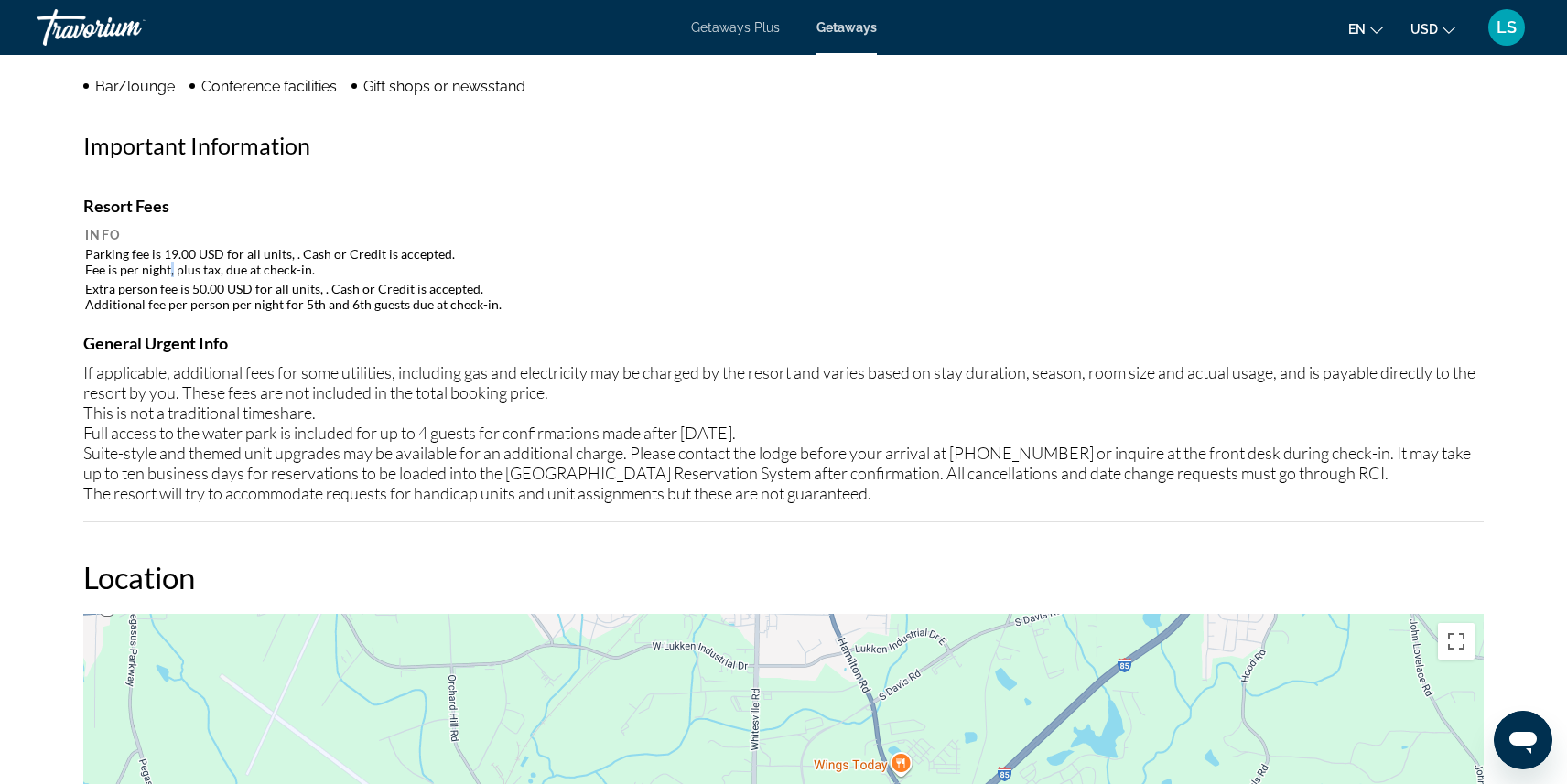
click at [168, 272] on td "Parking fee is 19.00 USD for all units, . Cash or Credit is accepted. Fee is pe…" at bounding box center [784, 261] width 1397 height 33
click at [171, 287] on td "Extra person fee is 50.00 USD for all units, . Cash or Credit is accepted. Addi…" at bounding box center [784, 296] width 1397 height 33
click at [166, 303] on td "Extra person fee is 50.00 USD for all units, . Cash or Credit is accepted. Addi…" at bounding box center [784, 296] width 1397 height 33
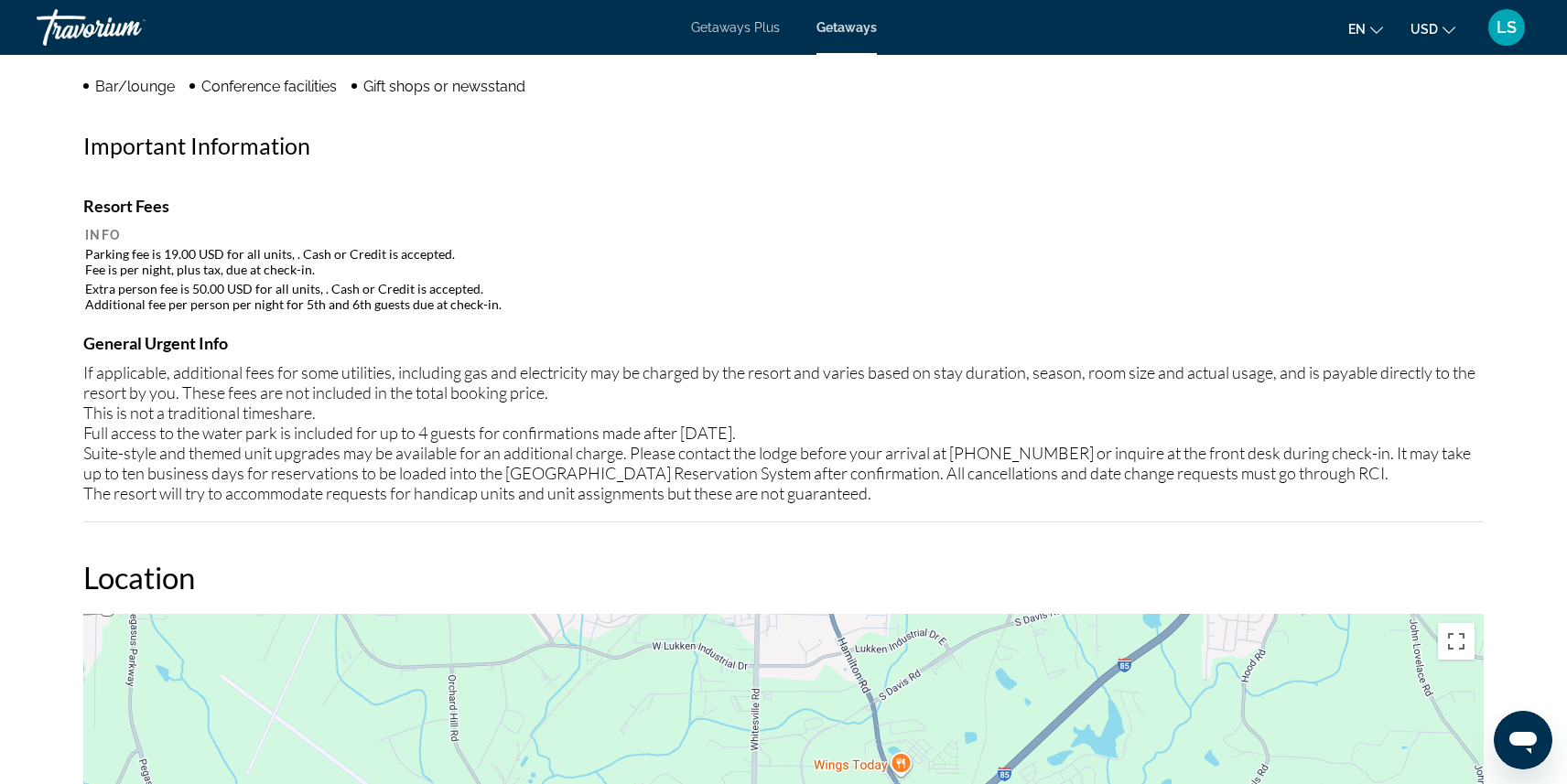
click at [166, 303] on td "Extra person fee is 50.00 USD for all units, . Cash or Credit is accepted. Addi…" at bounding box center [784, 296] width 1397 height 33
click at [128, 379] on div "If applicable, additional fees for some utilities, including gas and electricit…" at bounding box center [783, 432] width 1400 height 140
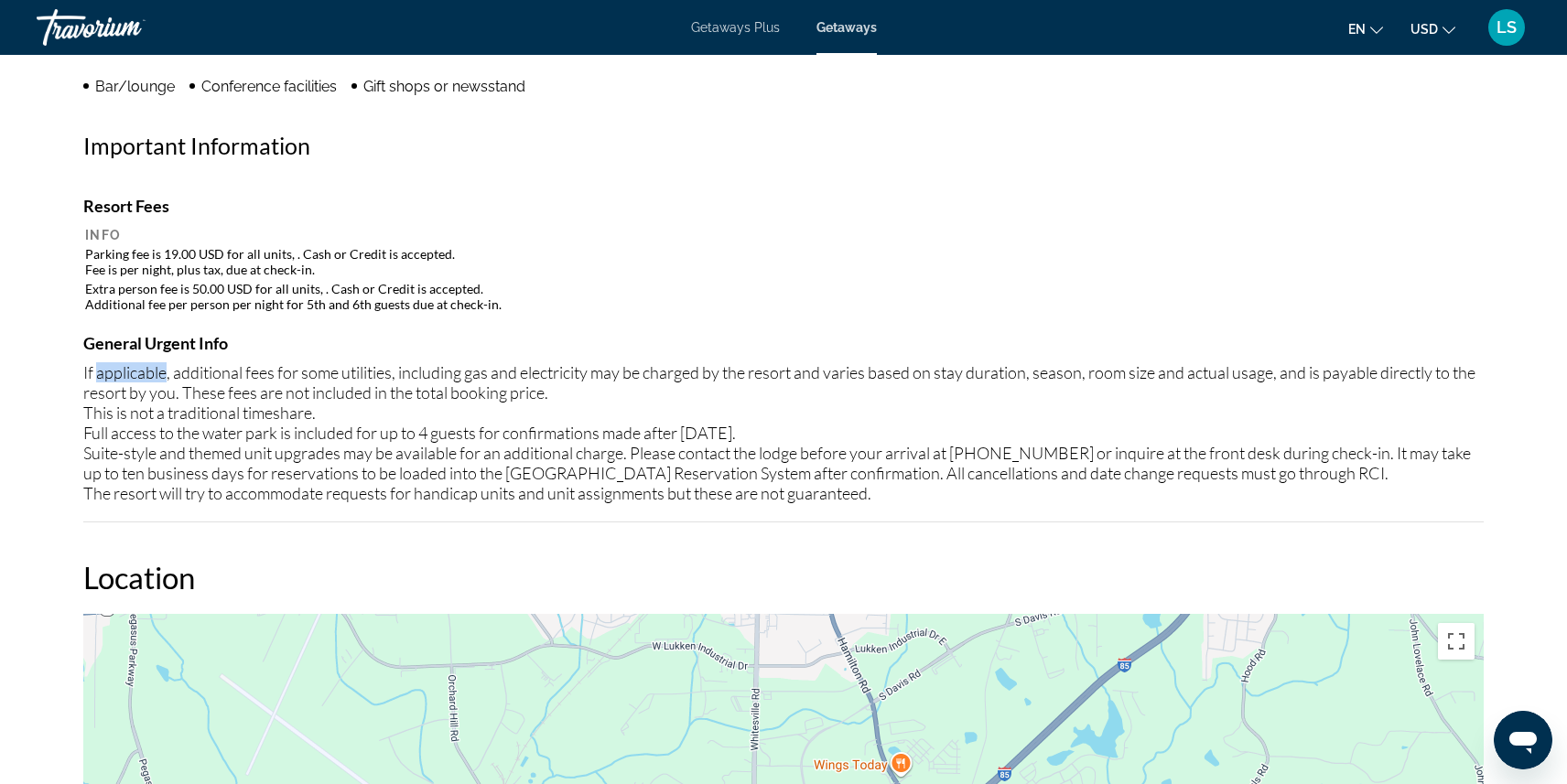
click at [128, 379] on div "If applicable, additional fees for some utilities, including gas and electricit…" at bounding box center [783, 432] width 1400 height 140
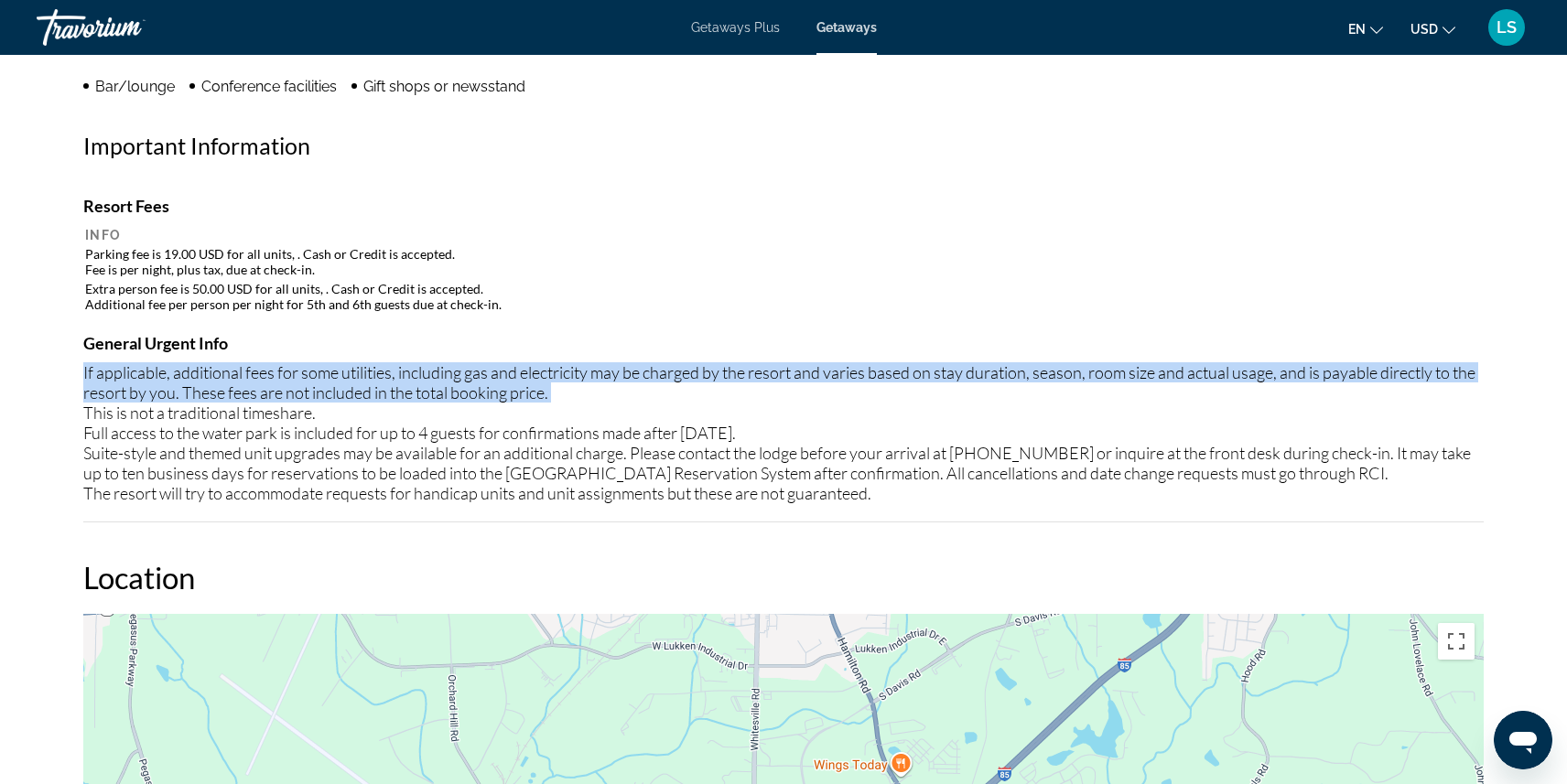
click at [128, 379] on div "If applicable, additional fees for some utilities, including gas and electricit…" at bounding box center [783, 432] width 1400 height 140
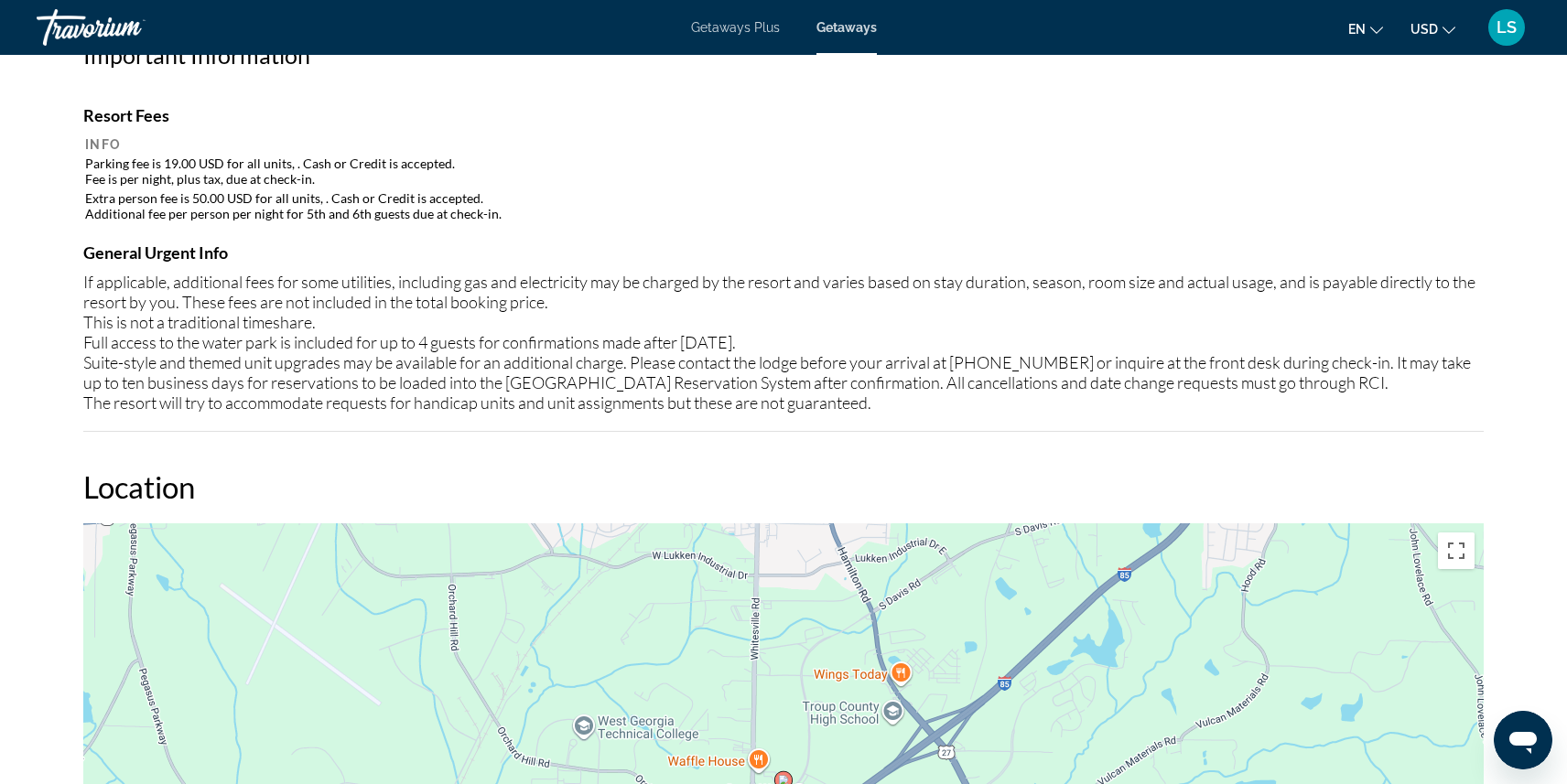
scroll to position [1593, 0]
click at [140, 338] on div "If applicable, additional fees for some utilities, including gas and electricit…" at bounding box center [783, 341] width 1400 height 140
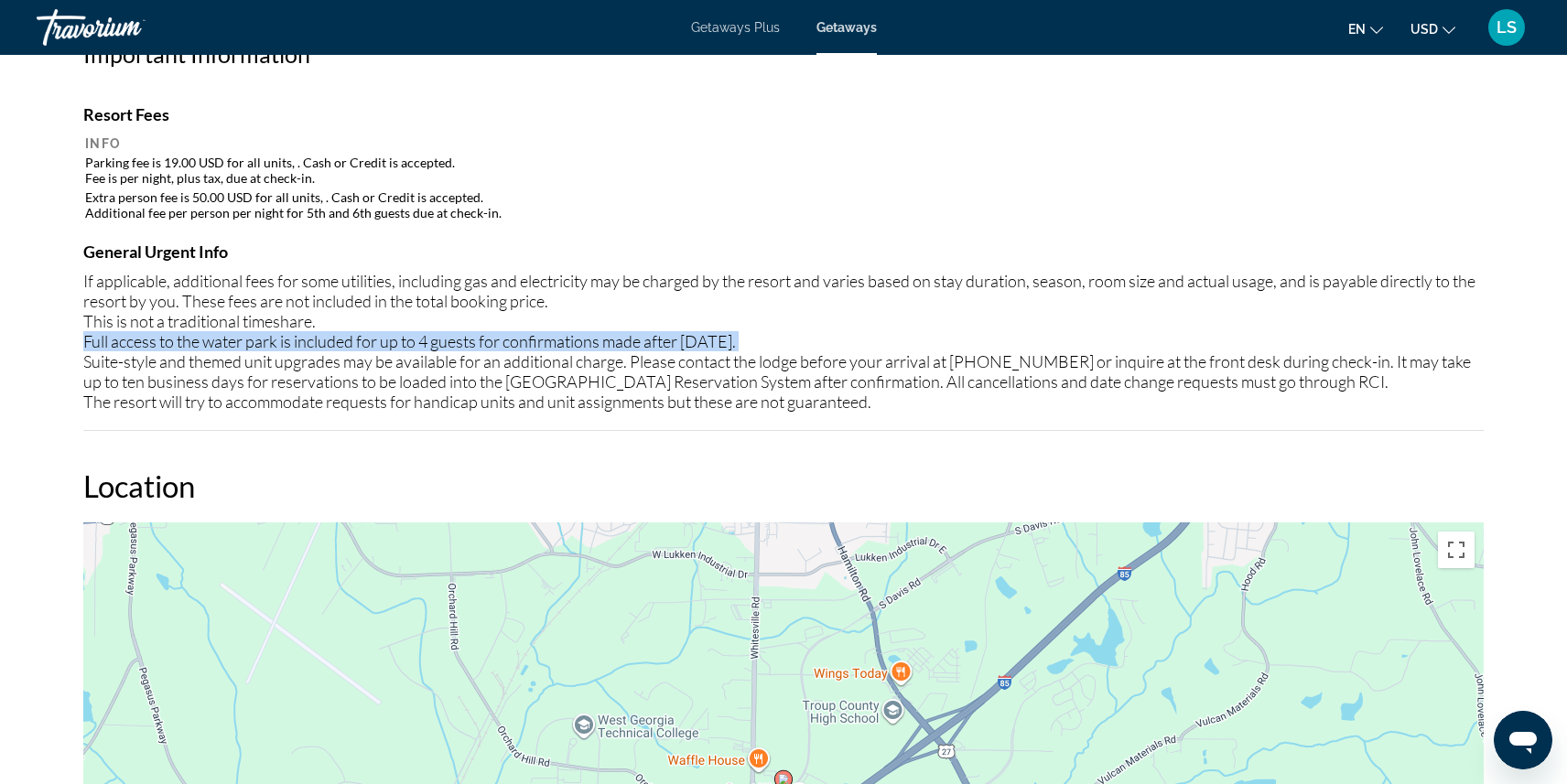
click at [140, 338] on div "If applicable, additional fees for some utilities, including gas and electricit…" at bounding box center [783, 341] width 1400 height 140
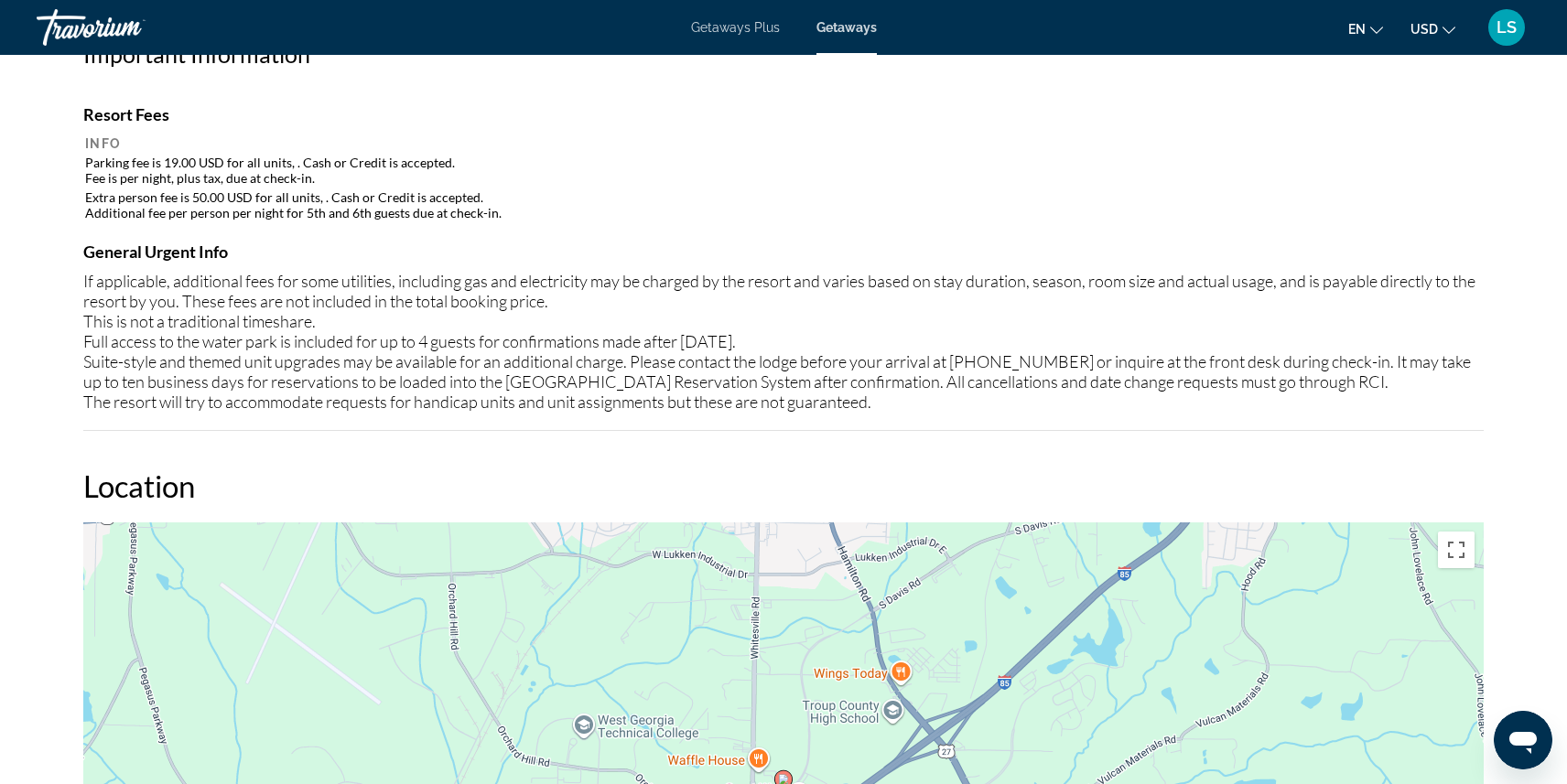
click at [135, 363] on div "If applicable, additional fees for some utilities, including gas and electricit…" at bounding box center [783, 341] width 1400 height 140
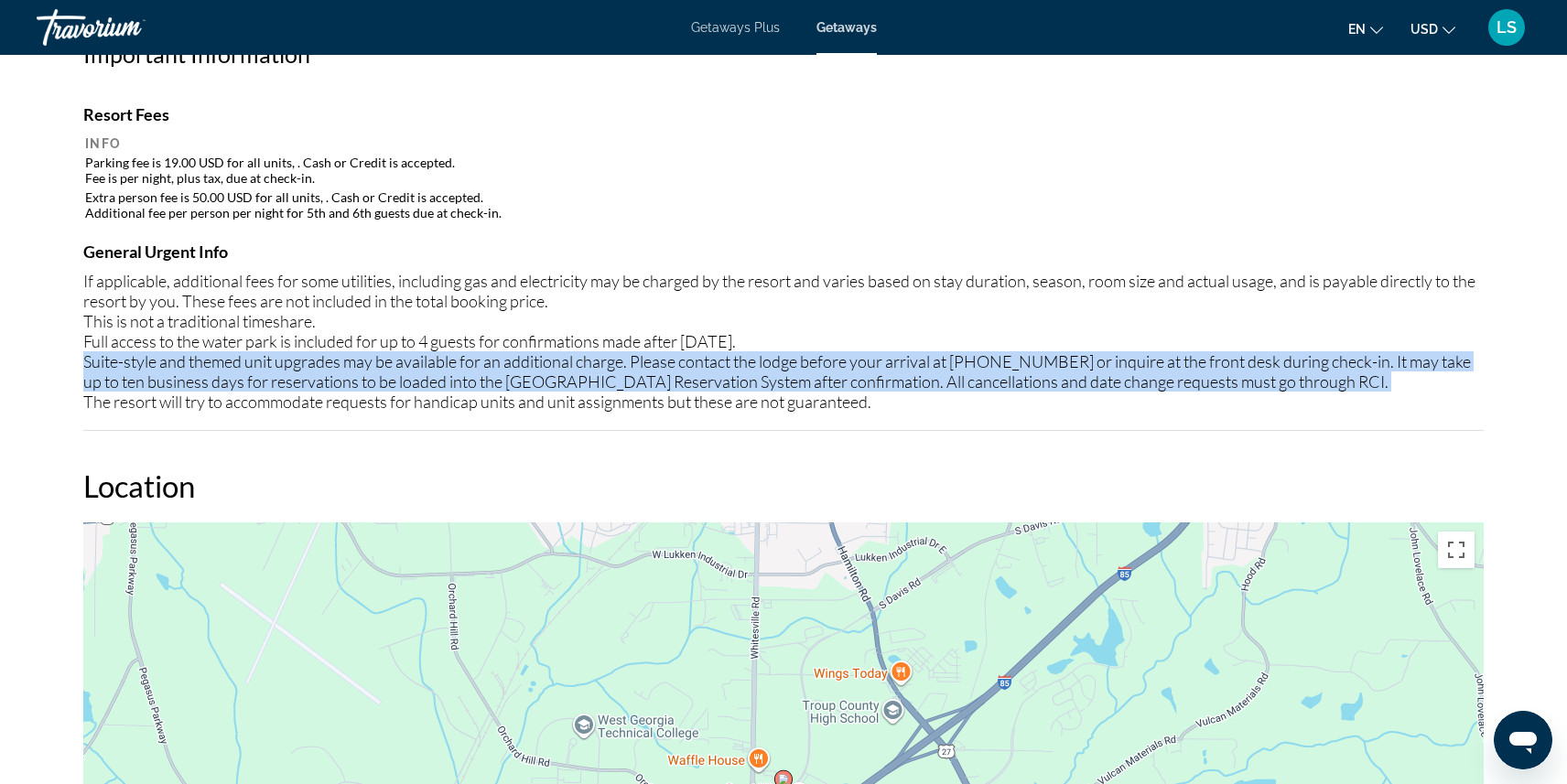
click at [135, 363] on div "If applicable, additional fees for some utilities, including gas and electricit…" at bounding box center [783, 341] width 1400 height 140
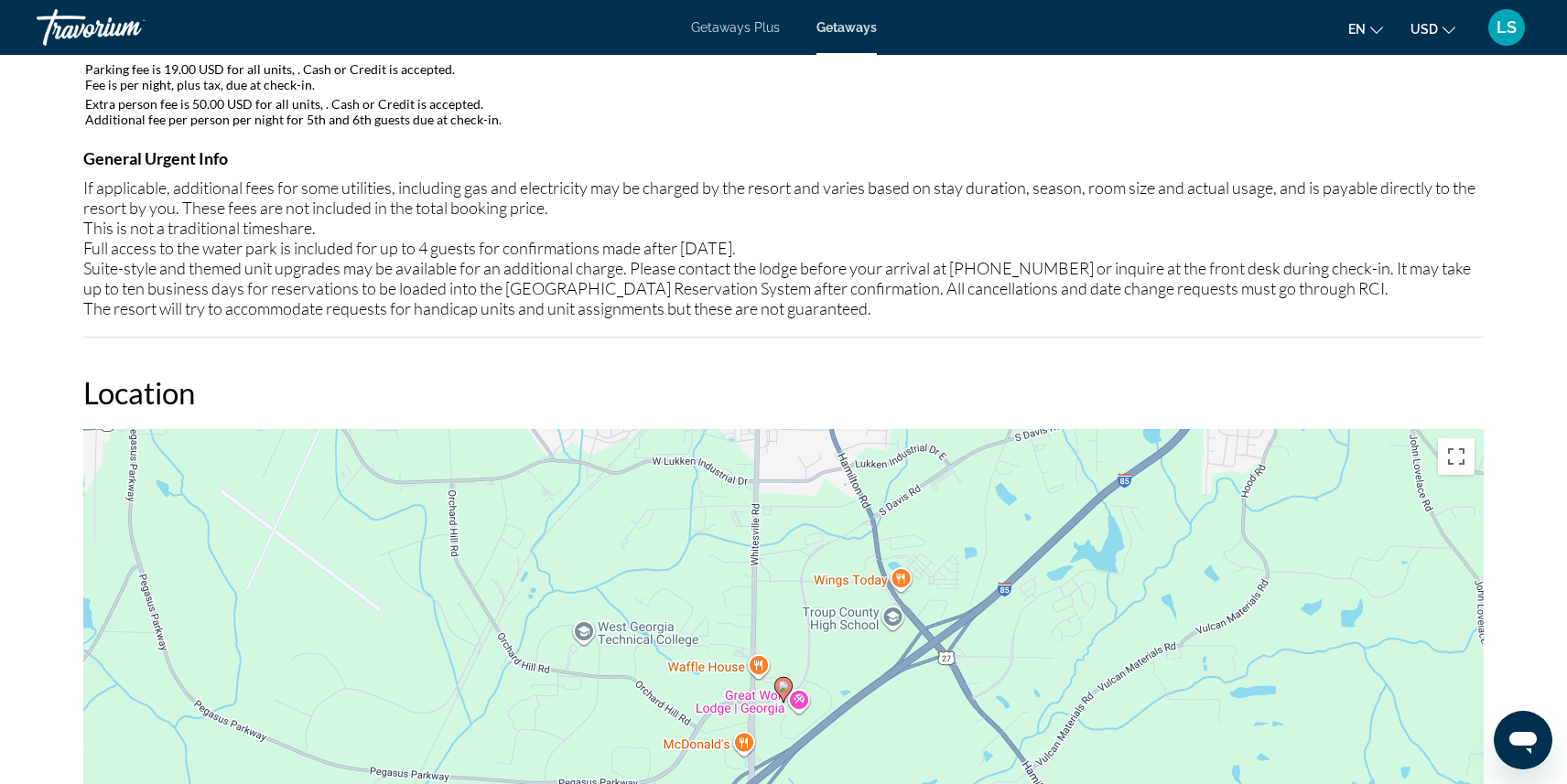
scroll to position [1698, 0]
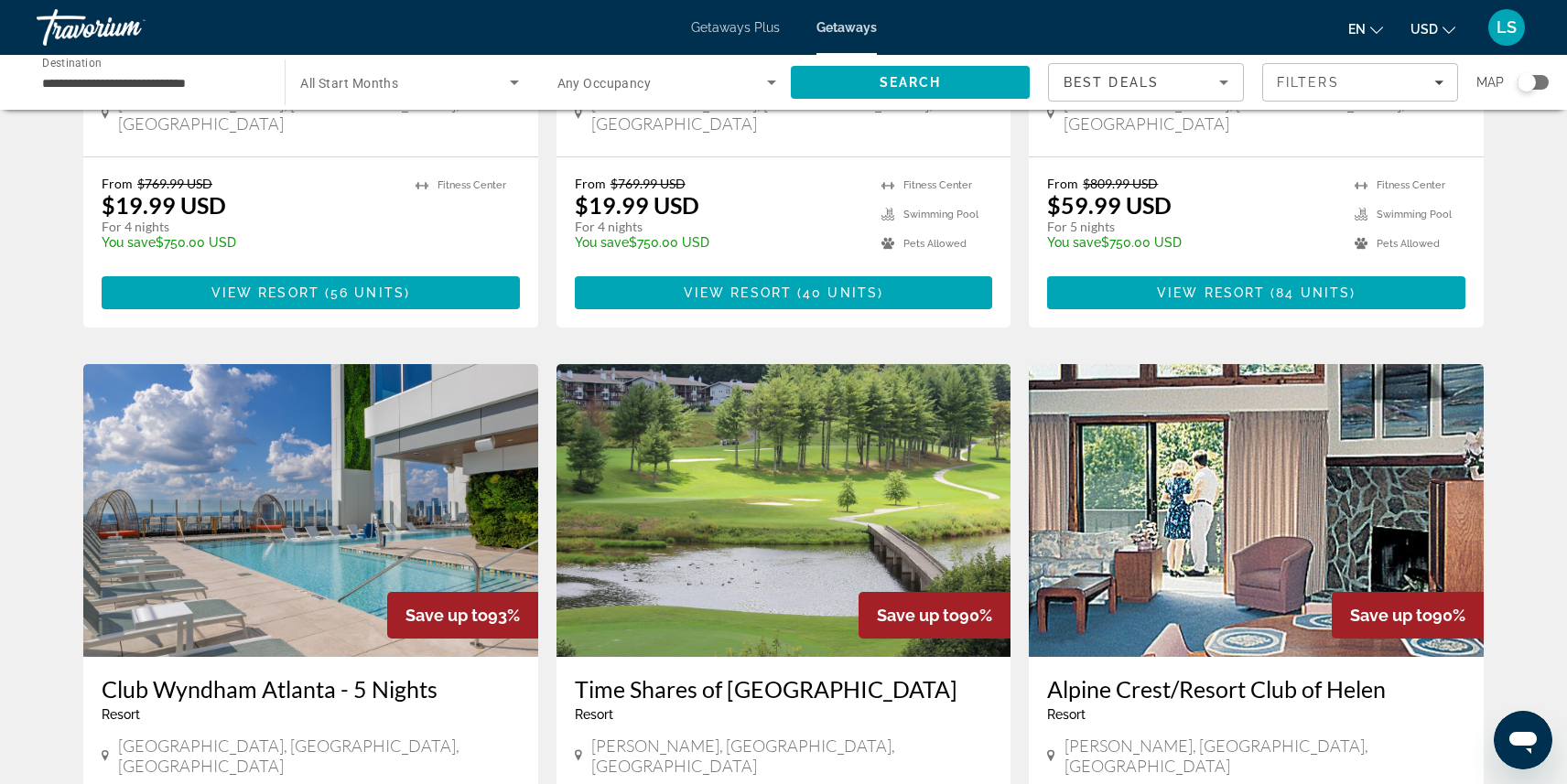
scroll to position [2257, 0]
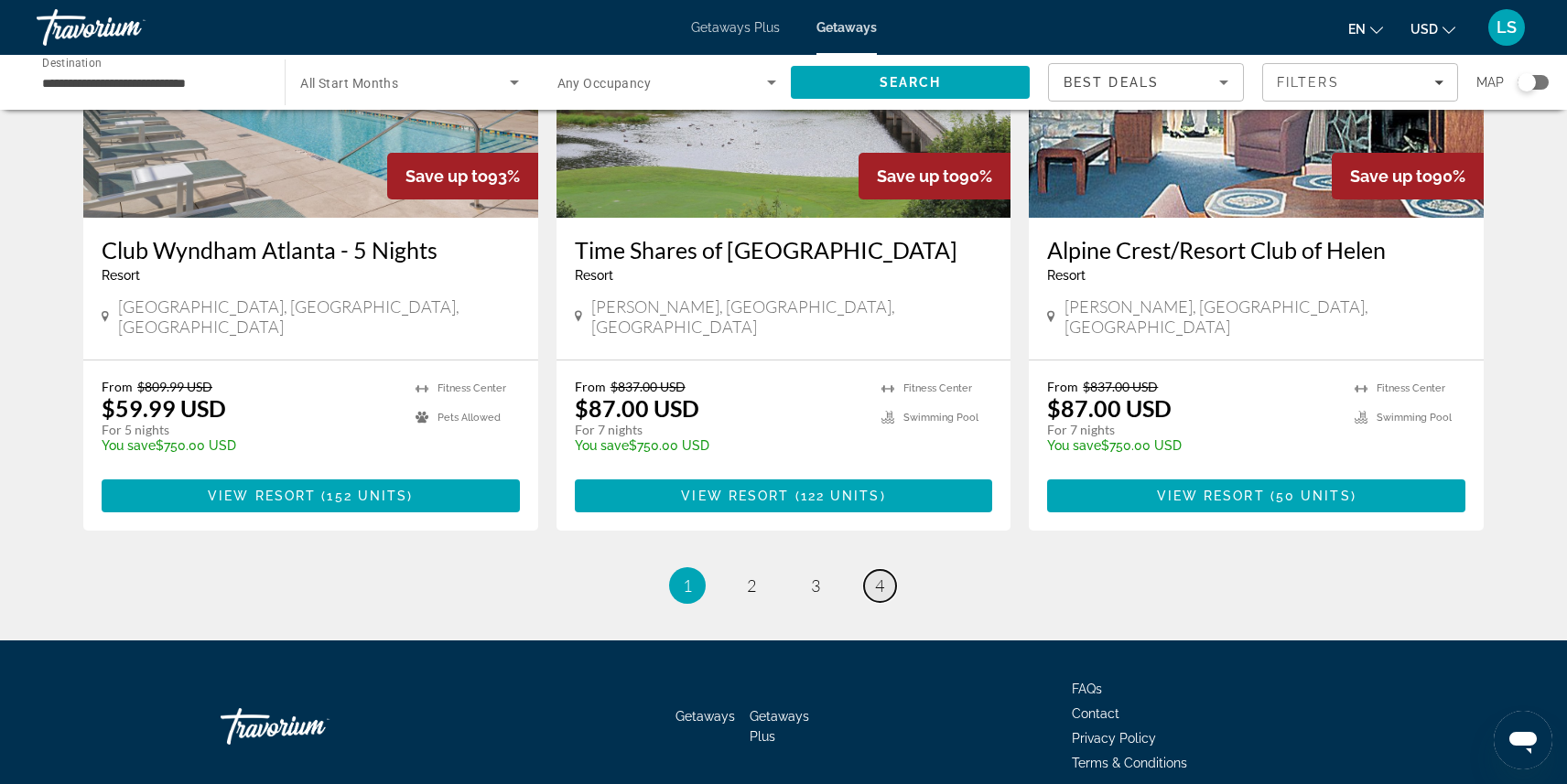
click at [880, 575] on span "4" at bounding box center [878, 585] width 9 height 20
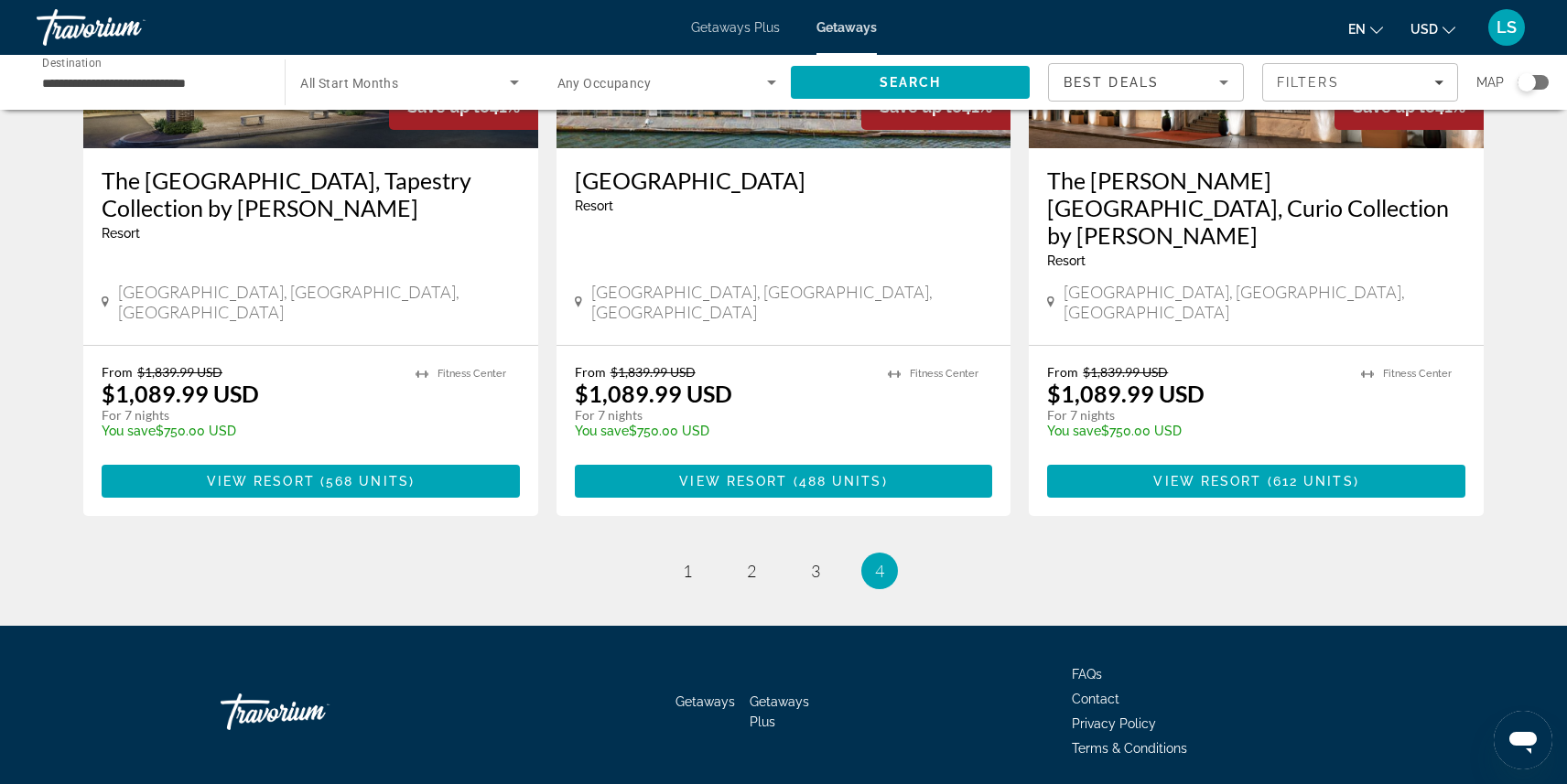
scroll to position [336, 0]
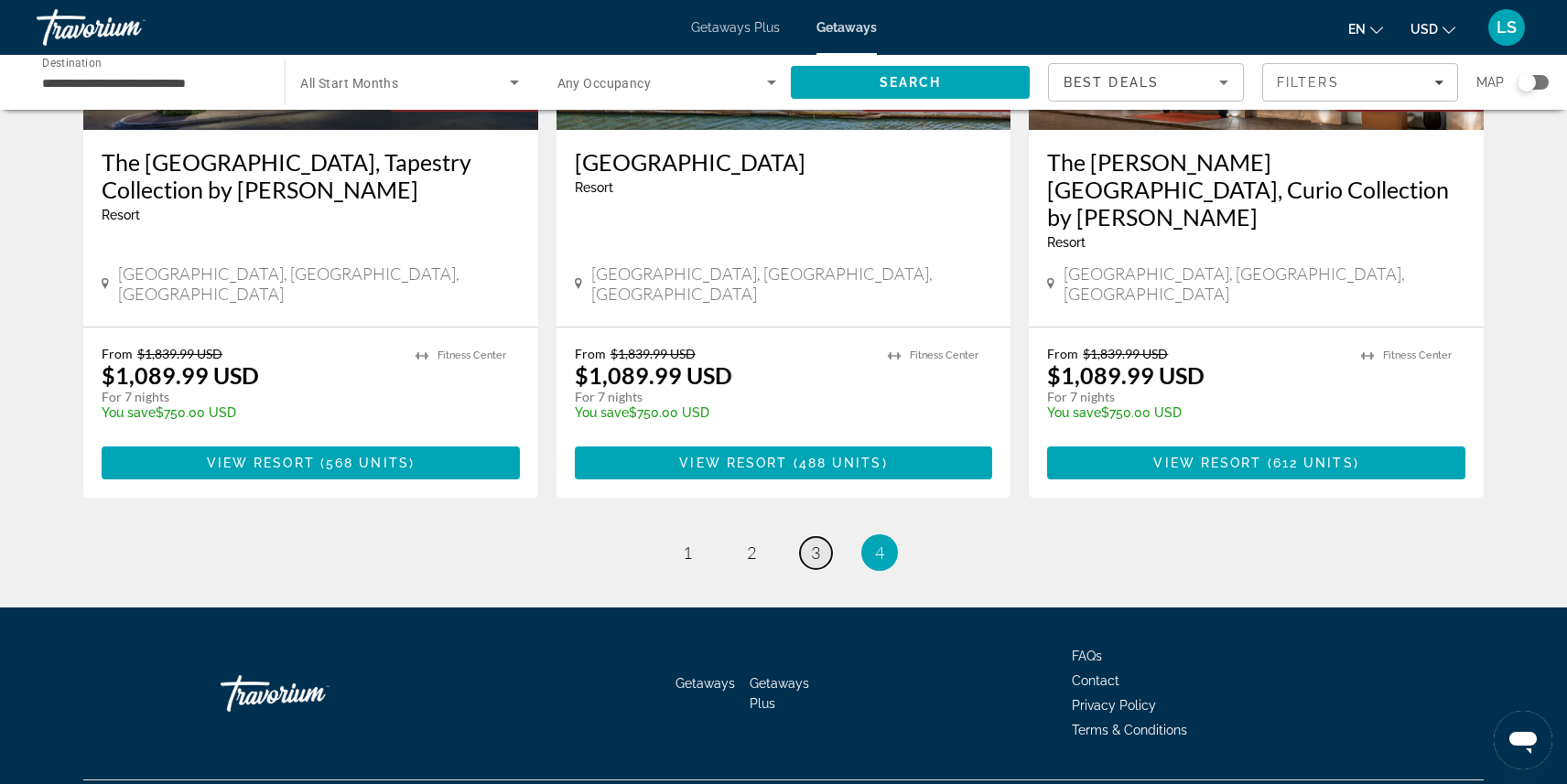
click at [811, 543] on span "3" at bounding box center [815, 553] width 9 height 20
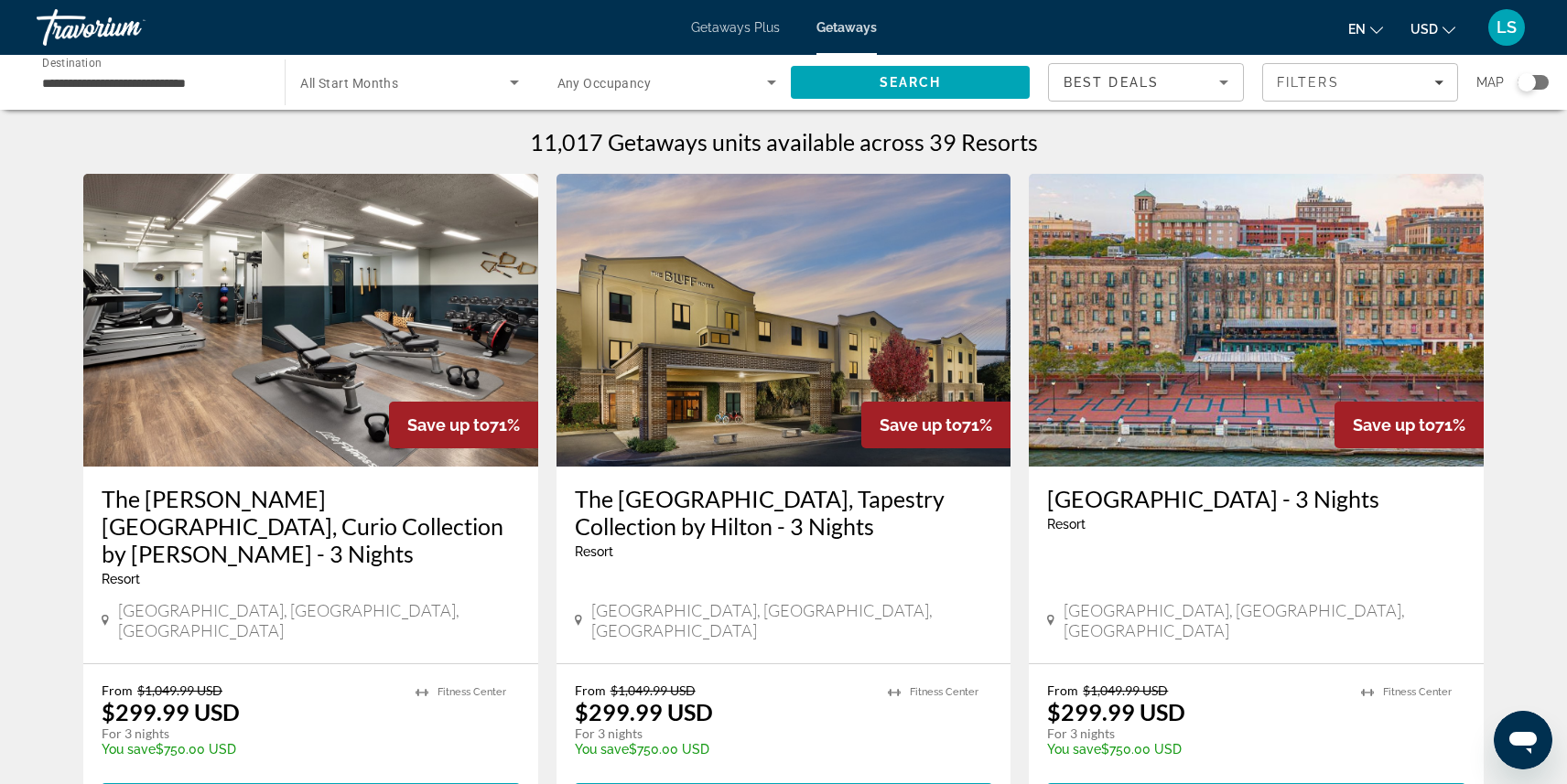
click at [795, 408] on img "Main content" at bounding box center [784, 320] width 455 height 293
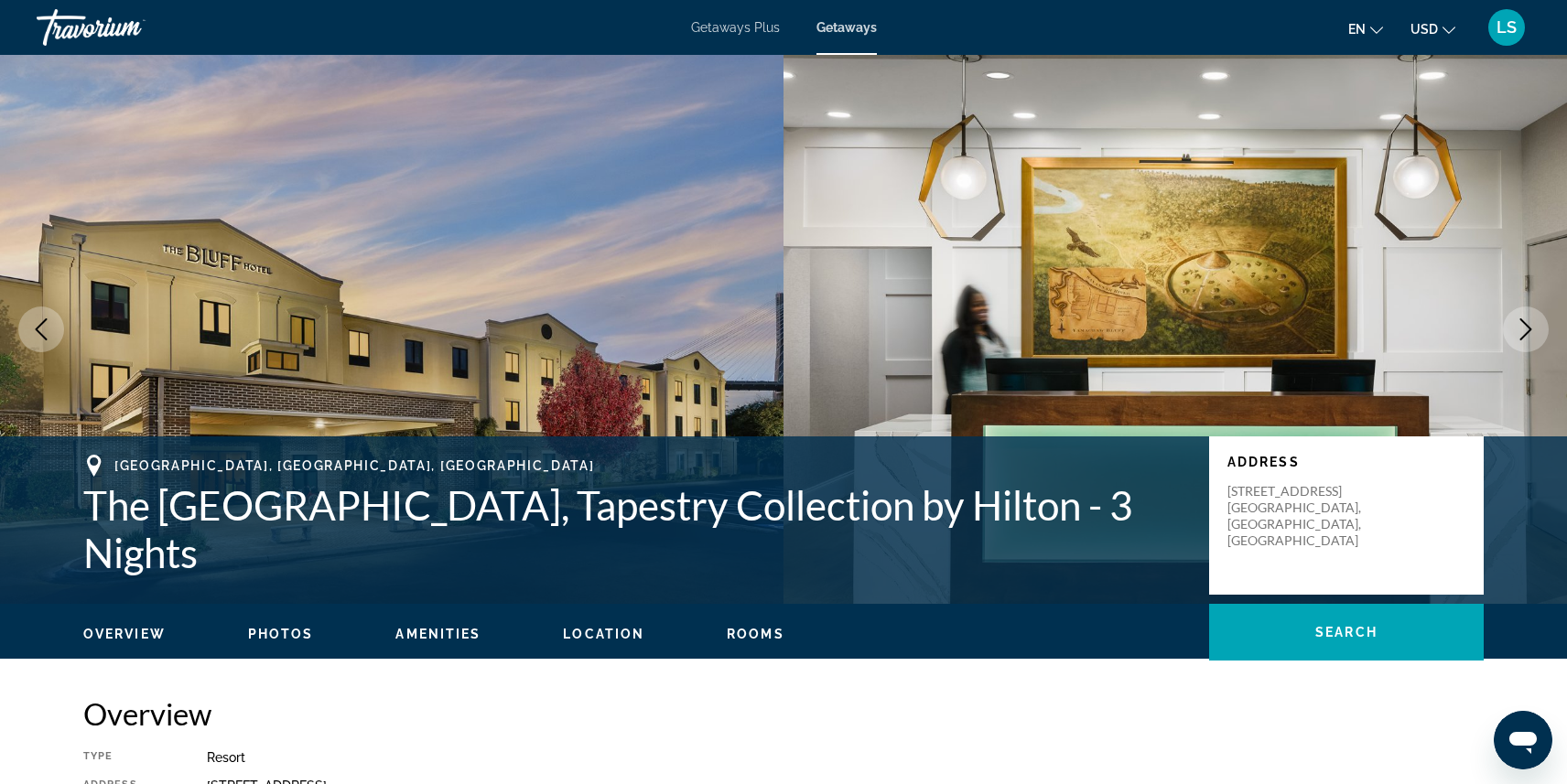
click at [93, 22] on div "Travorium" at bounding box center [128, 28] width 183 height 47
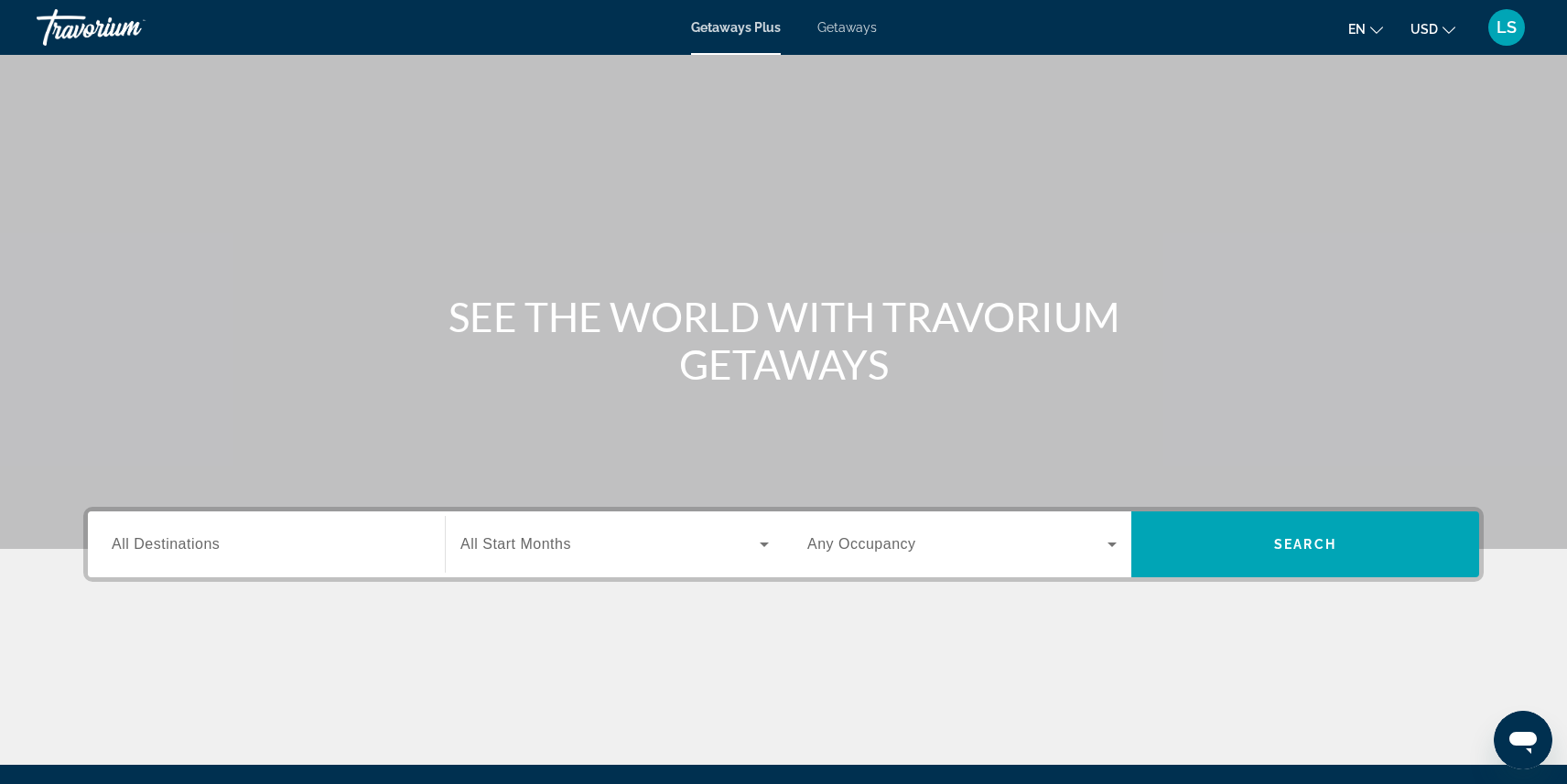
click at [854, 24] on span "Getaways" at bounding box center [847, 27] width 59 height 15
click at [232, 537] on input "Destination All Destinations" at bounding box center [266, 545] width 310 height 22
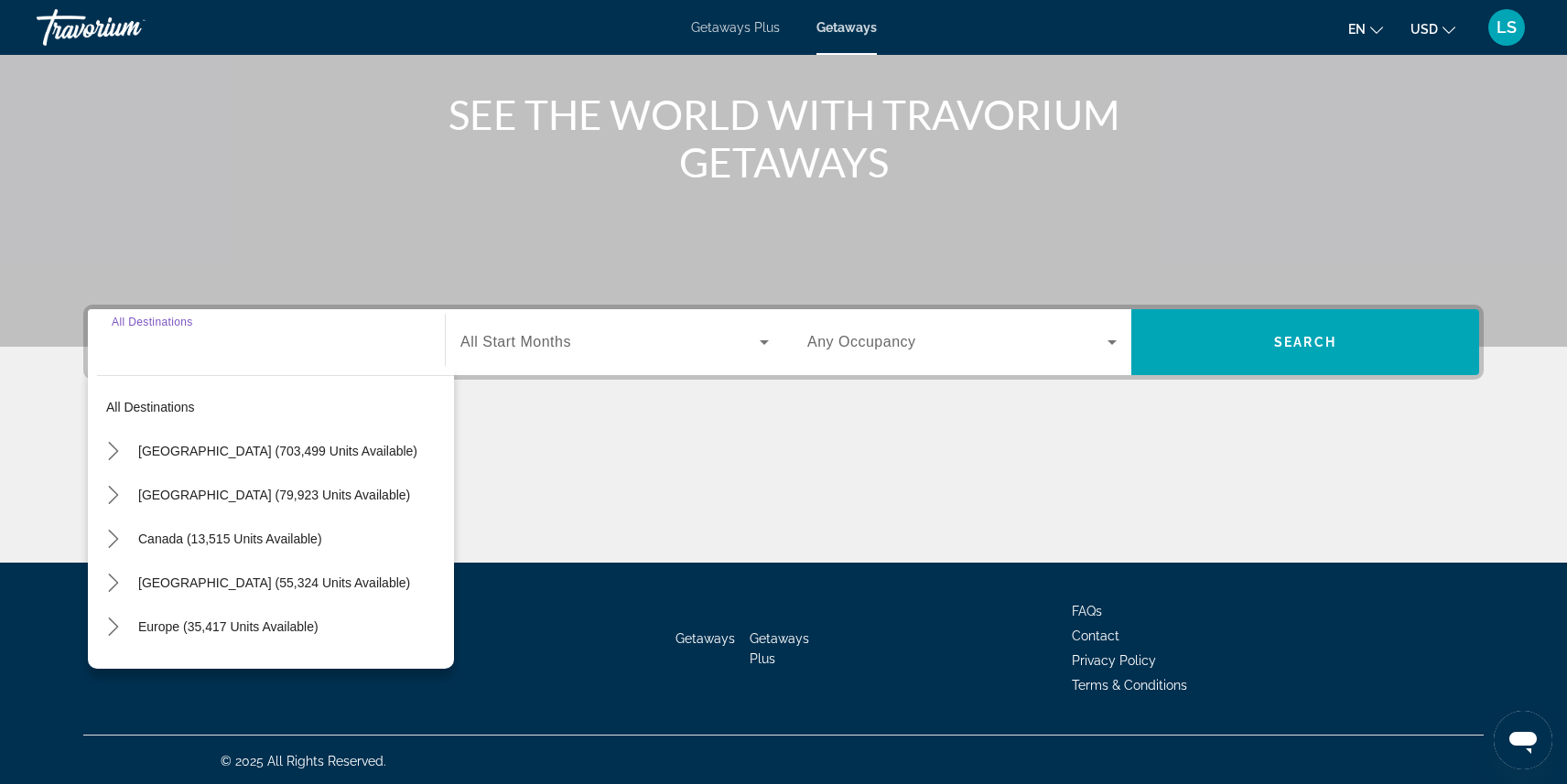
scroll to position [205, 0]
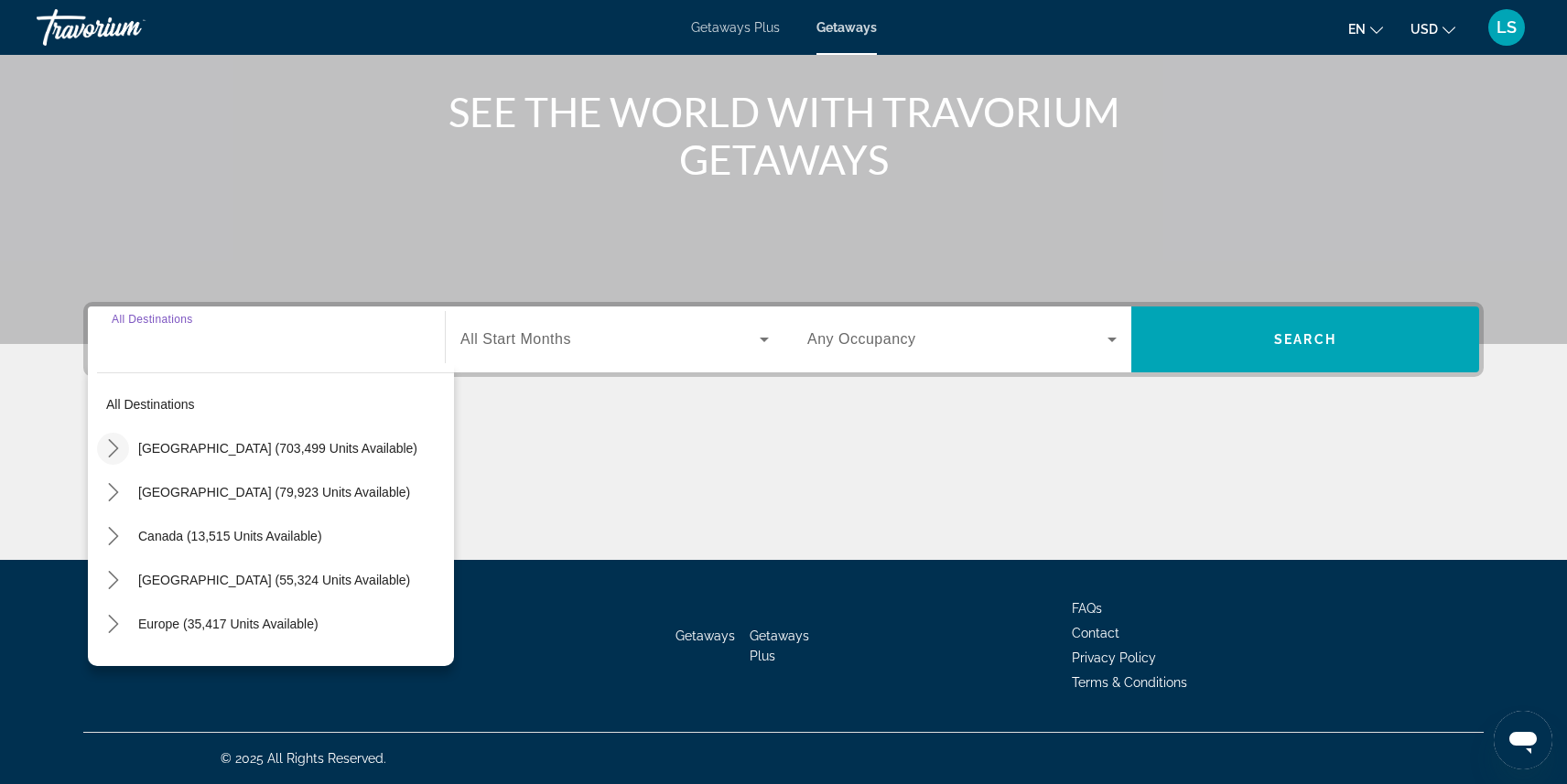
click at [108, 453] on icon "Toggle United States (703,499 units available) submenu" at bounding box center [113, 448] width 19 height 19
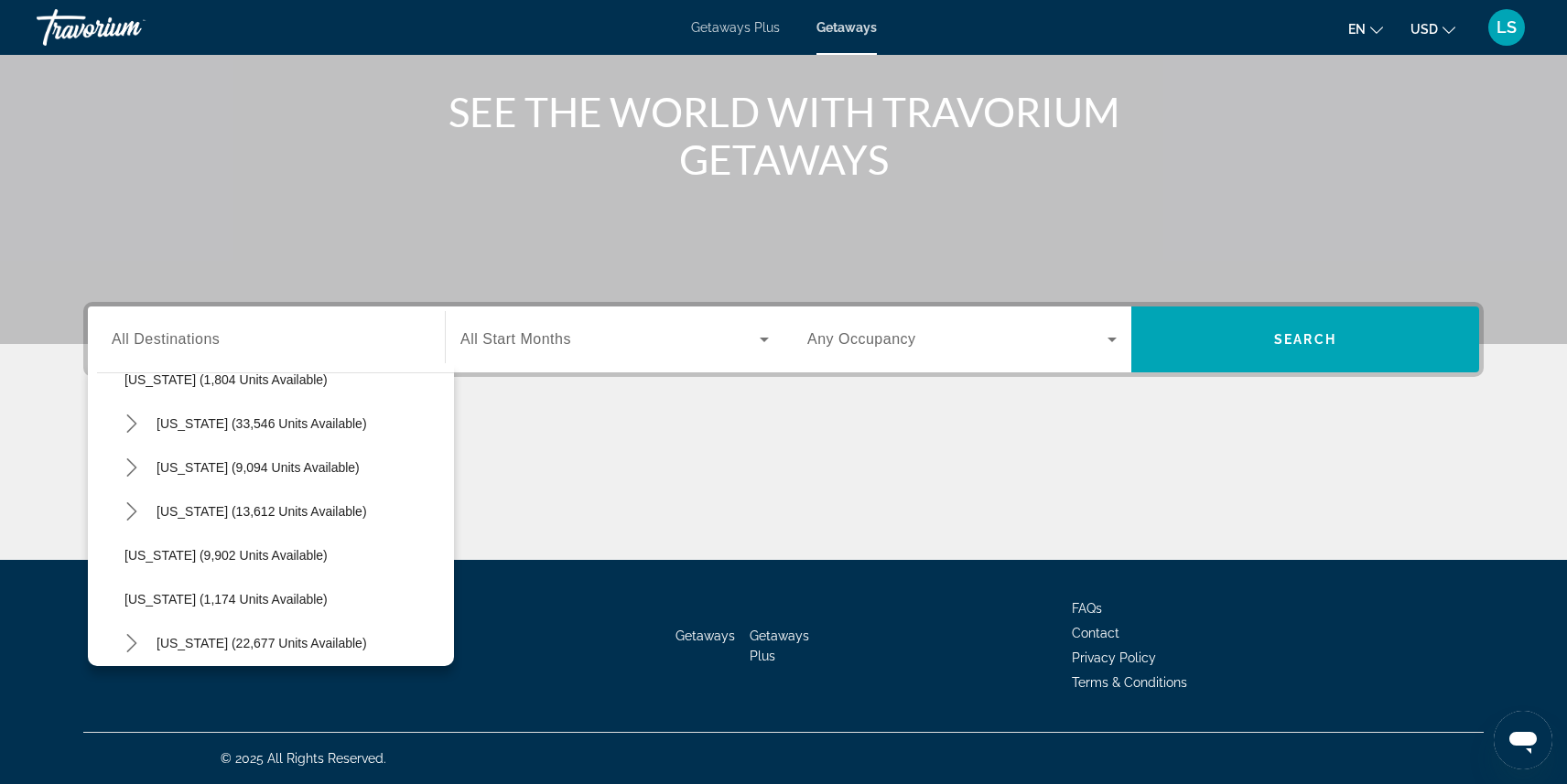
scroll to position [1523, 0]
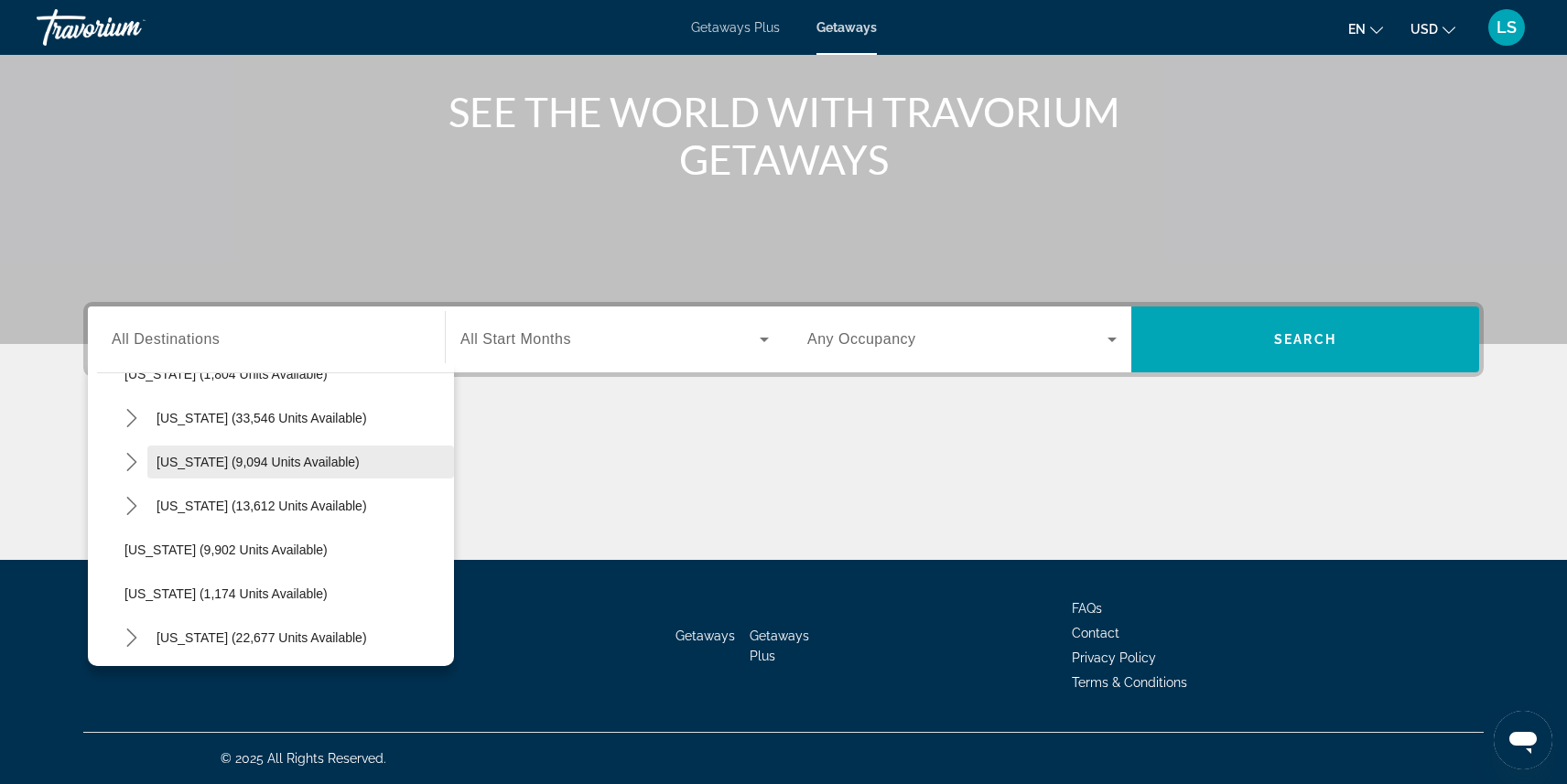
click at [220, 468] on span "[US_STATE] (9,094 units available)" at bounding box center [257, 462] width 203 height 15
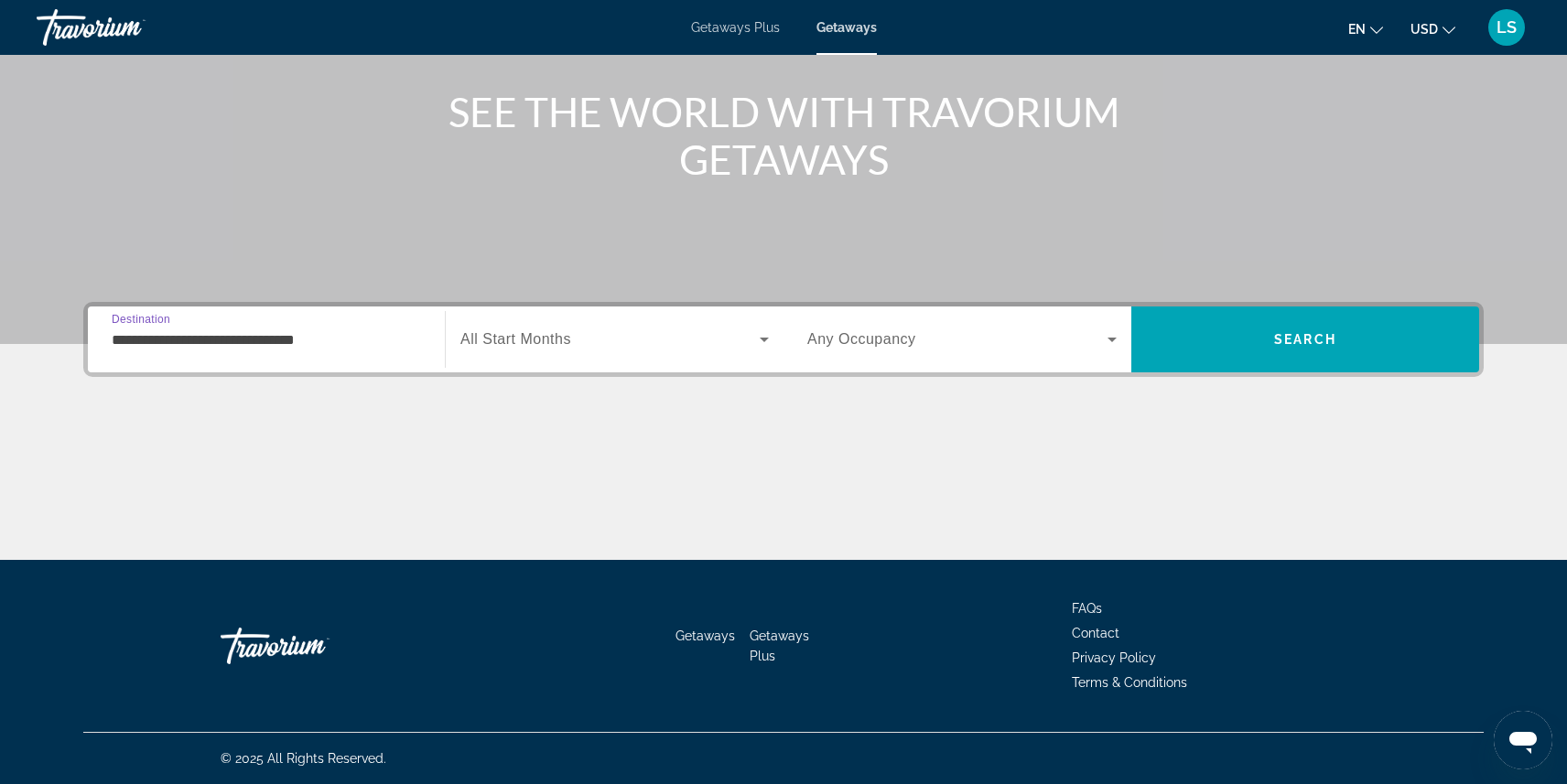
click at [541, 338] on span "All Start Months" at bounding box center [515, 339] width 111 height 16
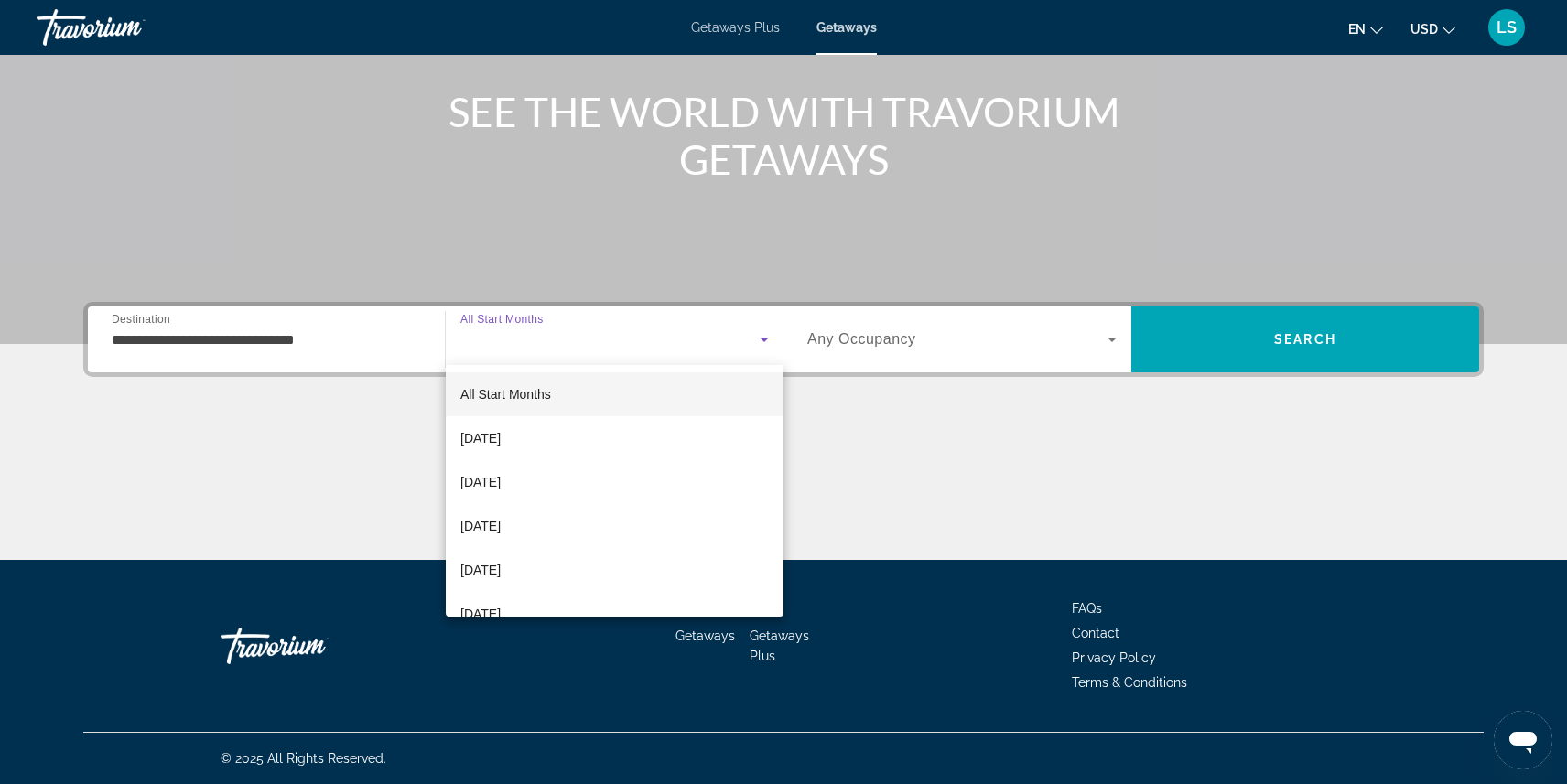
click at [537, 388] on span "All Start Months" at bounding box center [506, 393] width 91 height 15
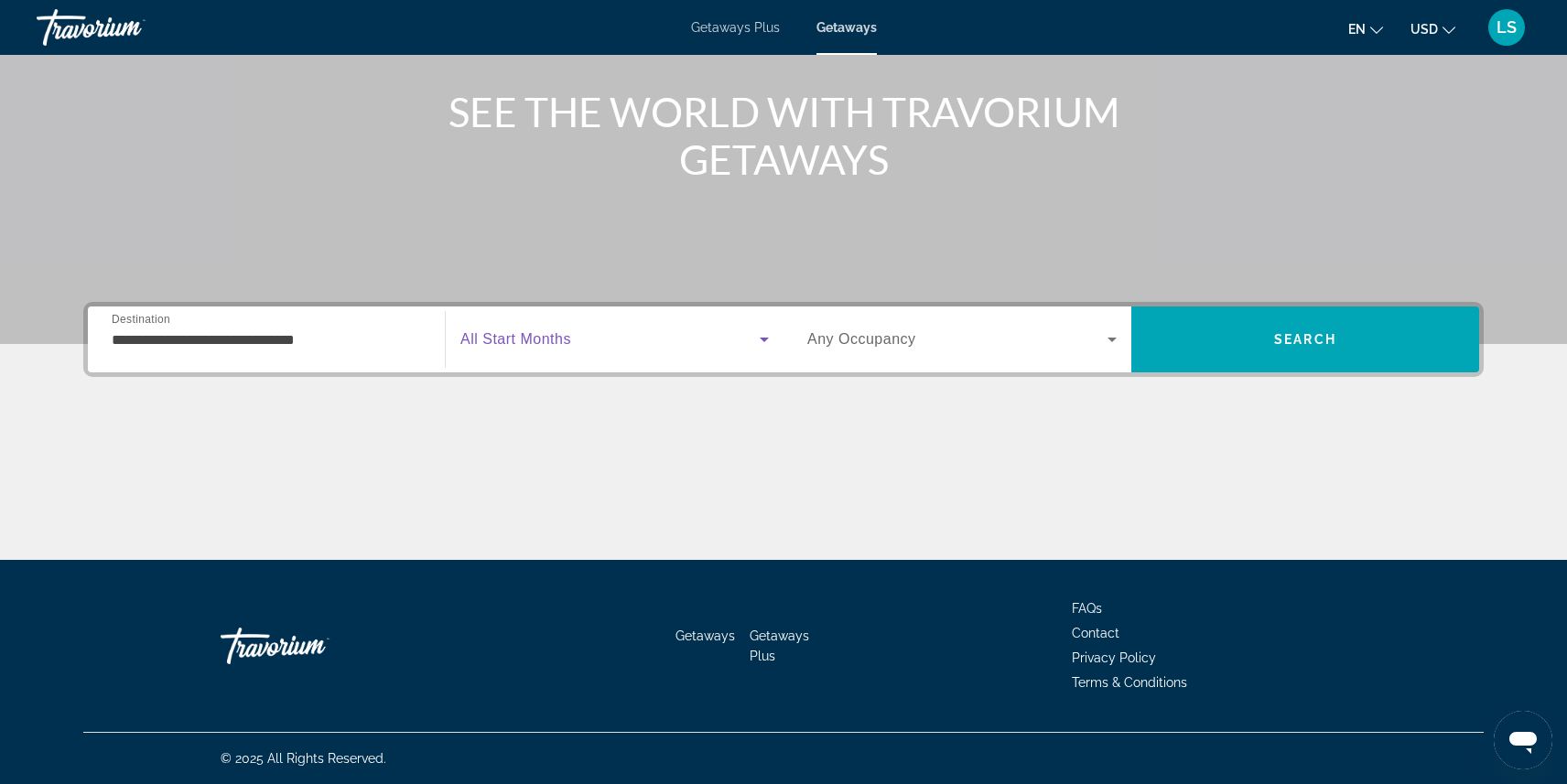
click at [295, 339] on input "**********" at bounding box center [266, 340] width 310 height 22
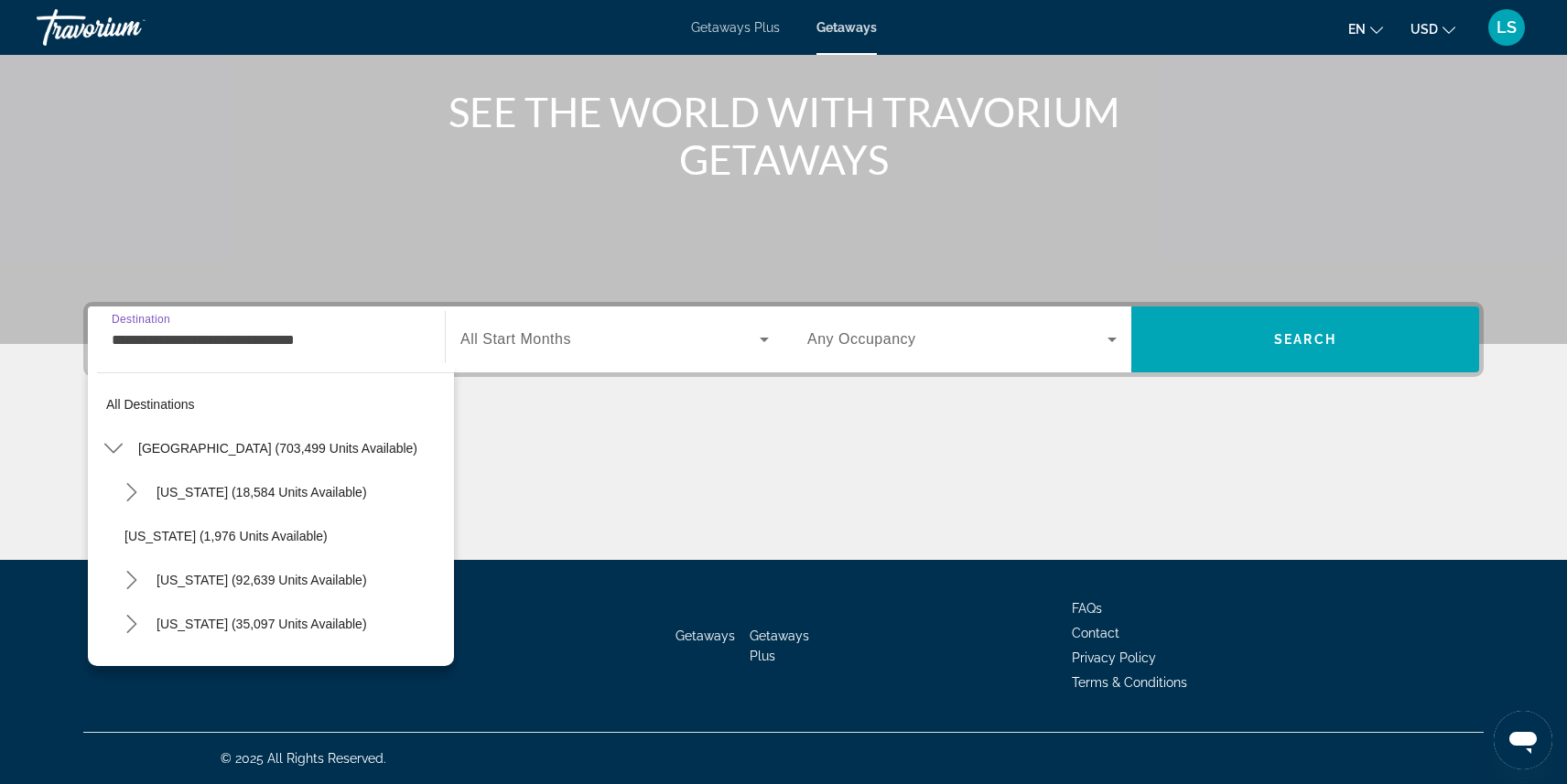
scroll to position [1470, 0]
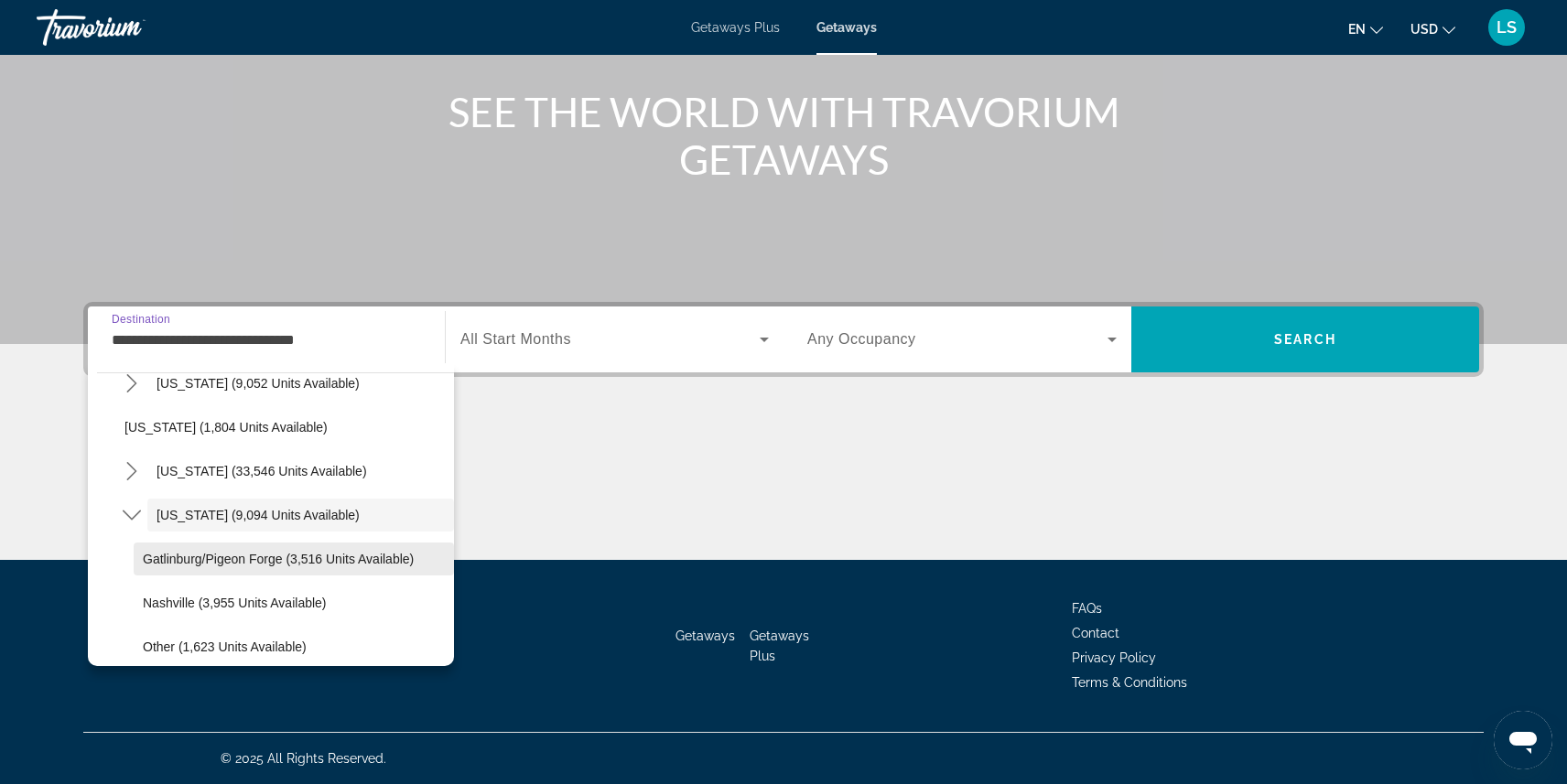
click at [253, 547] on span "Select destination: Gatlinburg/Pigeon Forge (3,516 units available)" at bounding box center [294, 559] width 321 height 44
type input "**********"
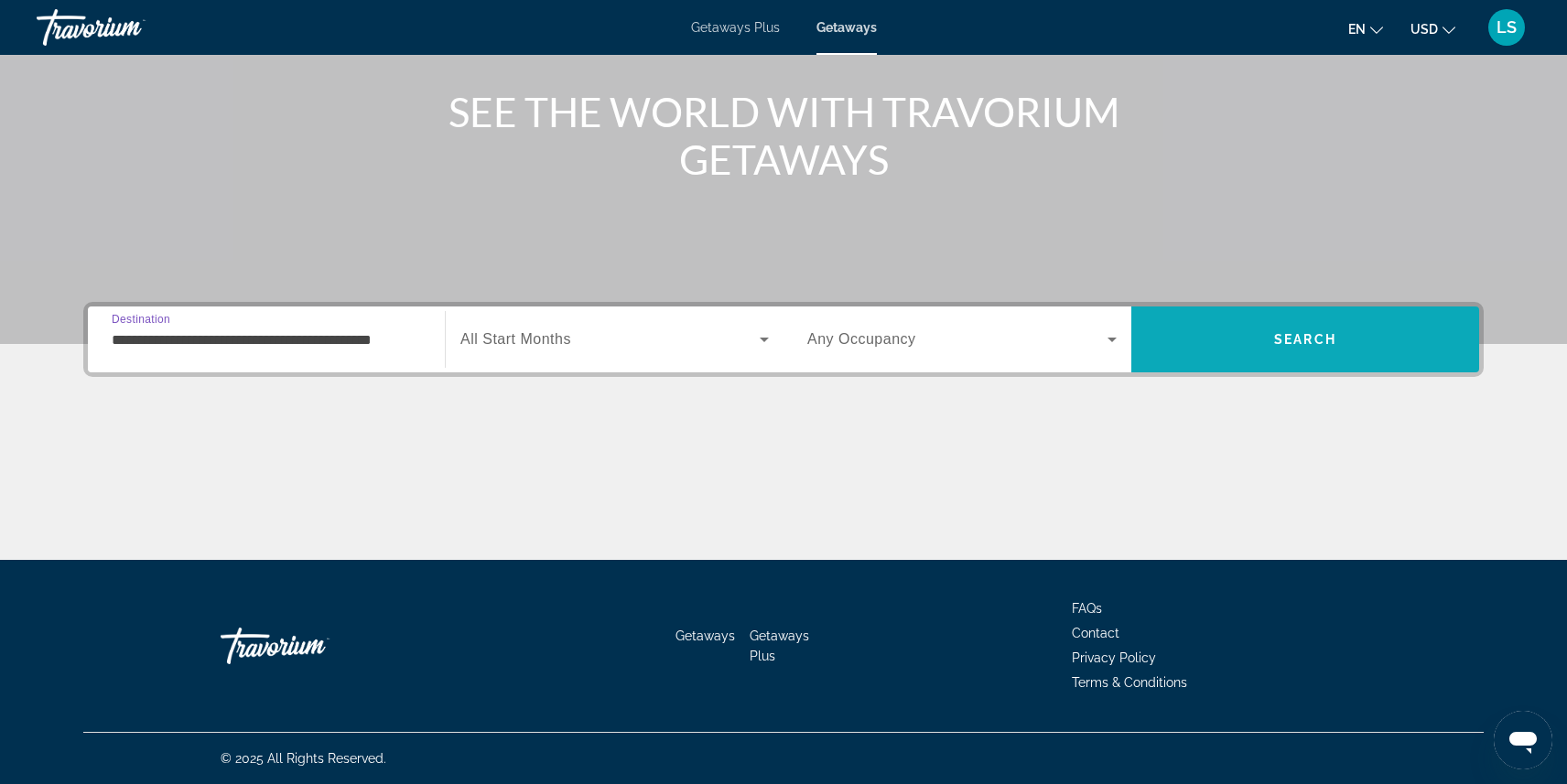
click at [1261, 341] on span "Search" at bounding box center [1305, 339] width 348 height 44
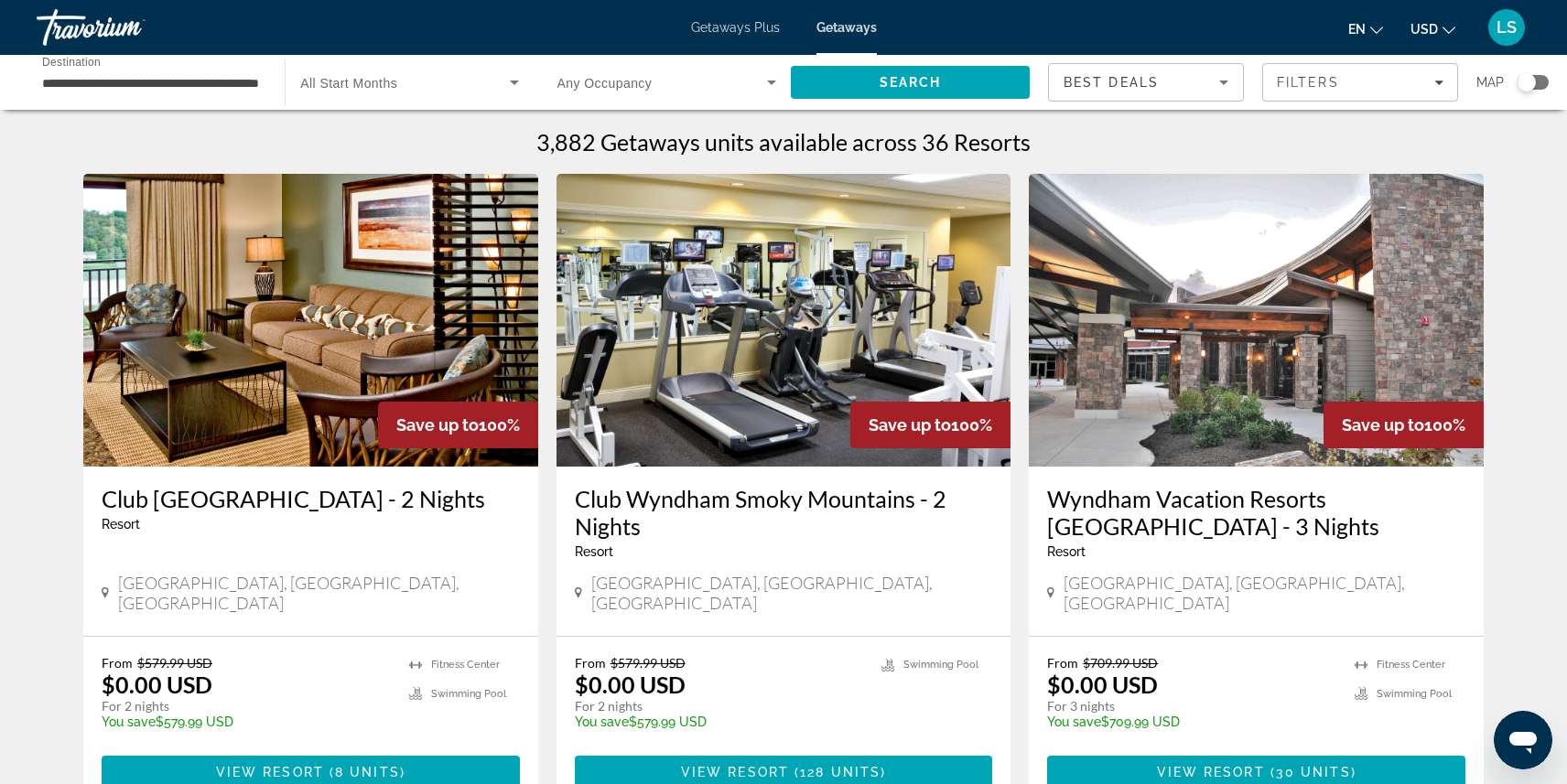
click at [347, 427] on img "Main content" at bounding box center [311, 320] width 455 height 293
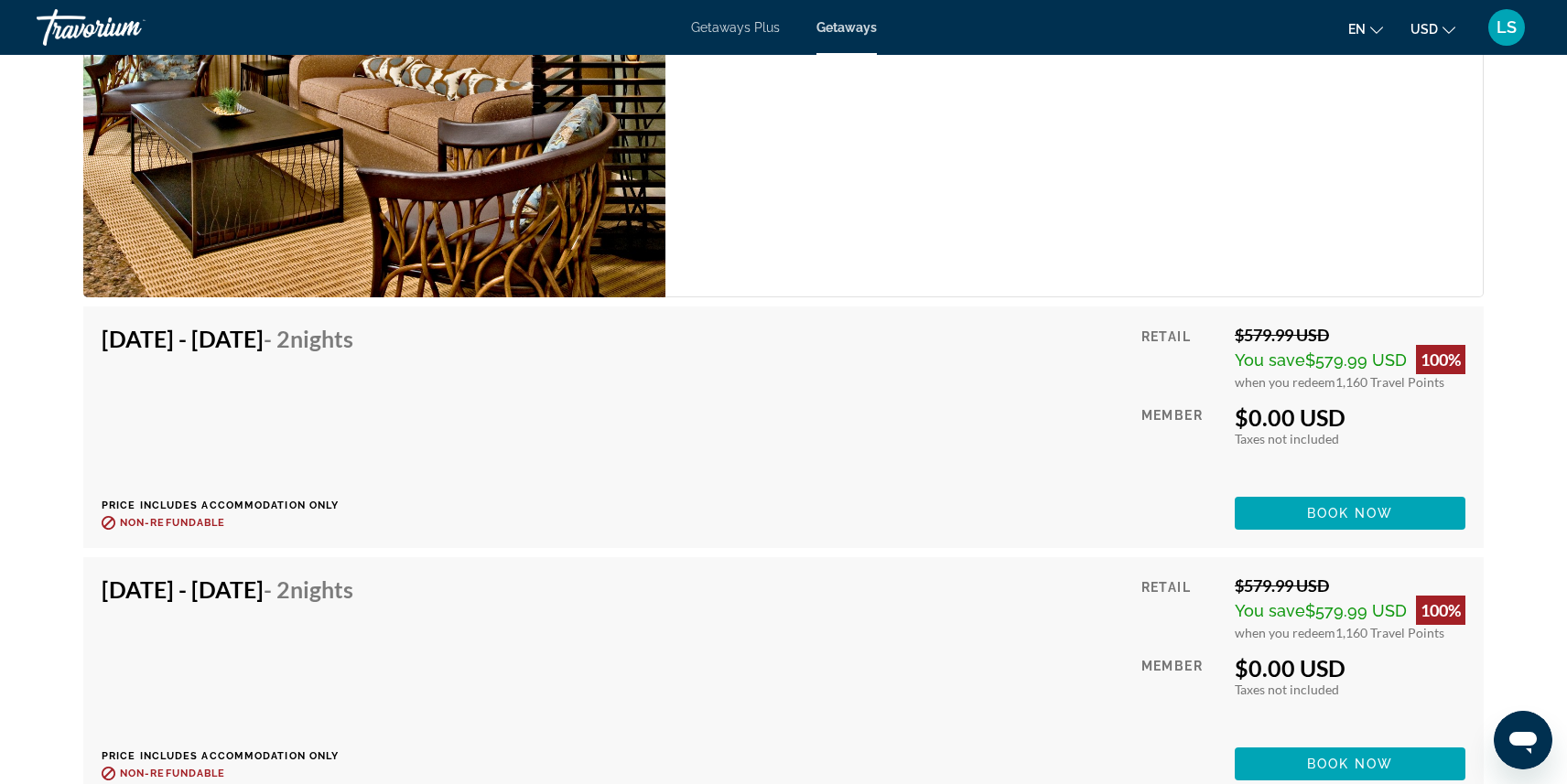
scroll to position [3466, 0]
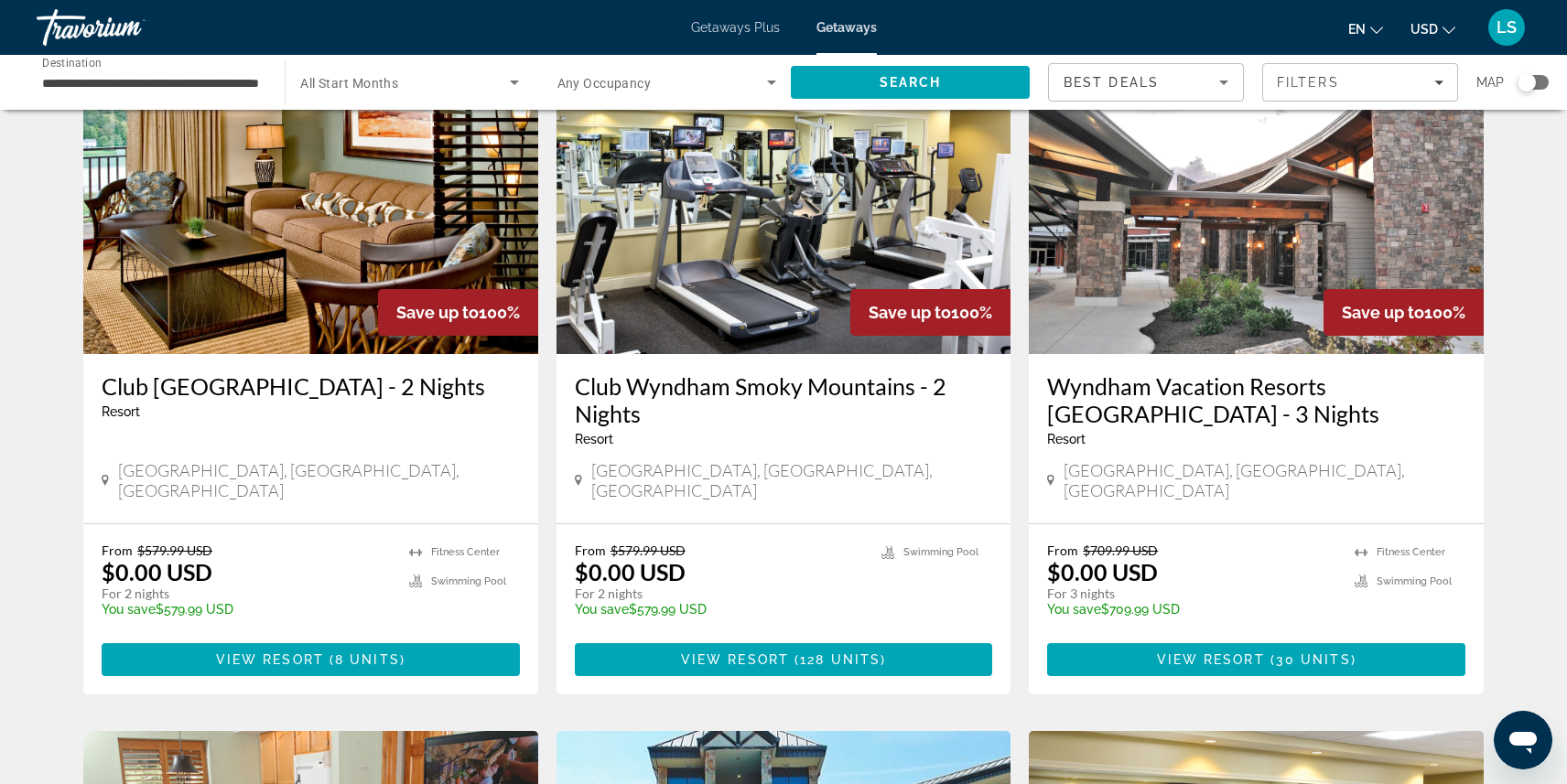
scroll to position [116, 0]
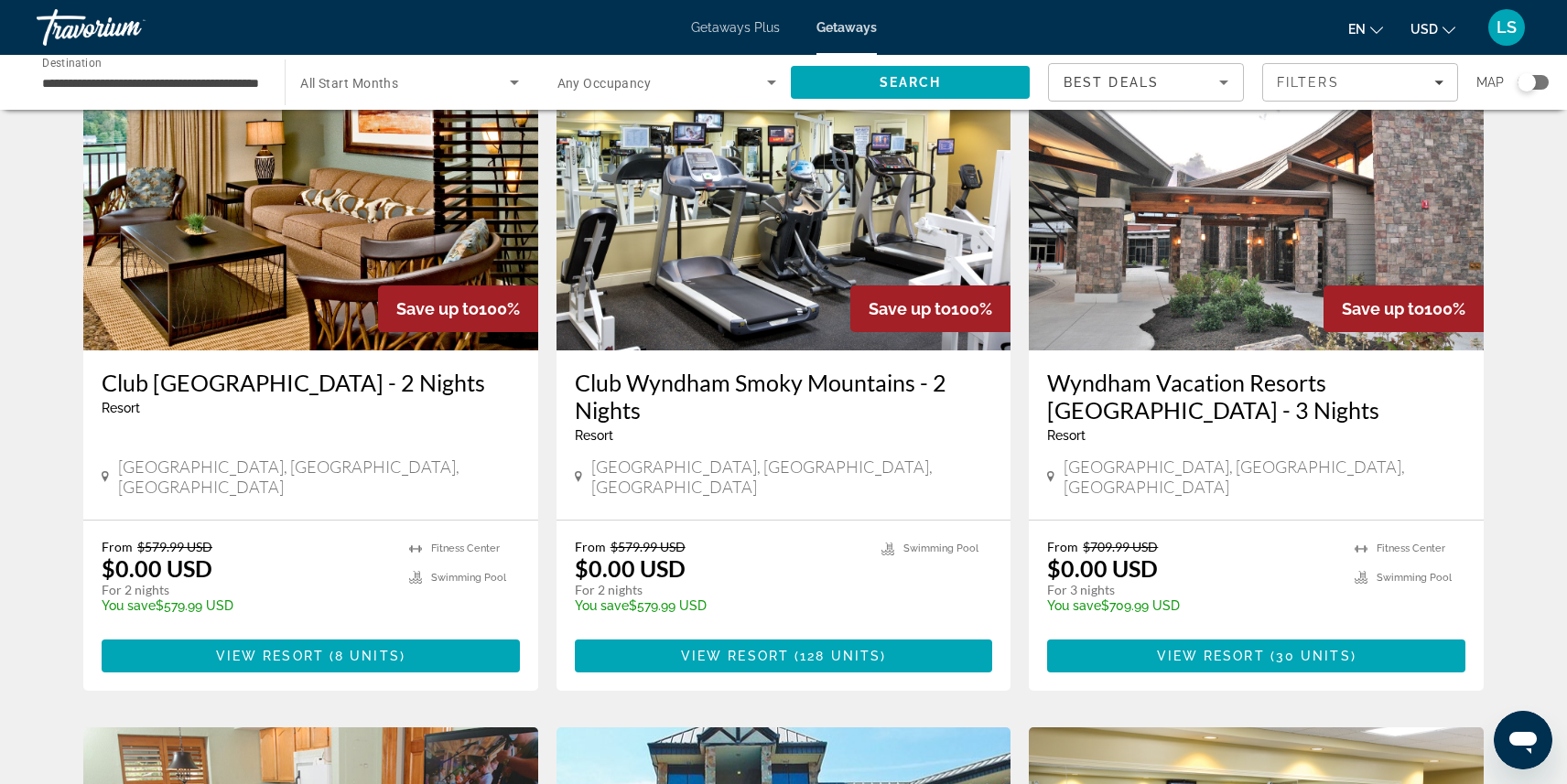
click at [615, 382] on h3 "Club Wyndham Smoky Mountains - 2 Nights" at bounding box center [784, 396] width 418 height 55
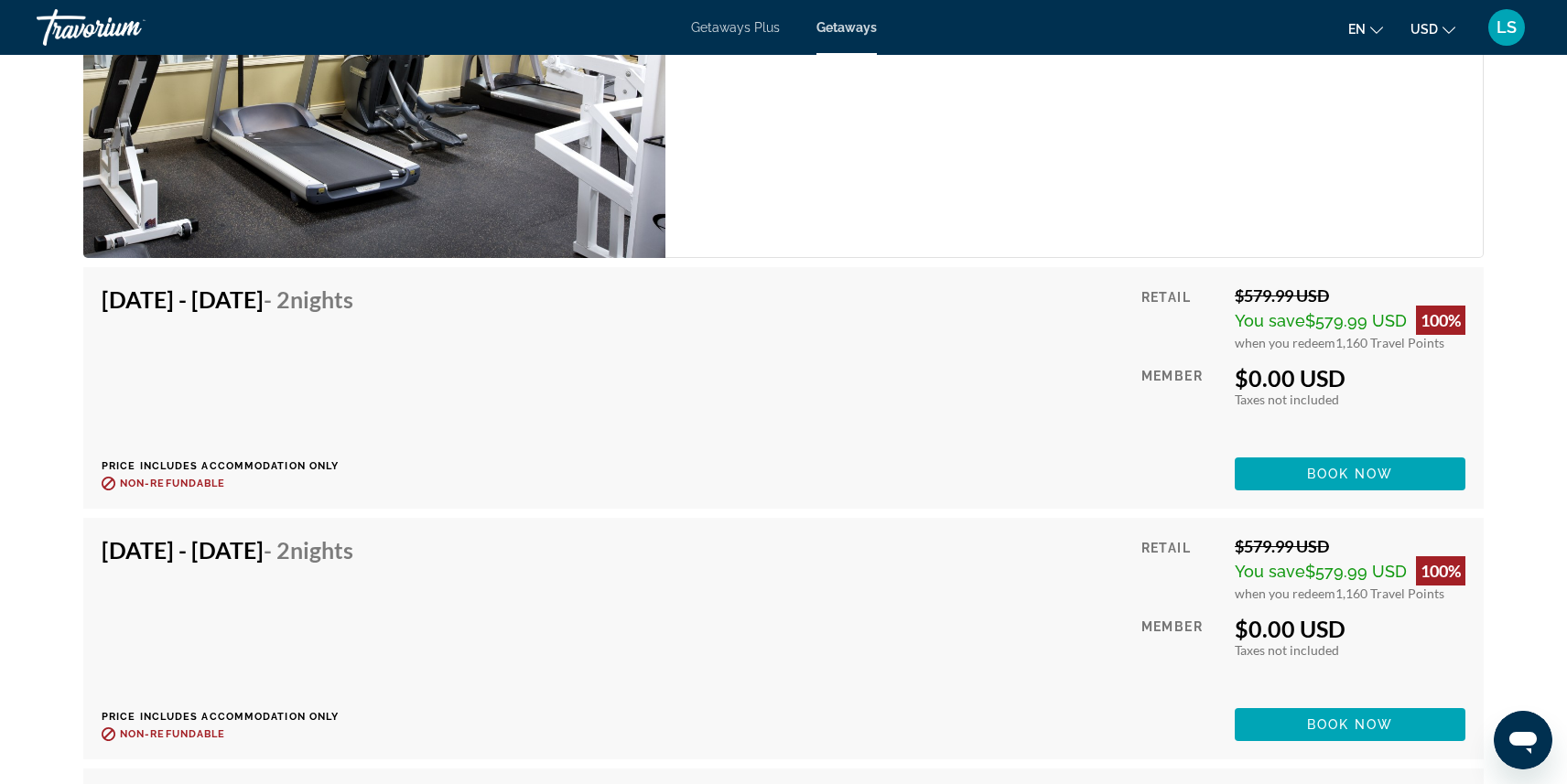
scroll to position [4366, 0]
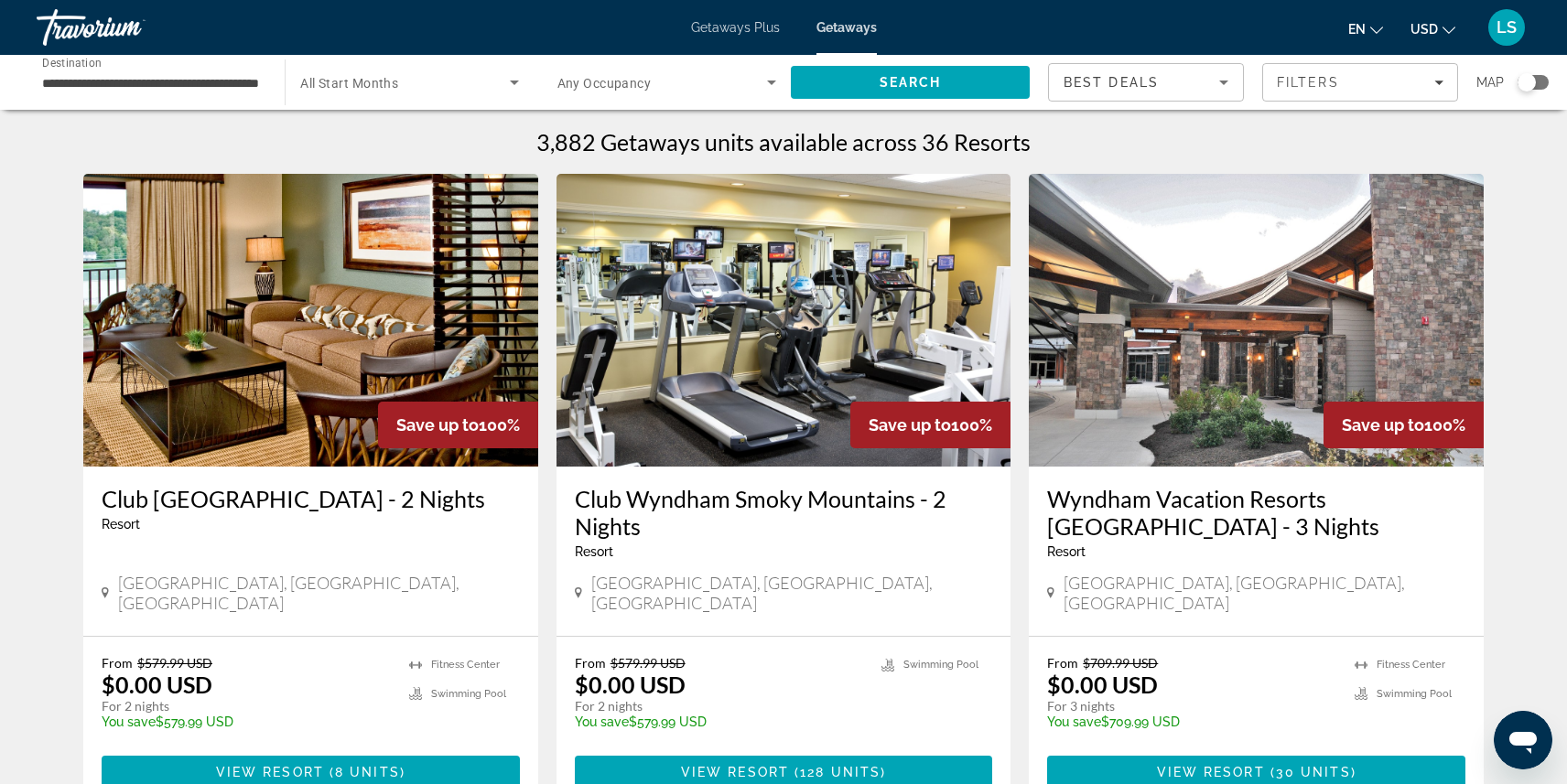
click at [1114, 503] on h3 "Wyndham Vacation Resorts Great Smokies Lodge - 3 Nights" at bounding box center [1255, 512] width 418 height 55
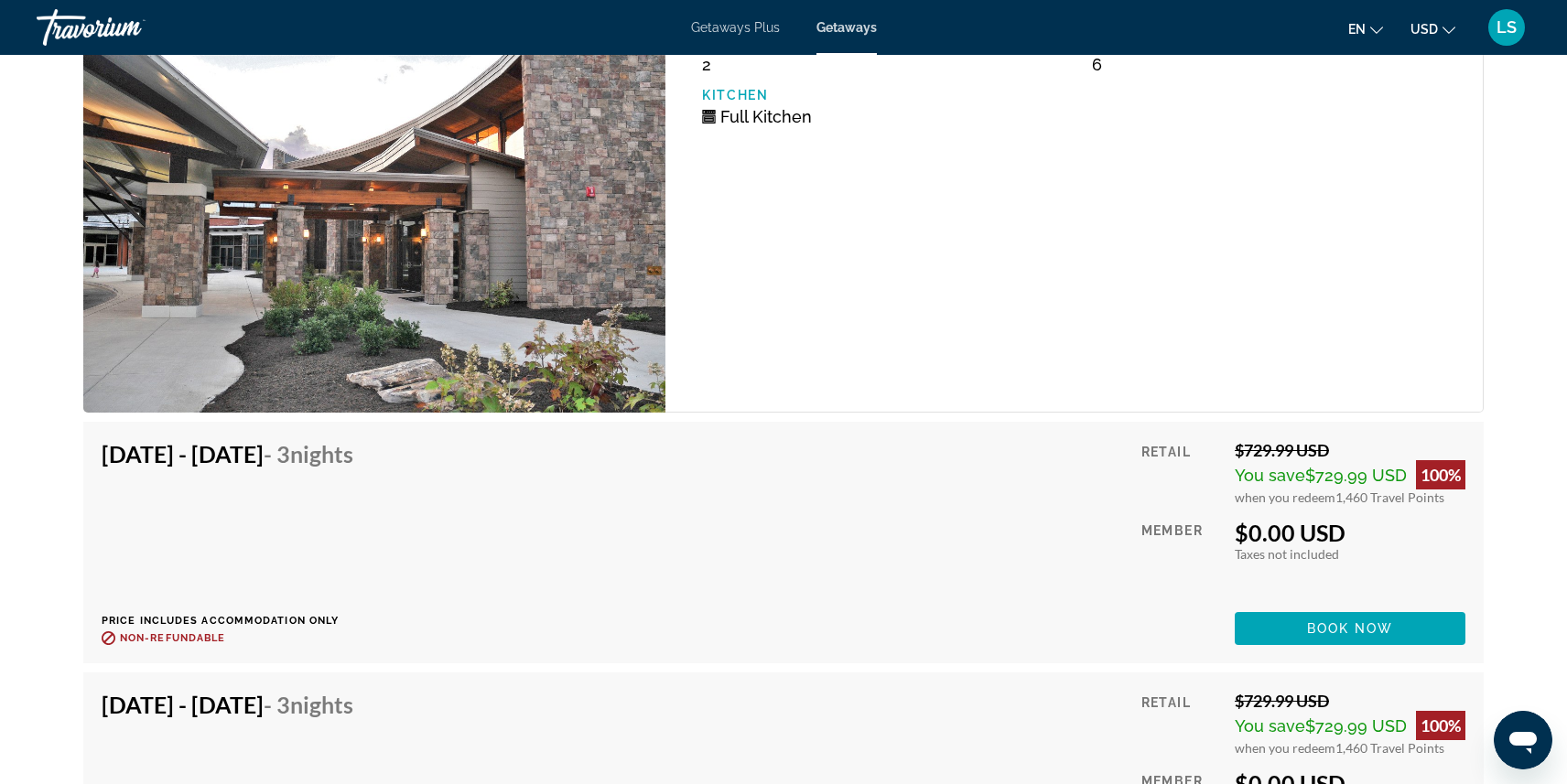
scroll to position [3507, 0]
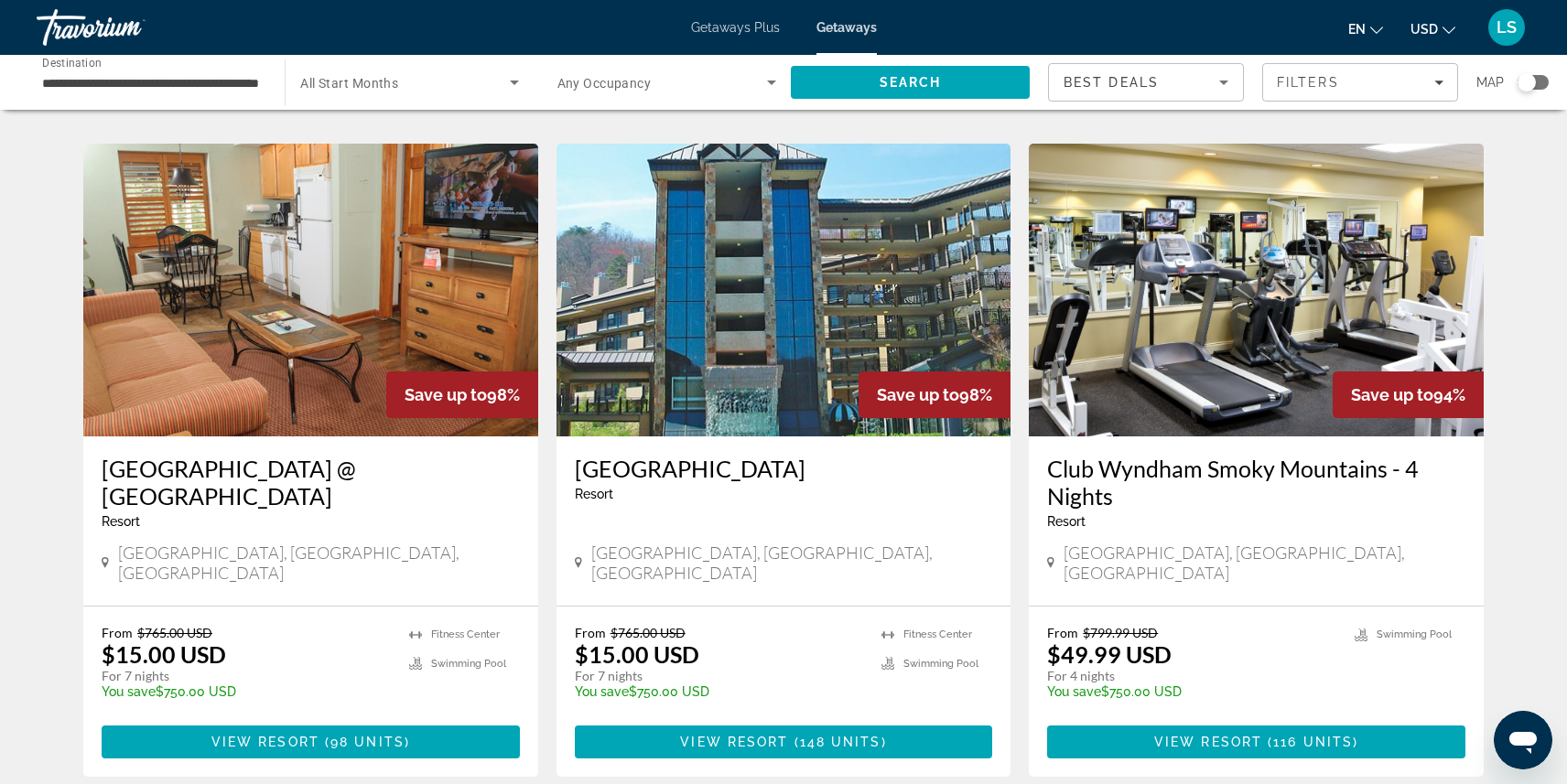
scroll to position [706, 0]
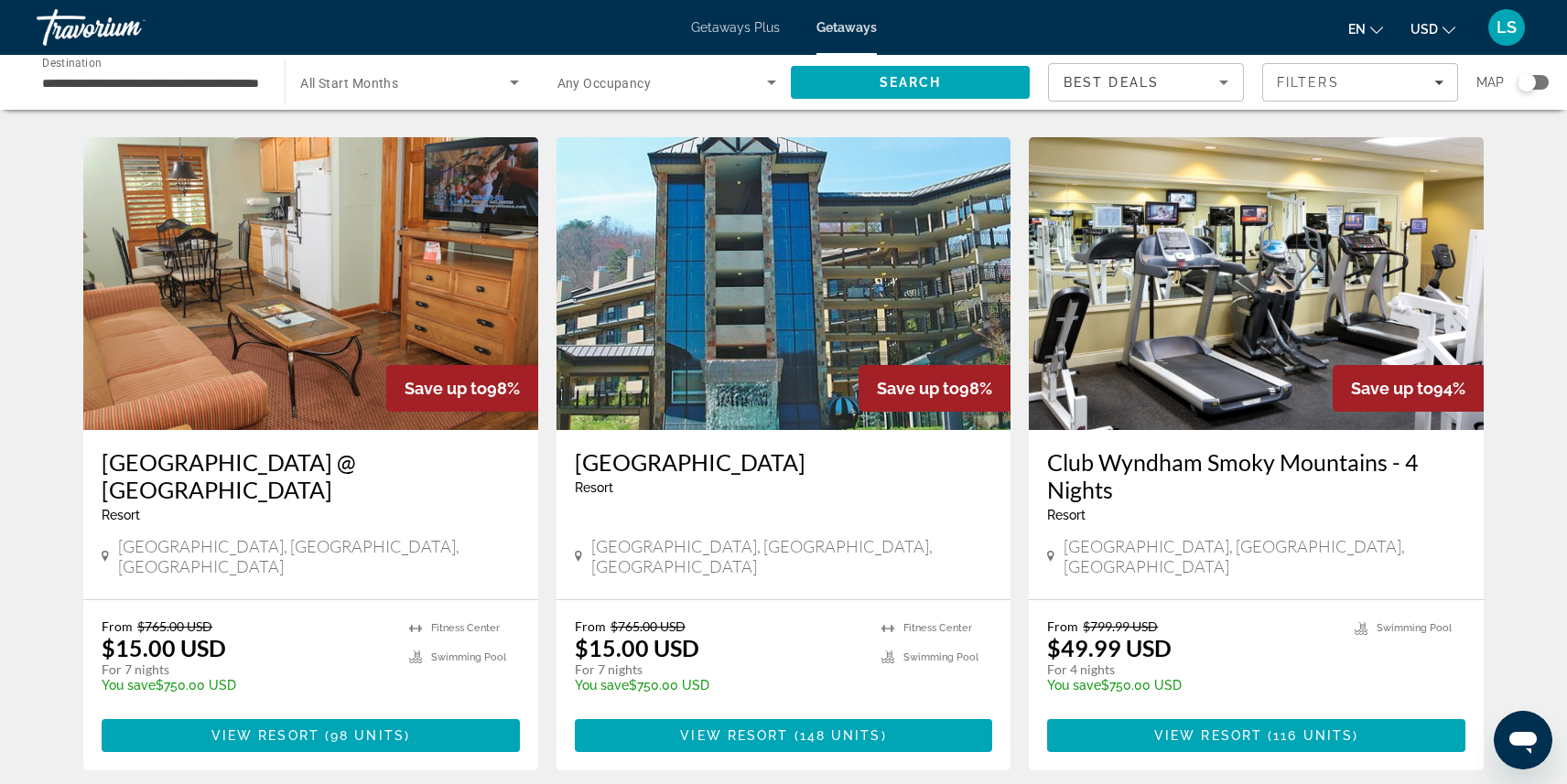
click at [400, 326] on img "Main content" at bounding box center [311, 284] width 455 height 293
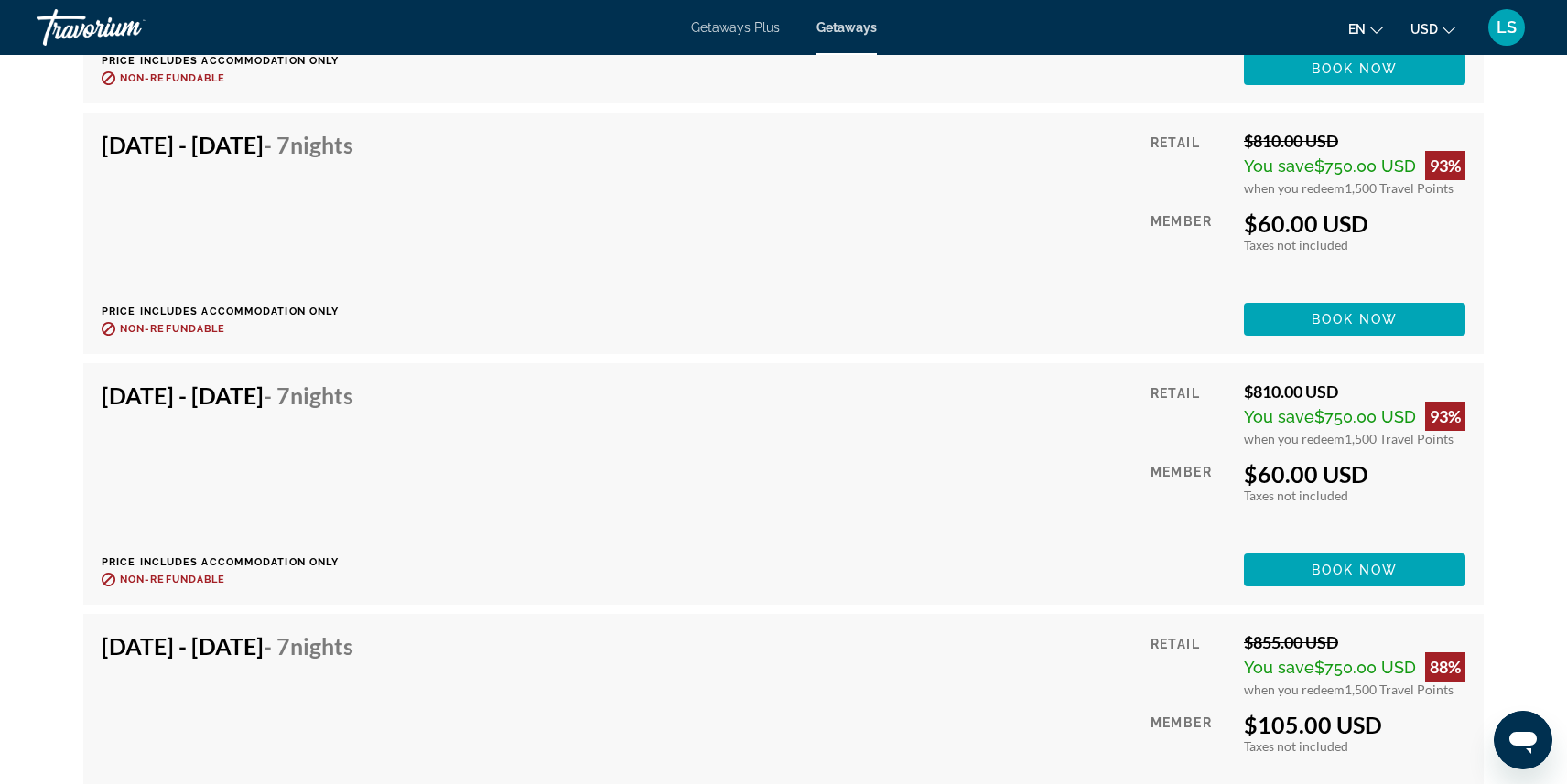
scroll to position [5829, 0]
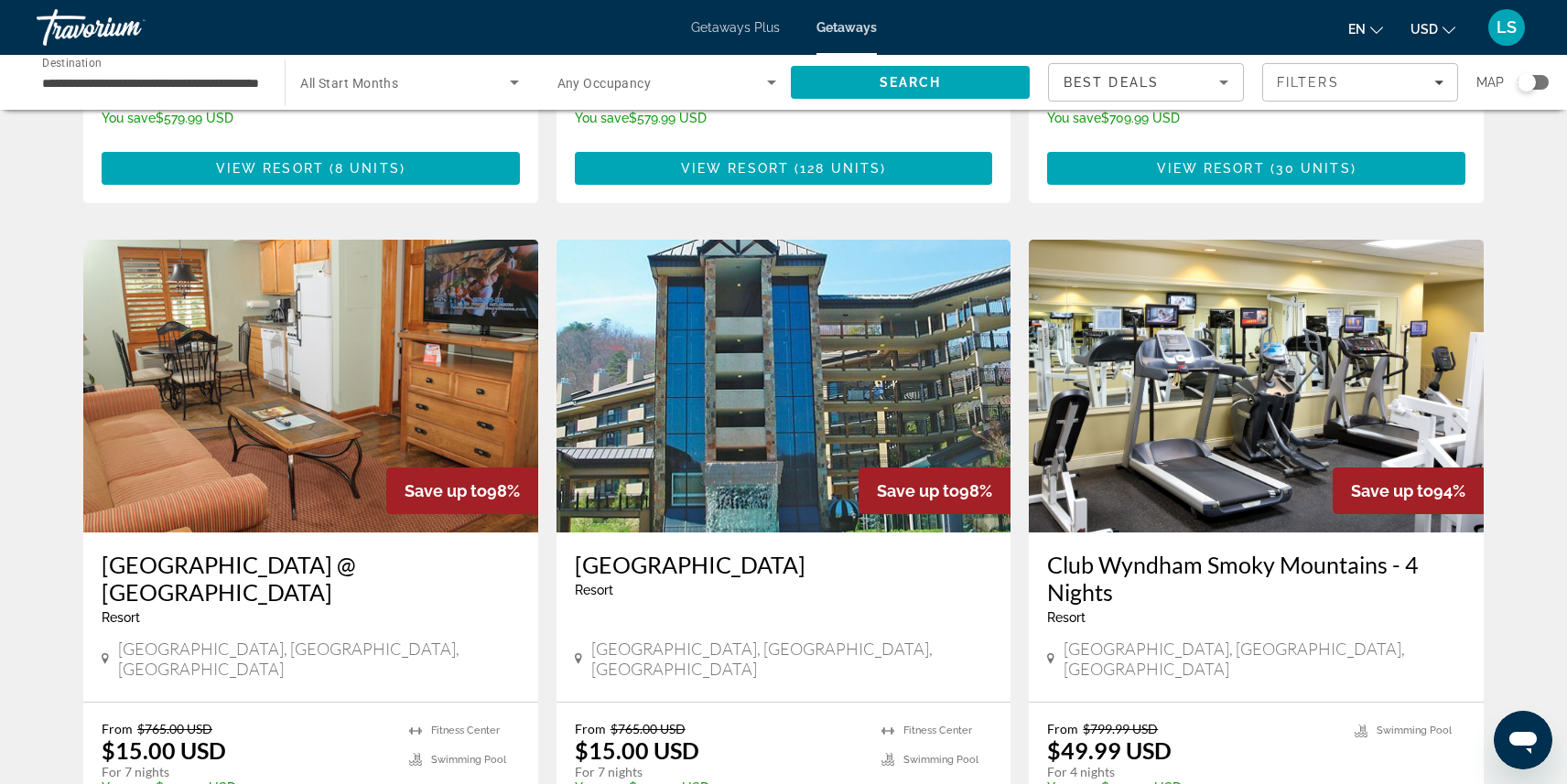
scroll to position [609, 0]
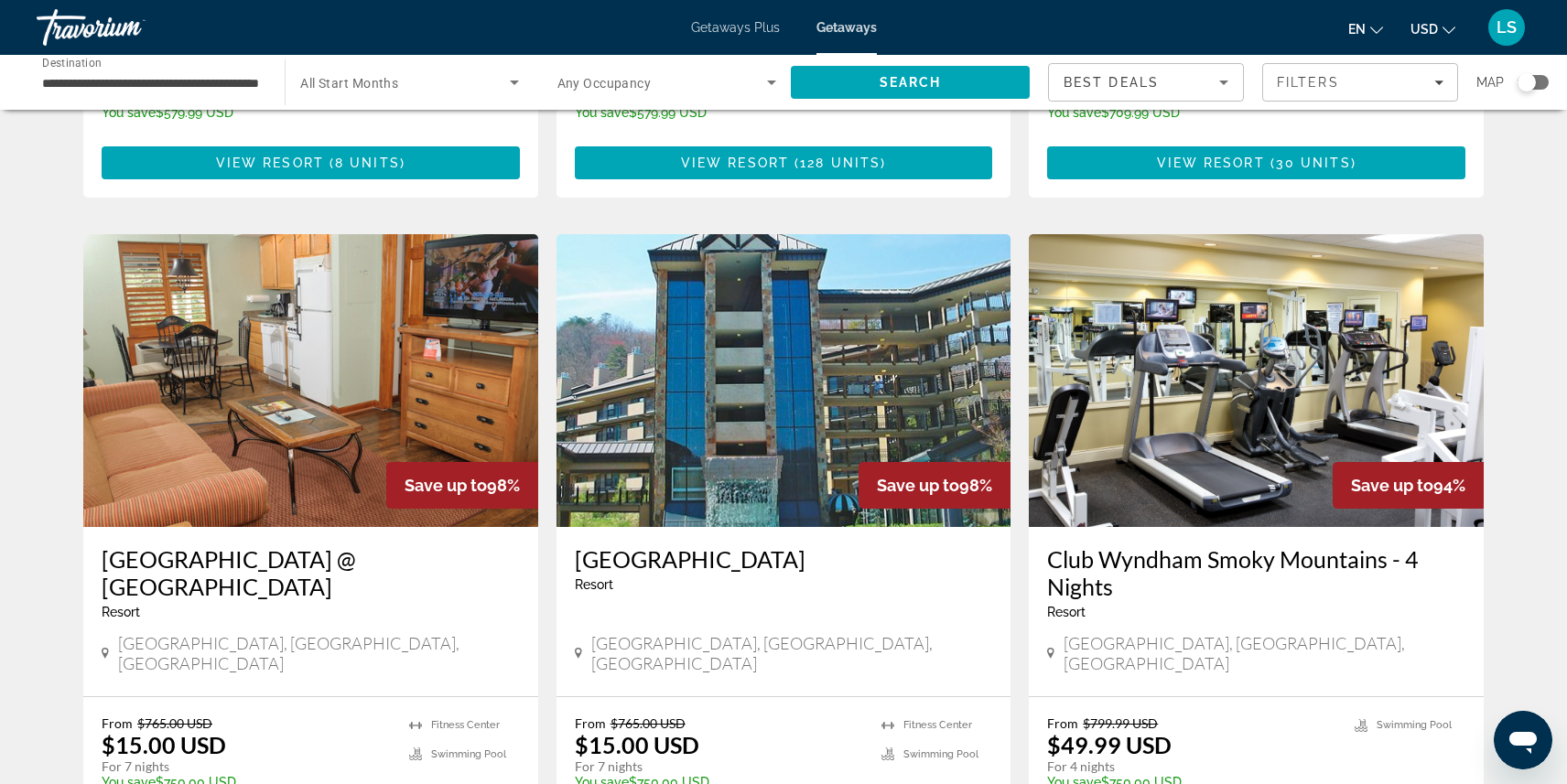
click at [676, 402] on img "Main content" at bounding box center [784, 381] width 455 height 293
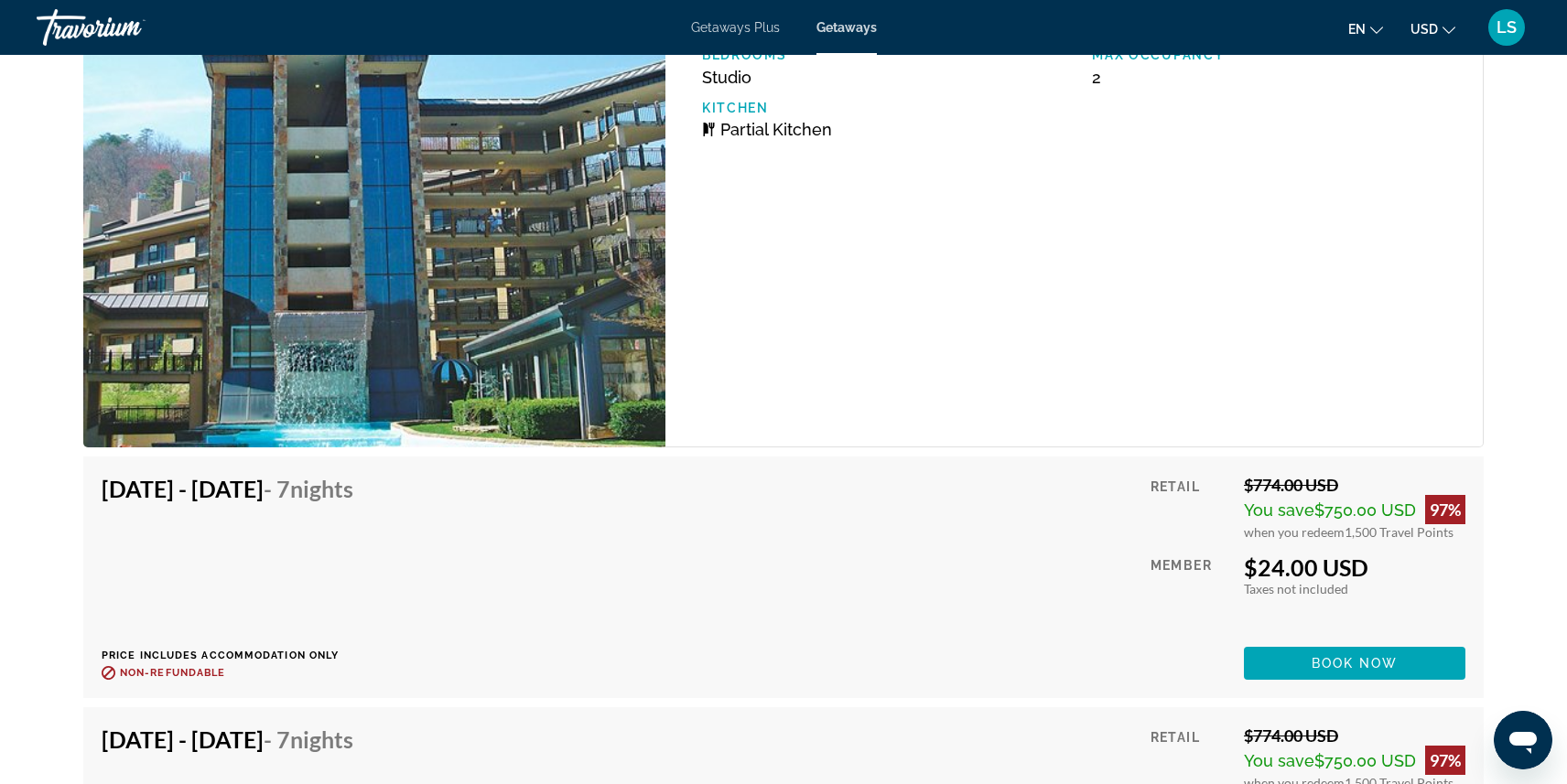
scroll to position [3814, 0]
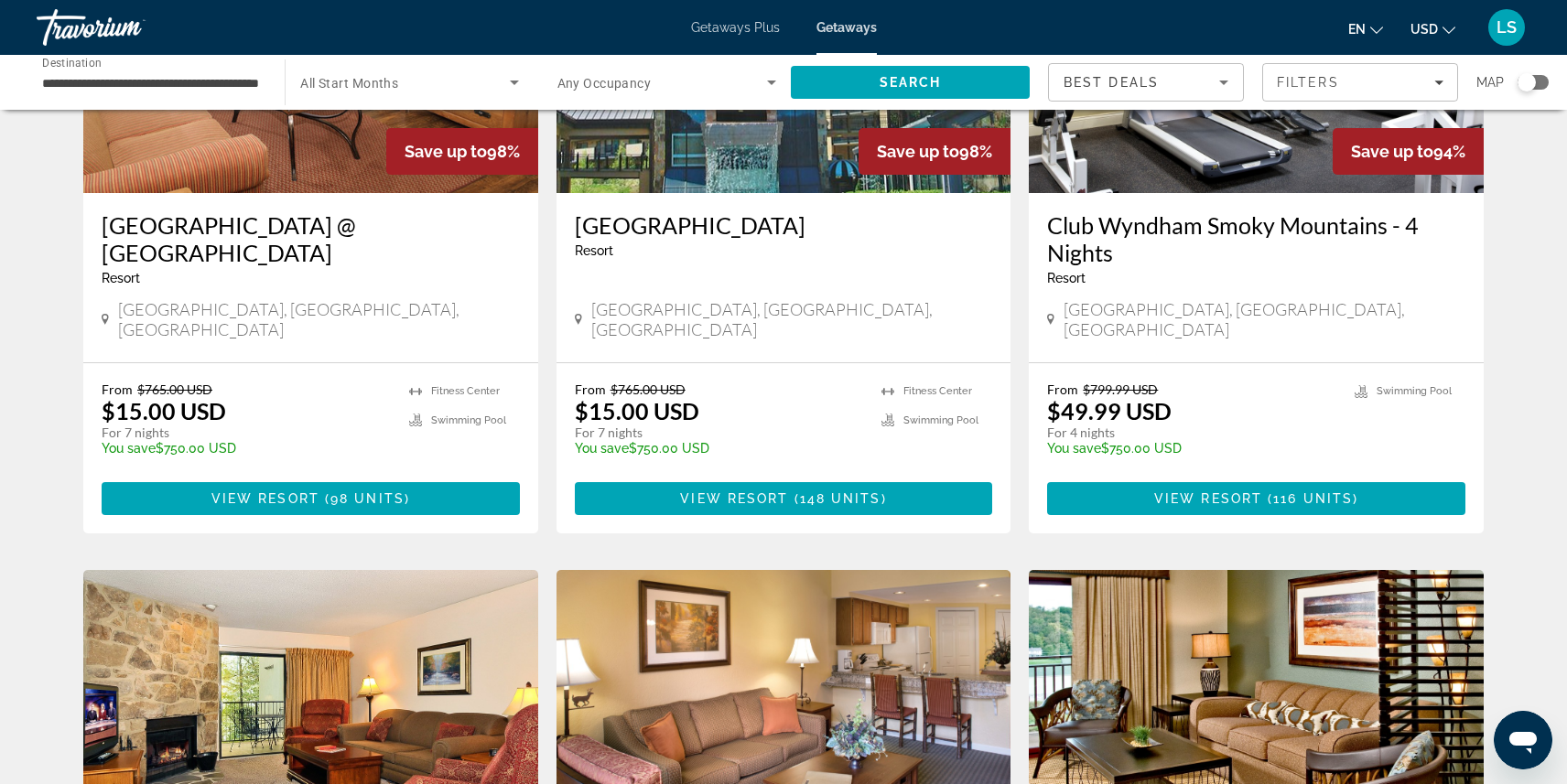
scroll to position [945, 0]
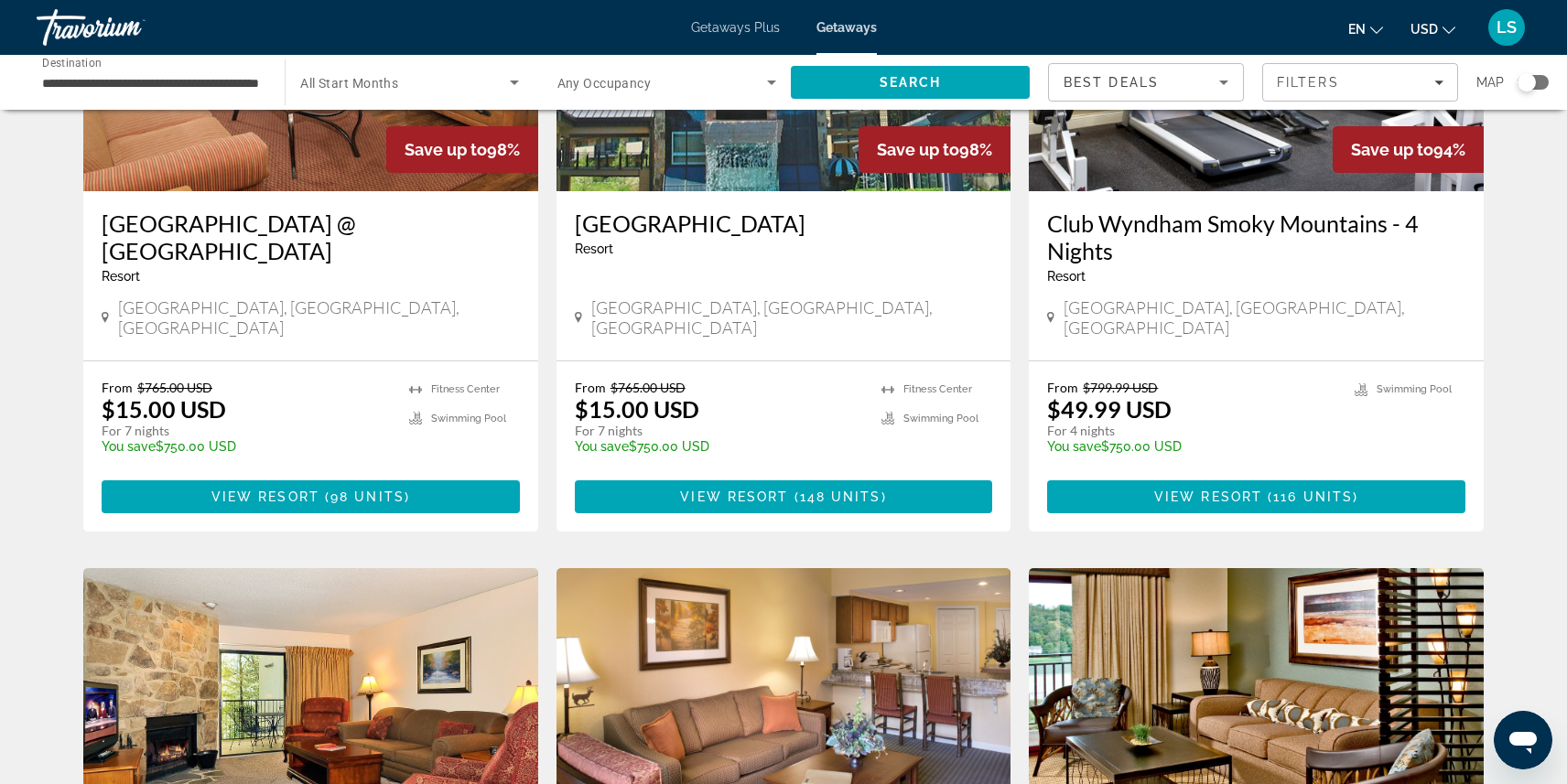
click at [1092, 210] on h3 "Club Wyndham Smoky Mountains - 4 Nights" at bounding box center [1255, 237] width 418 height 55
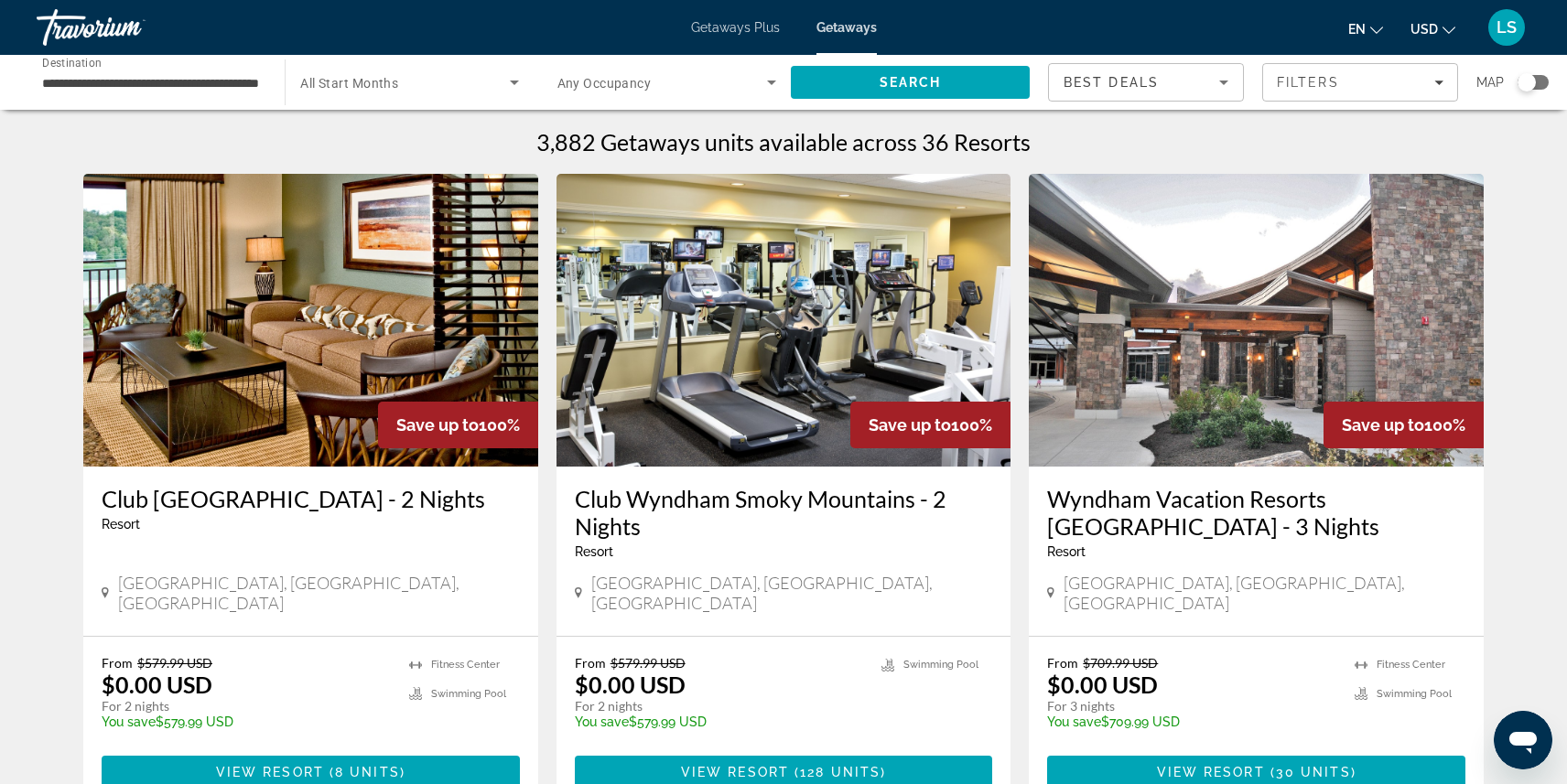
click at [398, 79] on span "All Start Months" at bounding box center [348, 83] width 98 height 15
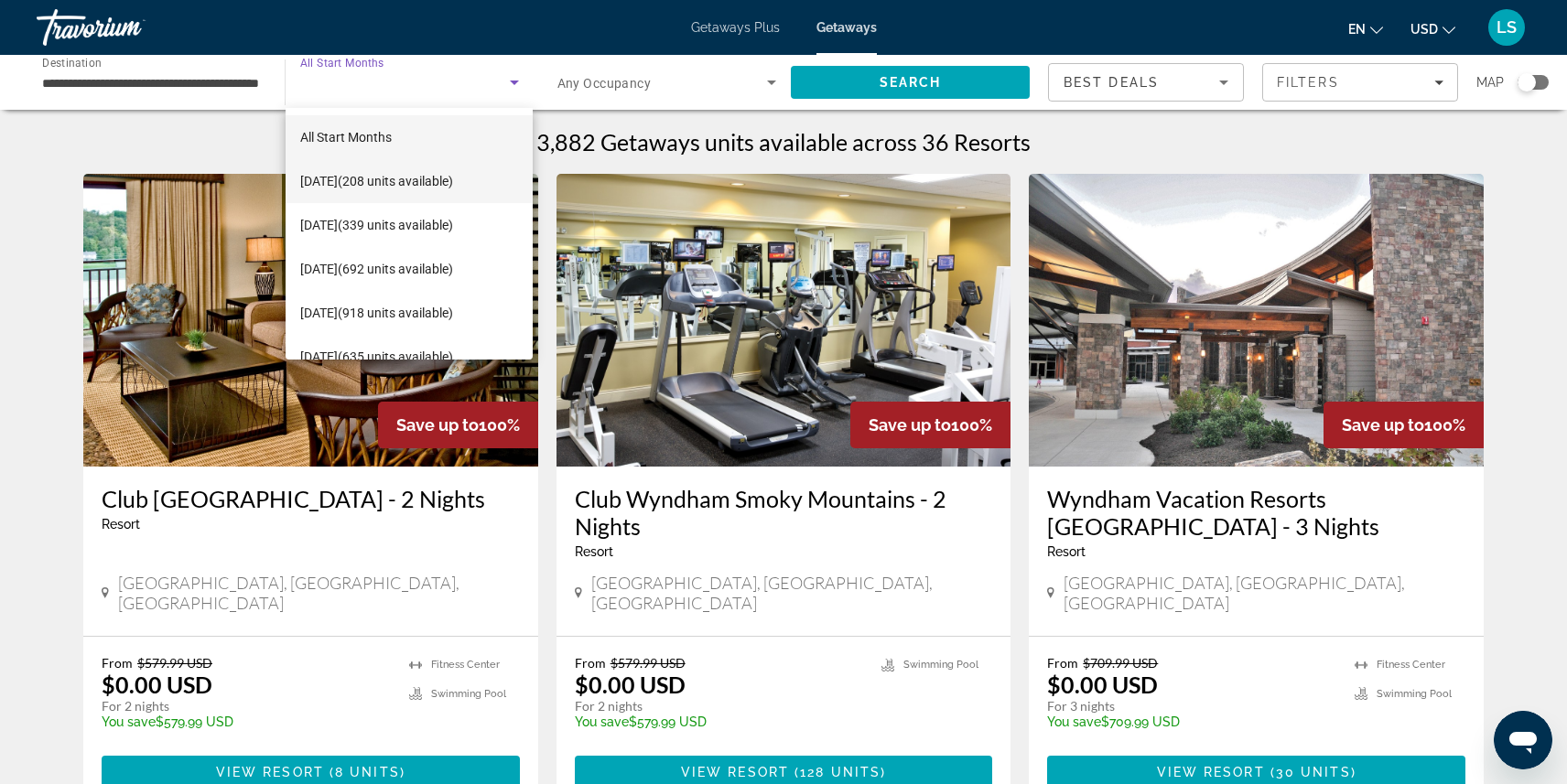
click at [391, 167] on mat-option "October 2025 (208 units available)" at bounding box center [410, 181] width 247 height 44
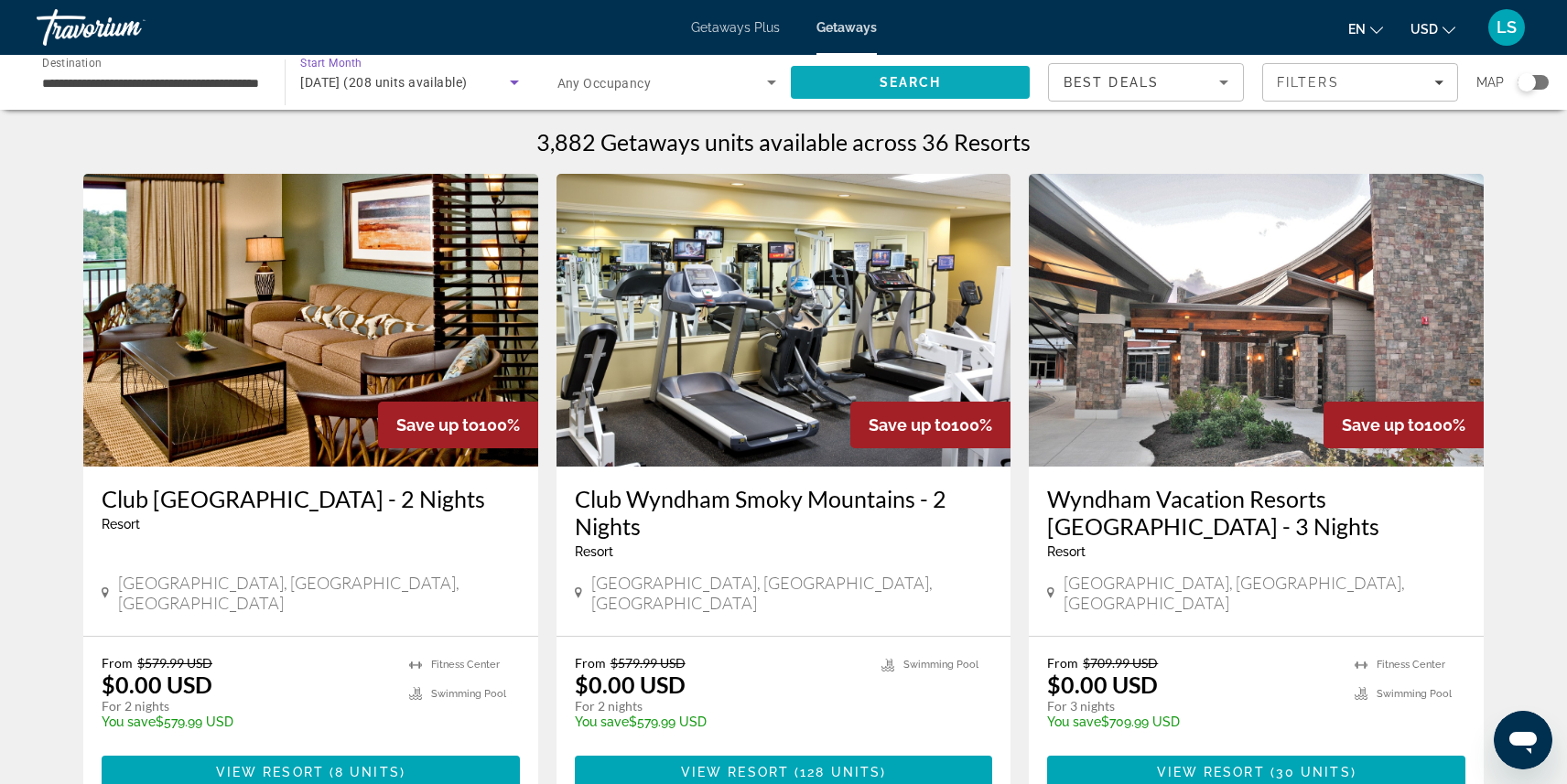
click at [907, 73] on span "Search" at bounding box center [909, 82] width 238 height 44
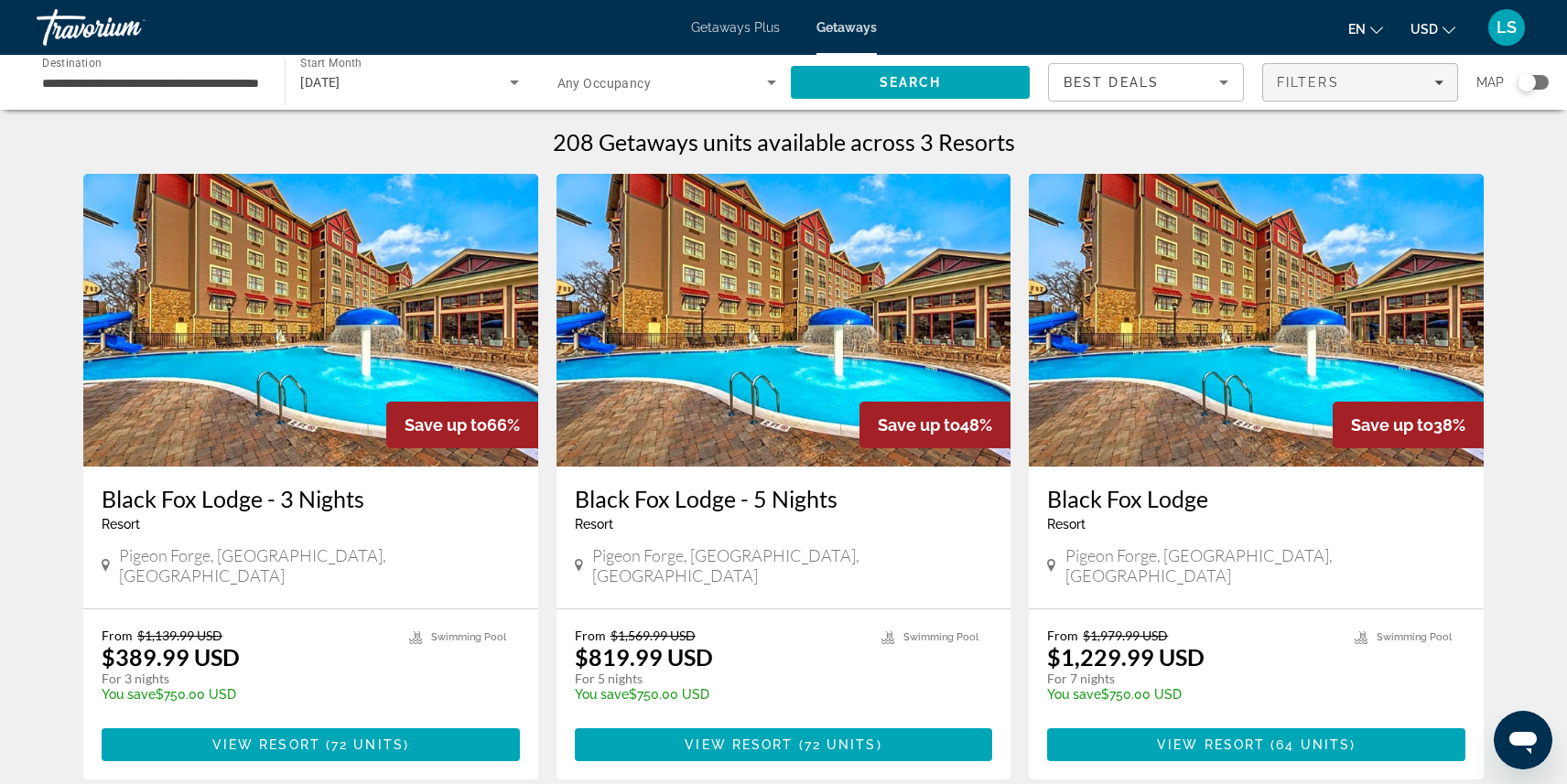
click at [1312, 81] on span "Filters" at bounding box center [1307, 82] width 62 height 15
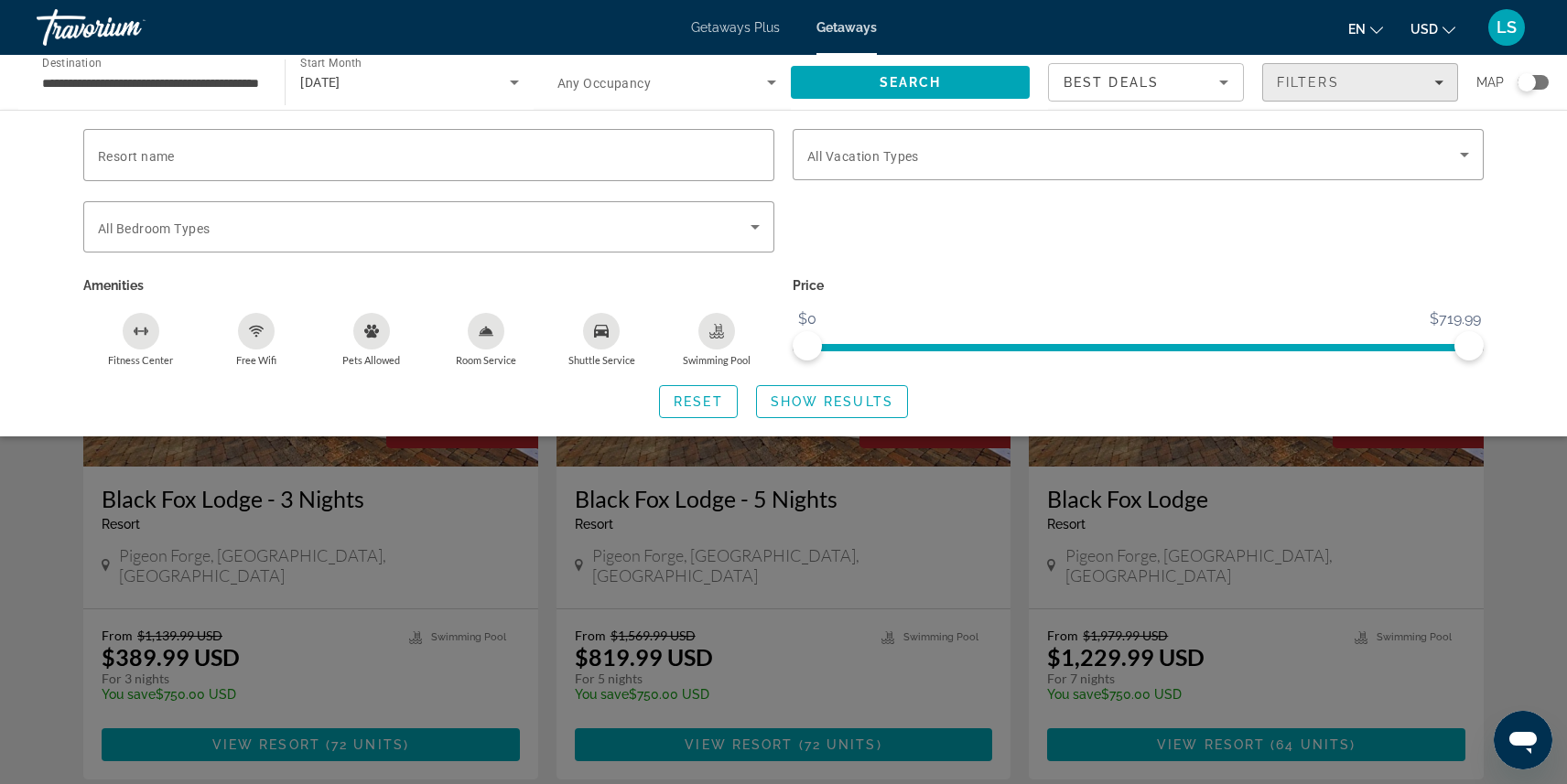
click at [1312, 81] on span "Filters" at bounding box center [1307, 82] width 62 height 15
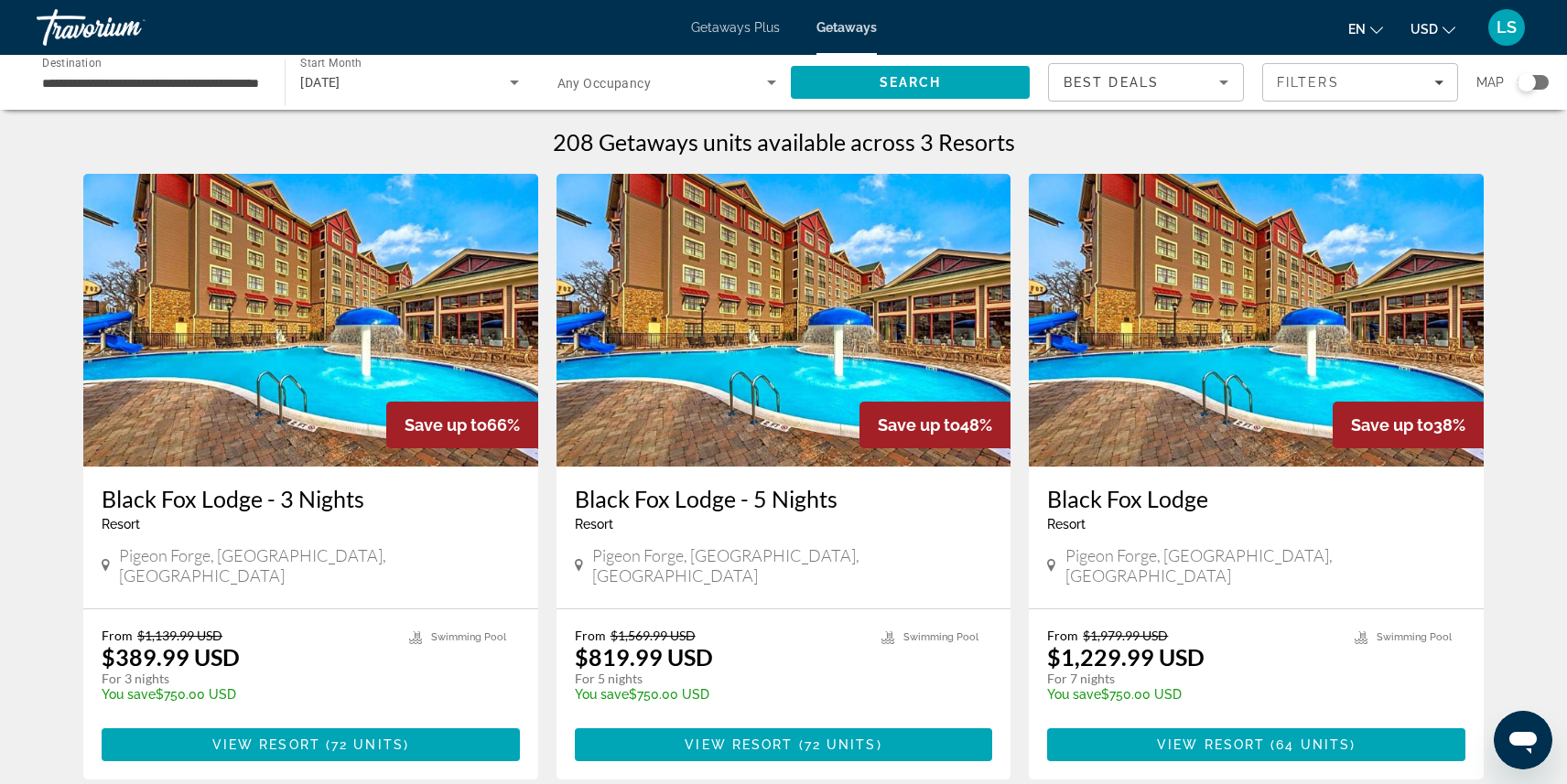
click at [331, 378] on img "Main content" at bounding box center [311, 320] width 455 height 293
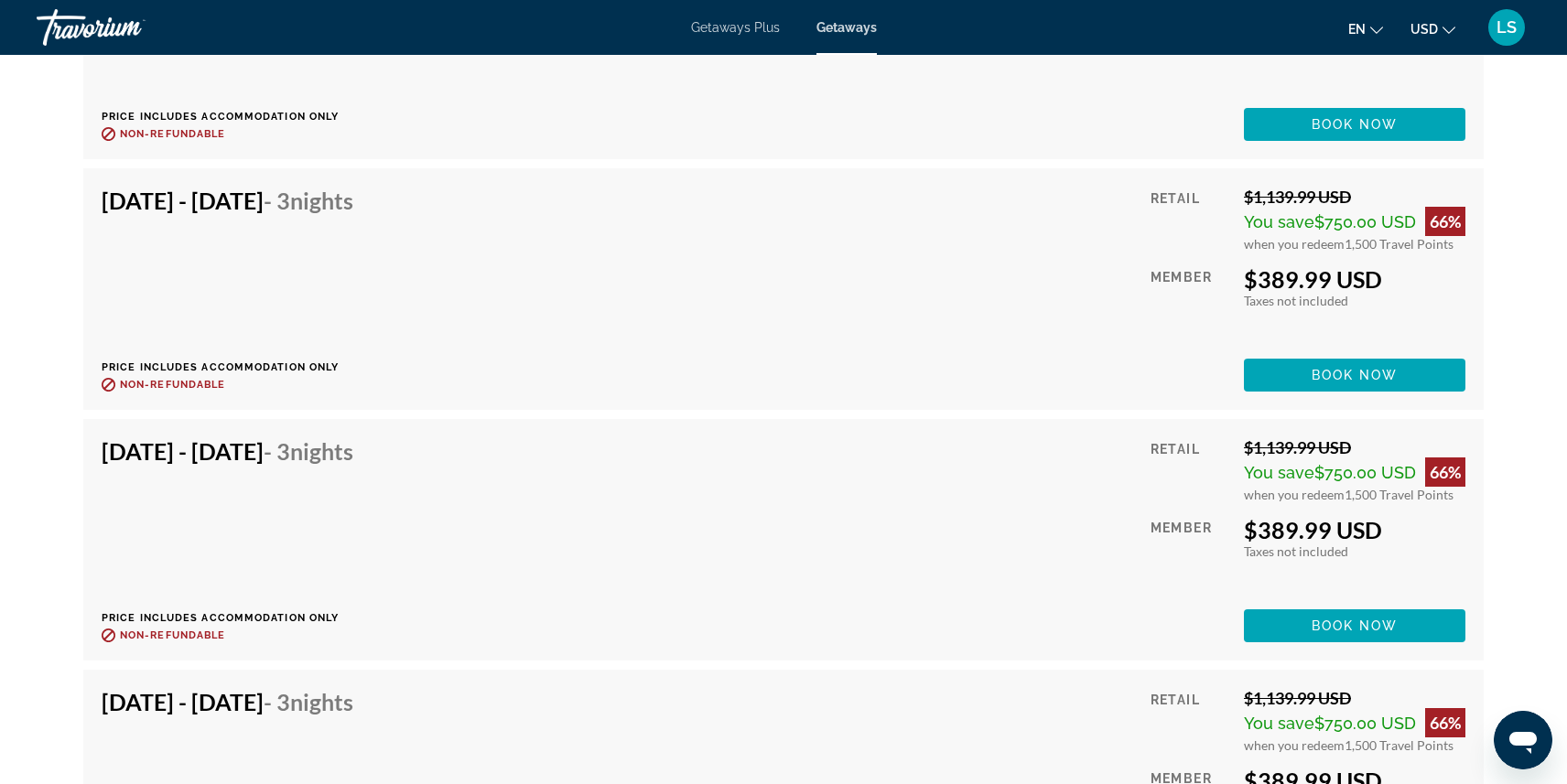
scroll to position [4288, 0]
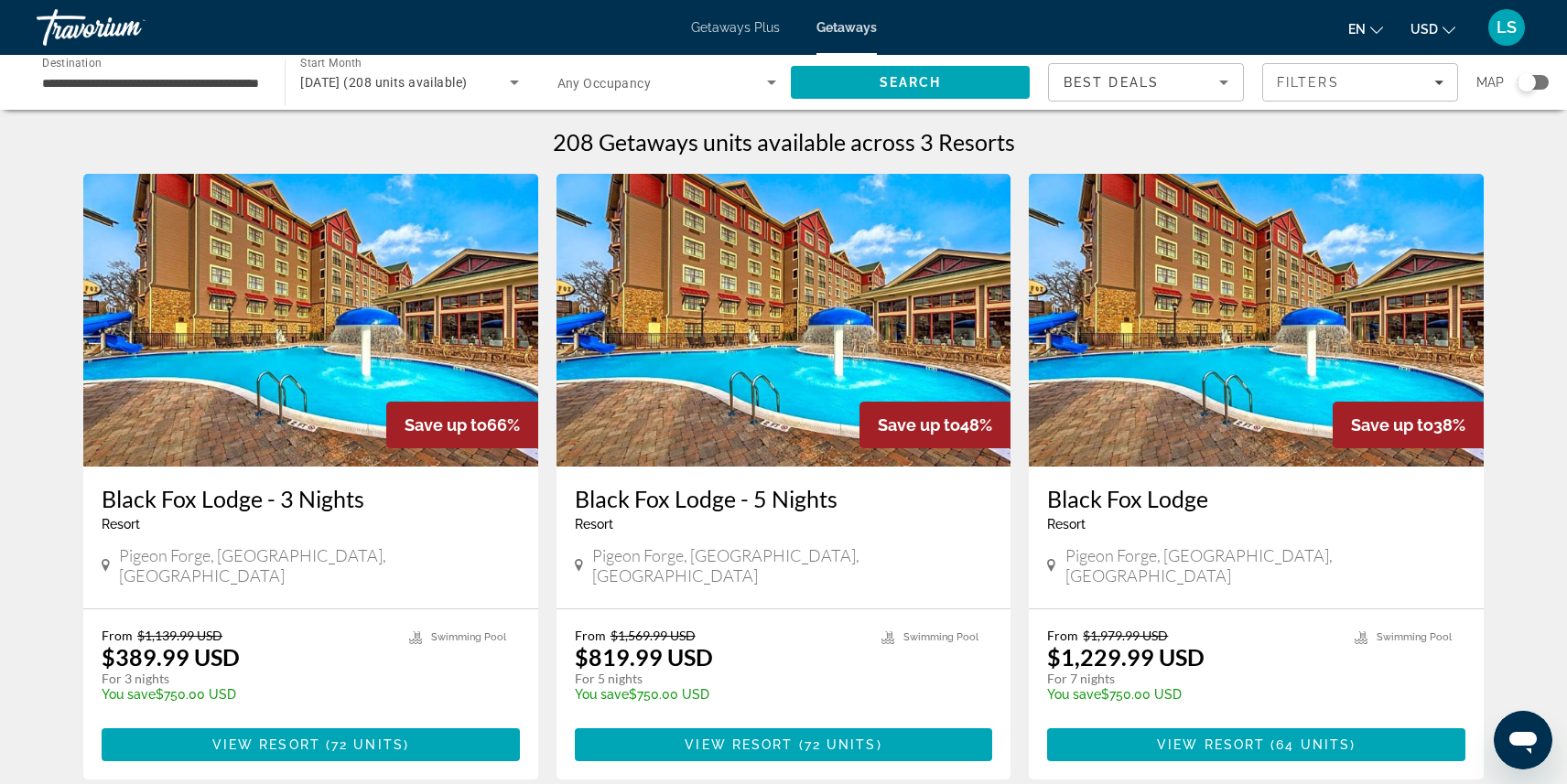
click at [186, 79] on input "**********" at bounding box center [151, 83] width 219 height 22
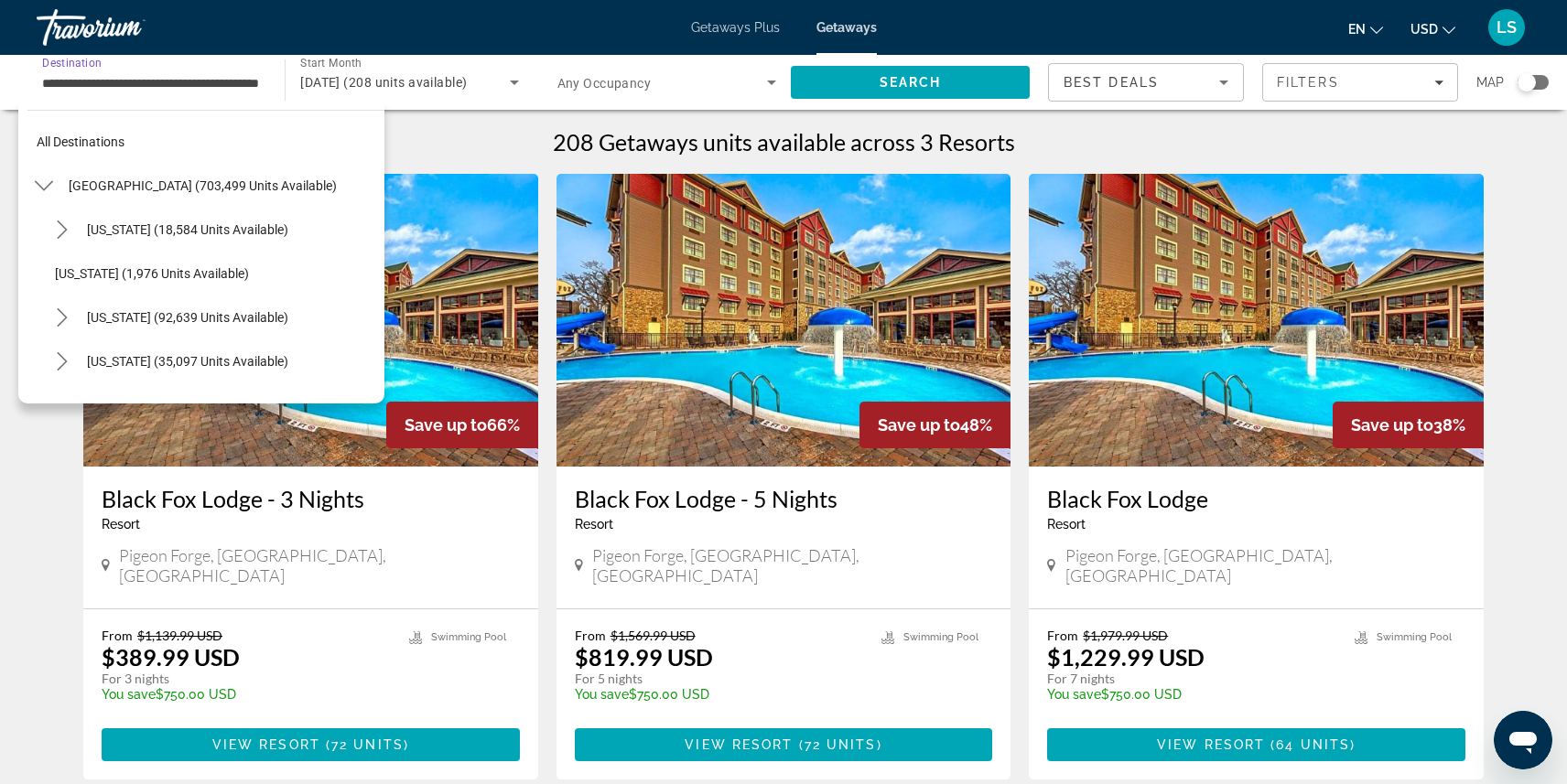
scroll to position [1514, 0]
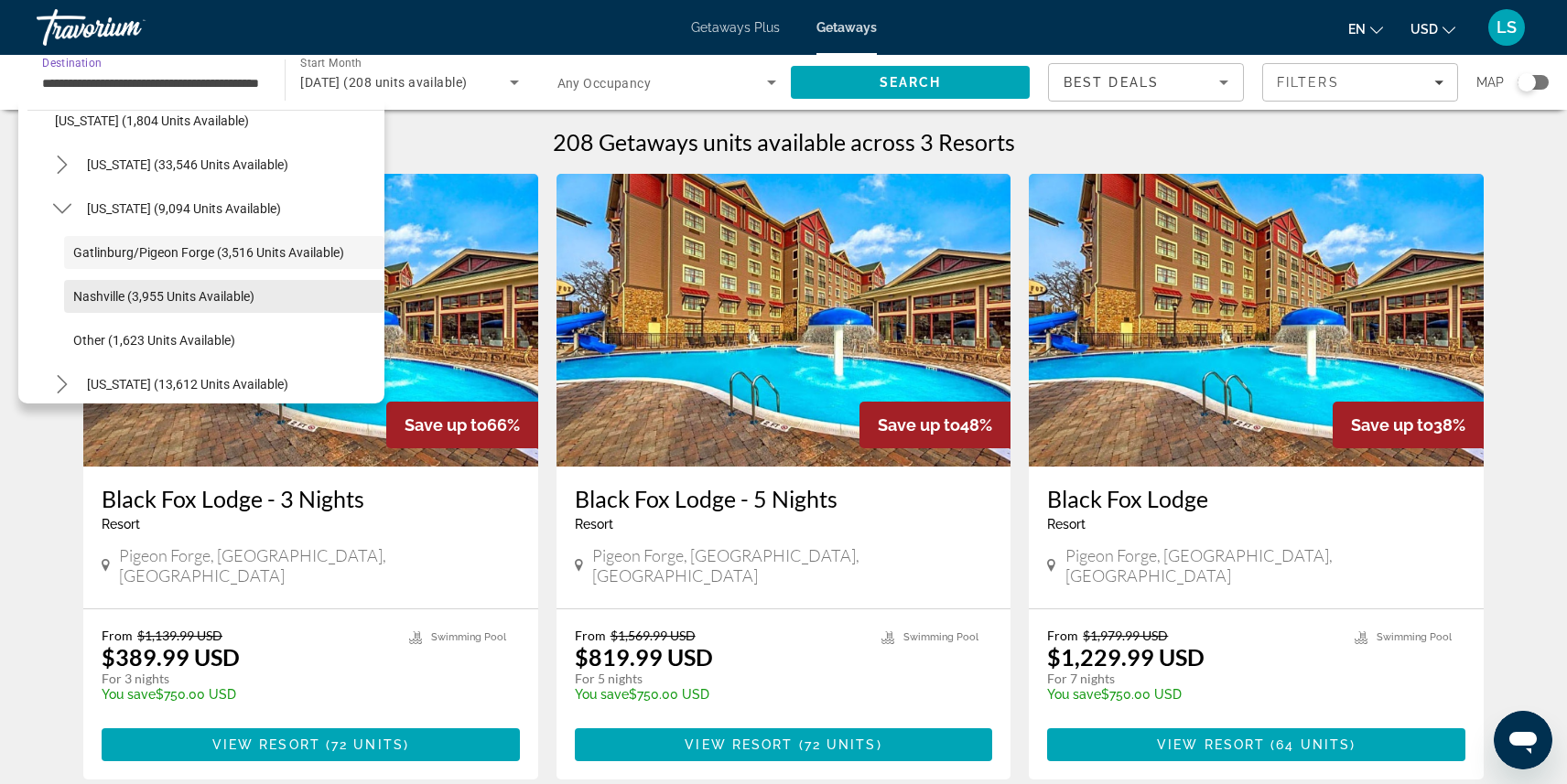
click at [172, 296] on span "Nashville (3,955 units available)" at bounding box center [163, 296] width 181 height 15
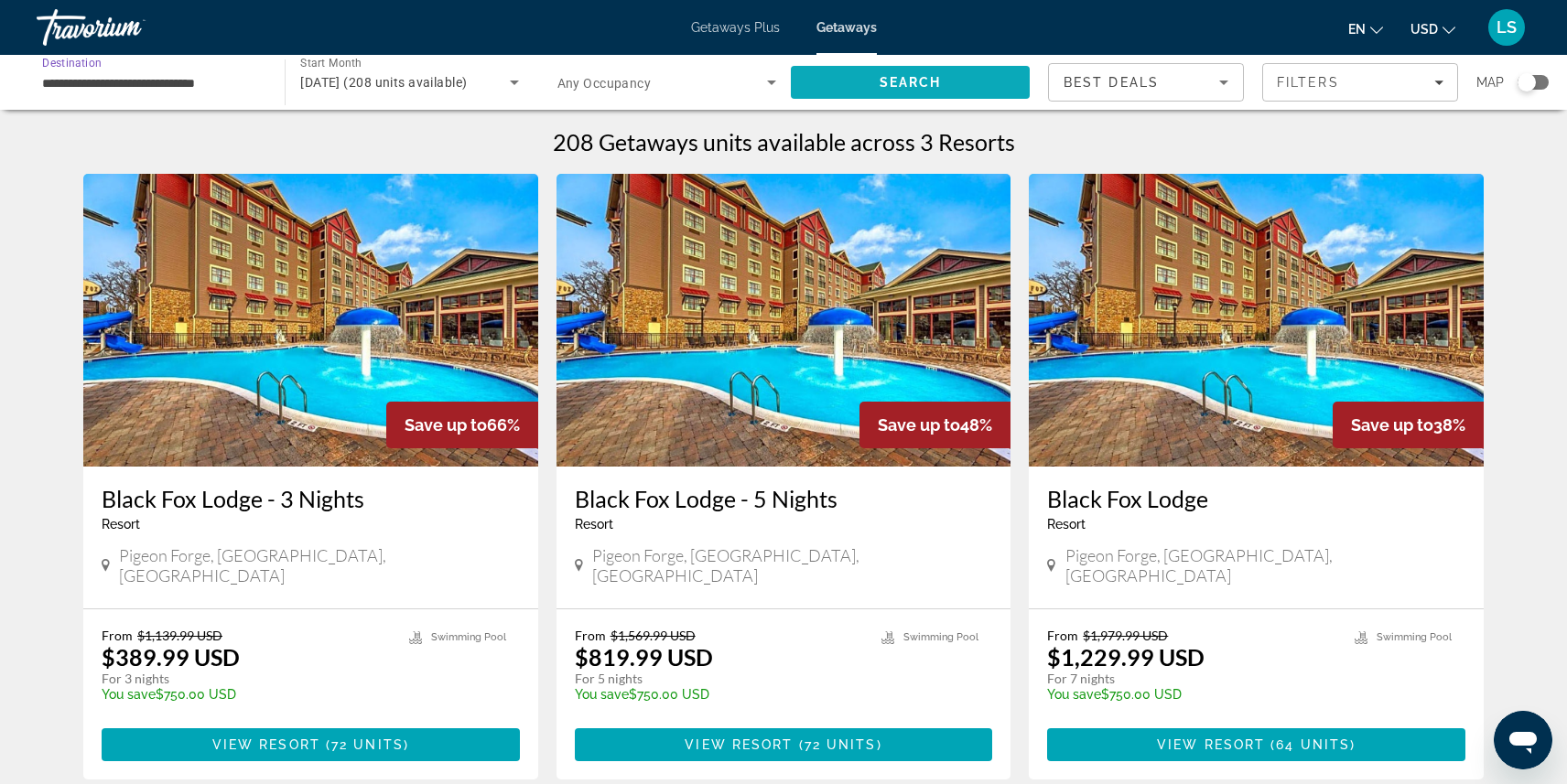
click at [889, 75] on span "Search" at bounding box center [910, 82] width 62 height 15
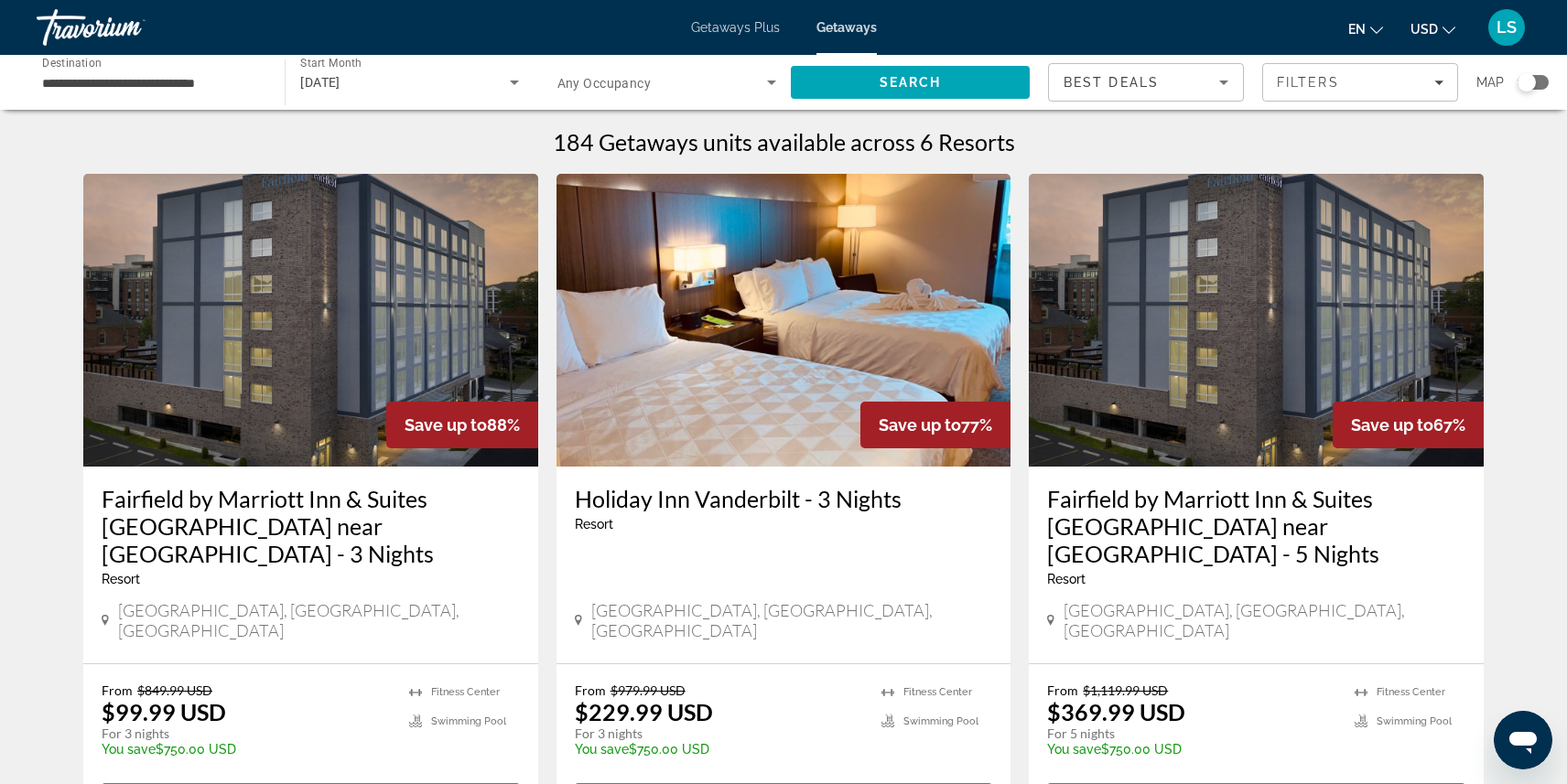
click at [200, 95] on div "**********" at bounding box center [151, 82] width 219 height 52
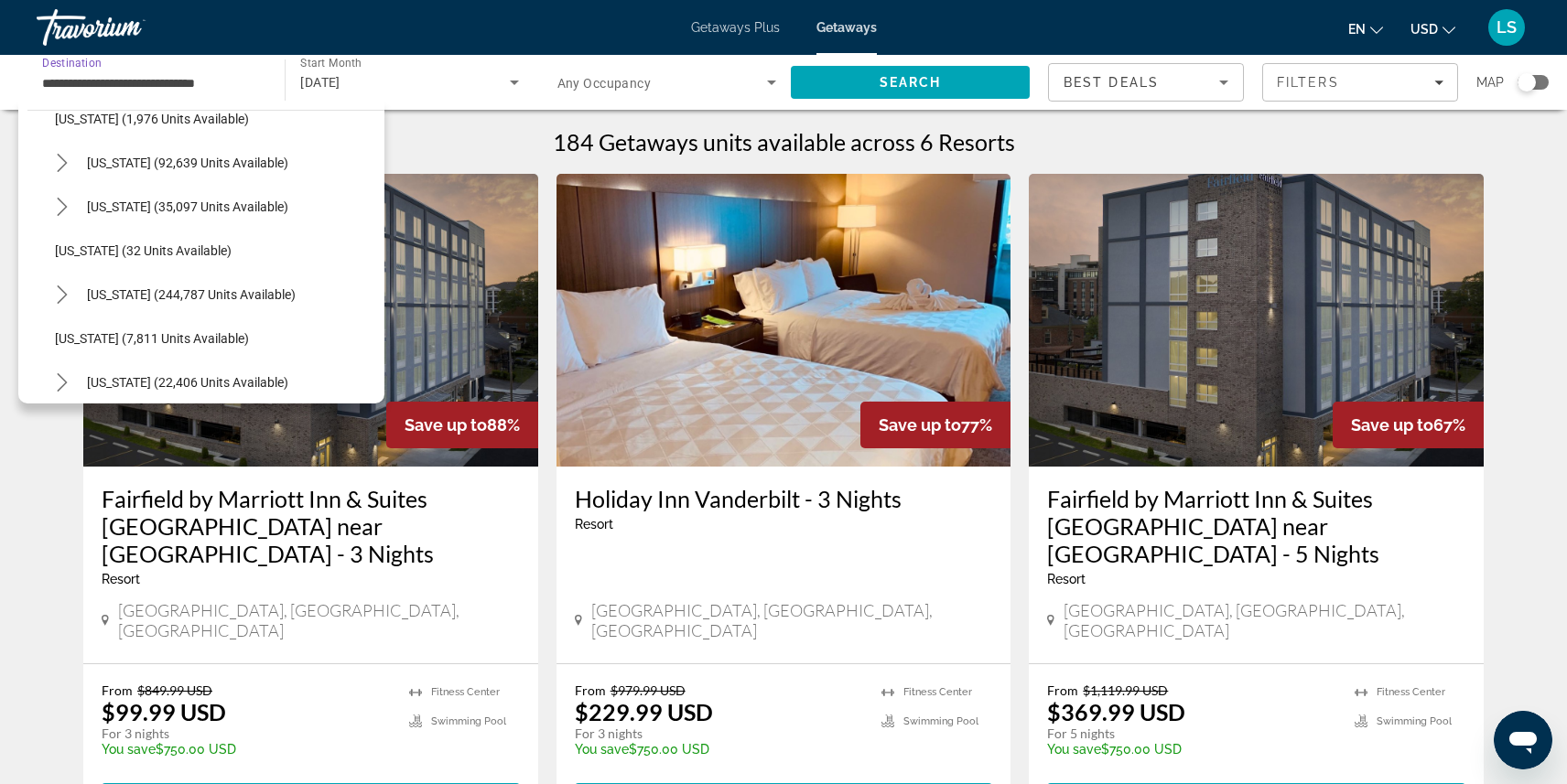
scroll to position [155, 0]
click at [208, 290] on span "[US_STATE] (244,787 units available)" at bounding box center [191, 294] width 209 height 15
type input "**********"
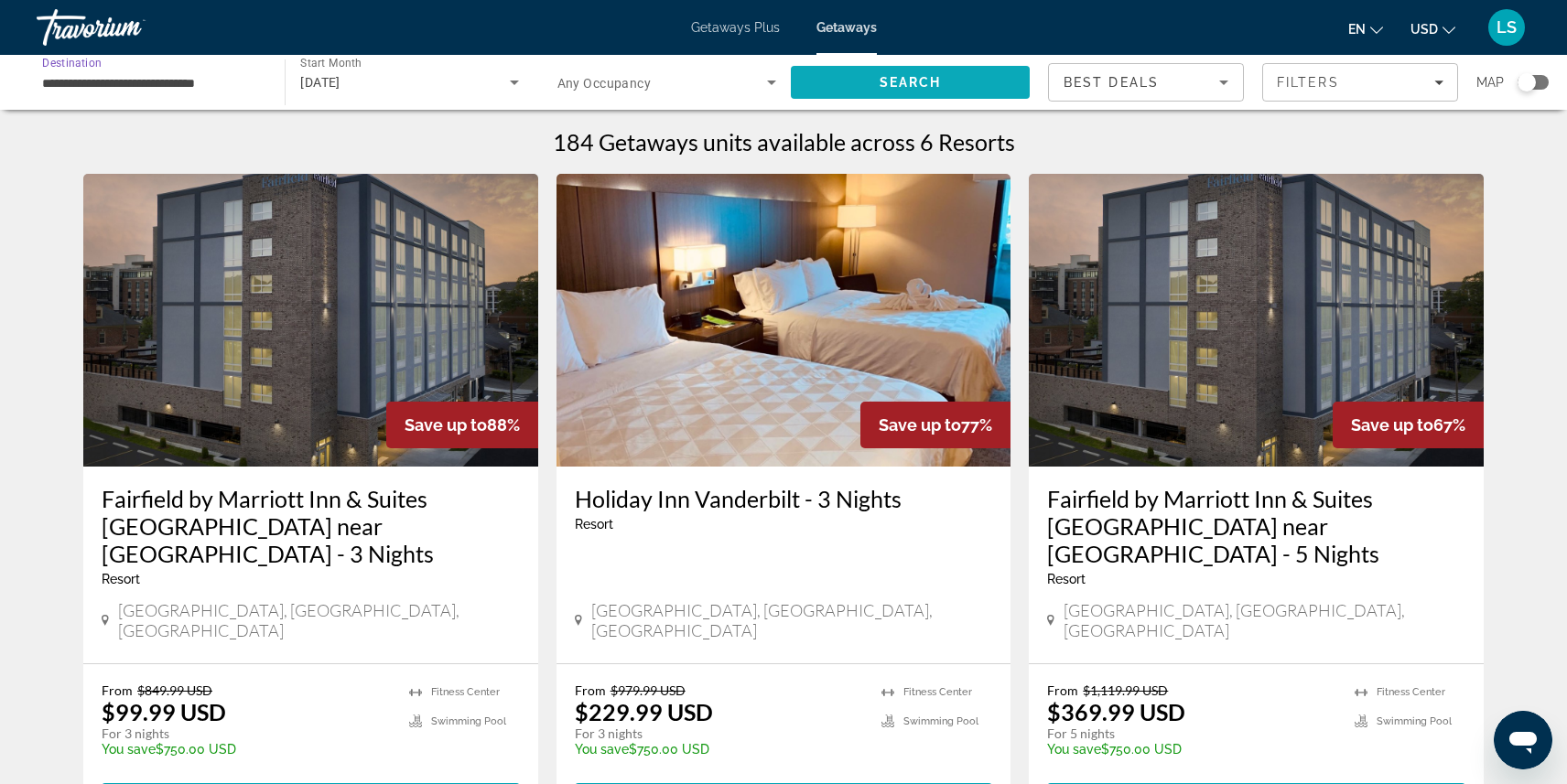
click at [889, 80] on span "Search" at bounding box center [910, 82] width 62 height 15
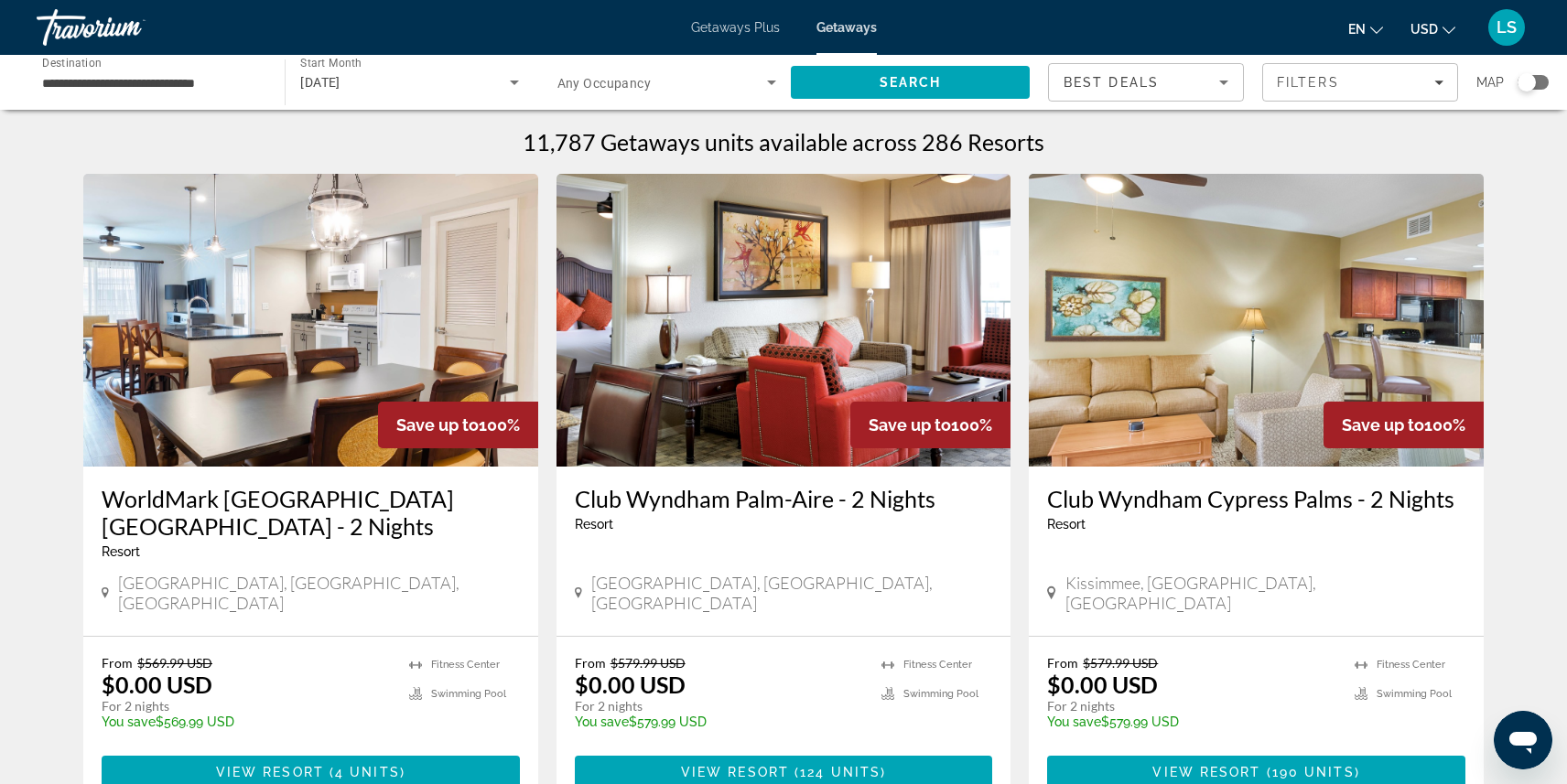
click at [412, 500] on h3 "WorldMark Orlando Kingstown Reef - 2 Nights" at bounding box center [311, 512] width 418 height 55
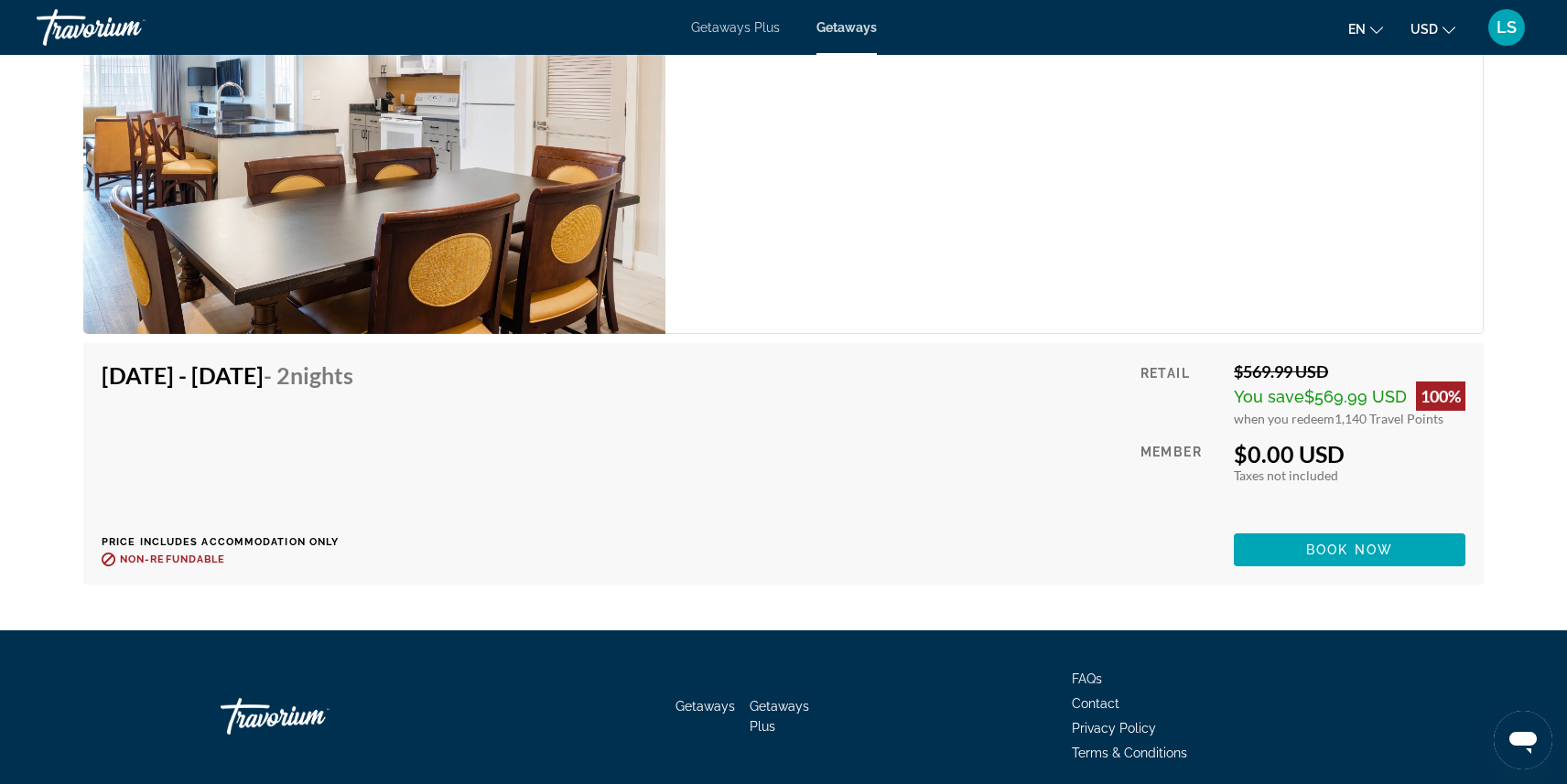
scroll to position [3704, 0]
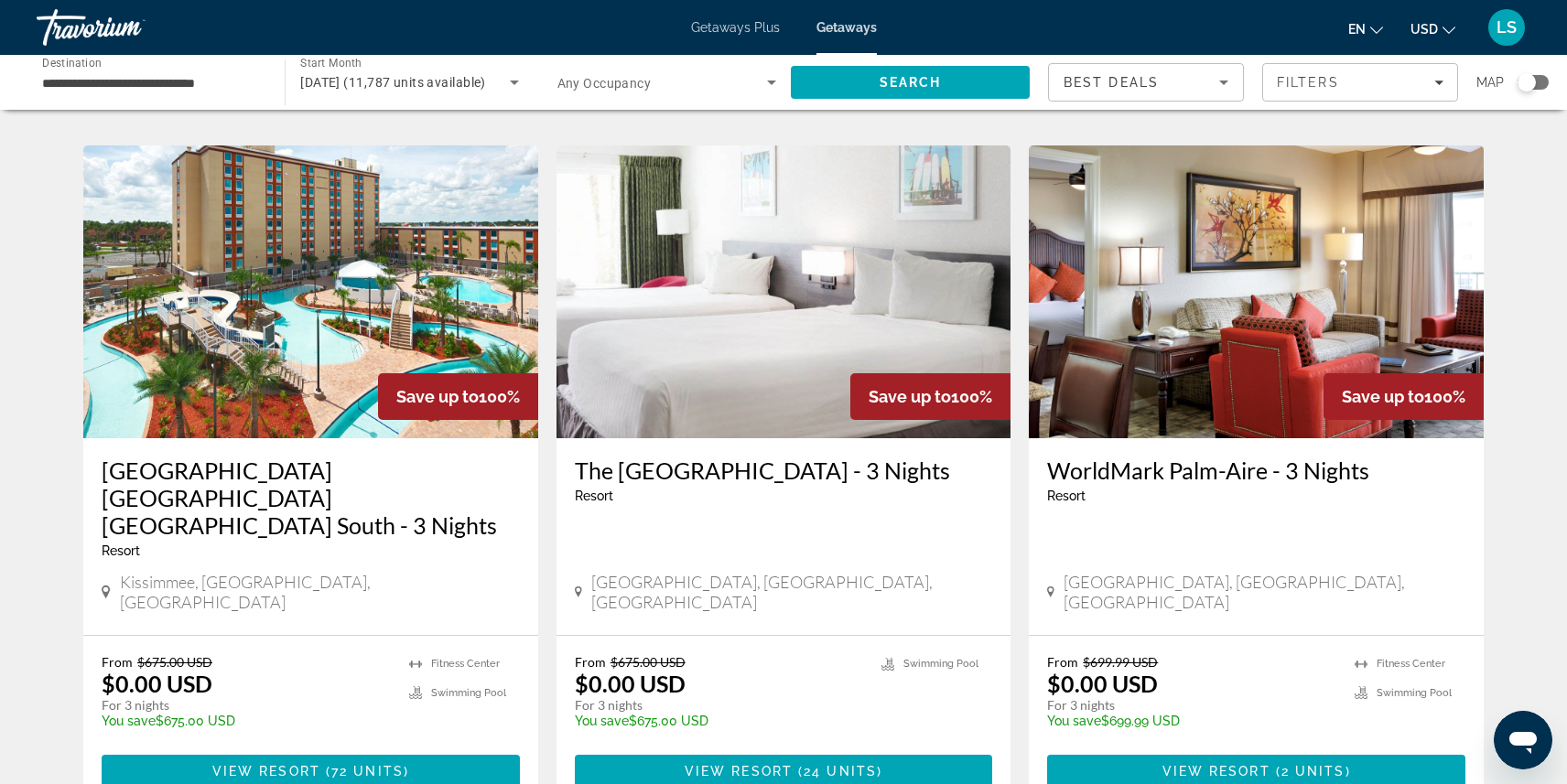
scroll to position [1377, 0]
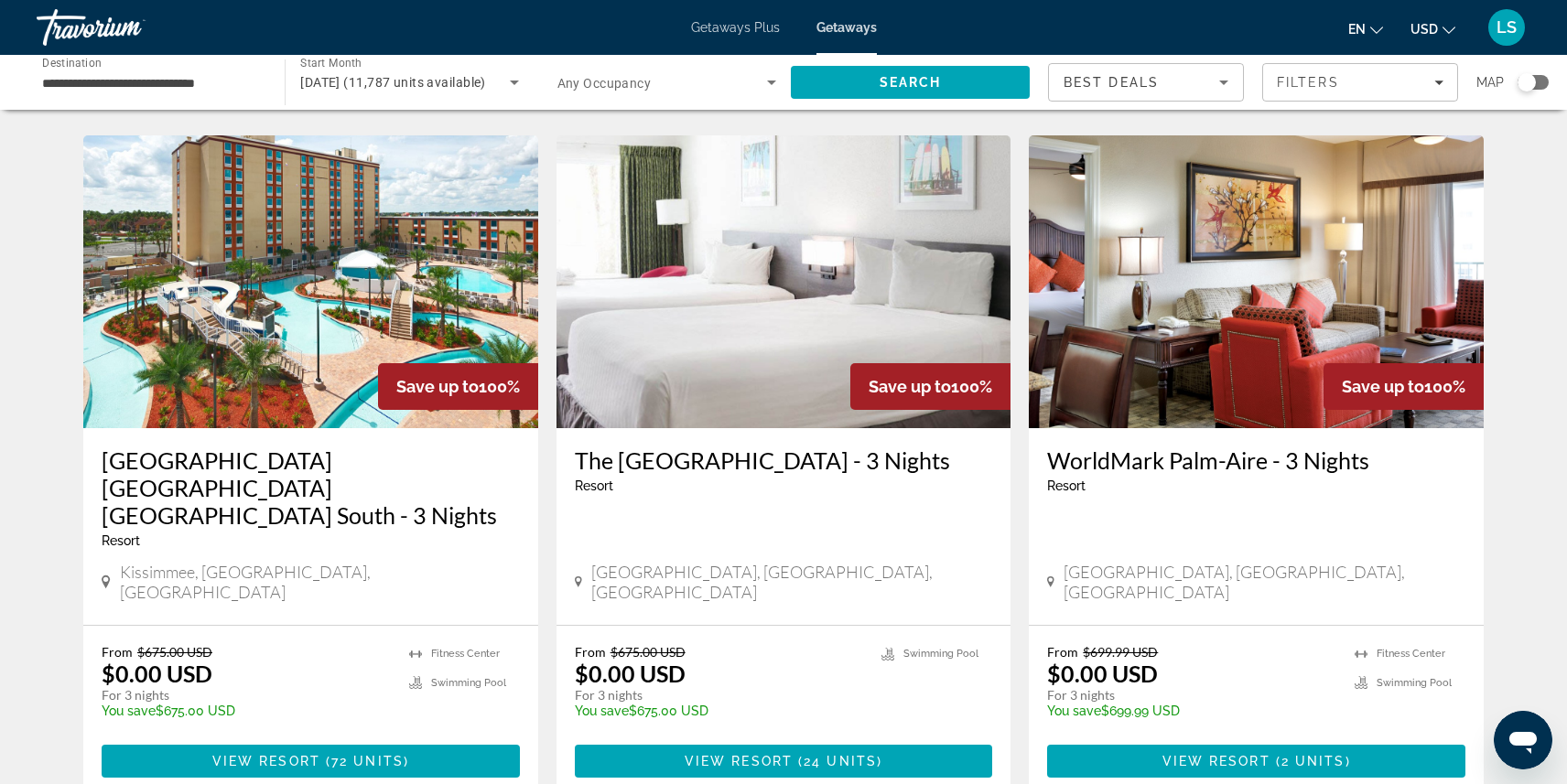
click at [724, 562] on span "[GEOGRAPHIC_DATA], [GEOGRAPHIC_DATA], [GEOGRAPHIC_DATA]" at bounding box center [792, 581] width 402 height 41
click at [749, 446] on h3 "The [GEOGRAPHIC_DATA] - 3 Nights" at bounding box center [784, 460] width 418 height 28
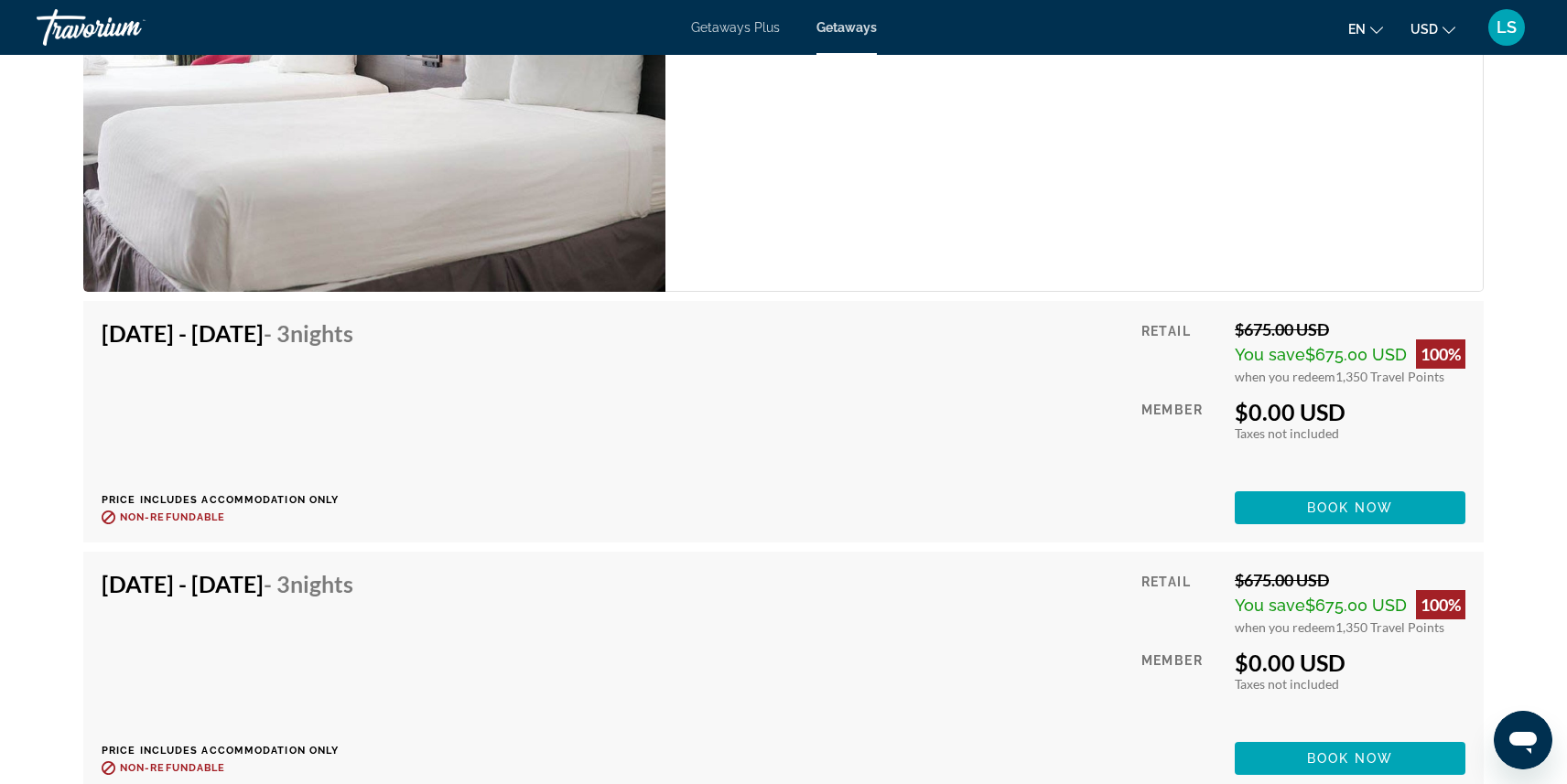
scroll to position [2969, 0]
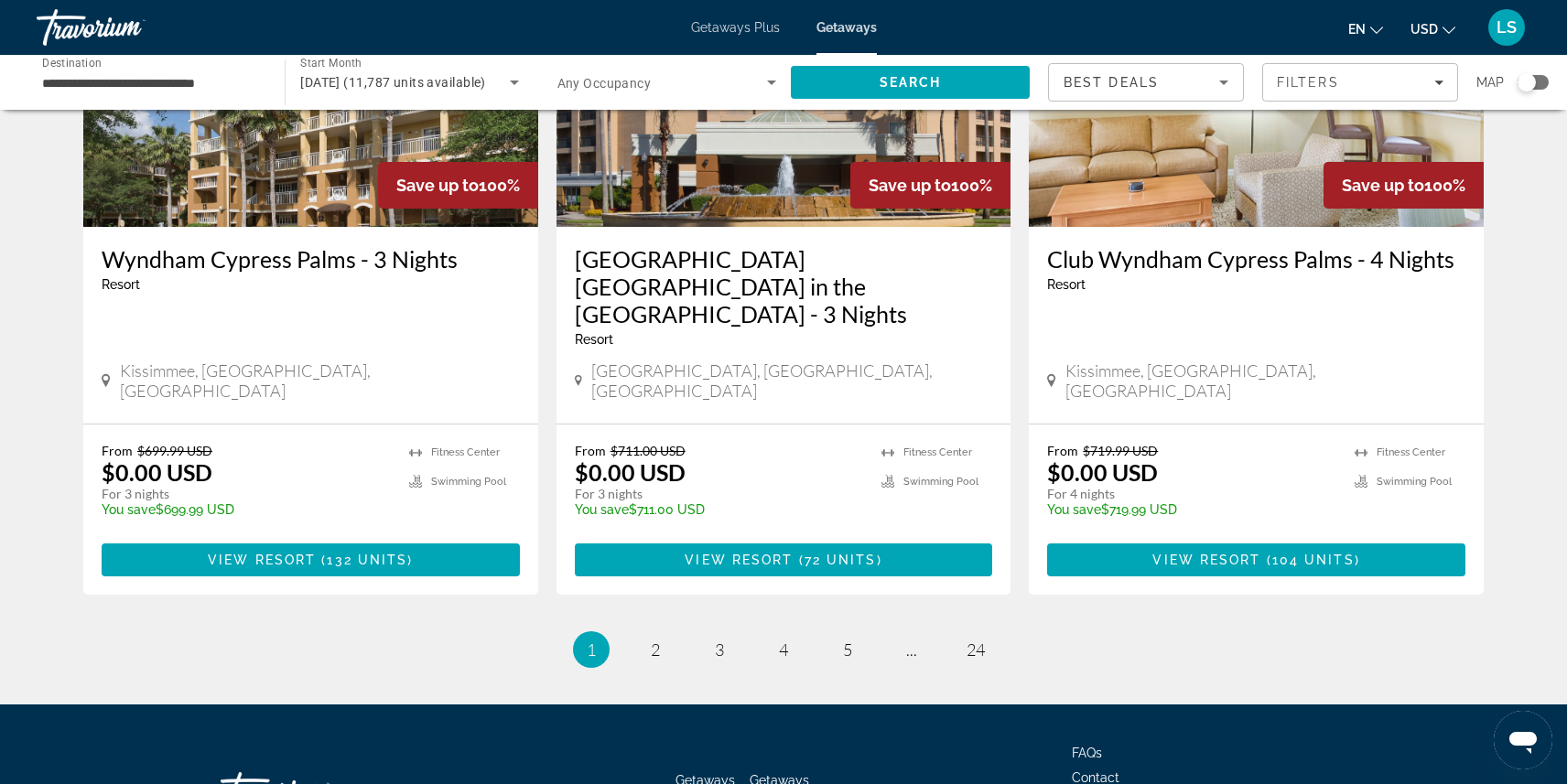
scroll to position [2285, 0]
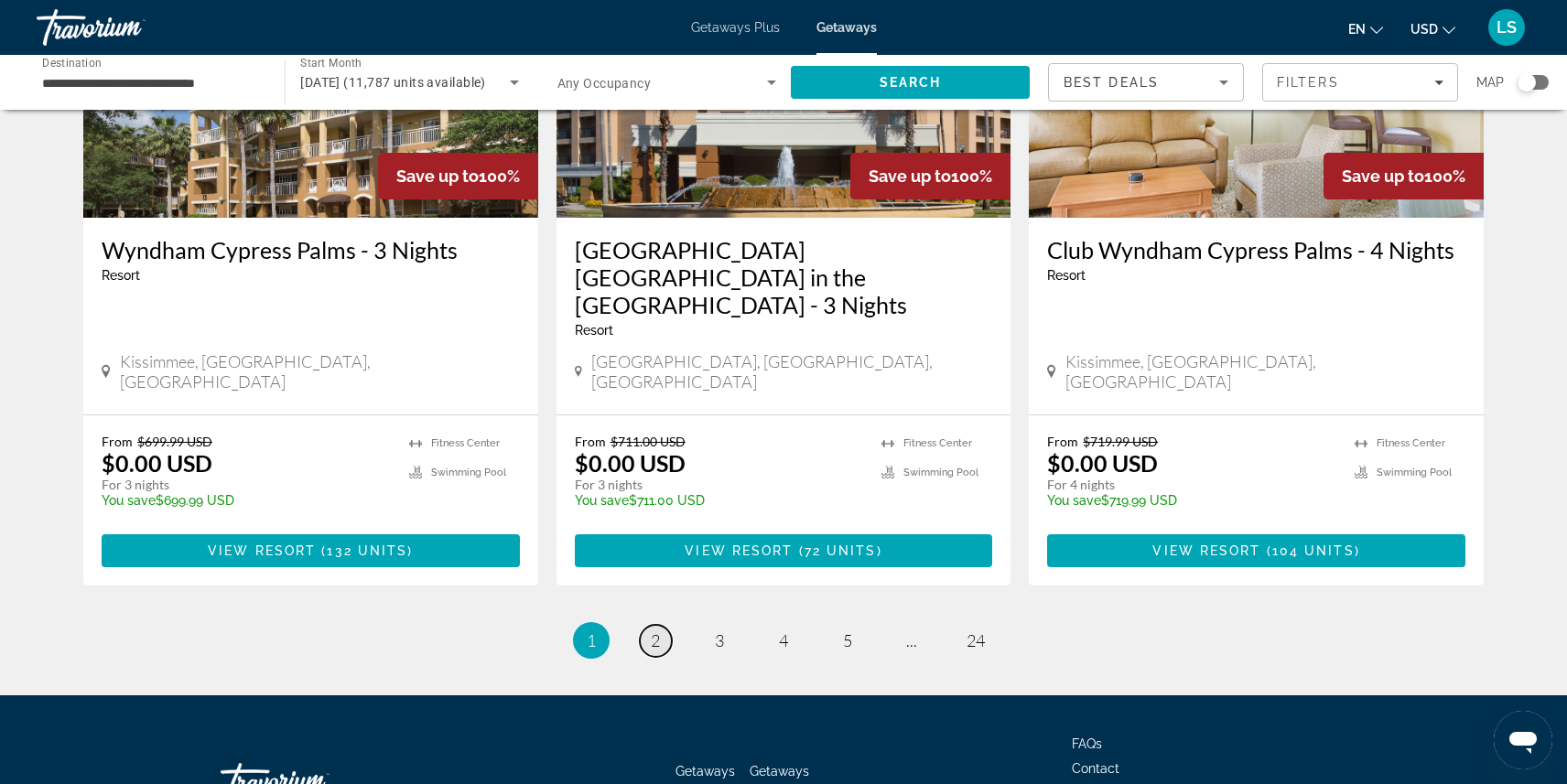
click at [658, 630] on span "2" at bounding box center [655, 640] width 9 height 20
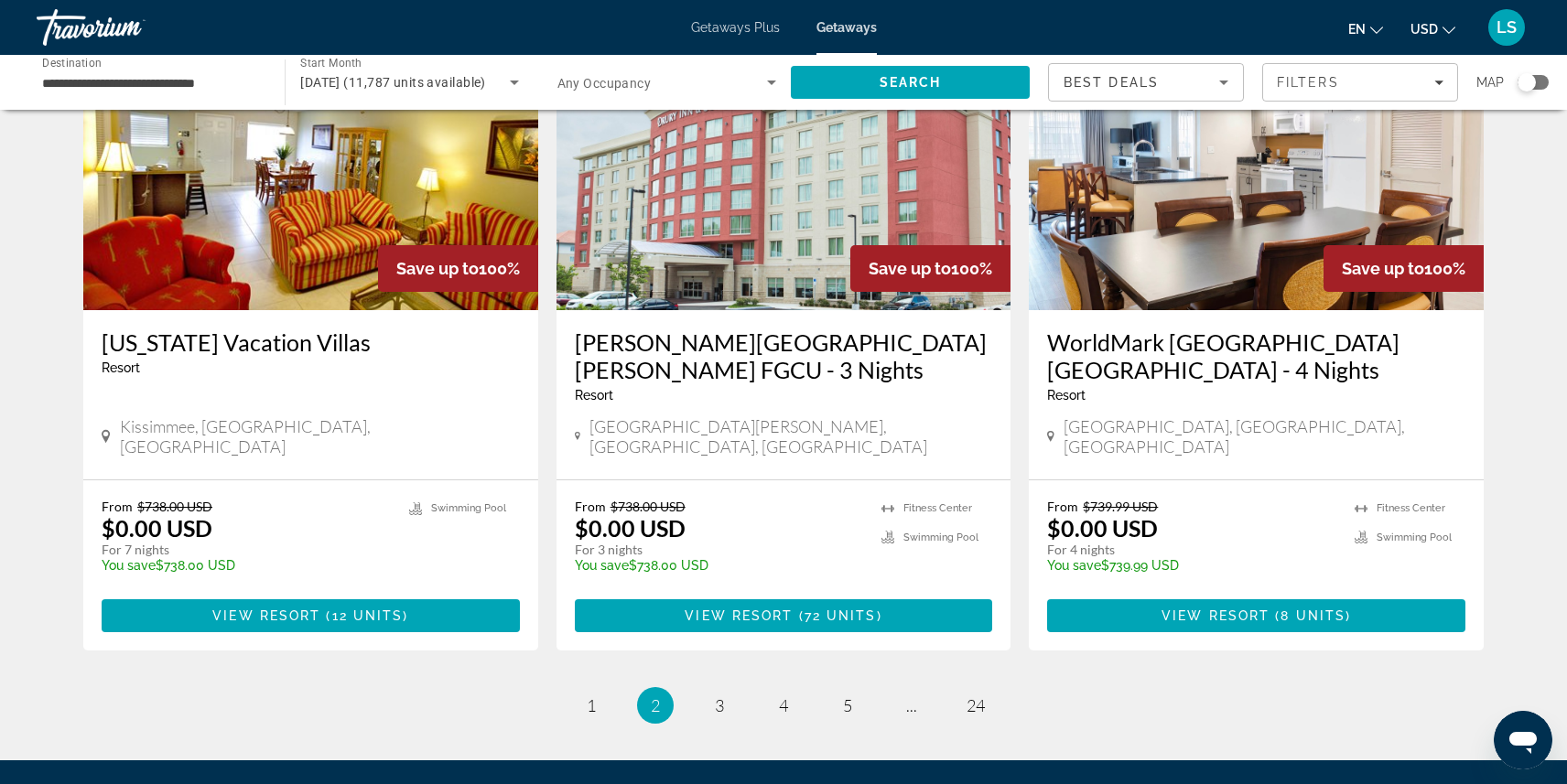
scroll to position [2196, 0]
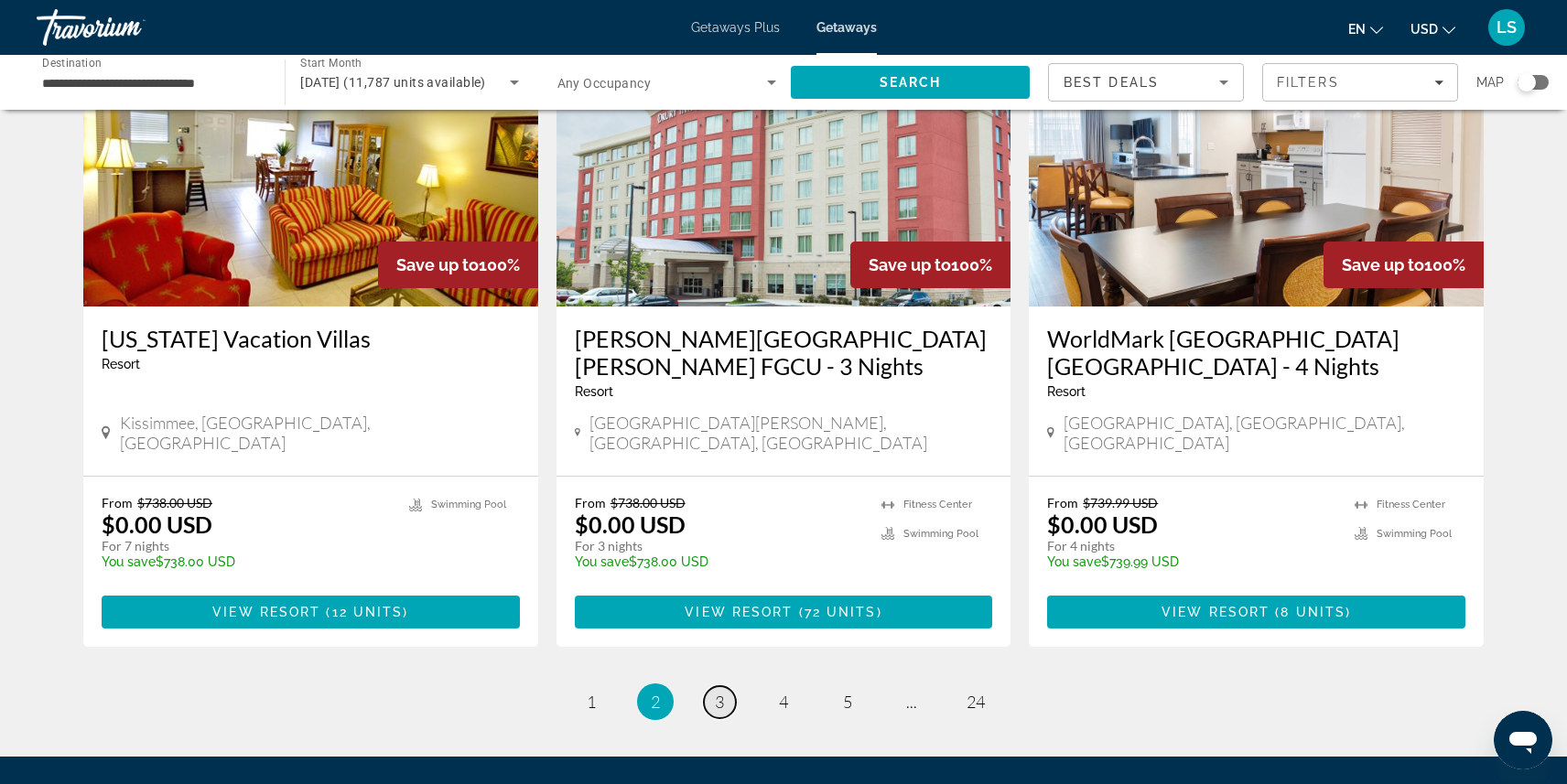
click at [718, 691] on span "3" at bounding box center [718, 701] width 9 height 20
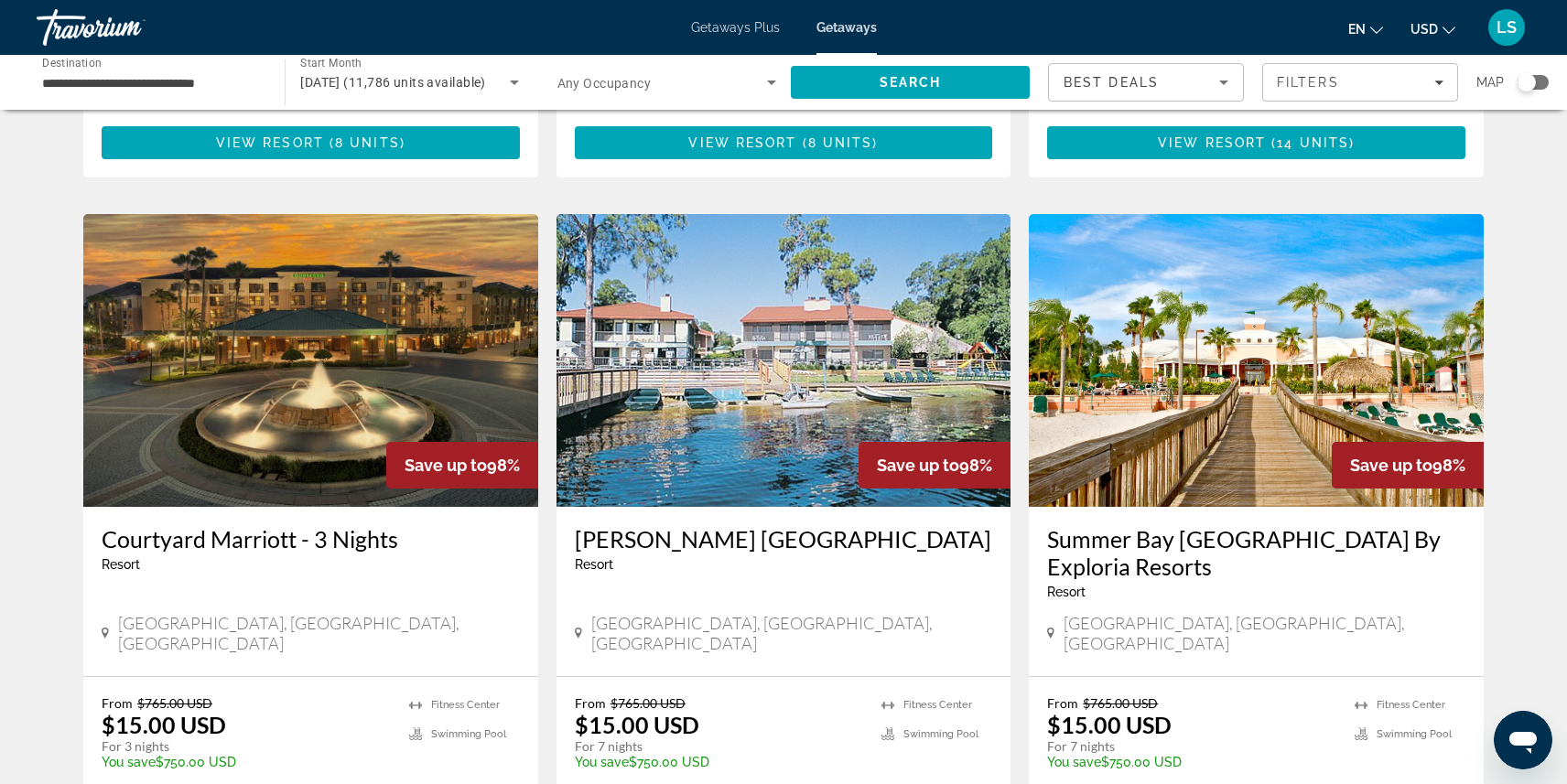
scroll to position [2229, 0]
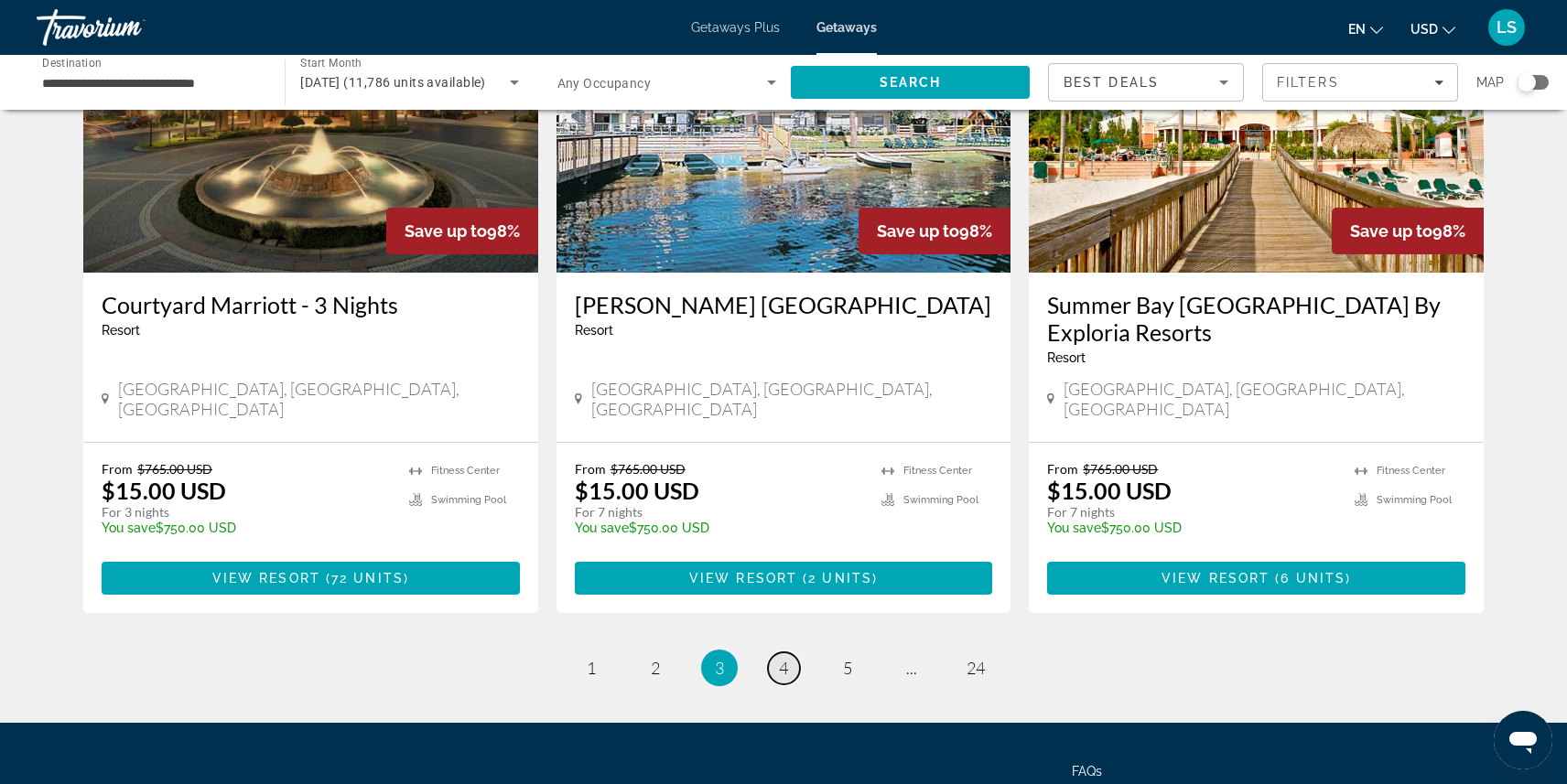
click at [788, 653] on link "page 4" at bounding box center [784, 668] width 32 height 32
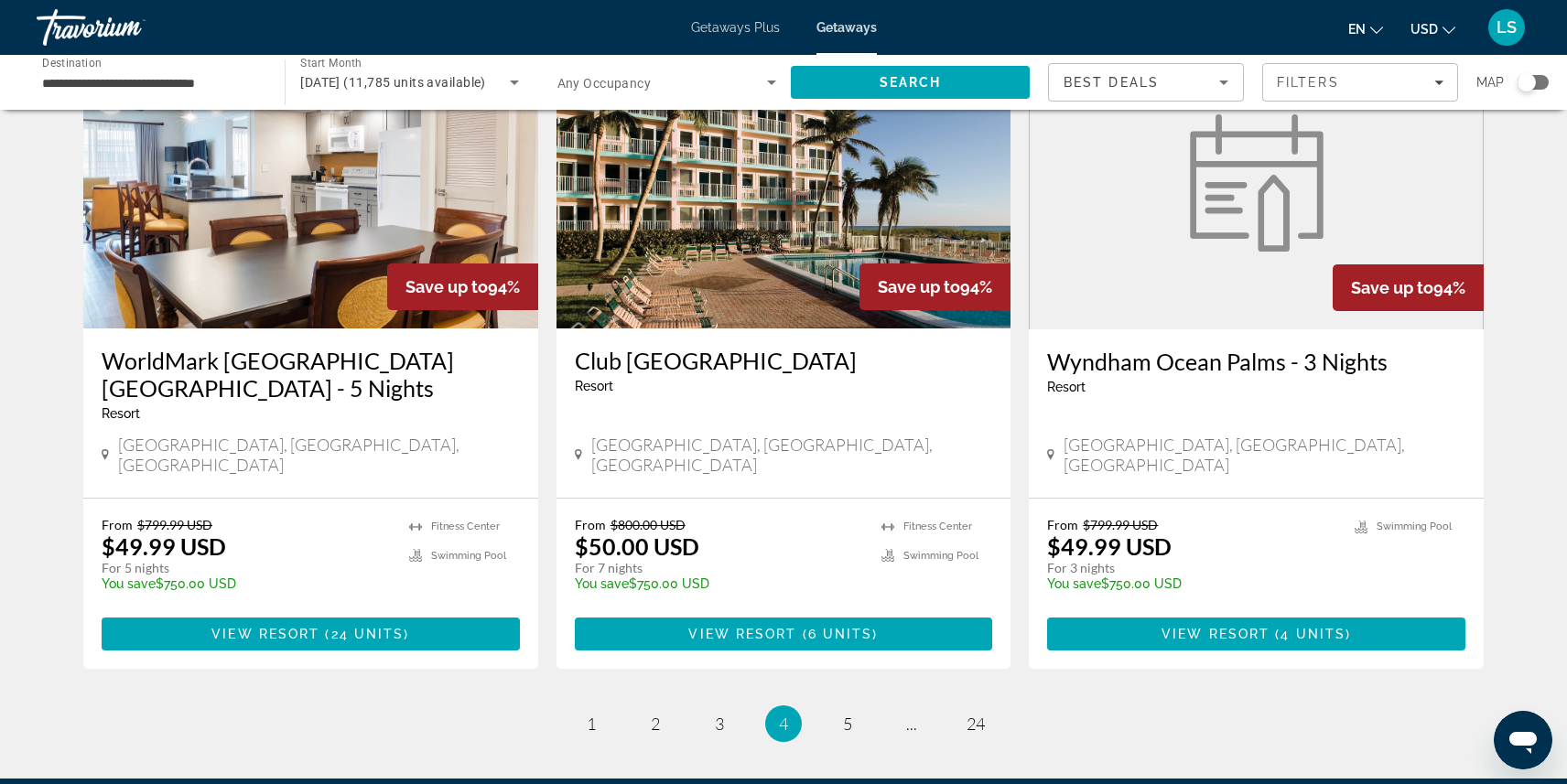
scroll to position [2092, 0]
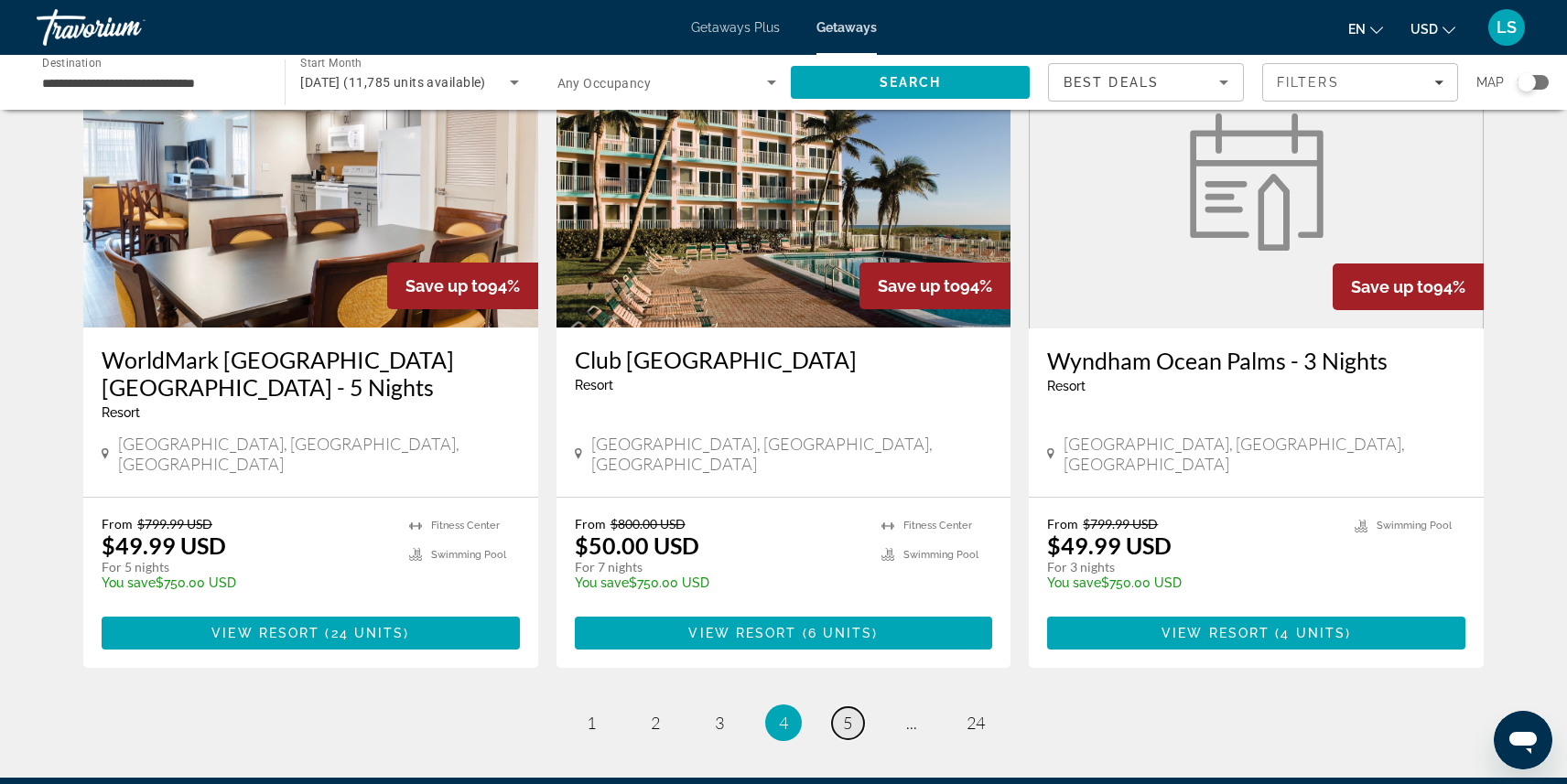
click at [851, 713] on span "5" at bounding box center [847, 723] width 9 height 20
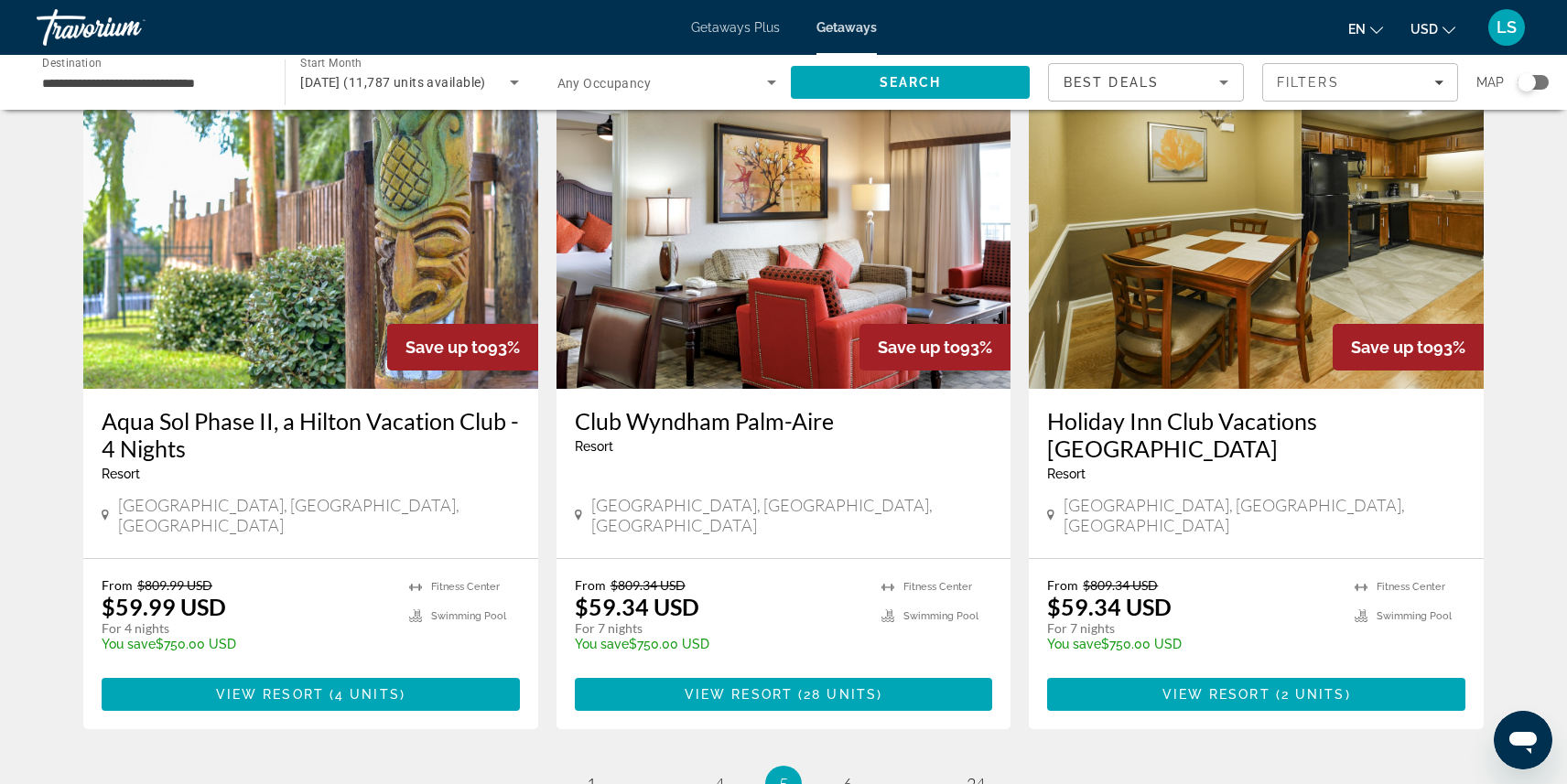
scroll to position [2229, 0]
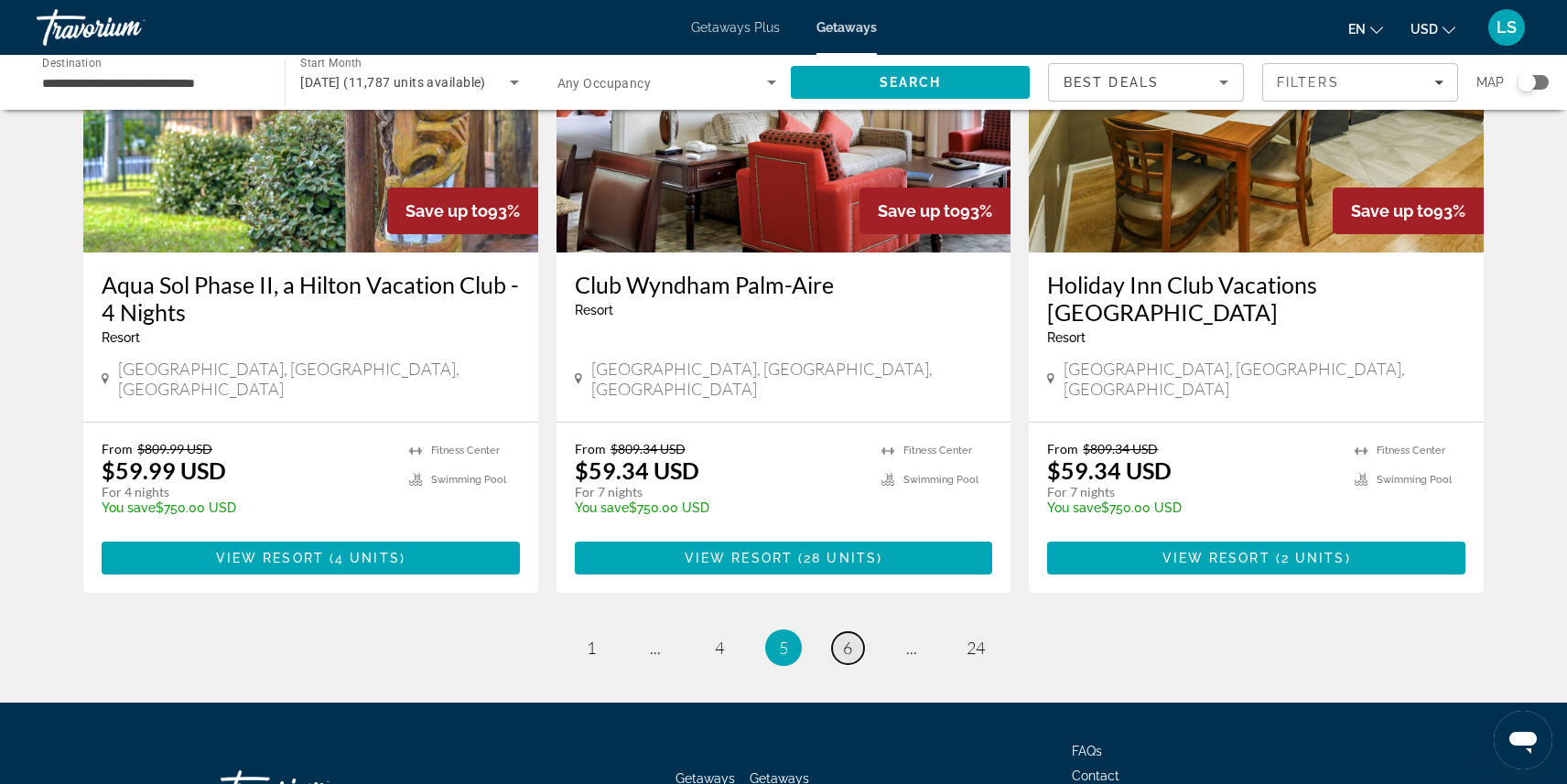
click at [848, 638] on span "6" at bounding box center [847, 648] width 9 height 20
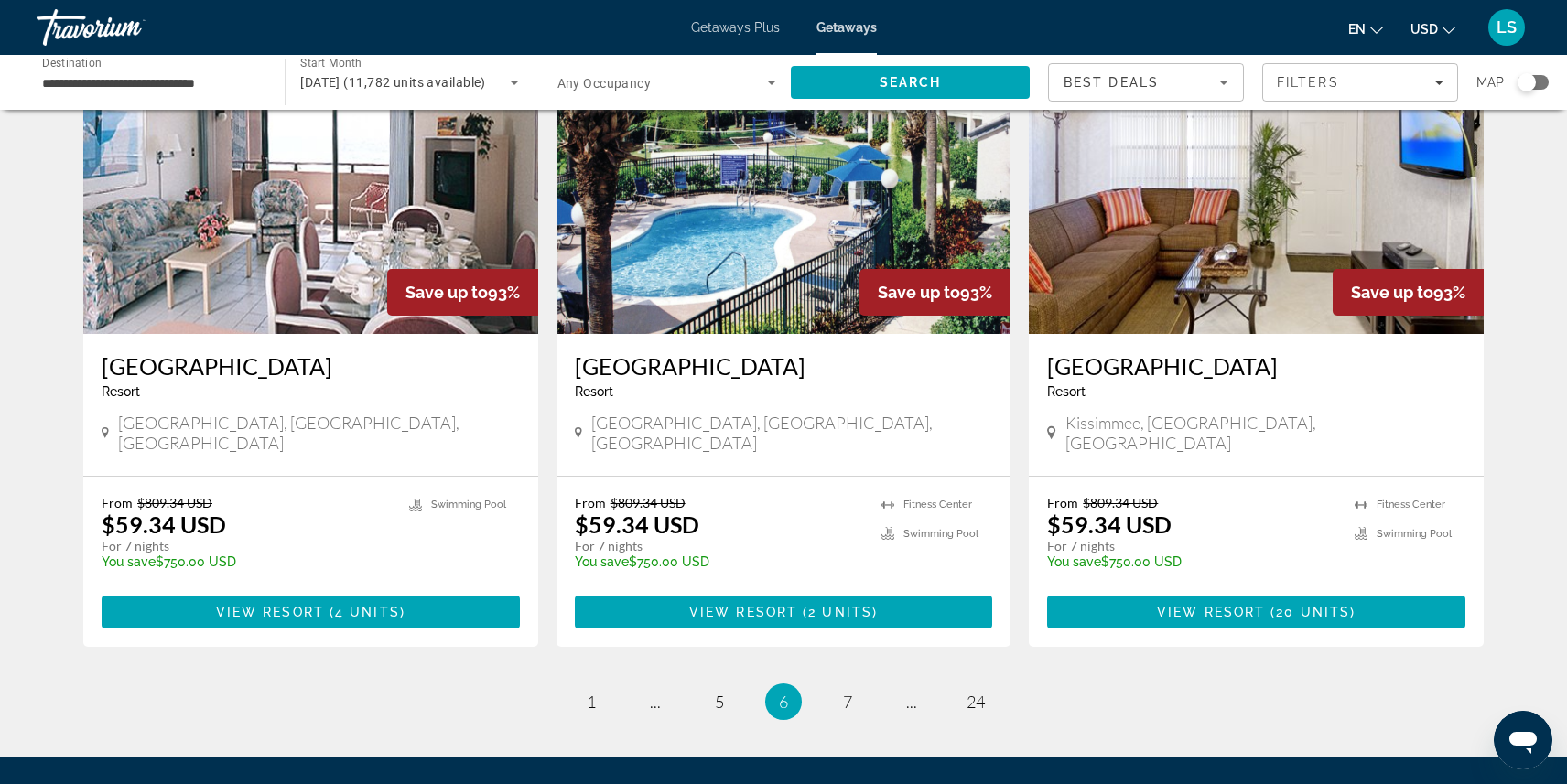
scroll to position [2109, 0]
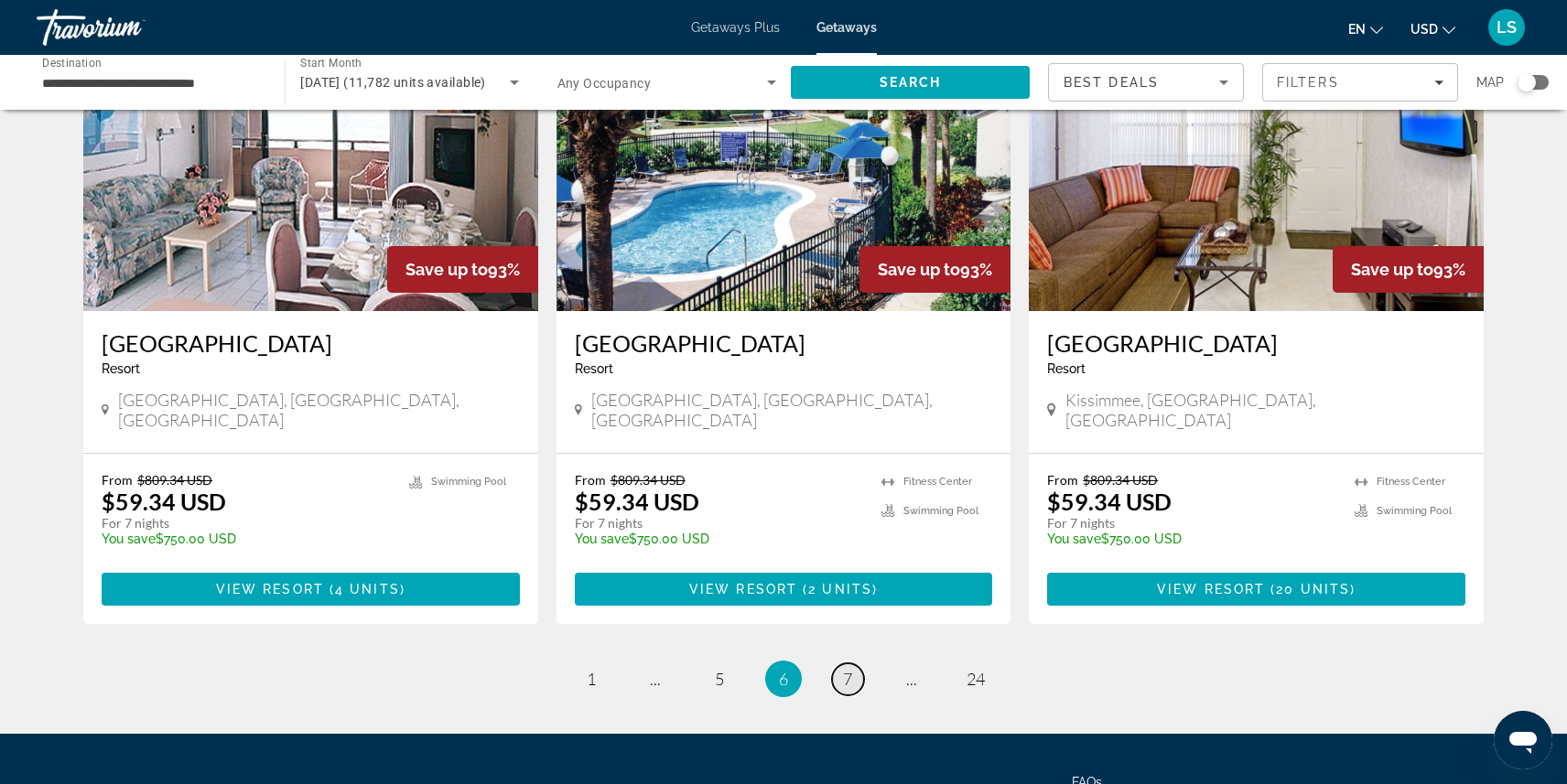
click at [850, 668] on span "7" at bounding box center [847, 678] width 9 height 20
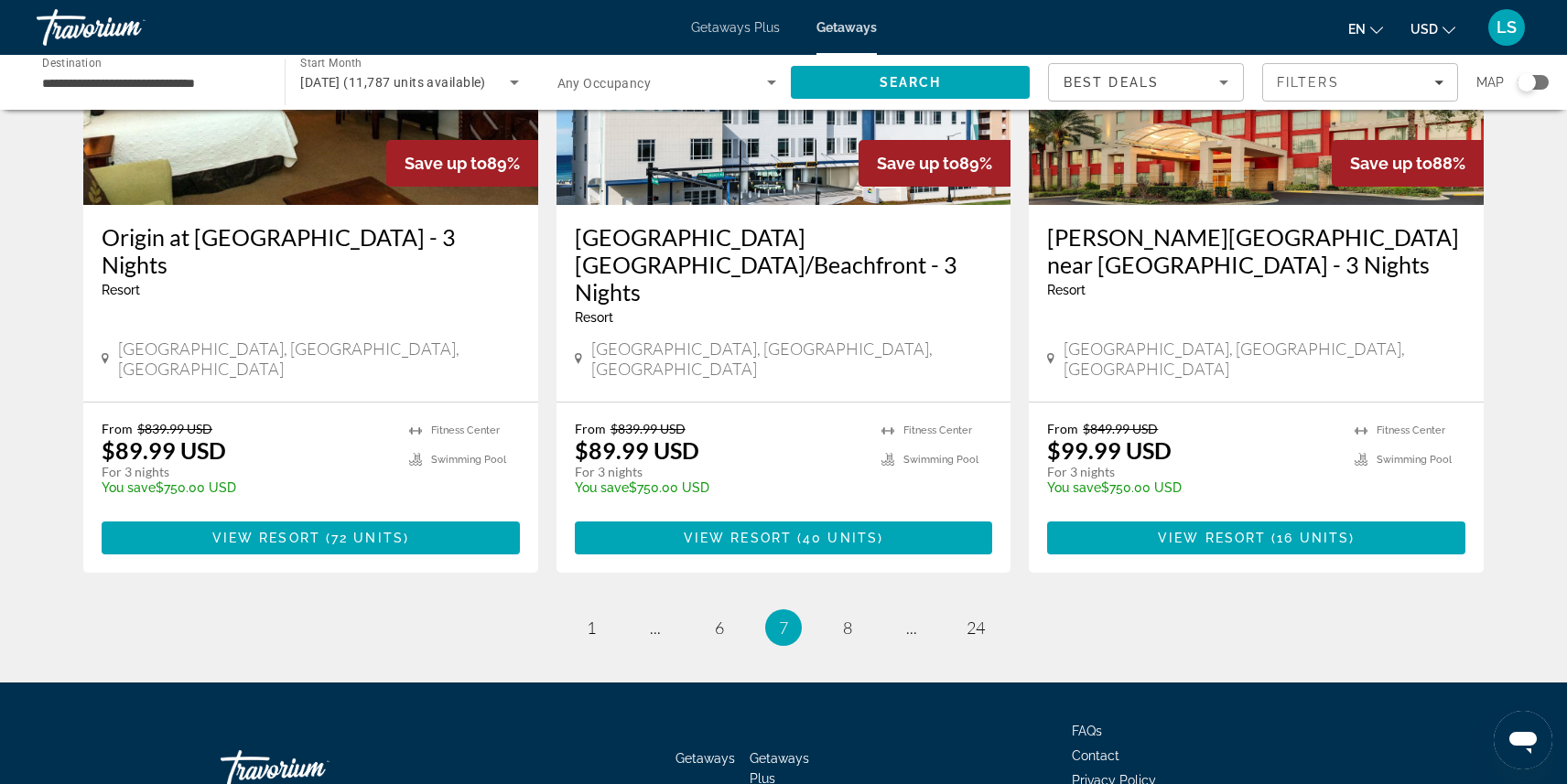
scroll to position [2285, 0]
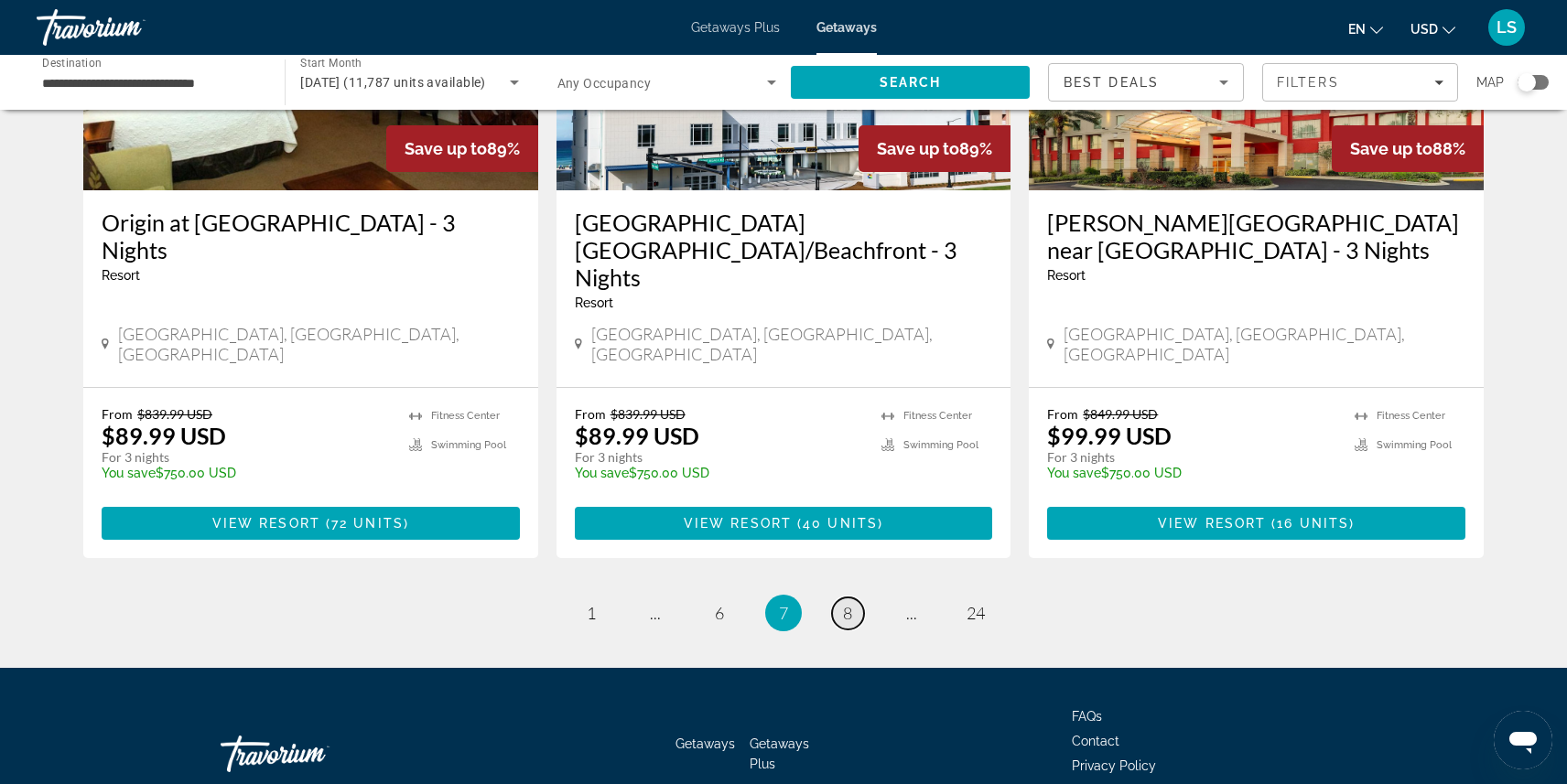
click at [846, 603] on span "8" at bounding box center [847, 613] width 9 height 20
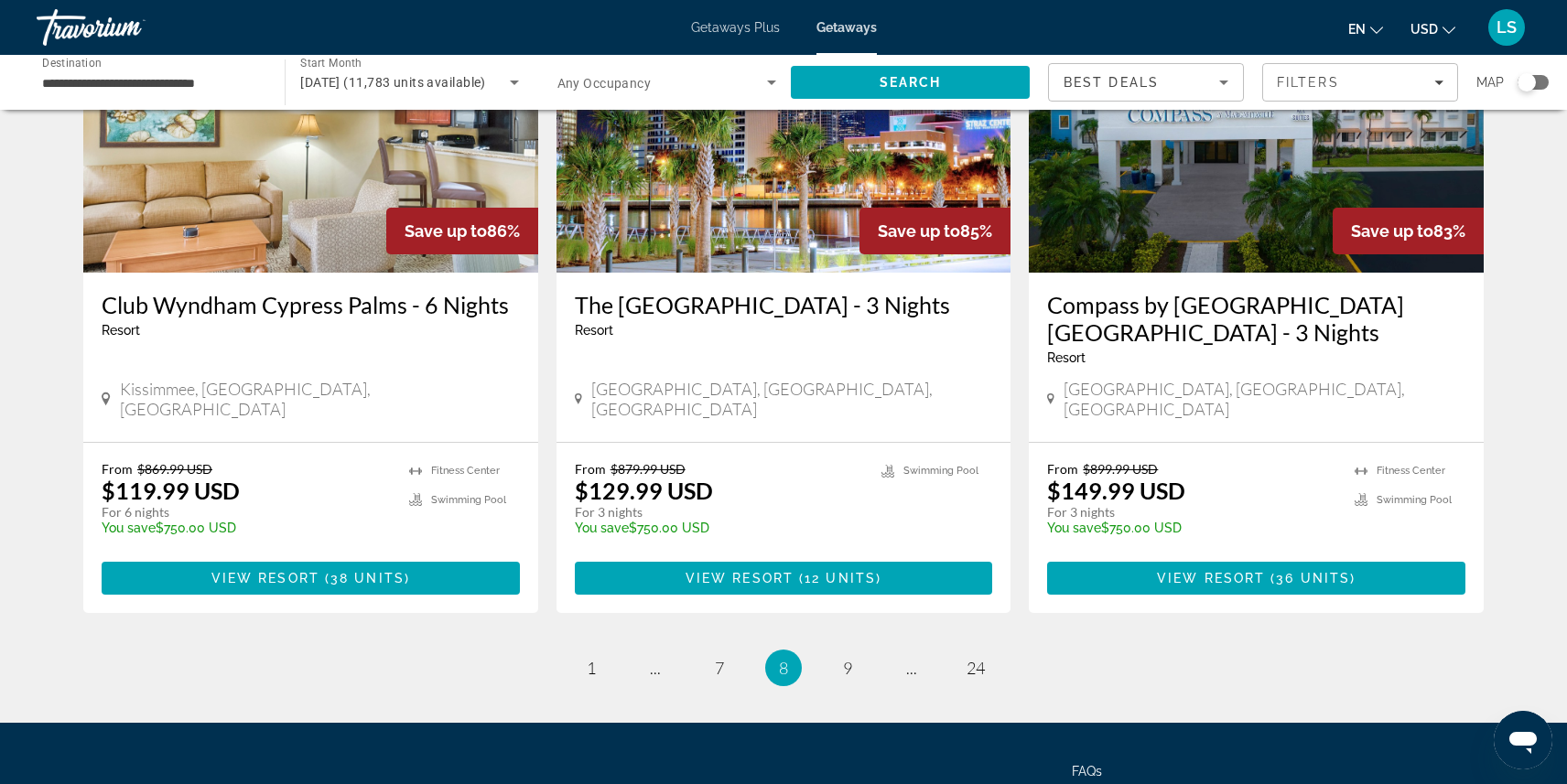
scroll to position [2234, 0]
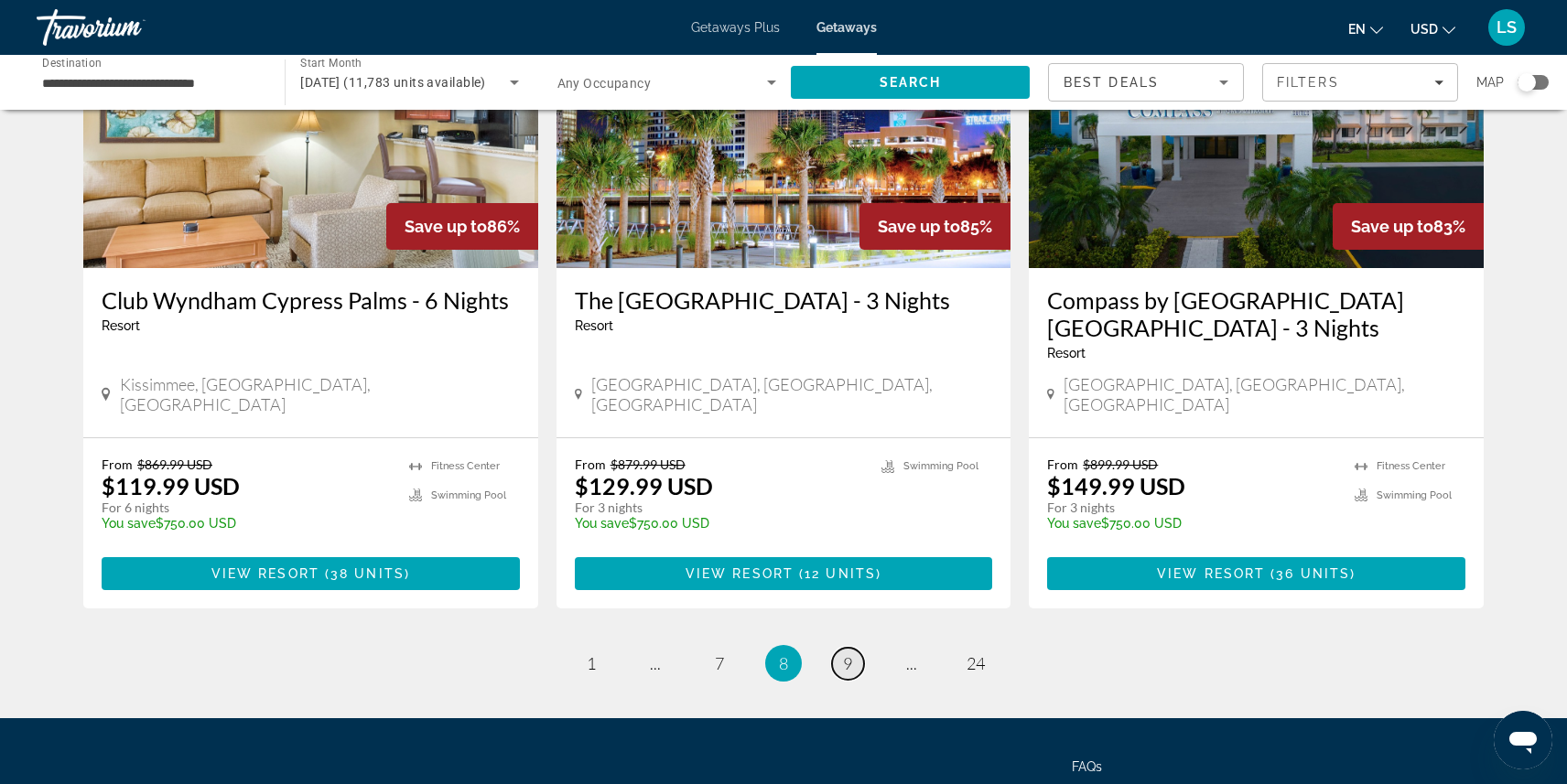
click at [849, 653] on span "9" at bounding box center [847, 662] width 9 height 20
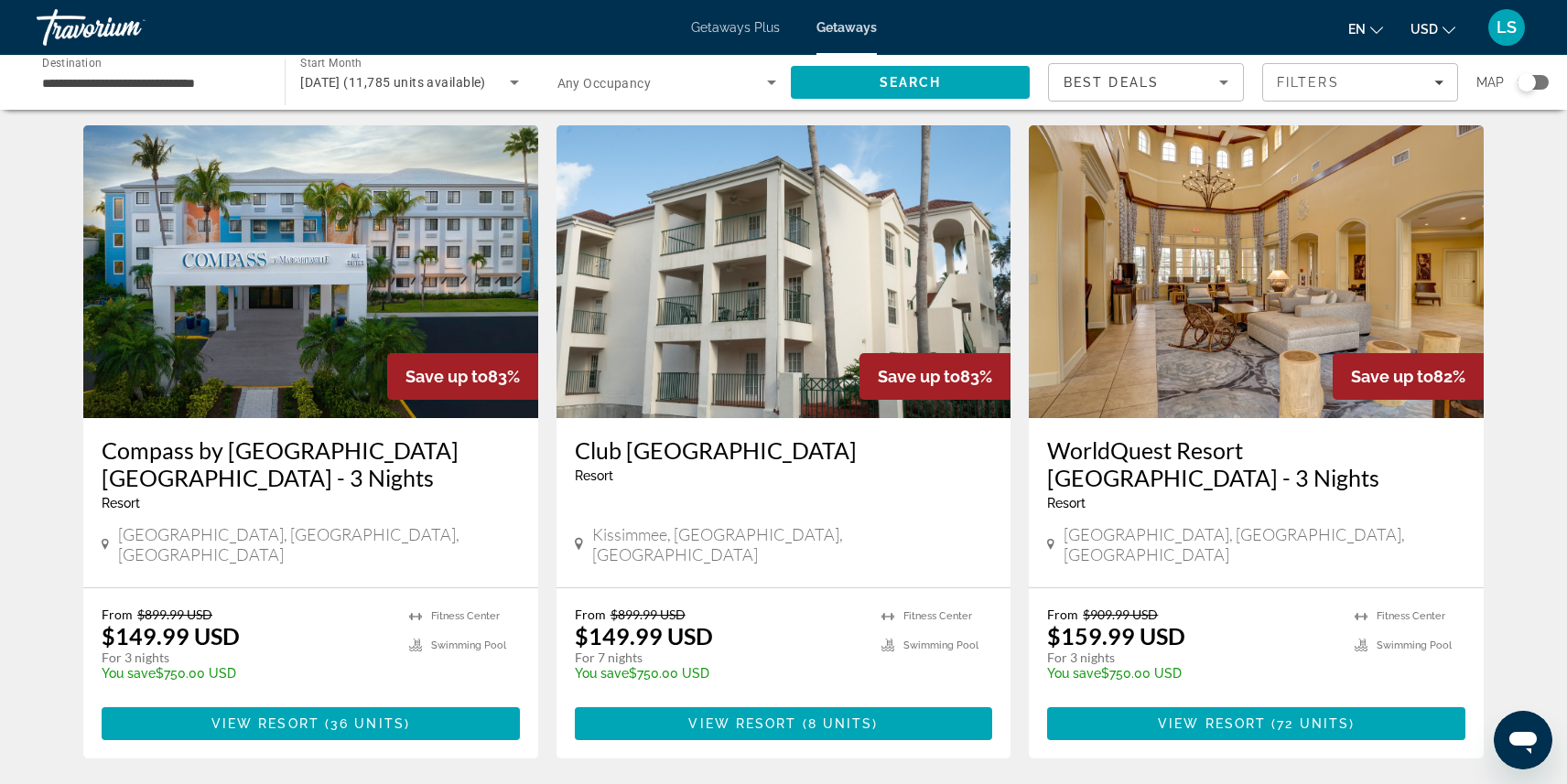
scroll to position [59, 0]
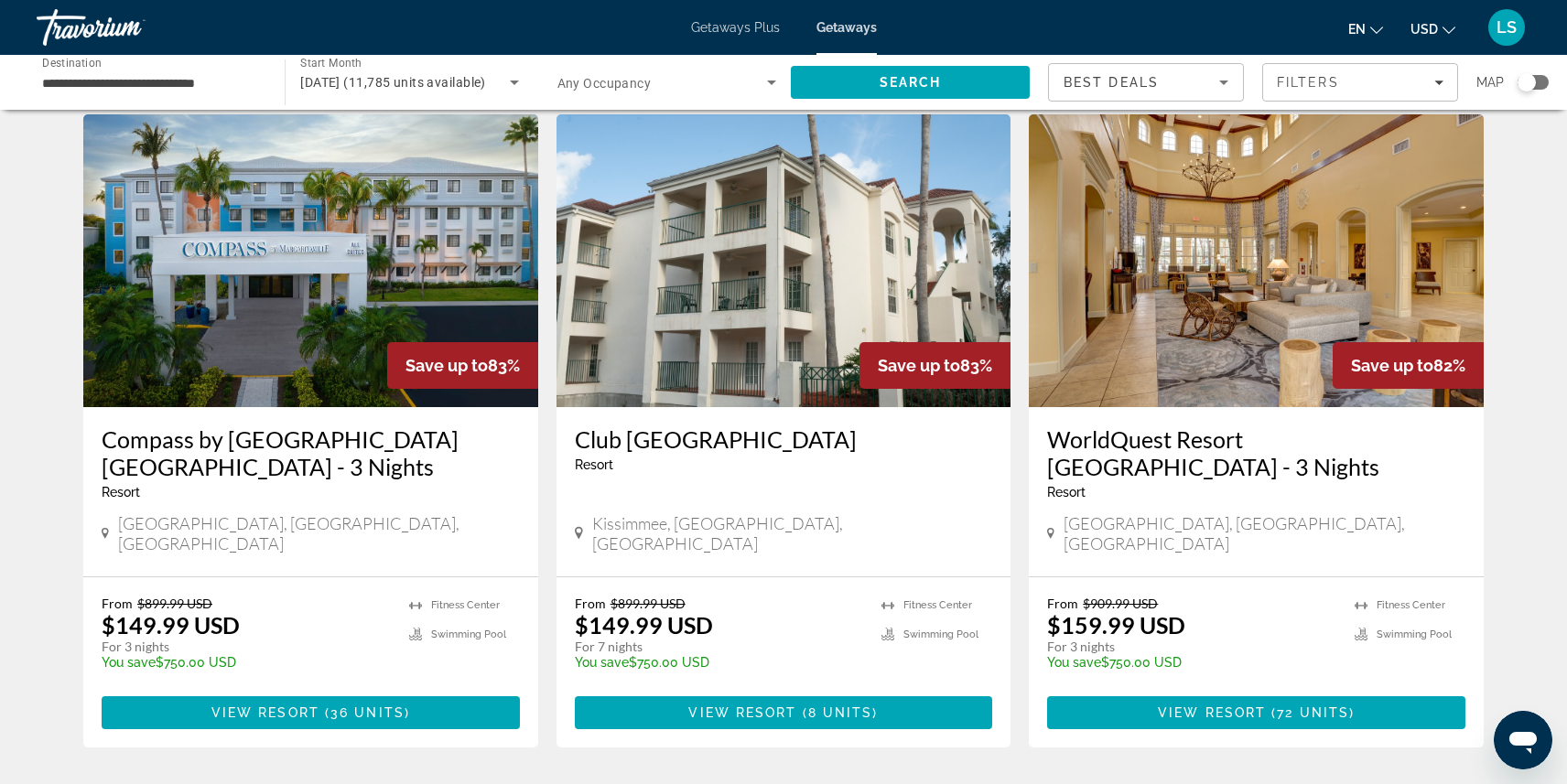
click at [1080, 275] on img "Main content" at bounding box center [1256, 261] width 455 height 293
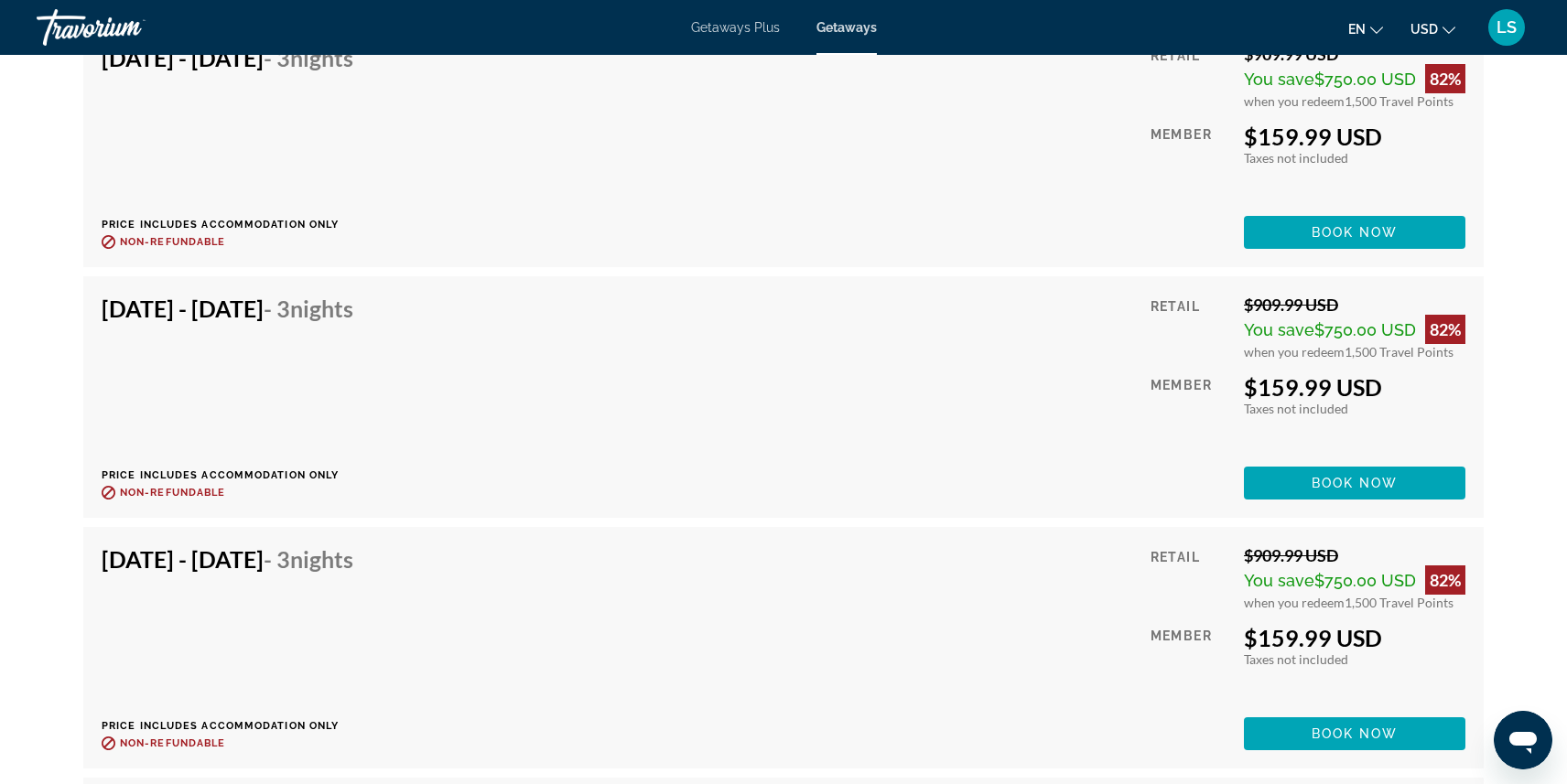
scroll to position [4368, 0]
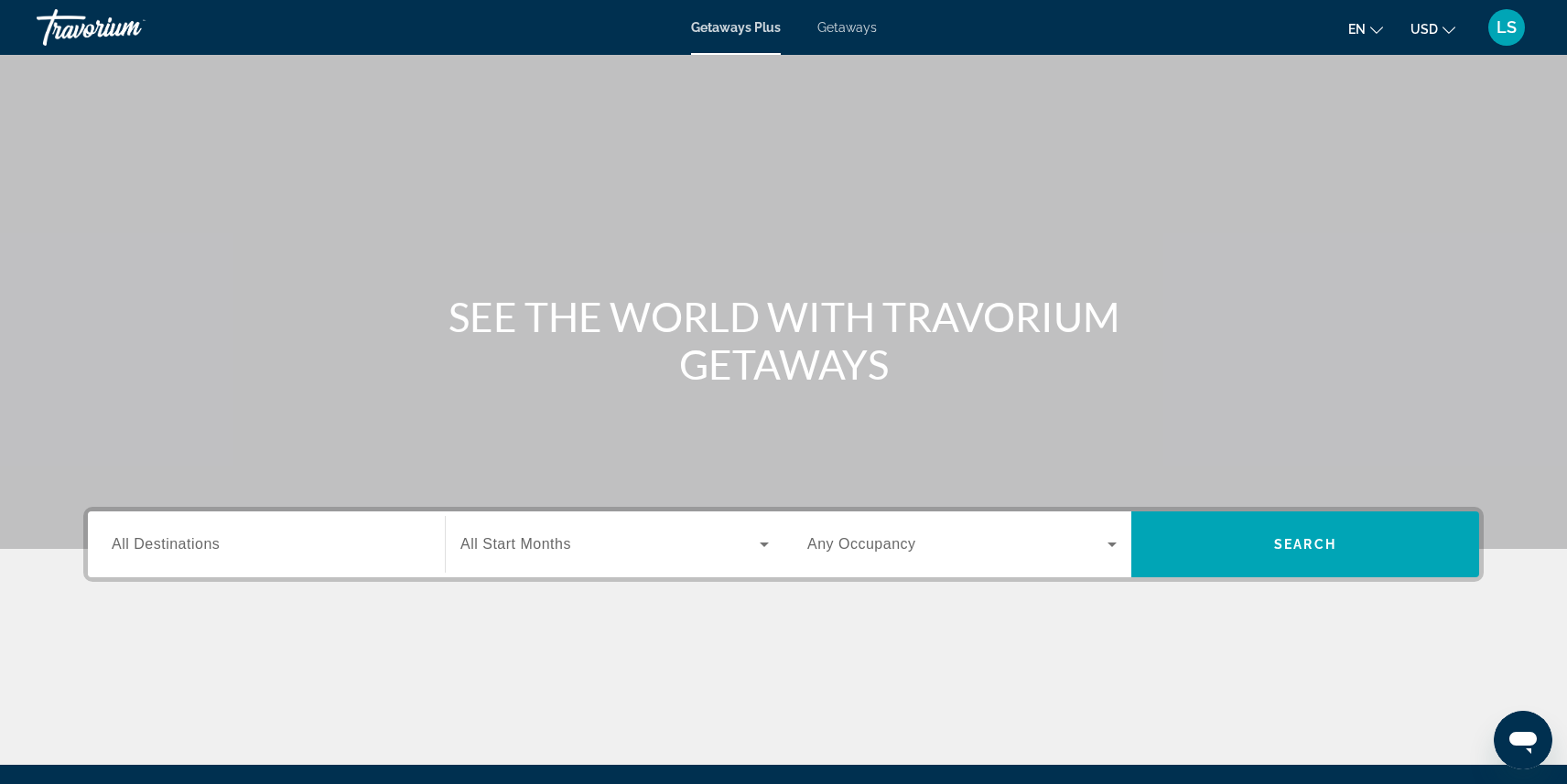
click at [205, 544] on span "All Destinations" at bounding box center [165, 544] width 108 height 16
click at [205, 544] on input "Destination All Destinations" at bounding box center [266, 545] width 310 height 22
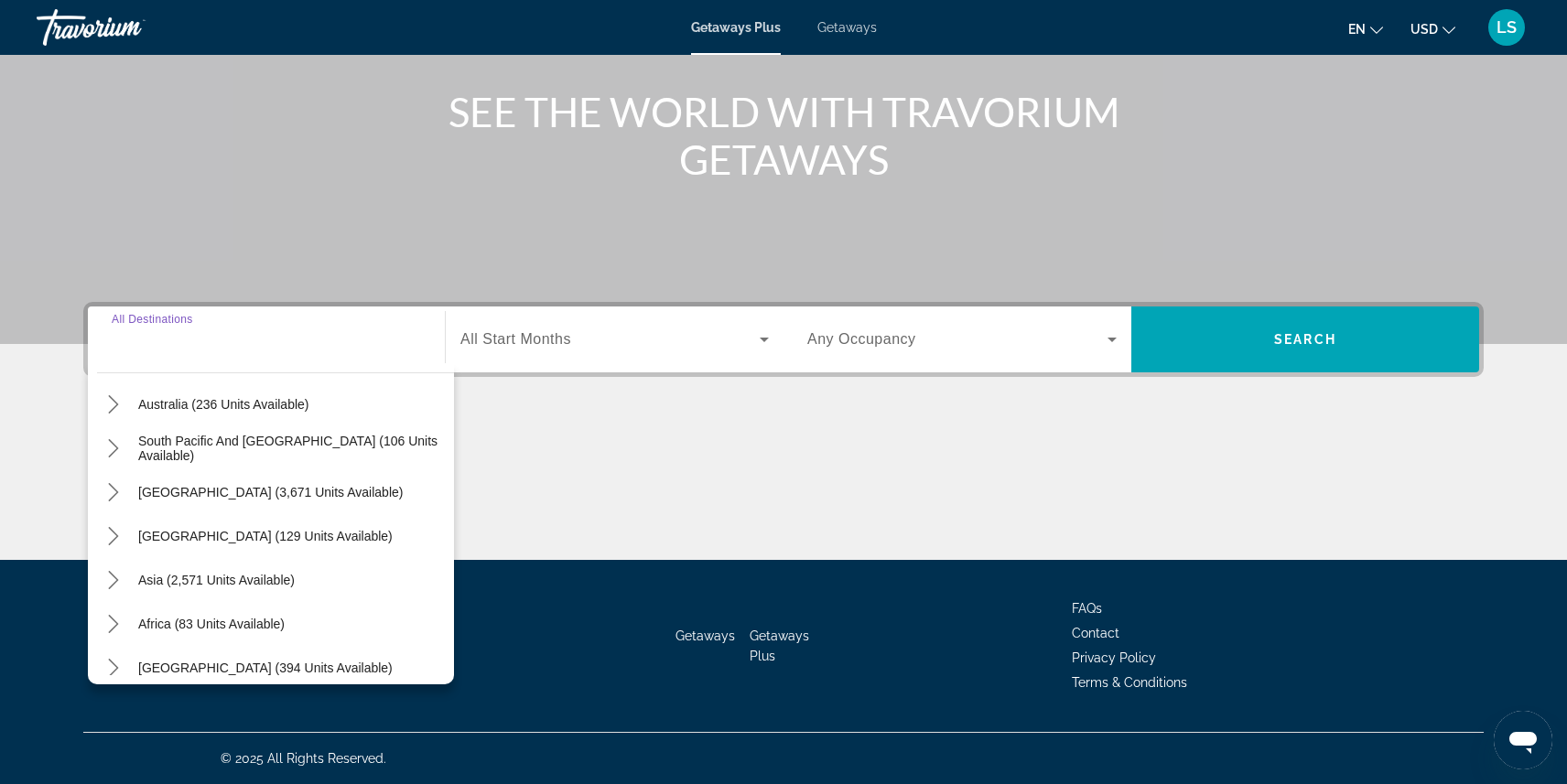
scroll to position [297, 0]
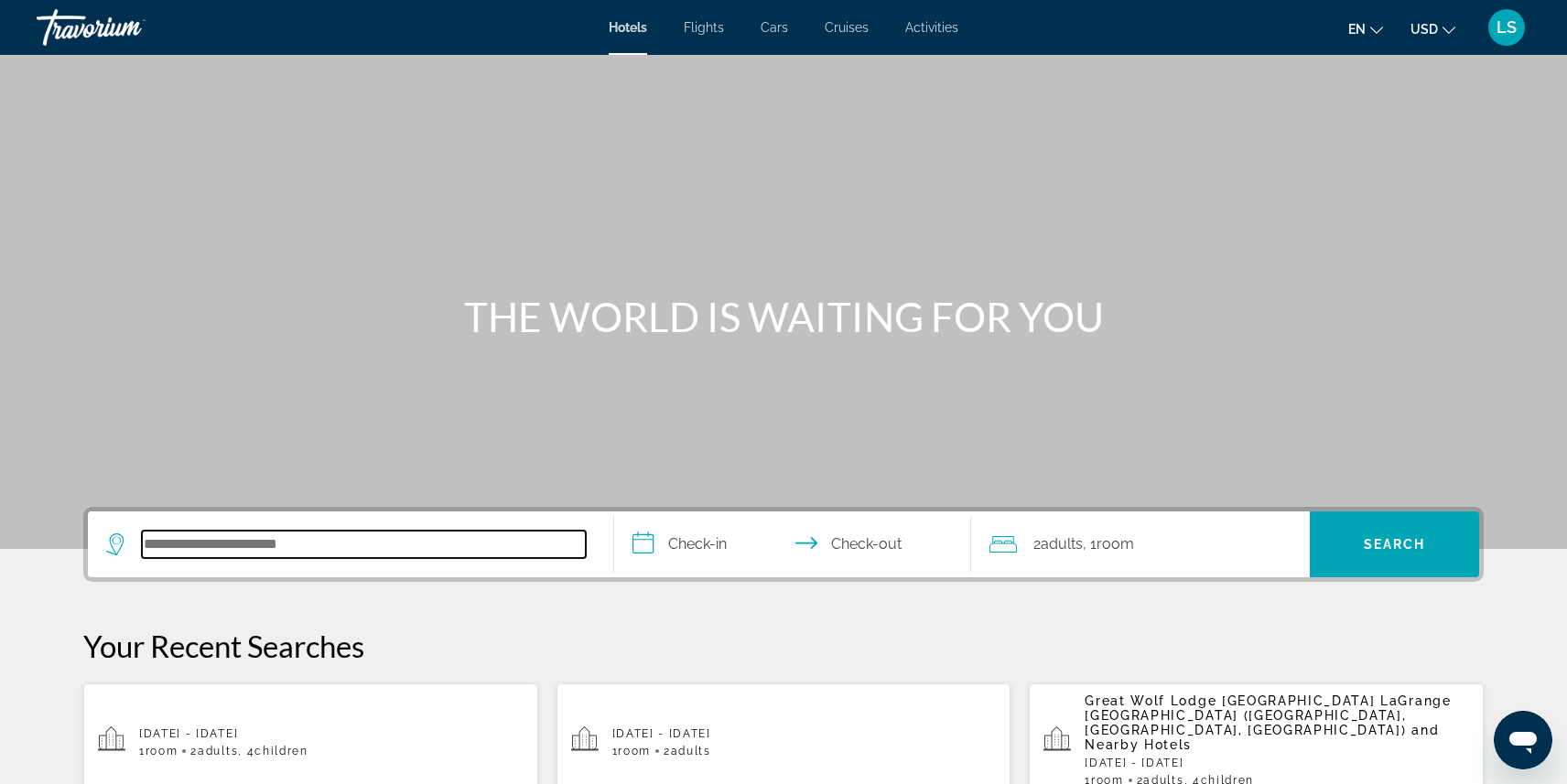
click at [287, 541] on input "Search hotel destination" at bounding box center [363, 545] width 444 height 28
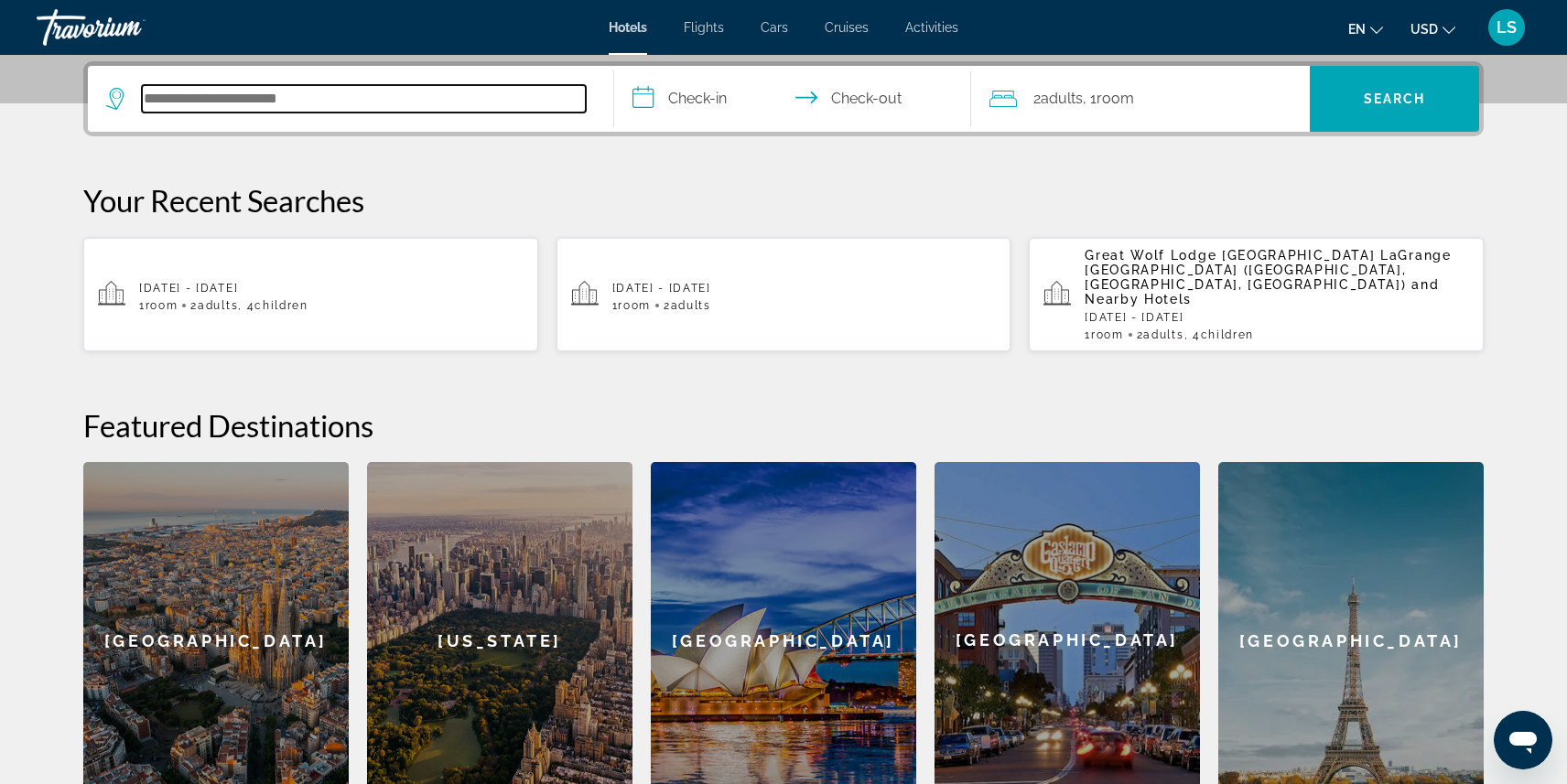
scroll to position [447, 0]
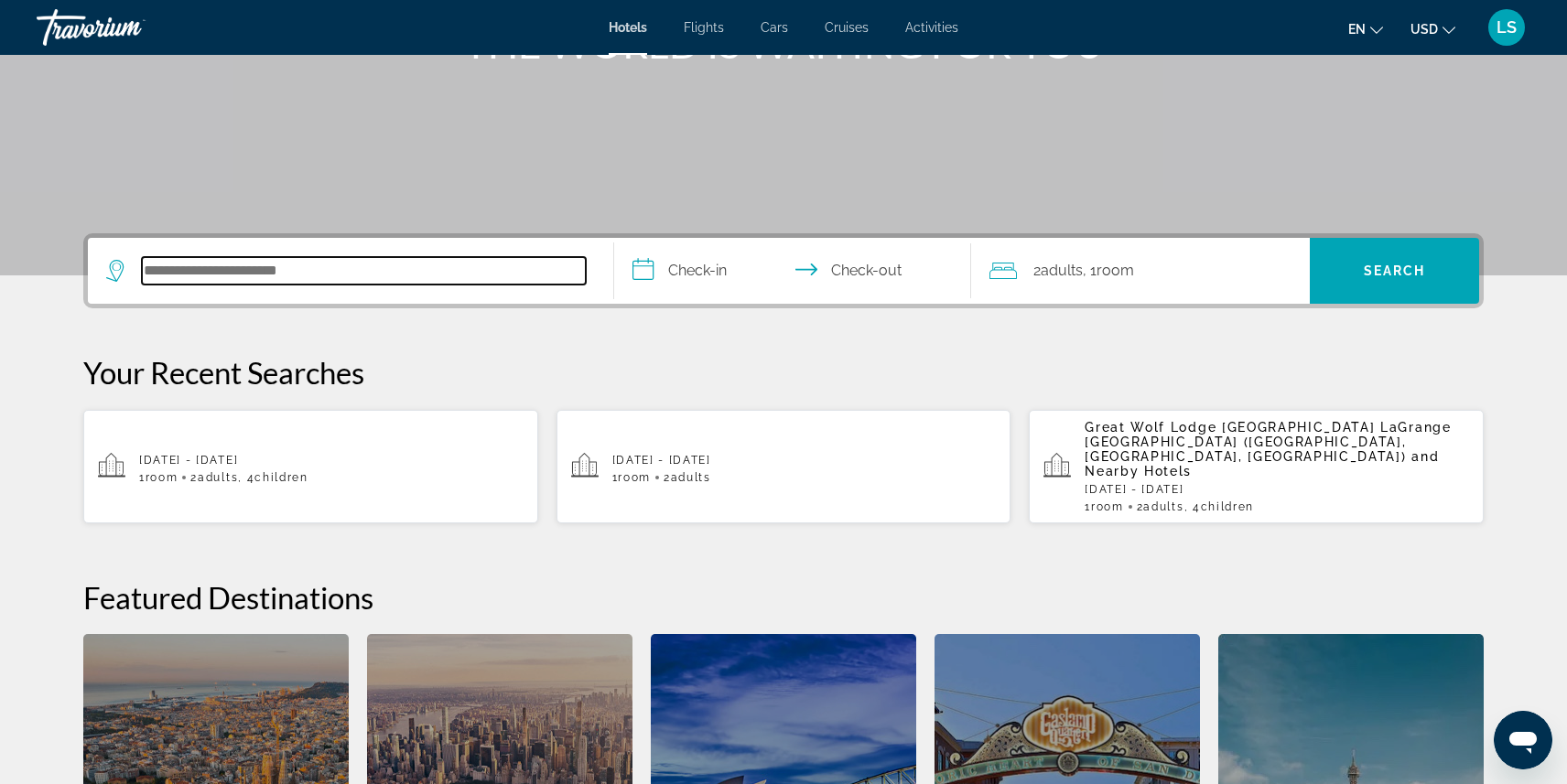
click at [180, 263] on input "Search hotel destination" at bounding box center [363, 271] width 444 height 28
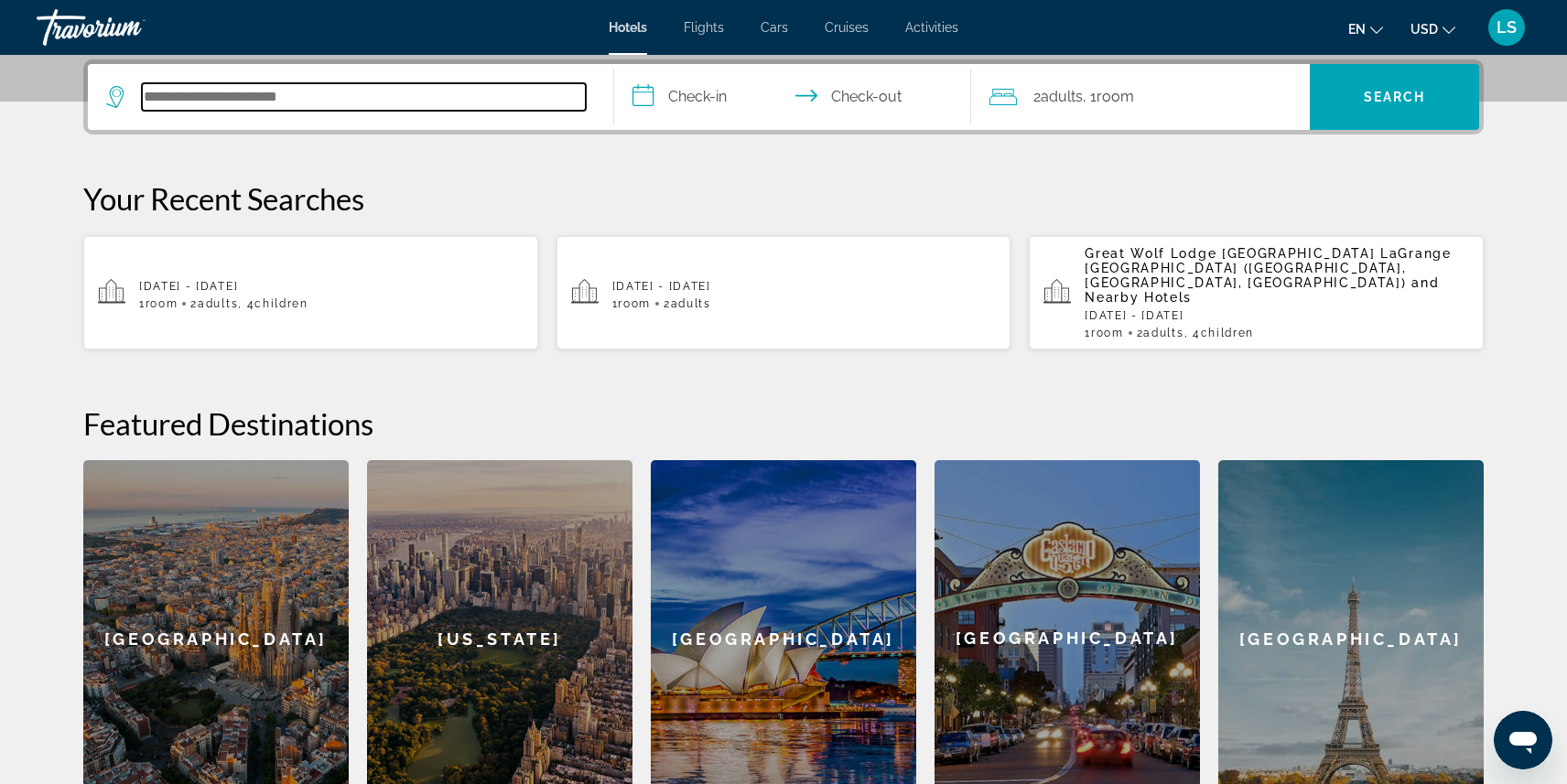
type input "*"
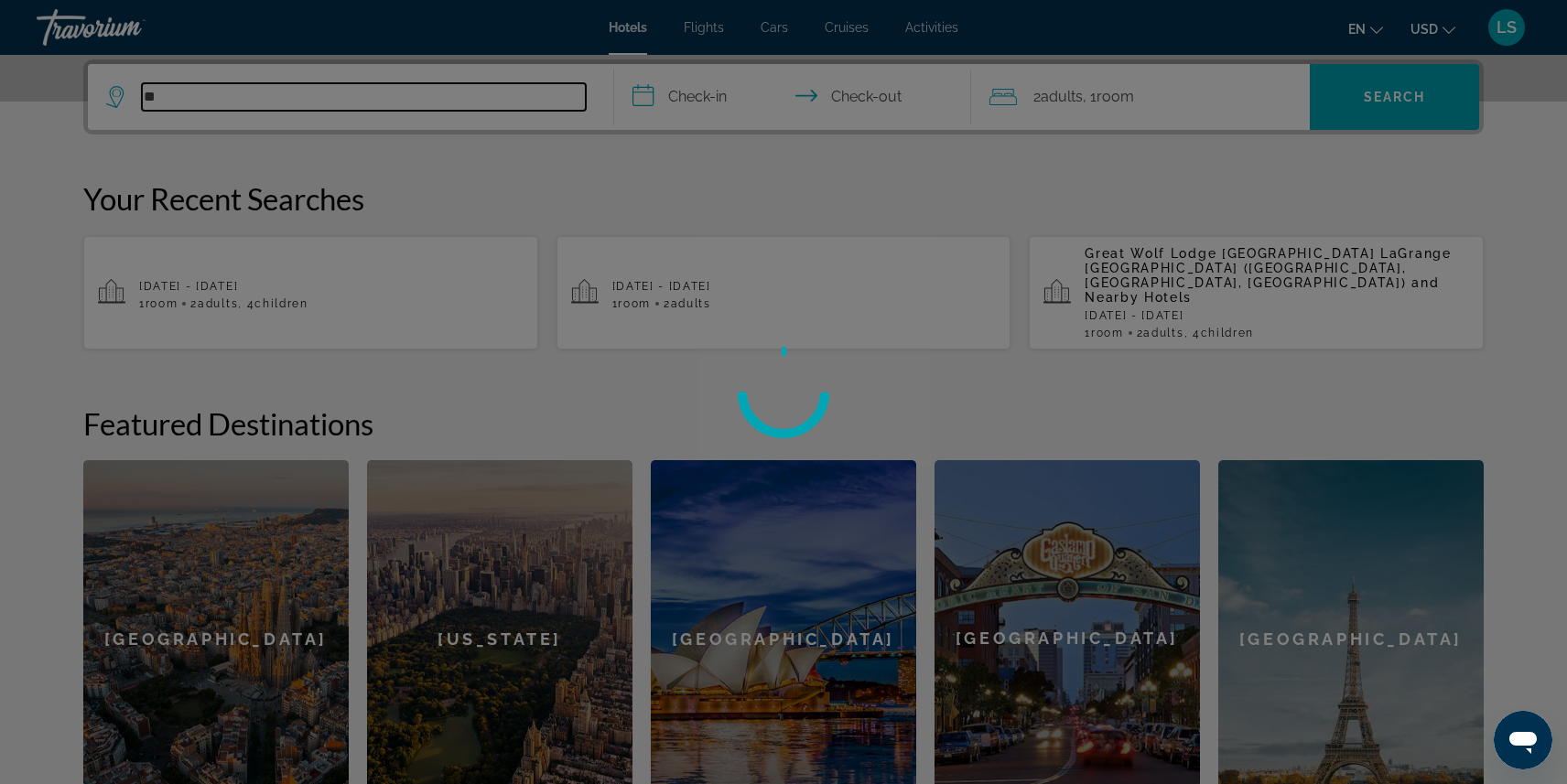
type input "*"
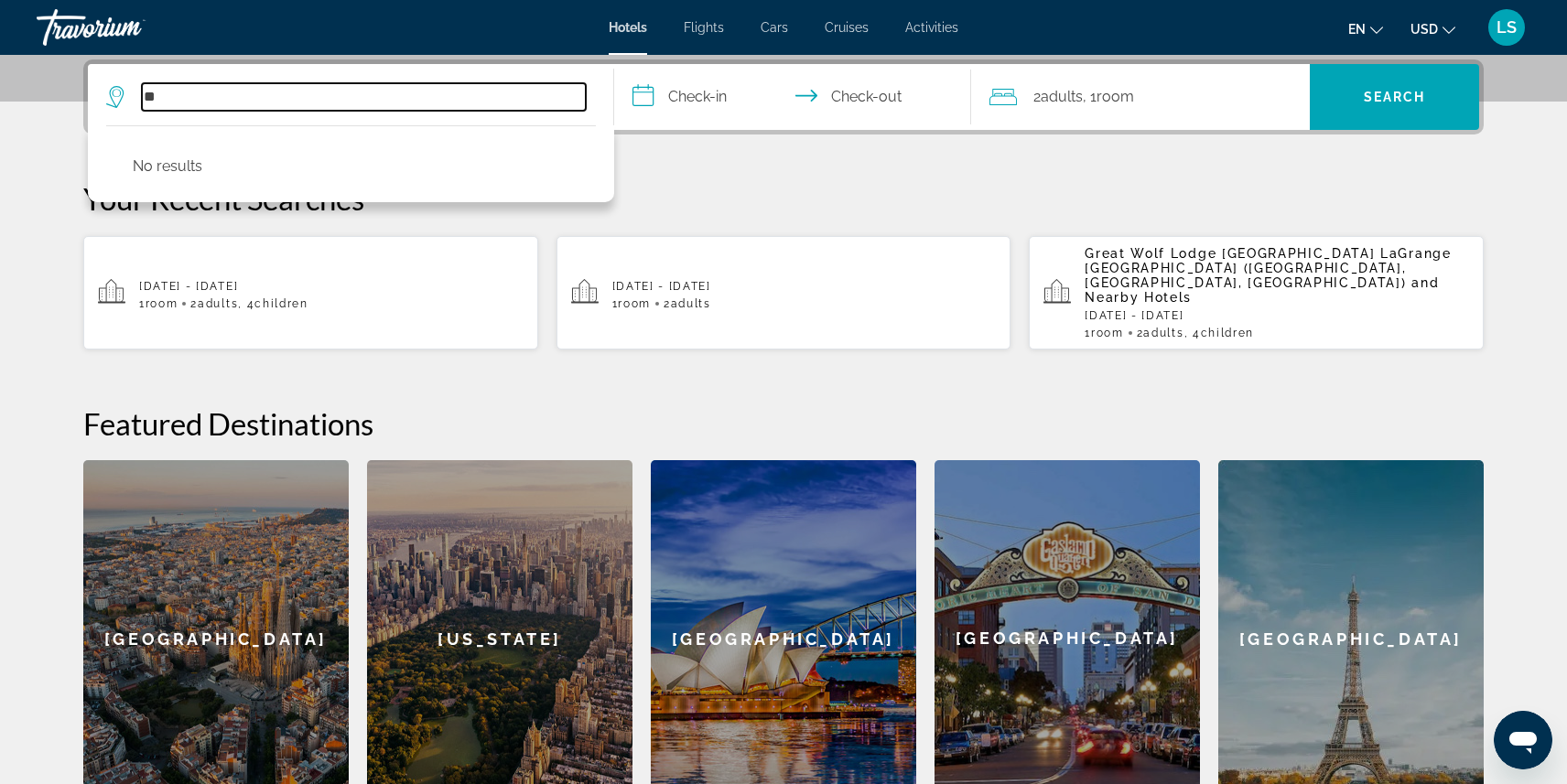
type input "*"
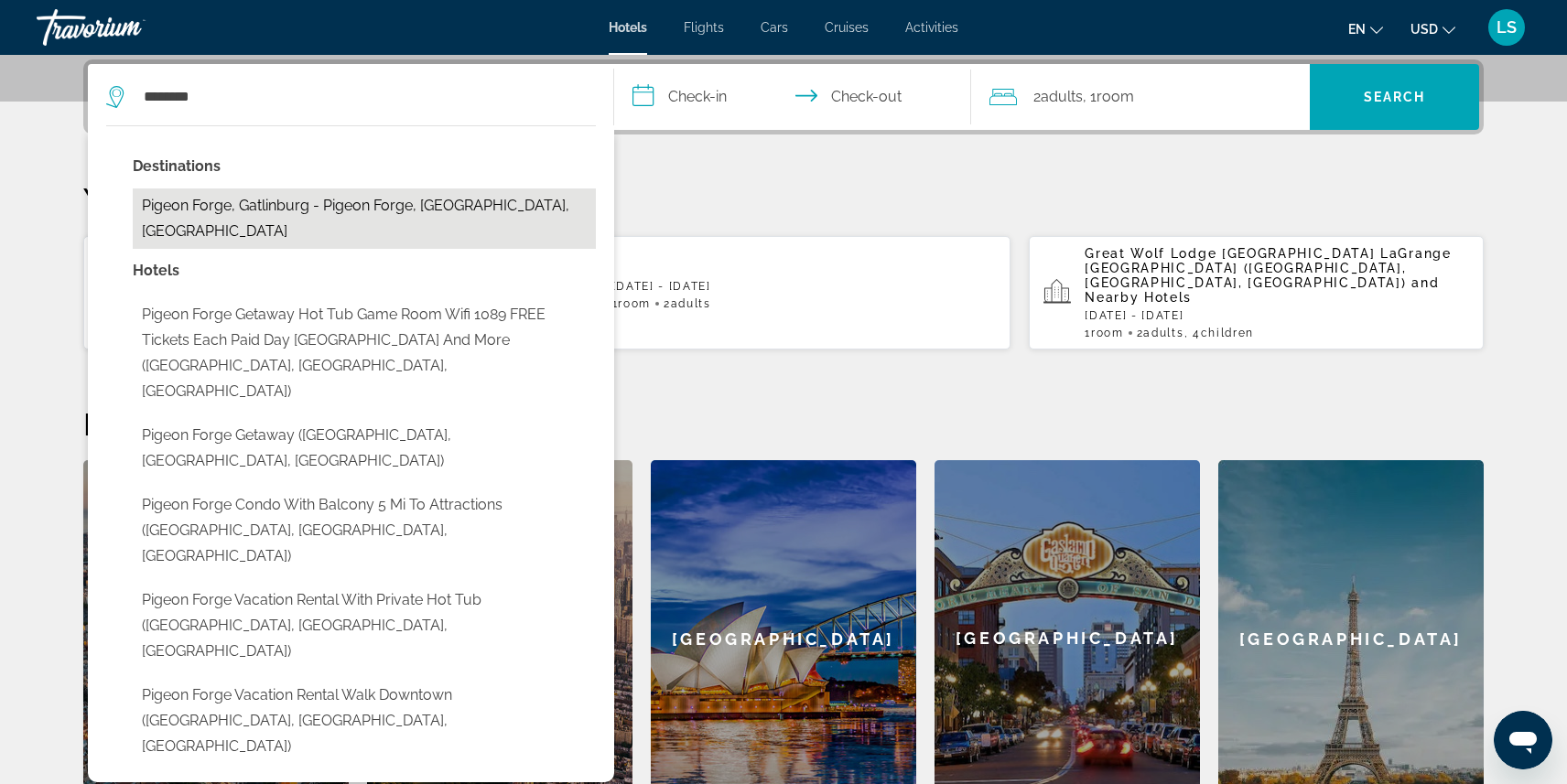
click at [213, 201] on button "Pigeon Forge, Gatlinburg - Pigeon Forge, TN, United States" at bounding box center [364, 218] width 463 height 60
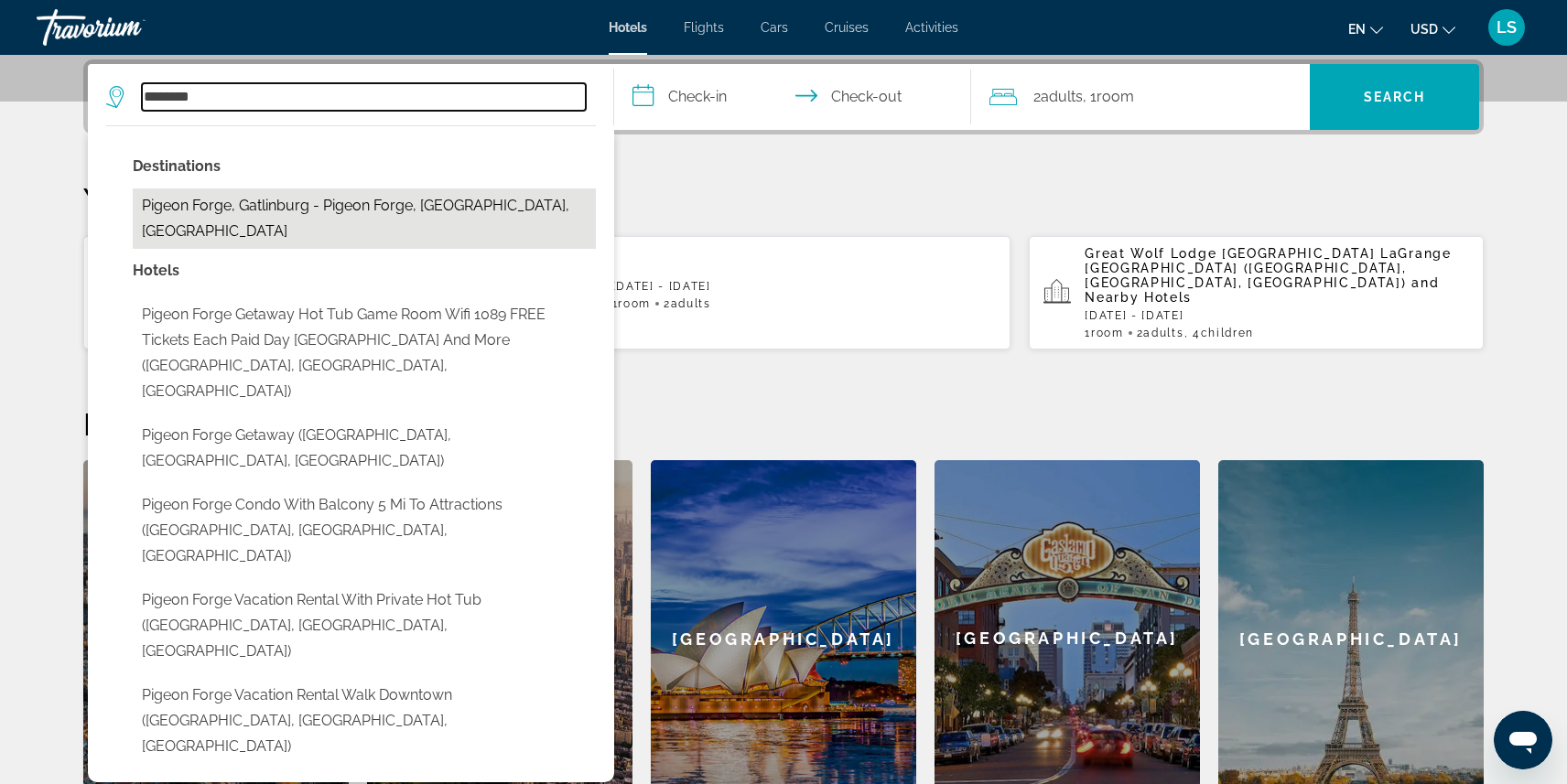
type input "**********"
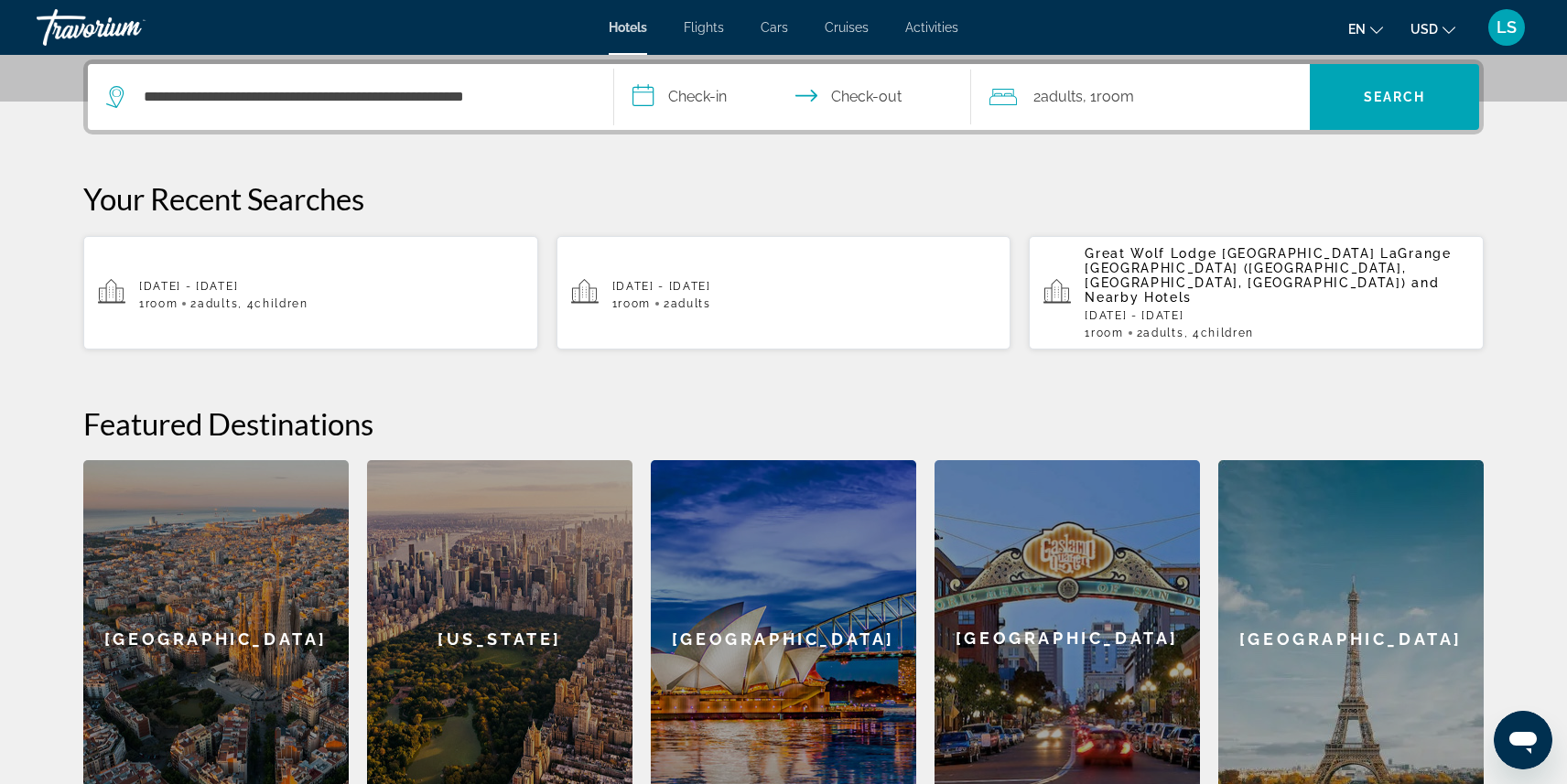
click at [718, 89] on input "**********" at bounding box center [796, 100] width 364 height 71
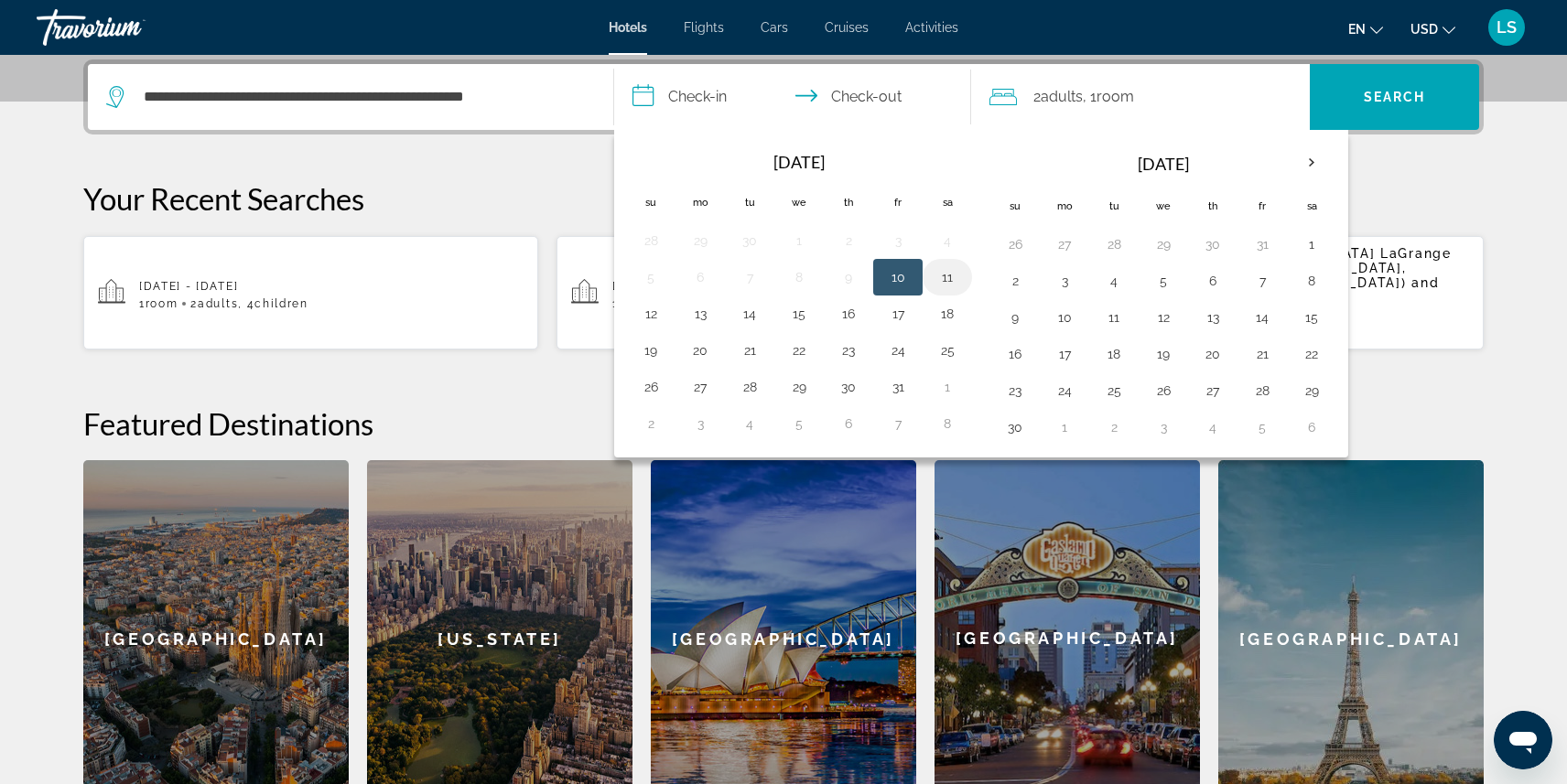
click at [944, 275] on button "11" at bounding box center [948, 277] width 30 height 26
click at [744, 311] on button "14" at bounding box center [750, 313] width 30 height 26
type input "**********"
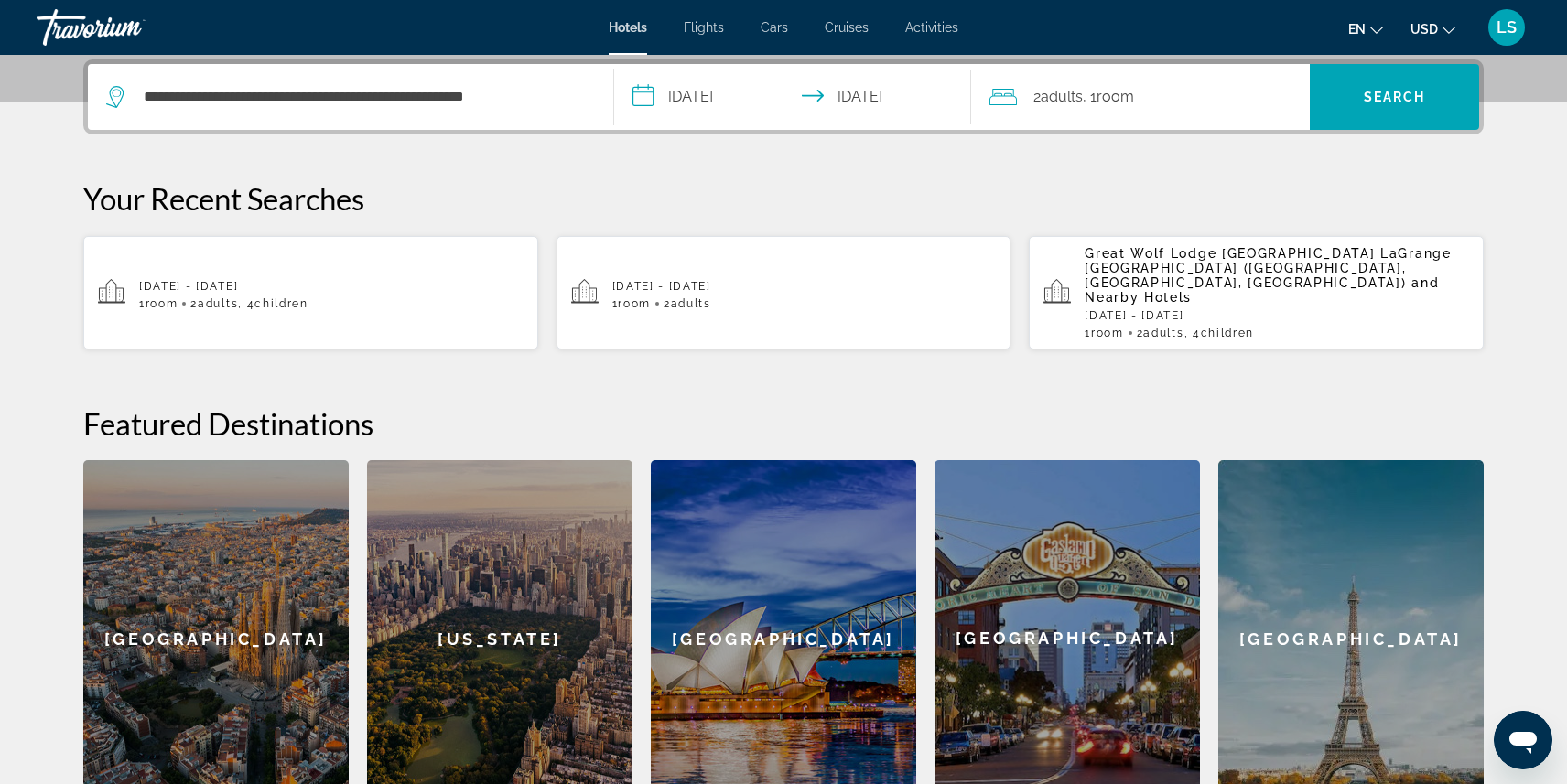
click at [1124, 103] on span "Room" at bounding box center [1115, 97] width 38 height 18
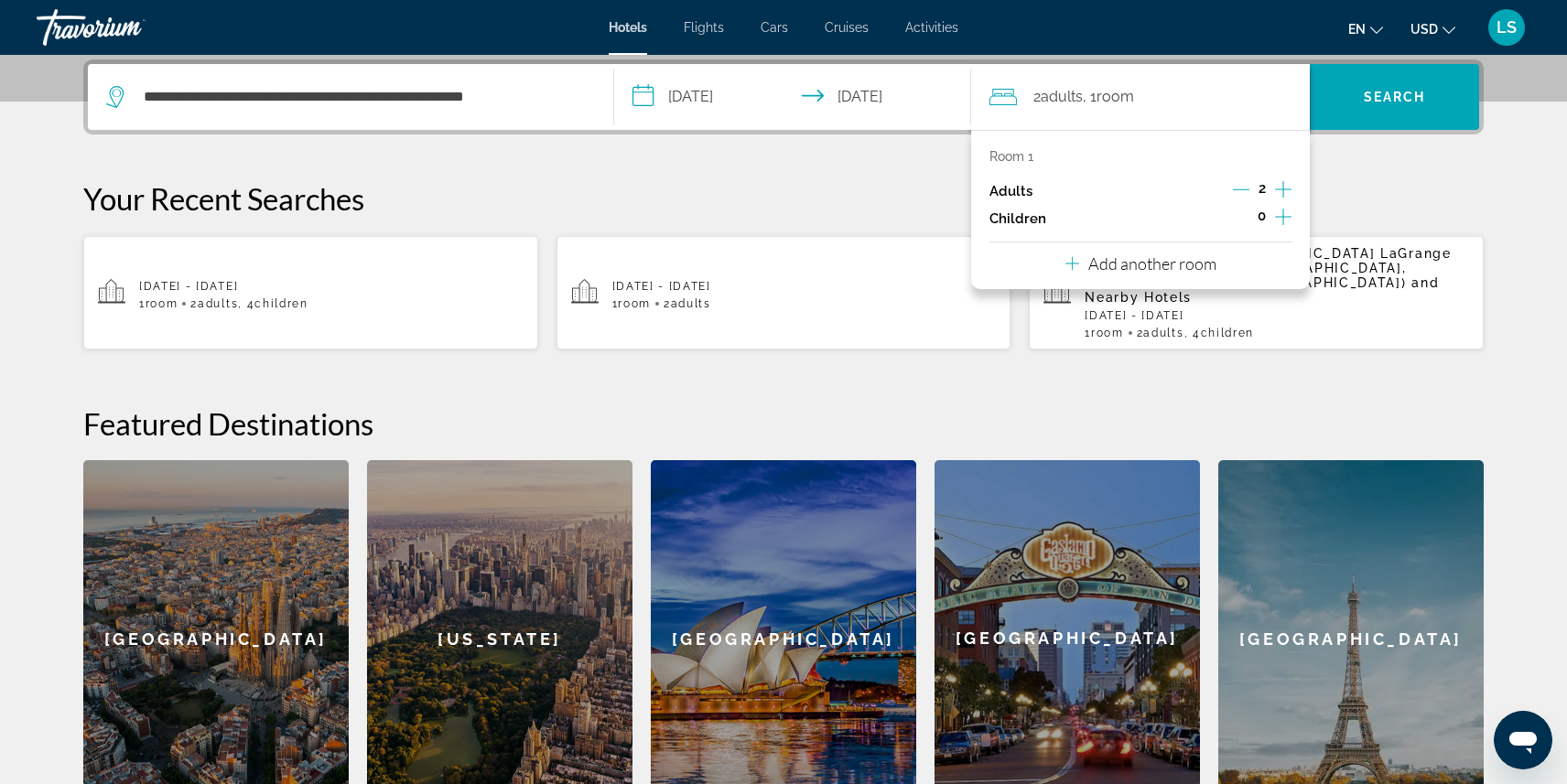
click at [1283, 215] on icon "Increment children" at bounding box center [1283, 217] width 17 height 22
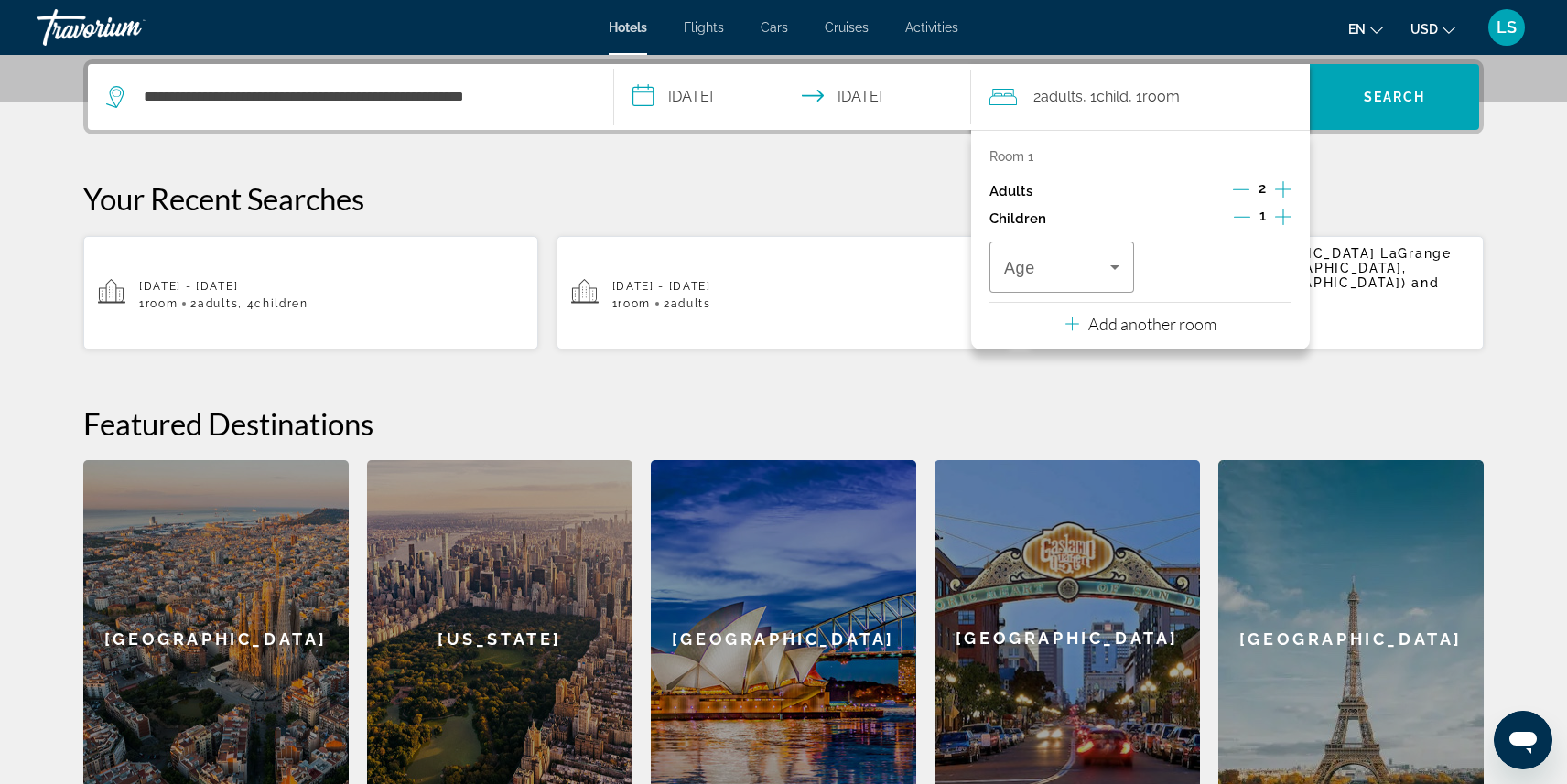
click at [1283, 215] on icon "Increment children" at bounding box center [1283, 217] width 17 height 22
click at [1071, 269] on span "Travelers: 2 adults, 2 children" at bounding box center [1057, 267] width 106 height 22
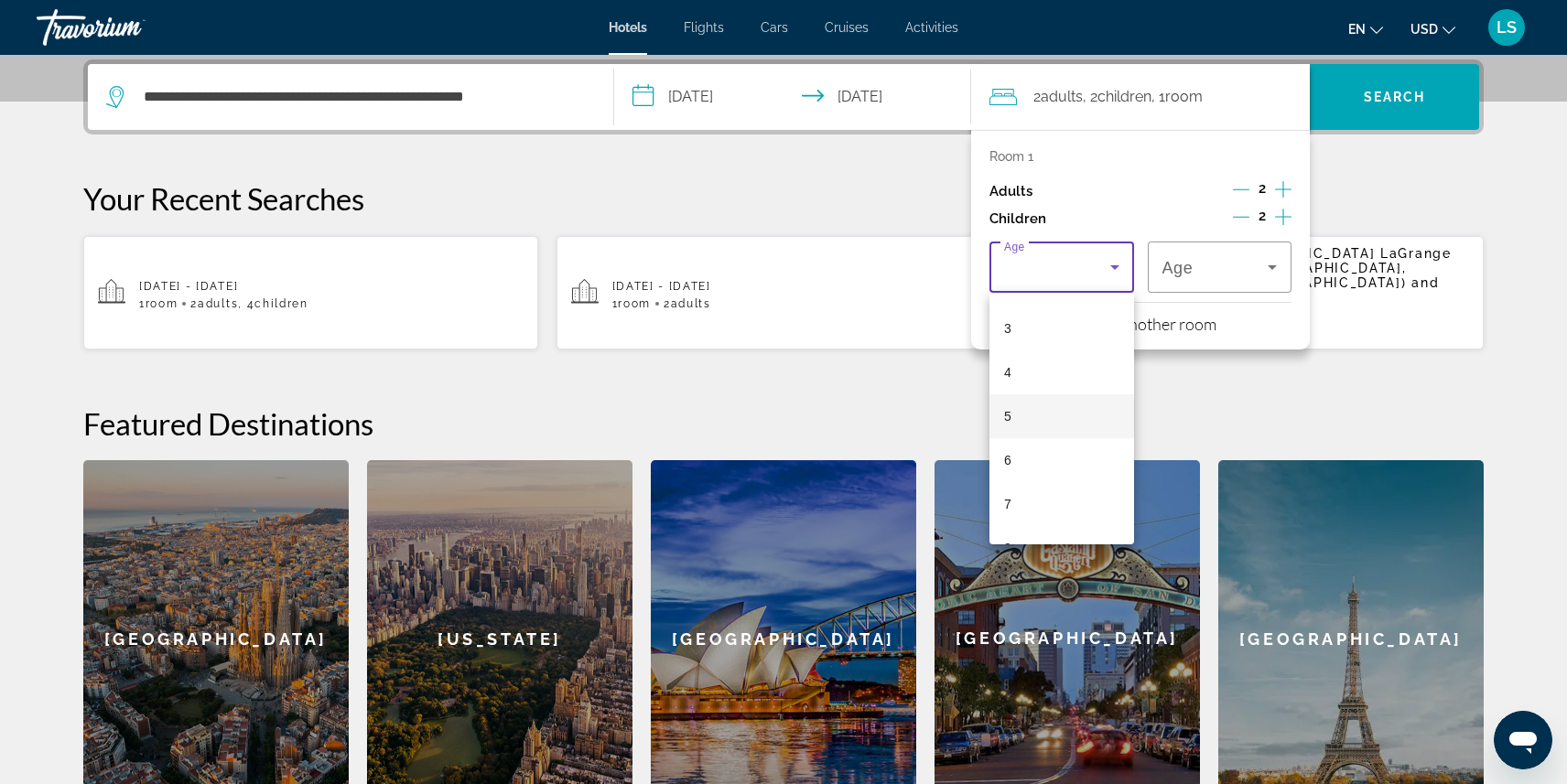
scroll to position [170, 0]
click at [1045, 369] on mat-option "5" at bounding box center [1061, 371] width 144 height 44
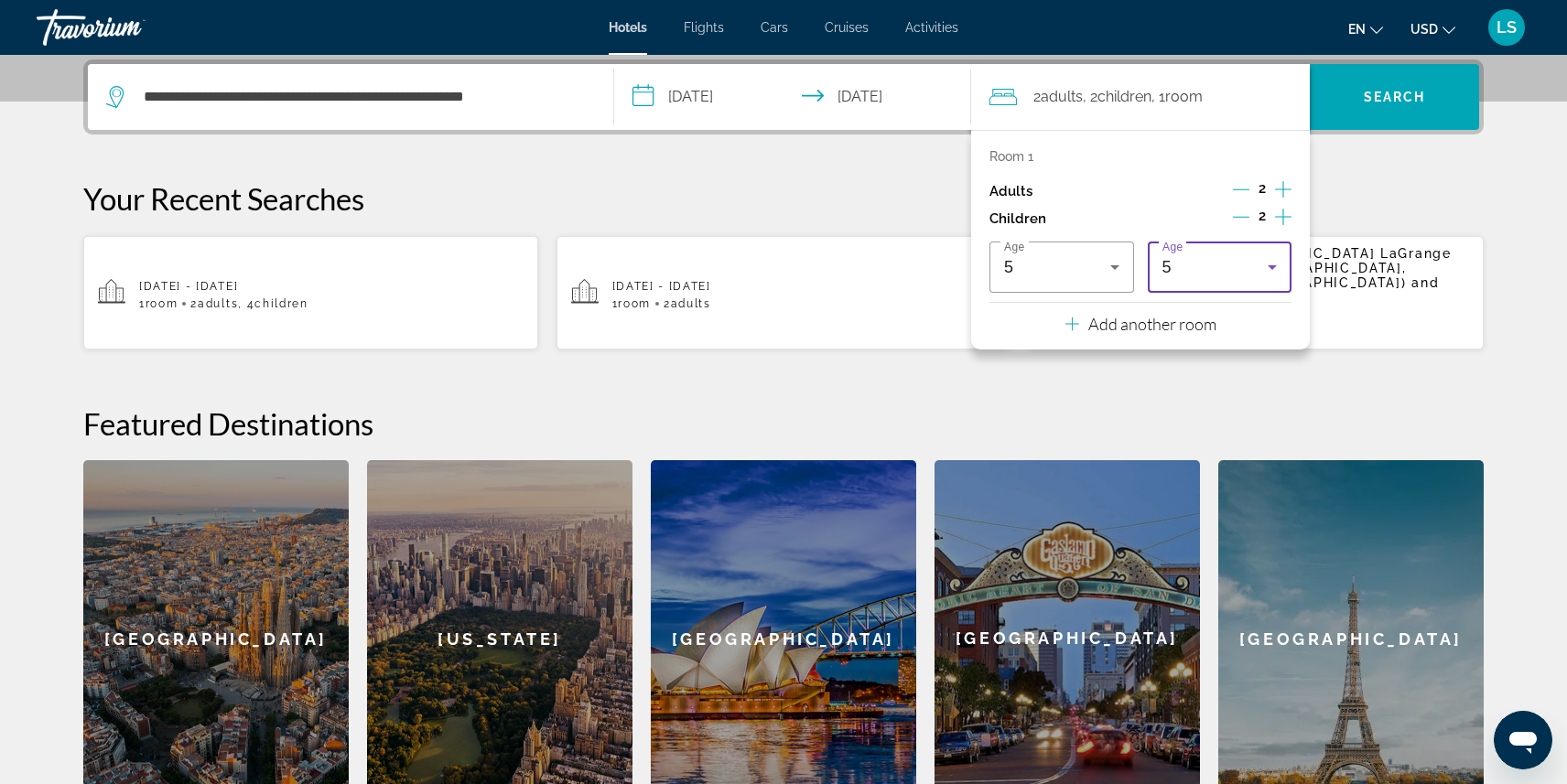
click at [1198, 265] on div "5" at bounding box center [1215, 267] width 106 height 22
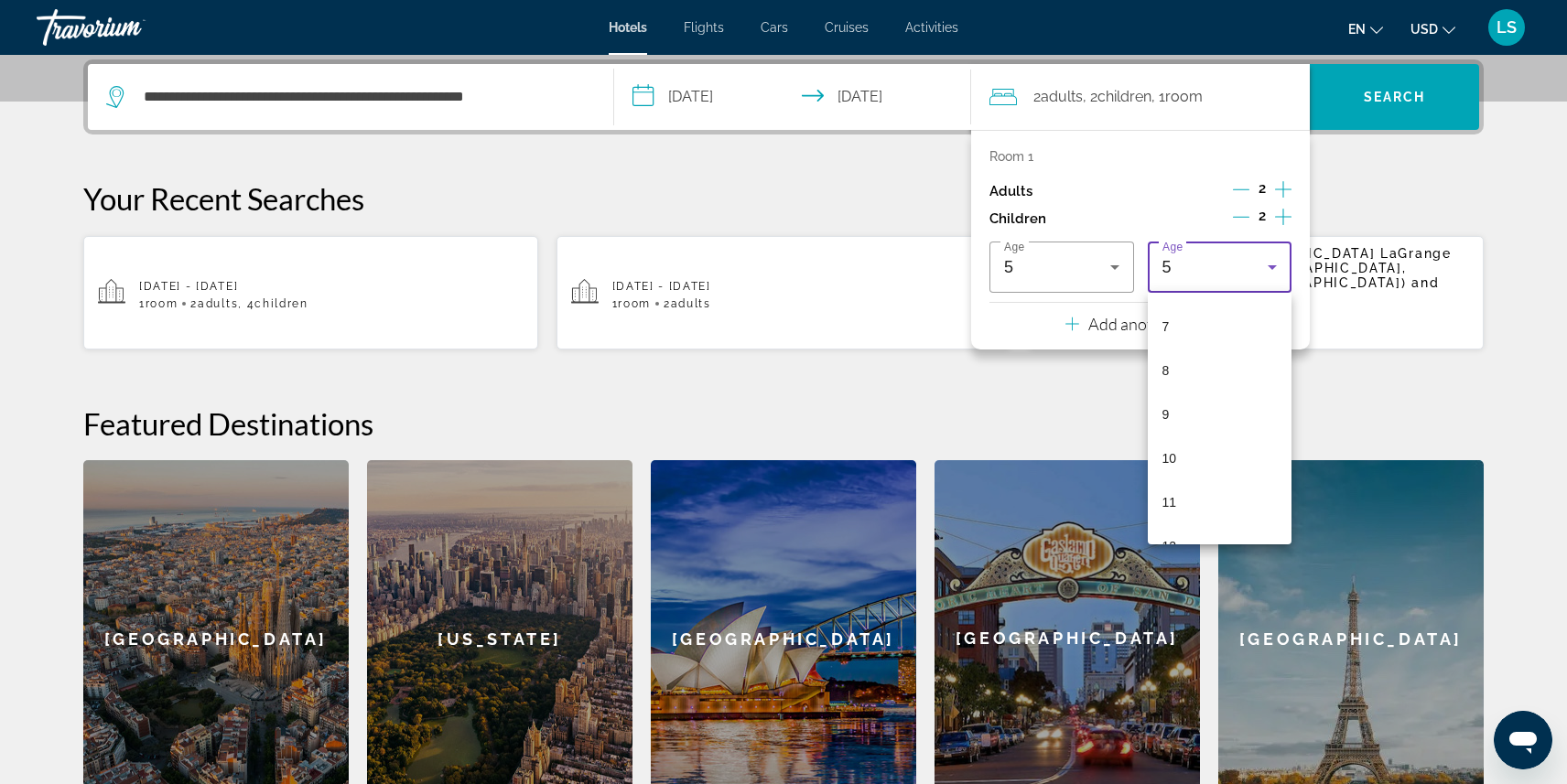
scroll to position [306, 0]
click at [1206, 408] on mat-option "9" at bounding box center [1220, 410] width 144 height 44
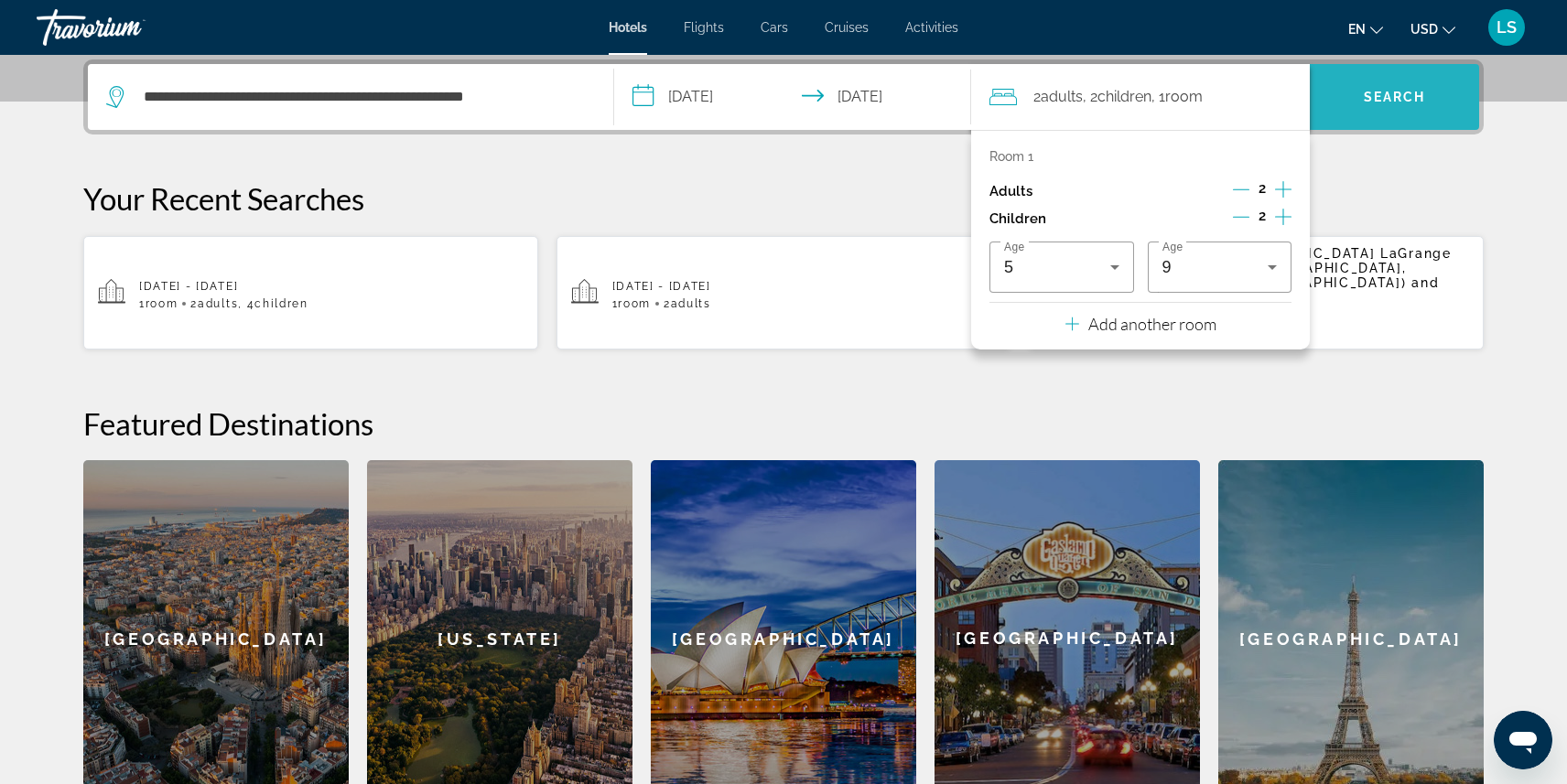
click at [1390, 87] on span "Search" at bounding box center [1394, 97] width 169 height 44
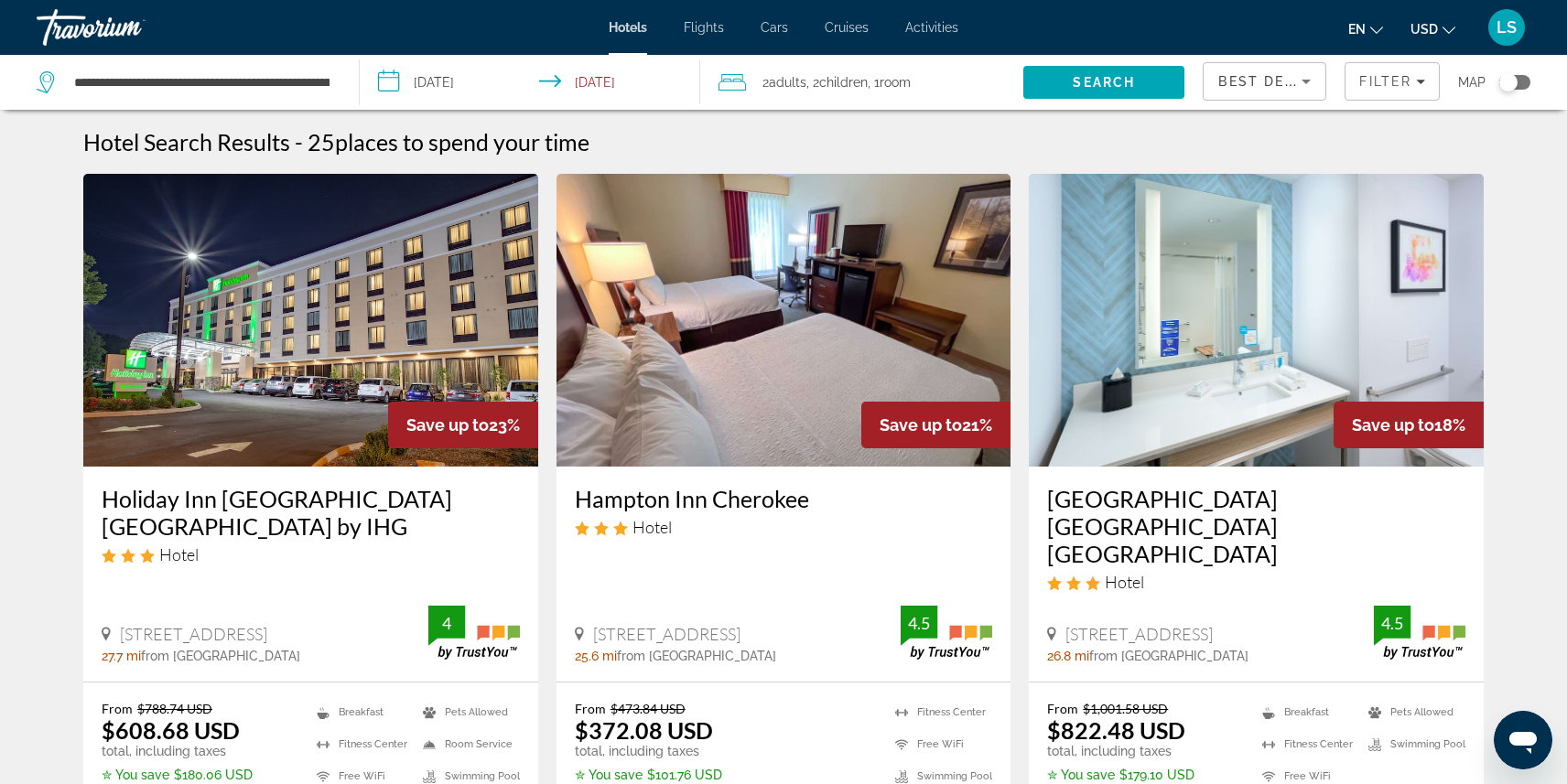
click at [783, 30] on span "Cars" at bounding box center [775, 27] width 28 height 15
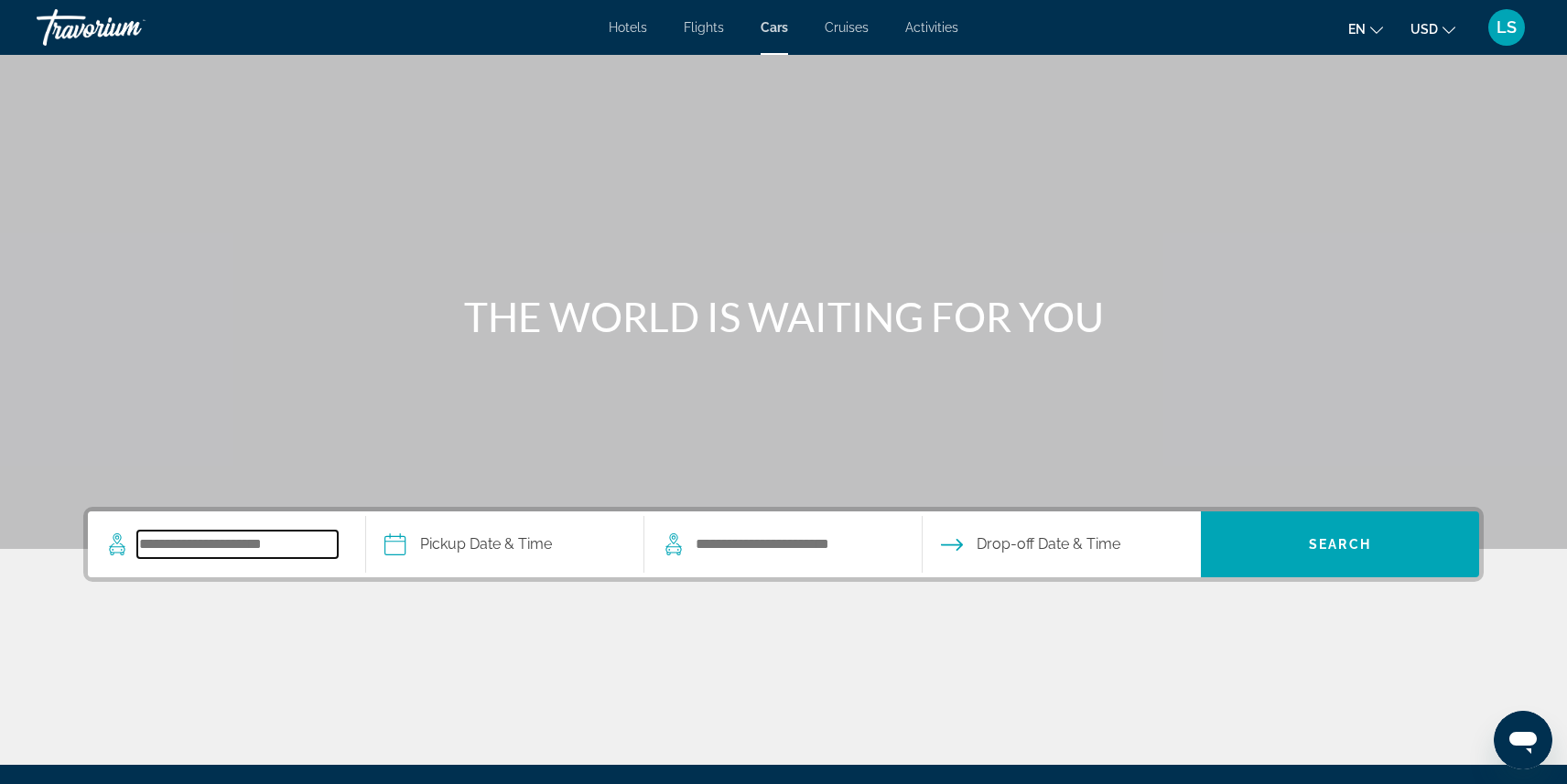
click at [238, 546] on input "Search pickup location" at bounding box center [237, 545] width 201 height 28
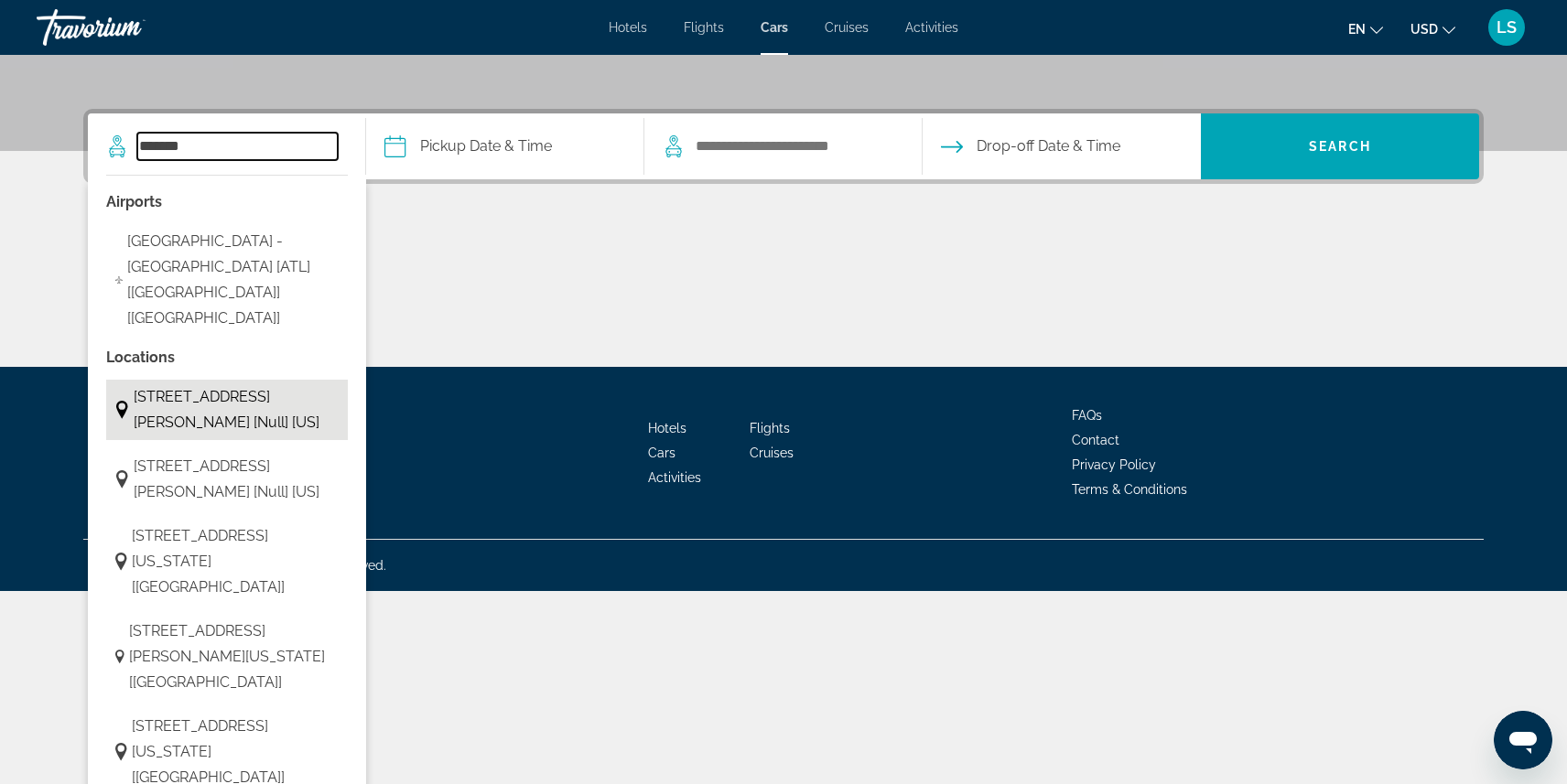
scroll to position [427, 0]
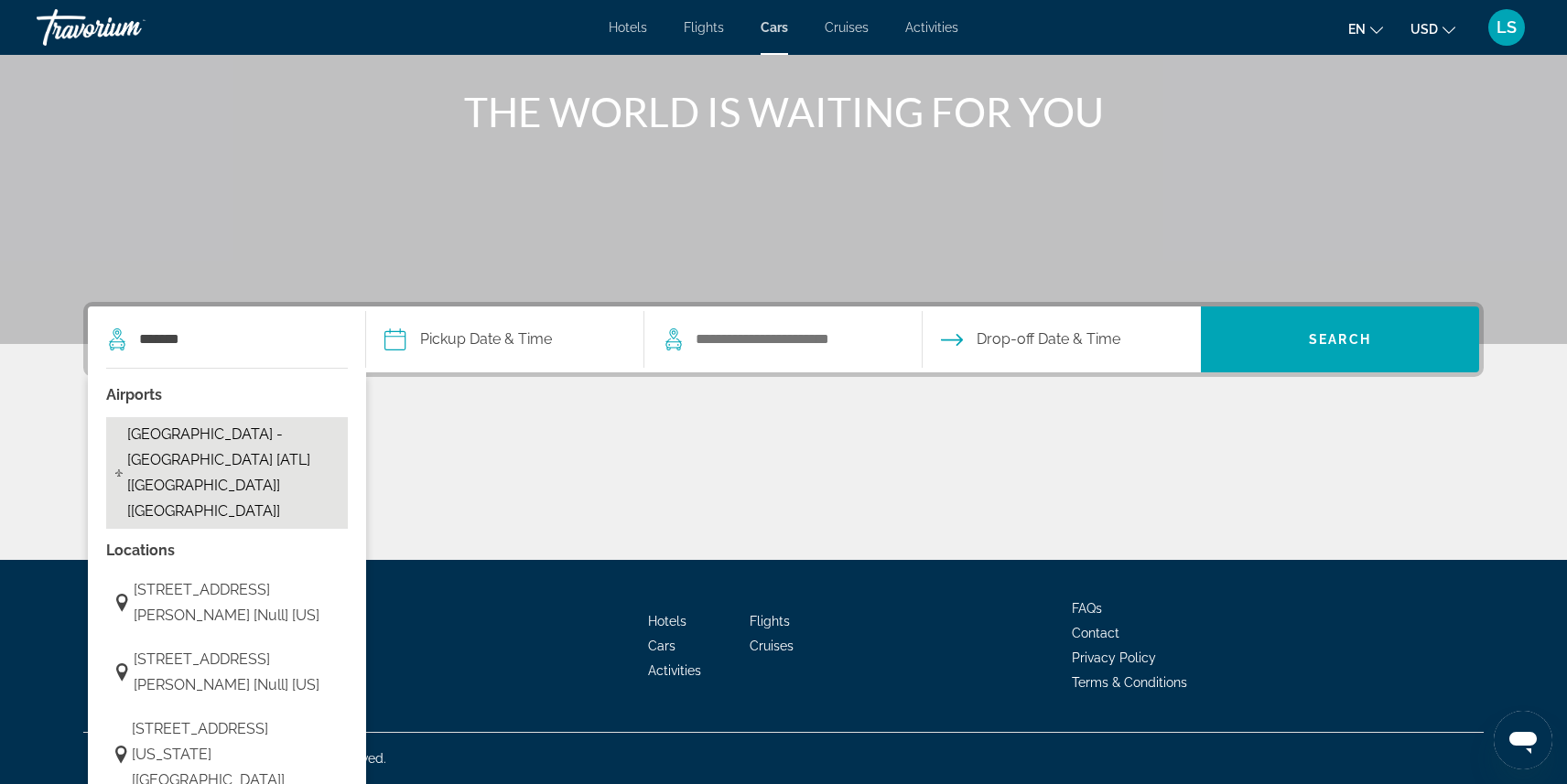
click at [229, 432] on span "Atlanta - Airport - Hartsfield [ATL] [GA] [US]" at bounding box center [233, 473] width 212 height 103
type input "**********"
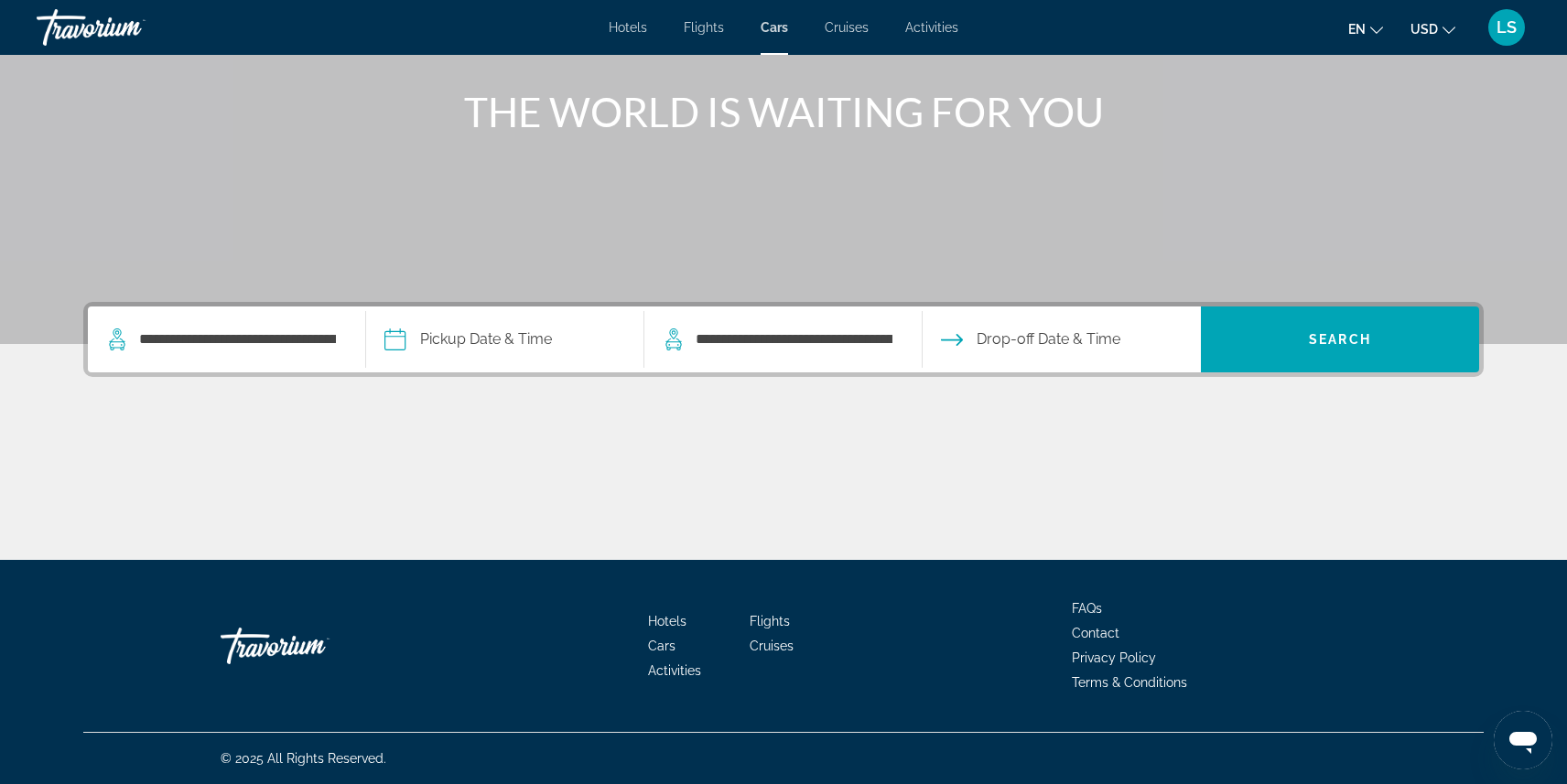
click at [465, 341] on input "Pickup date" at bounding box center [504, 342] width 286 height 71
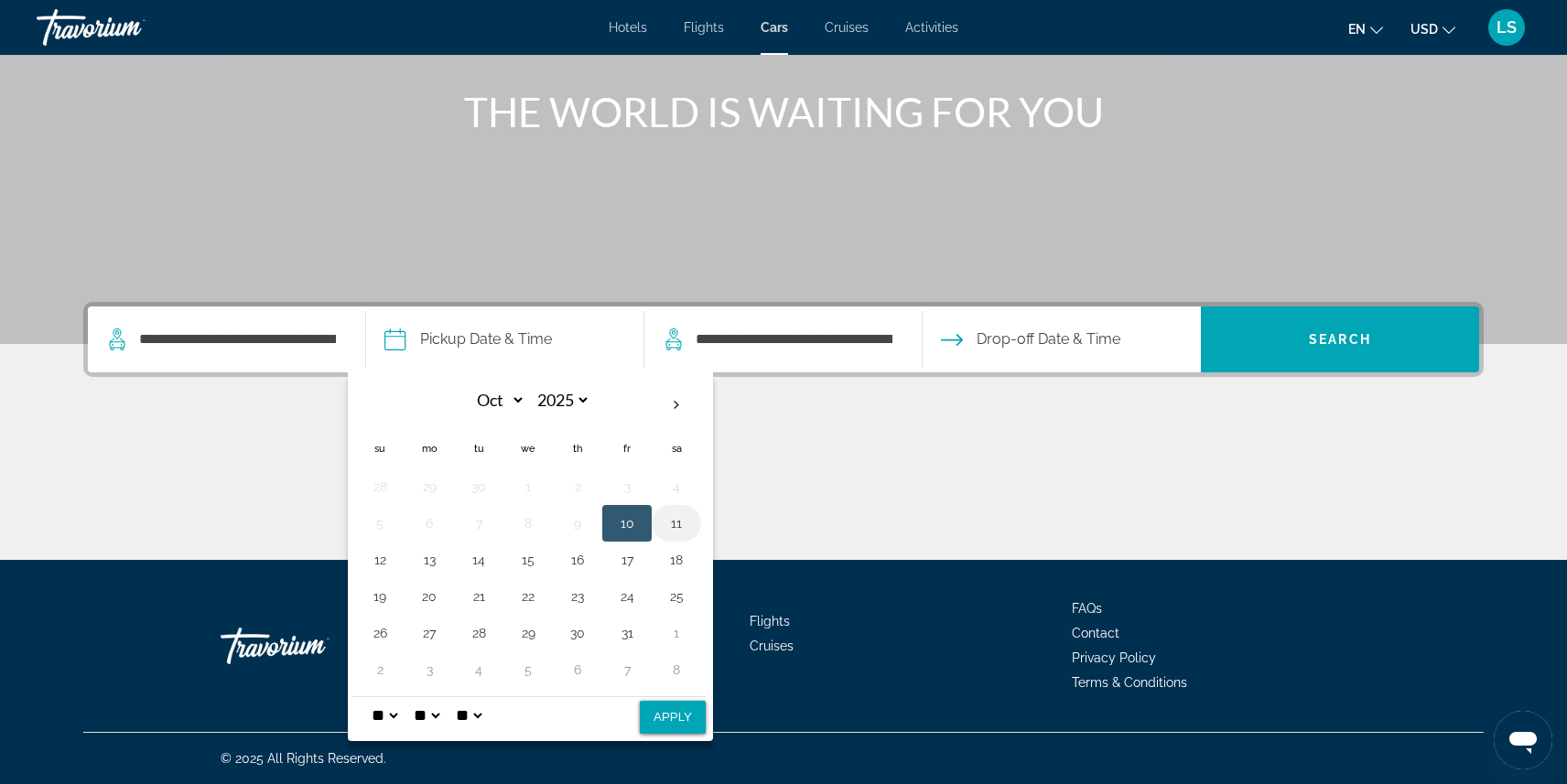
click at [677, 525] on button "11" at bounding box center [677, 523] width 30 height 26
click at [379, 598] on button "19" at bounding box center [380, 596] width 30 height 26
click at [679, 523] on button "11" at bounding box center [677, 523] width 30 height 26
click at [674, 728] on button "Apply" at bounding box center [673, 717] width 66 height 33
type input "**********"
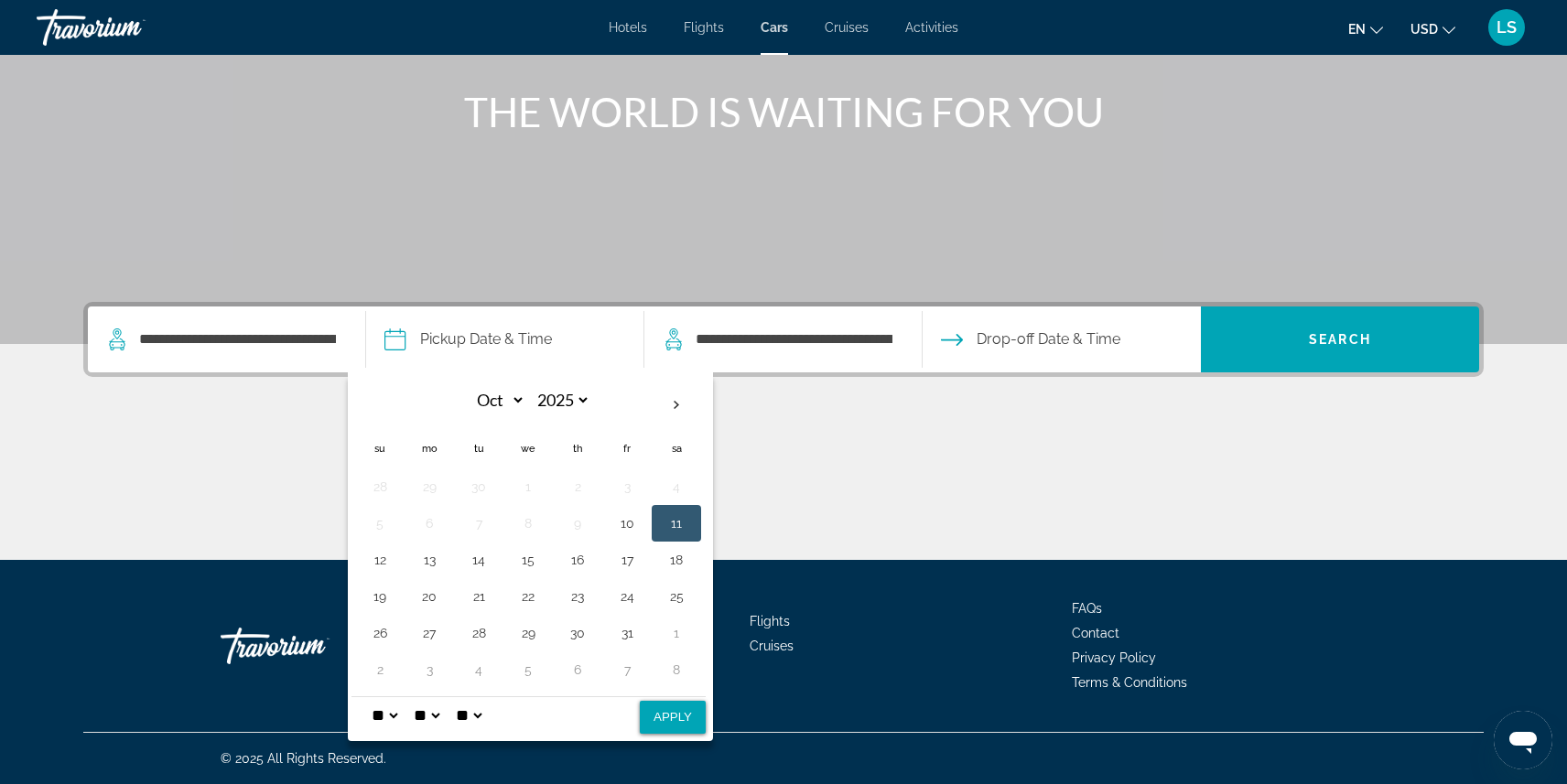
select select "*"
select select "**"
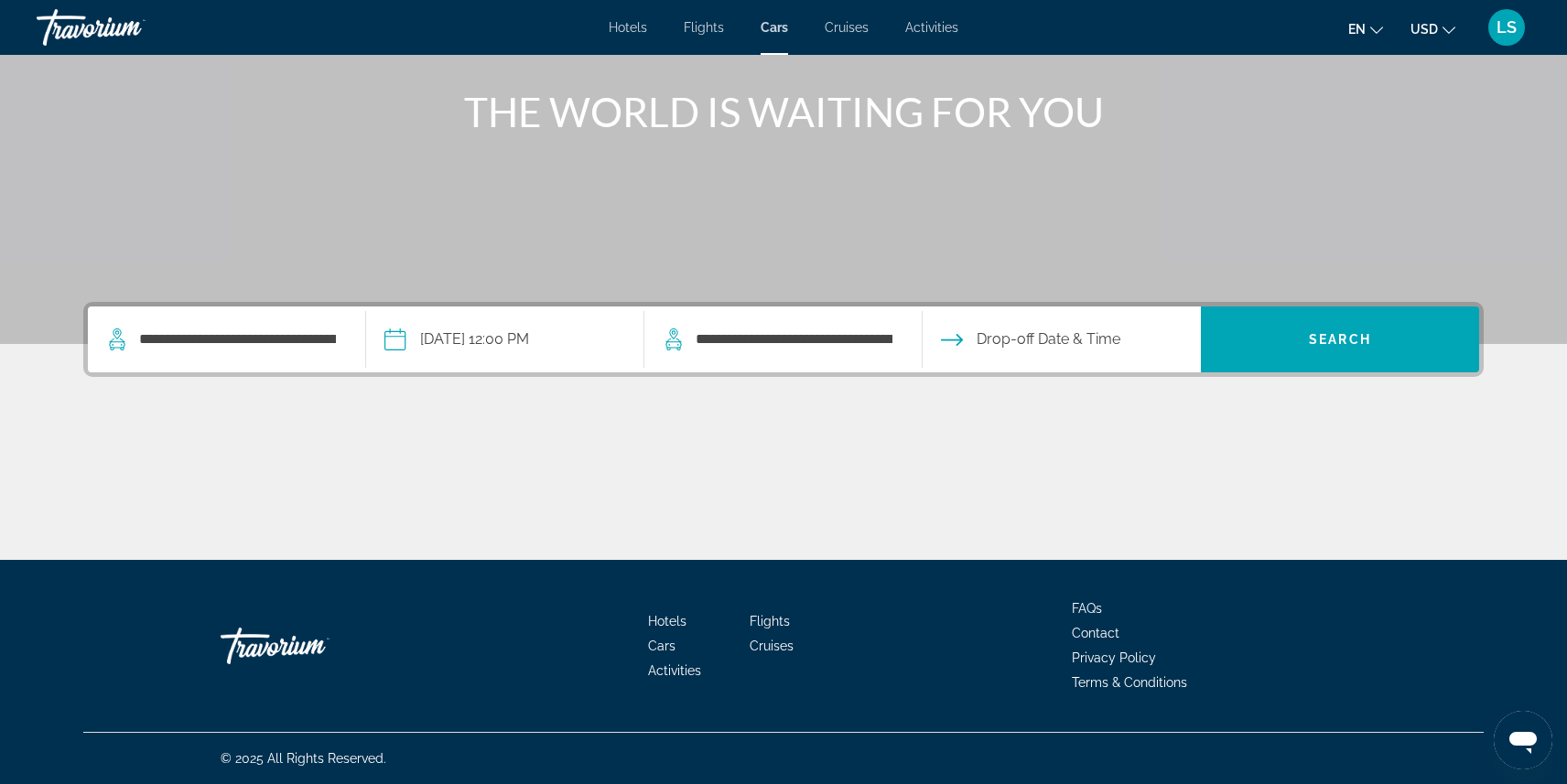
click at [1012, 342] on input "Drop-off date" at bounding box center [1060, 342] width 286 height 71
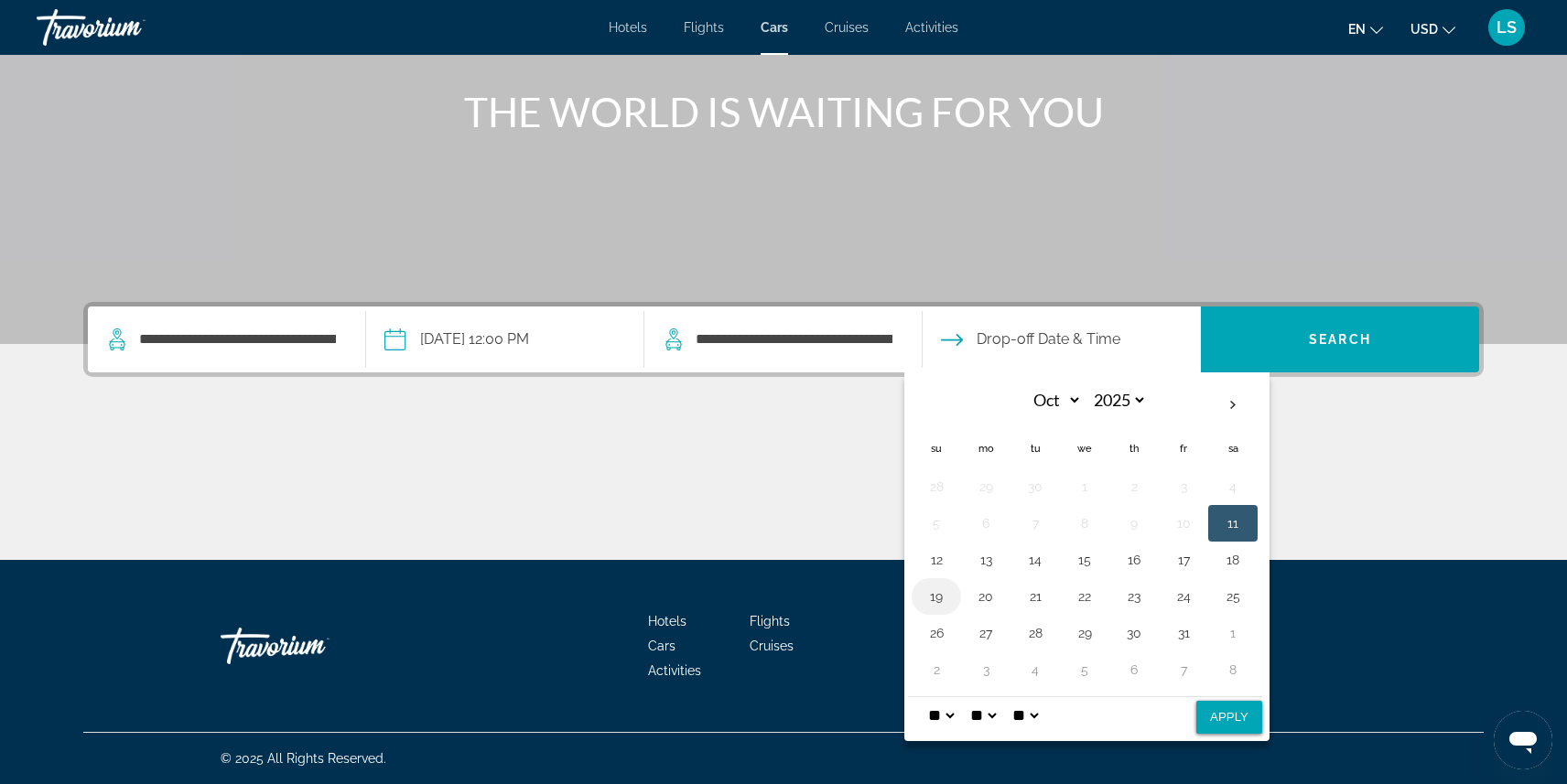
click at [934, 602] on button "19" at bounding box center [936, 596] width 30 height 26
click at [1240, 717] on button "Apply" at bounding box center [1229, 717] width 66 height 33
type input "**********"
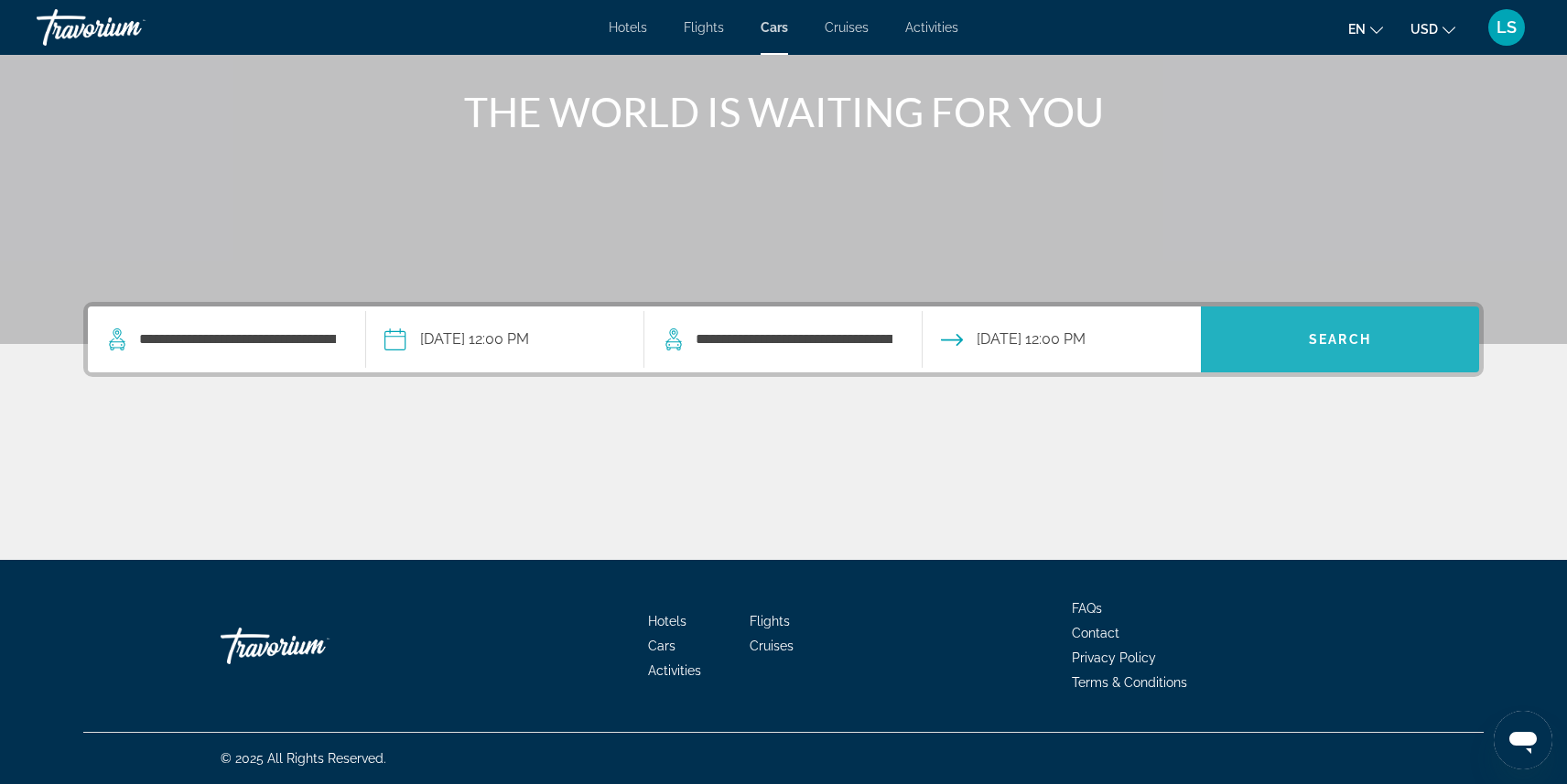
click at [1354, 333] on span "Search" at bounding box center [1339, 339] width 62 height 15
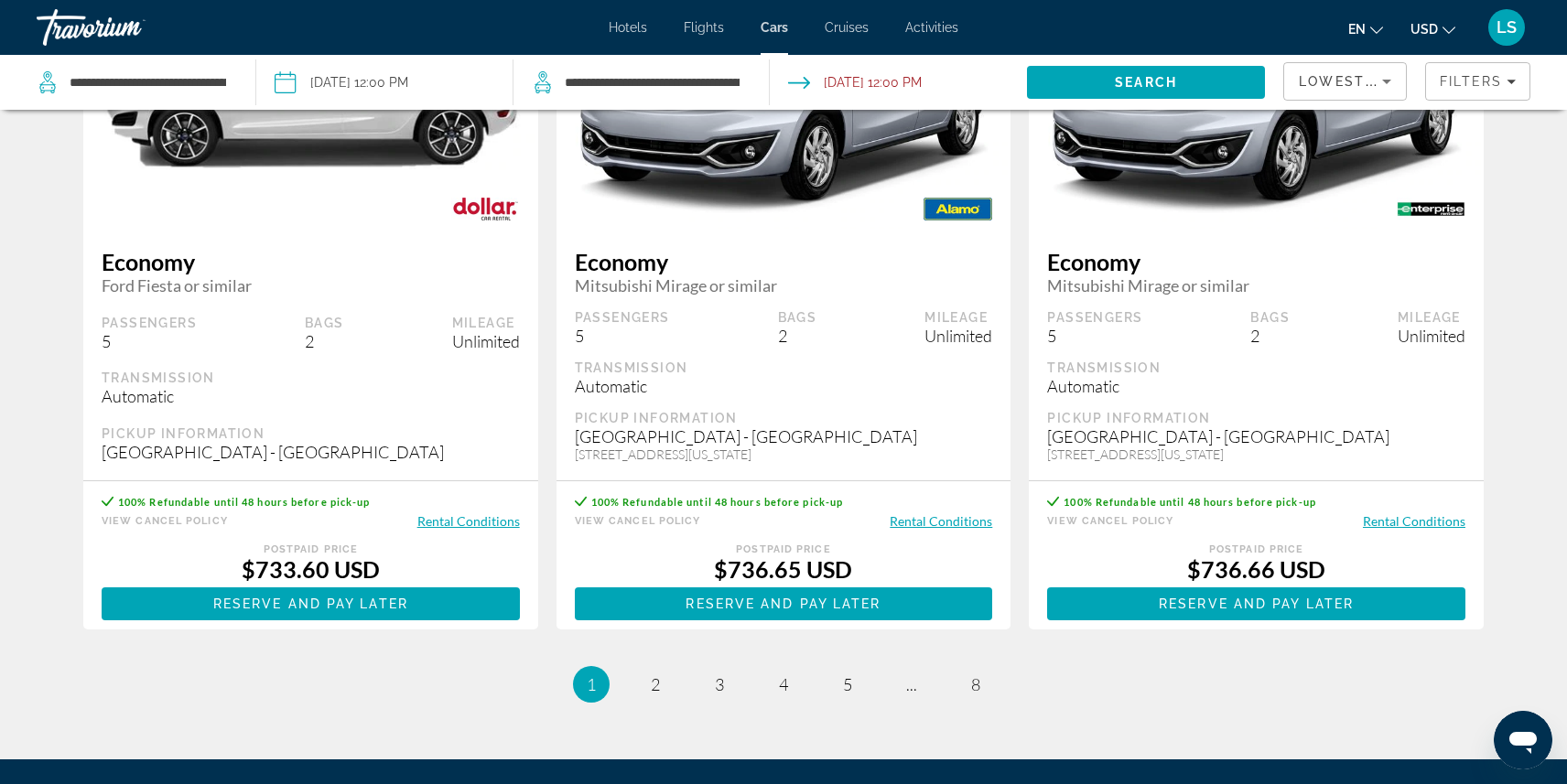
scroll to position [2685, 0]
